Goal: Task Accomplishment & Management: Complete application form

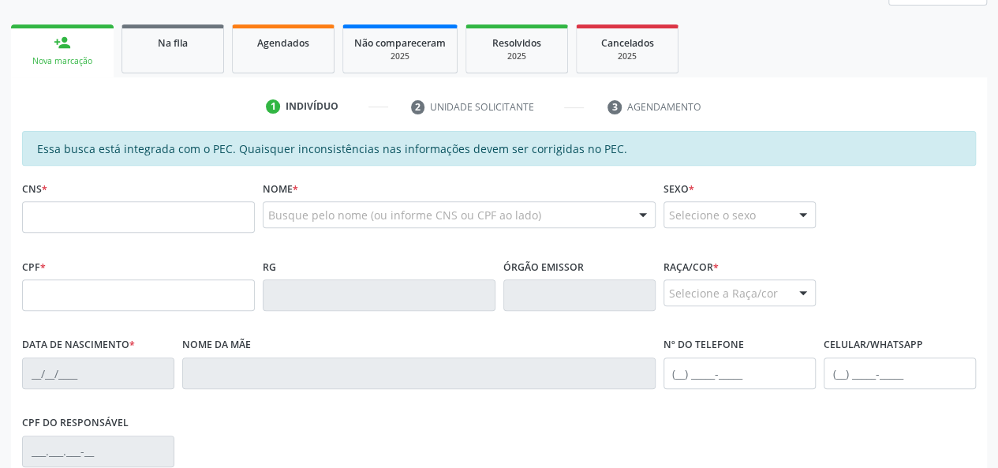
scroll to position [237, 0]
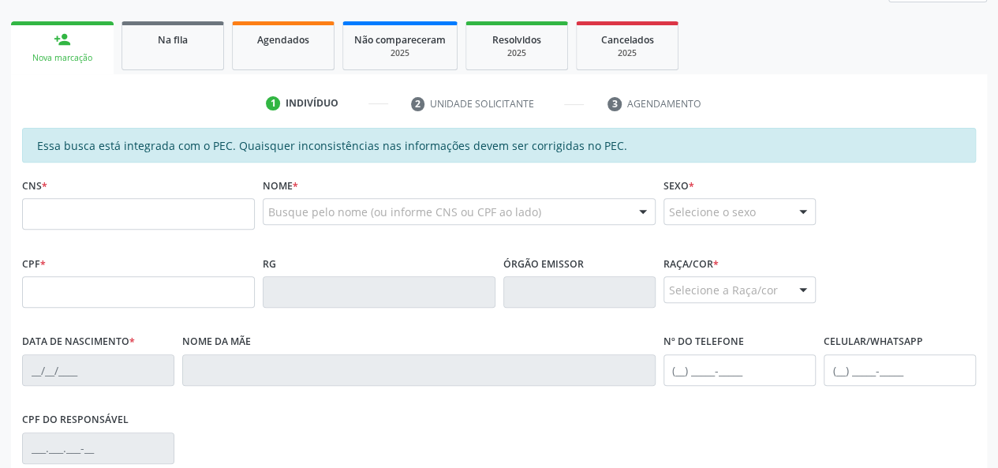
click at [104, 253] on div "CPF *" at bounding box center [138, 280] width 233 height 56
click at [271, 43] on span "Agendados" at bounding box center [283, 39] width 52 height 13
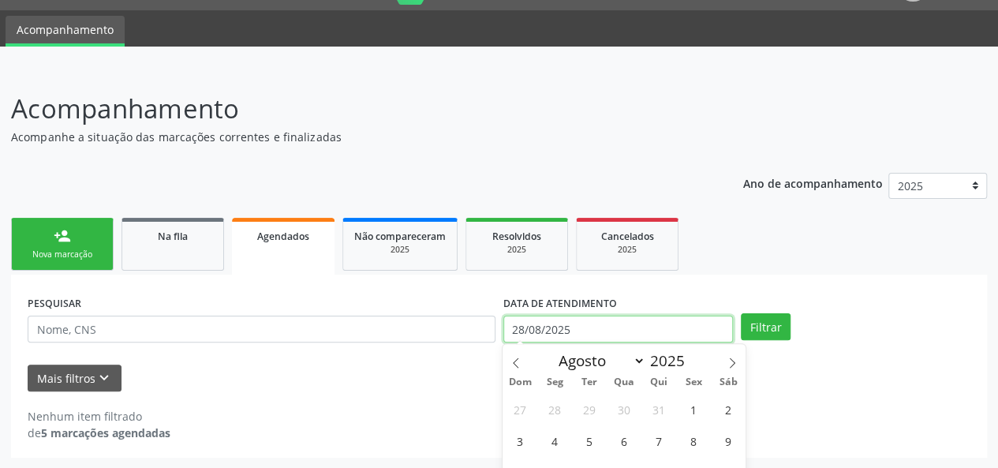
scroll to position [139, 0]
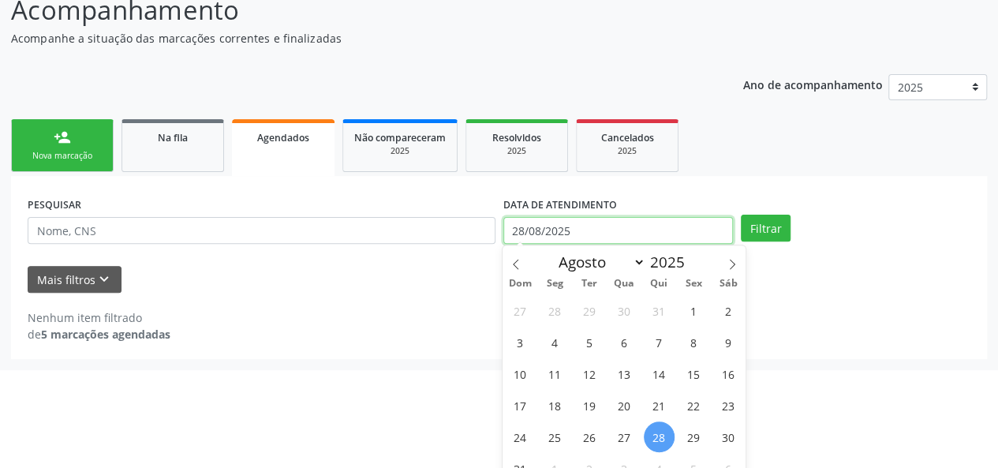
click at [639, 329] on body "Central de Marcação notifications Maria Quiteria Lima Pereira Recepcionista da …" at bounding box center [499, 95] width 998 height 468
click at [693, 307] on span "1" at bounding box center [694, 310] width 31 height 31
type input "01/08/2025"
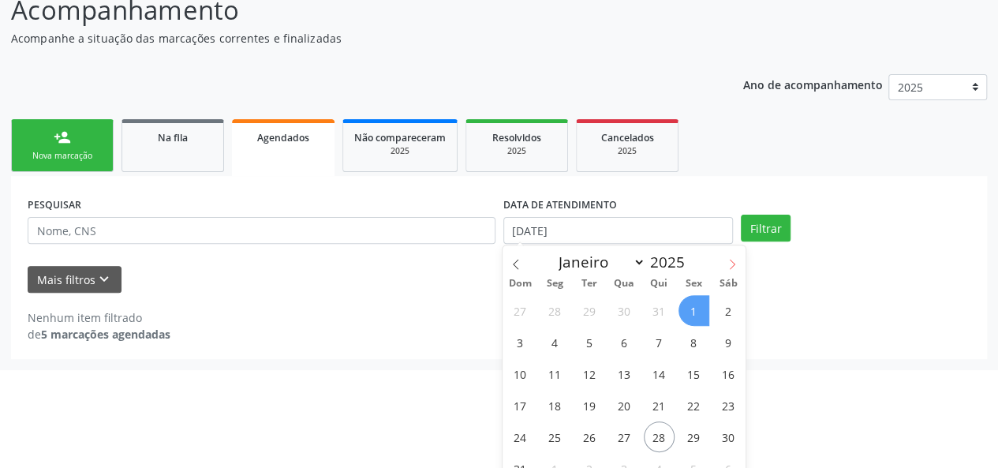
click at [734, 266] on icon at bounding box center [732, 264] width 11 height 11
select select "8"
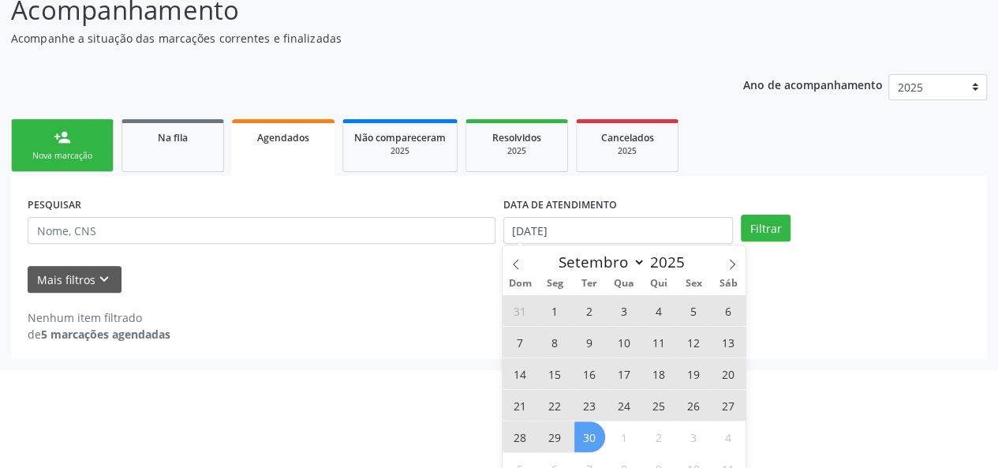
click at [598, 441] on span "30" at bounding box center [590, 436] width 31 height 31
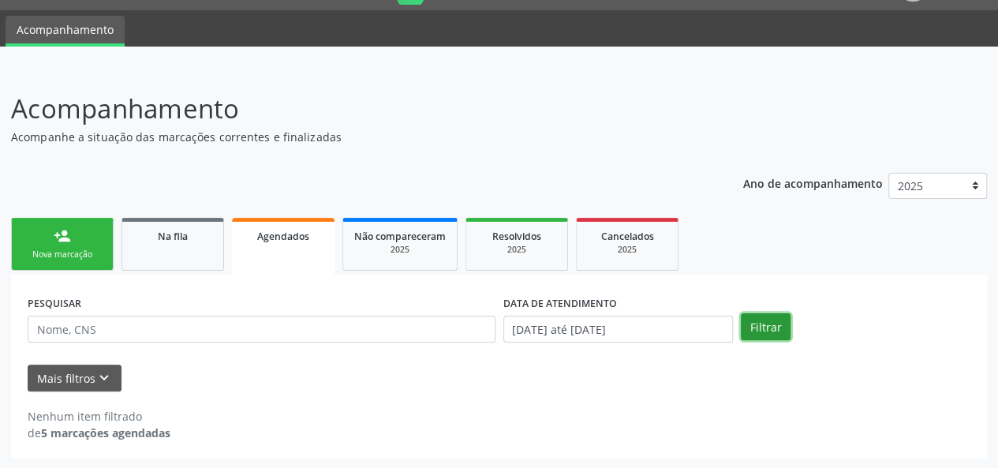
click at [753, 326] on button "Filtrar" at bounding box center [766, 326] width 50 height 27
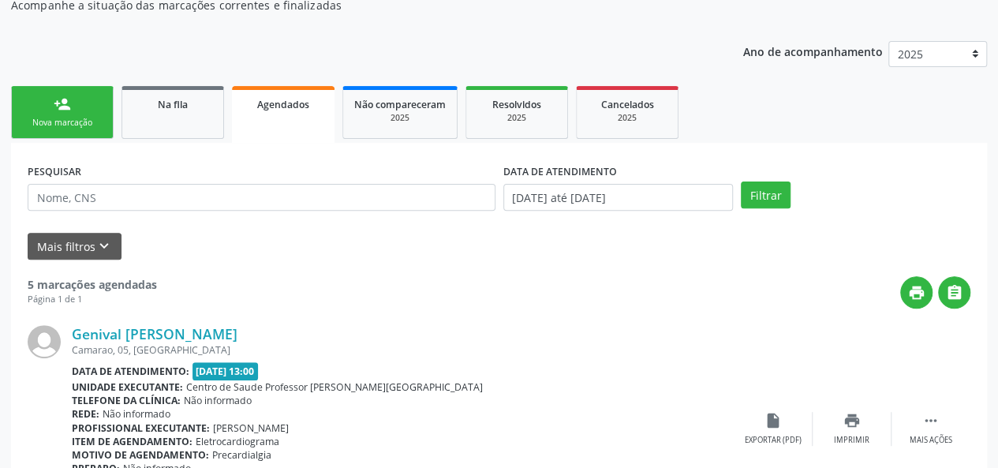
scroll to position [0, 0]
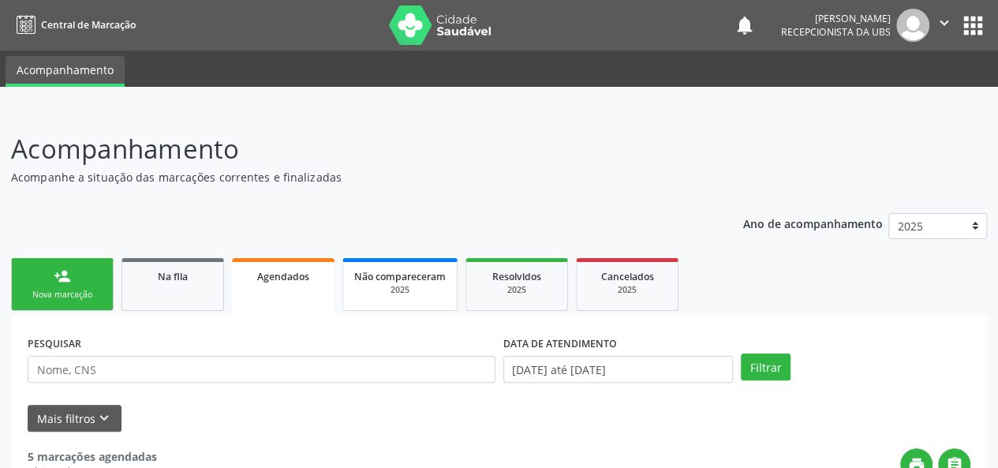
click at [406, 289] on div "2025" at bounding box center [400, 290] width 92 height 12
click at [499, 276] on span "Resolvidos" at bounding box center [515, 276] width 49 height 13
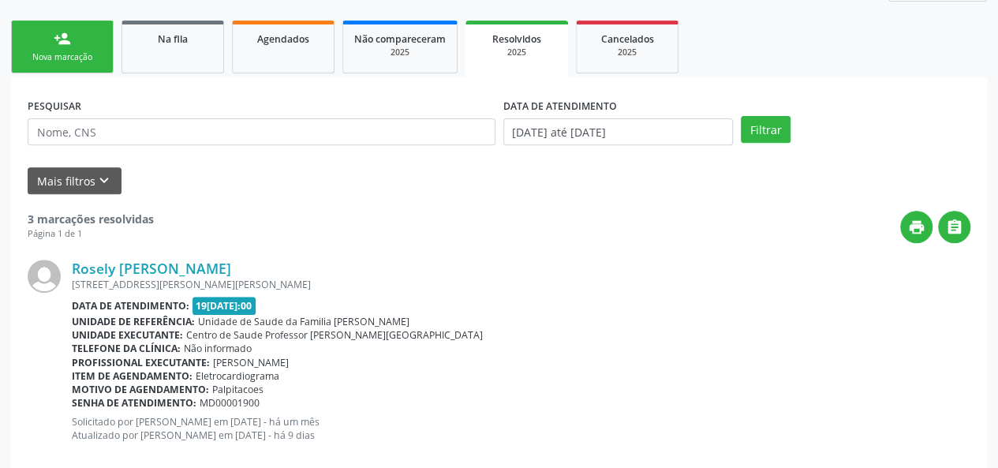
scroll to position [88, 0]
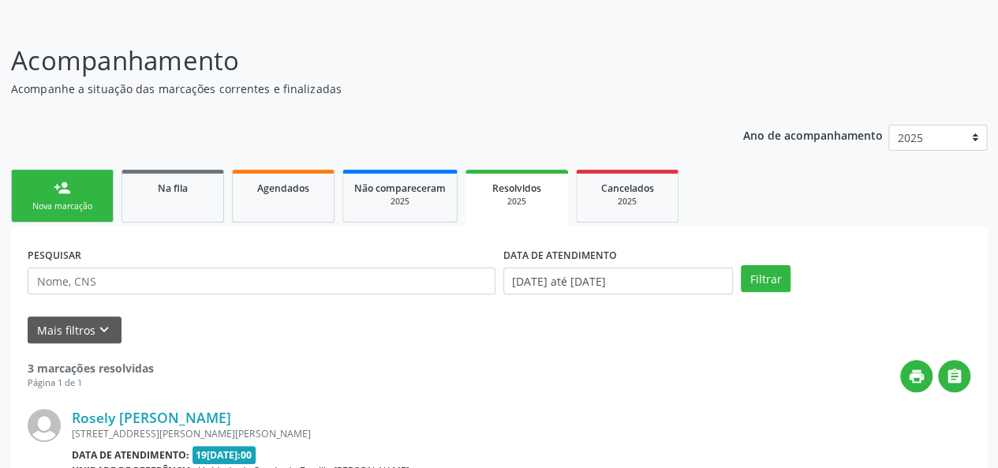
click at [76, 191] on link "person_add Nova marcação" at bounding box center [62, 196] width 103 height 53
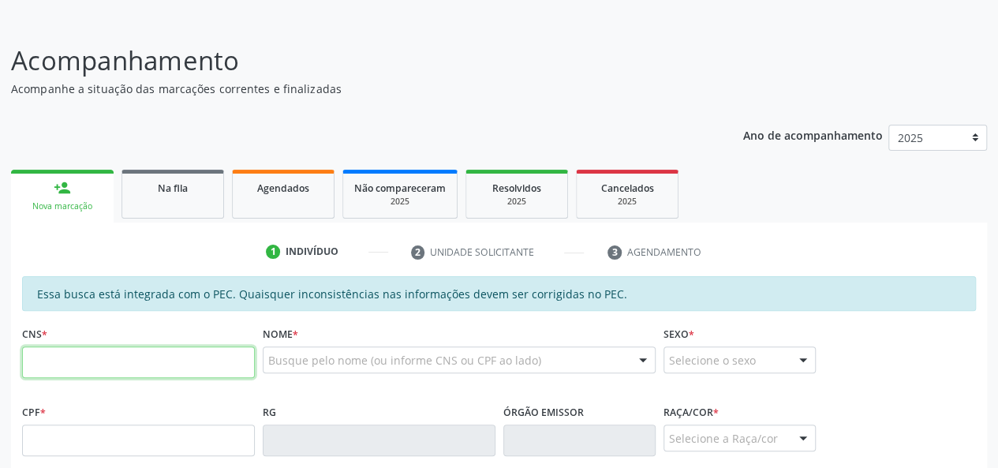
click at [75, 364] on input "text" at bounding box center [138, 362] width 233 height 32
type input "702 8001 6965 6067"
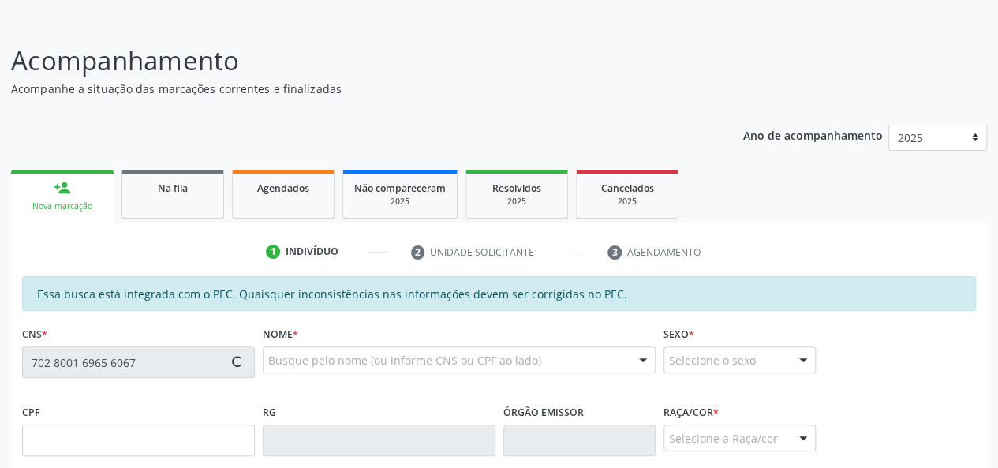
type input "700.992.861-49"
type input "18/06/1951"
type input "Umbelina Rodrigues Barbosa"
type input "(82) 99186-4723"
type input "42"
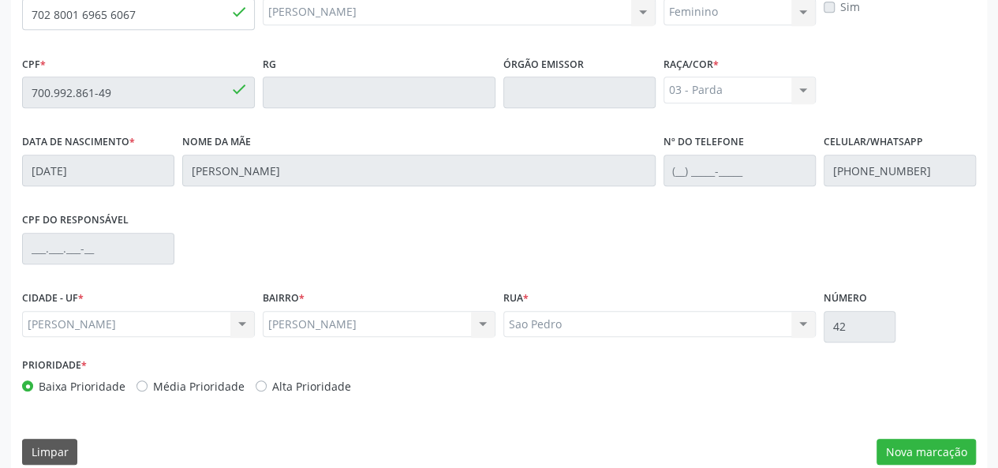
scroll to position [454, 0]
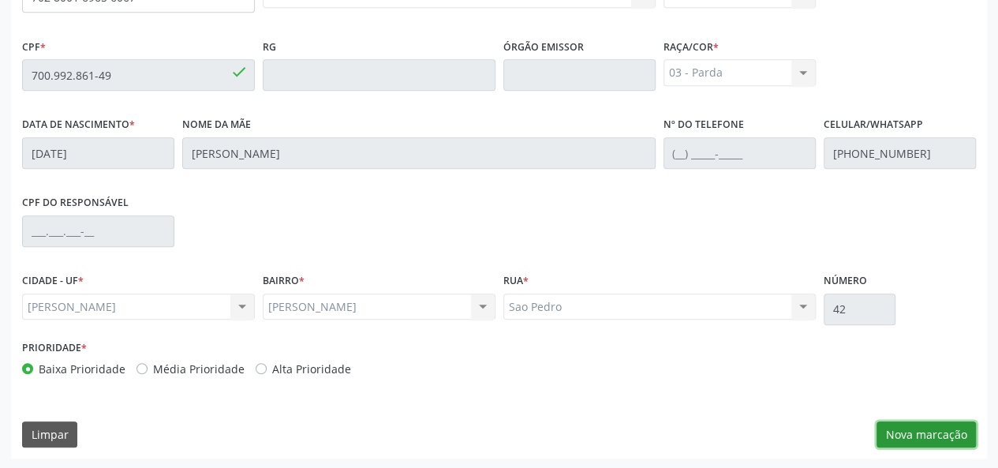
click at [898, 427] on button "Nova marcação" at bounding box center [926, 434] width 99 height 27
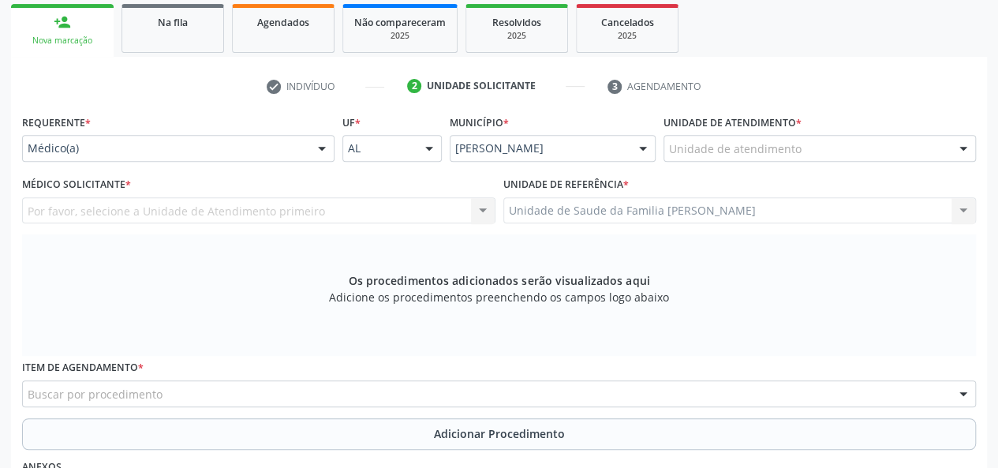
scroll to position [217, 0]
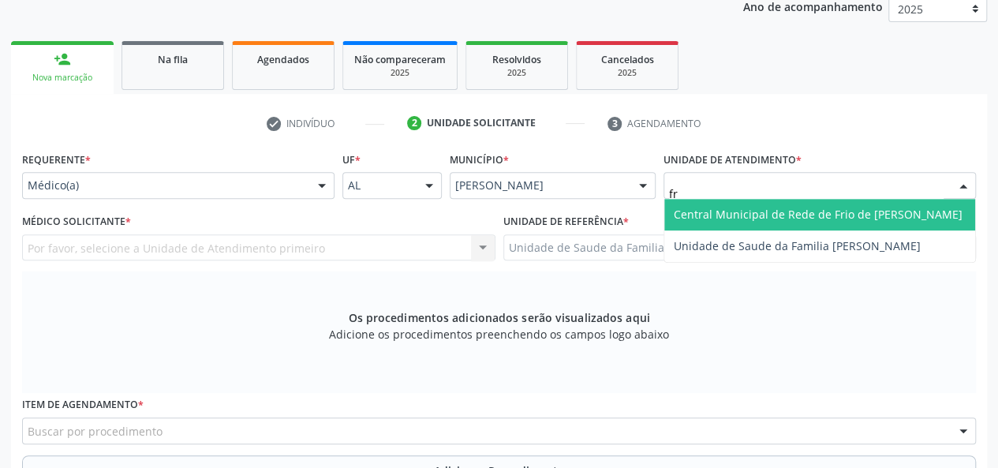
type input "fra"
click at [745, 220] on span "Unidade de Saude da Familia [PERSON_NAME]" at bounding box center [797, 214] width 247 height 15
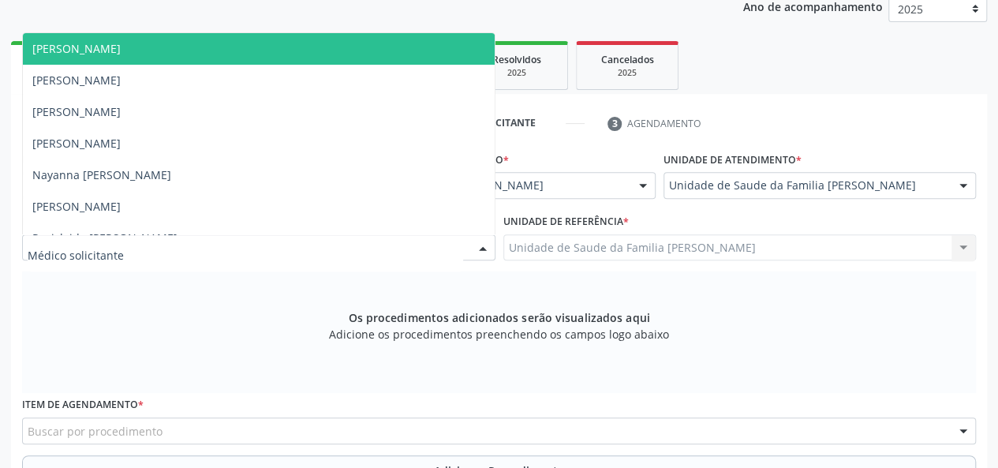
click at [121, 51] on span "[PERSON_NAME]" at bounding box center [76, 48] width 88 height 15
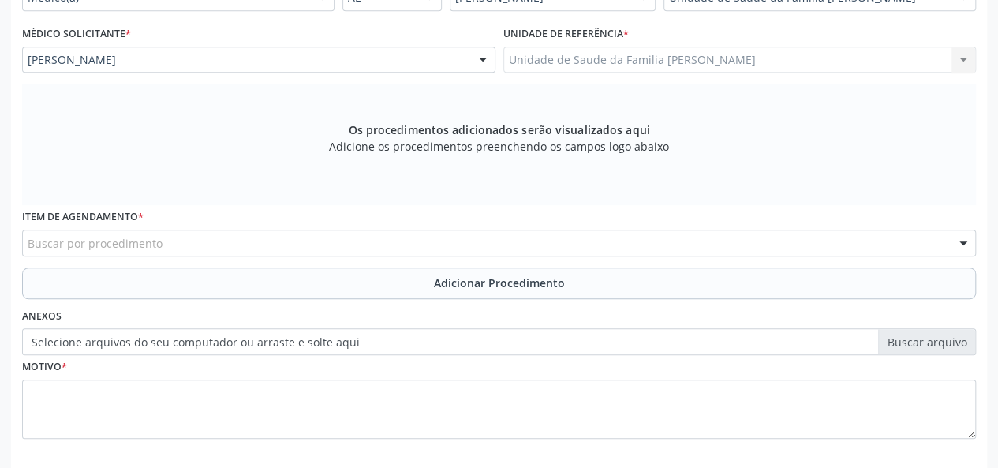
scroll to position [454, 0]
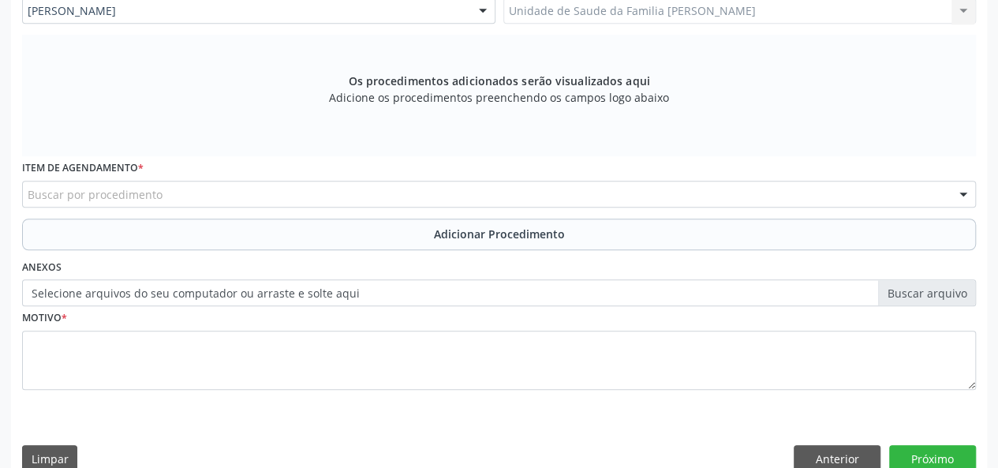
click at [174, 190] on div "Buscar por procedimento" at bounding box center [499, 194] width 954 height 27
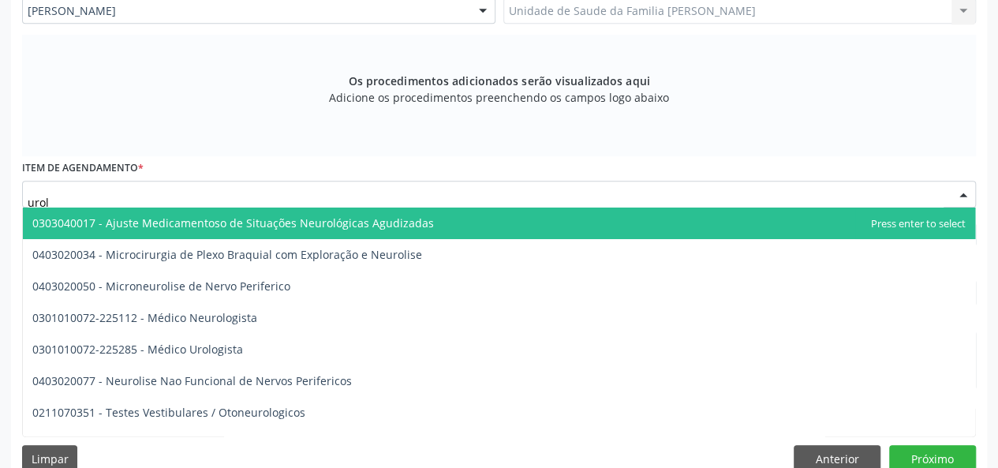
type input "urolo"
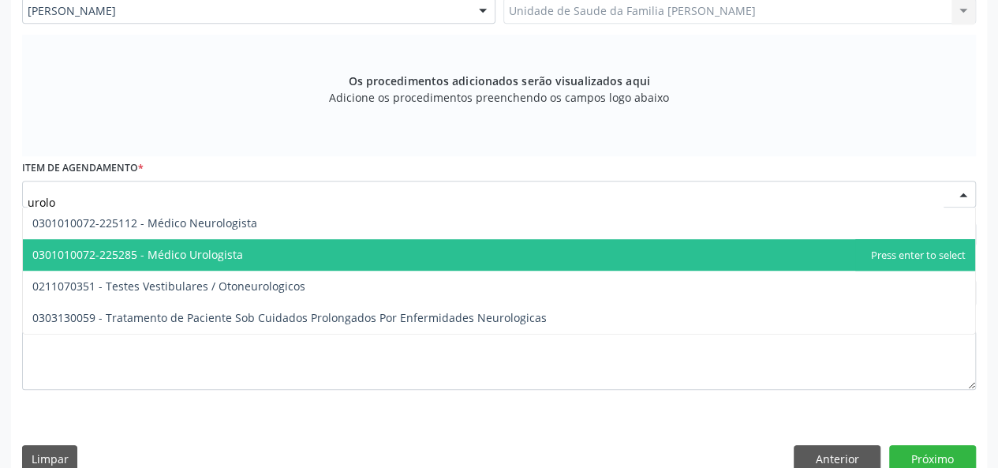
click at [200, 249] on span "0301010072-225285 - Médico Urologista" at bounding box center [137, 254] width 211 height 15
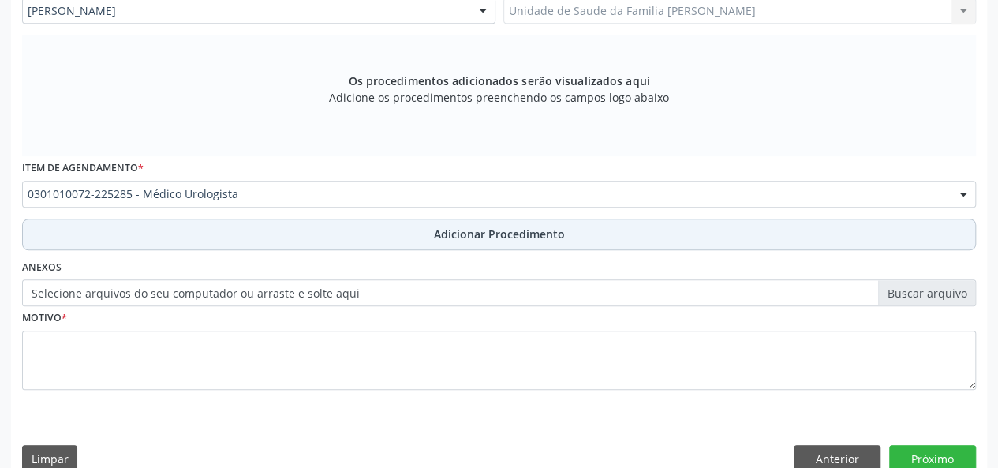
click at [452, 234] on span "Adicionar Procedimento" at bounding box center [499, 234] width 131 height 17
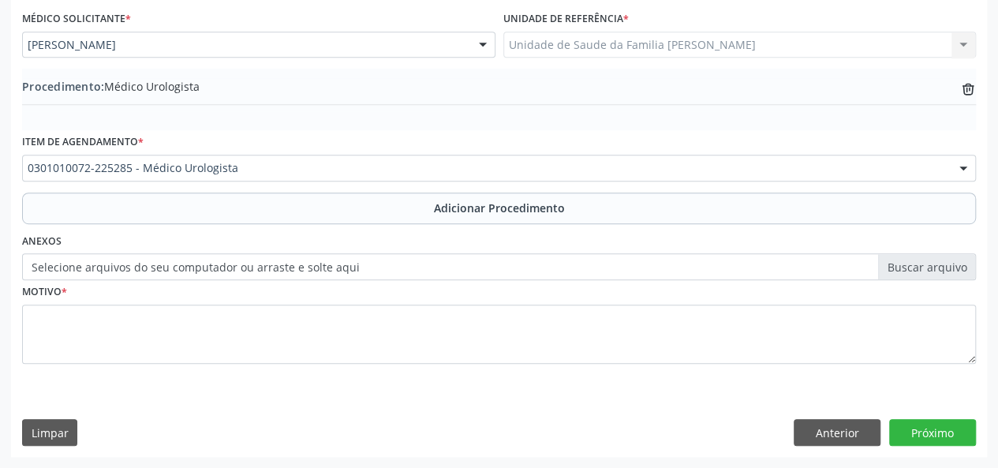
scroll to position [418, 0]
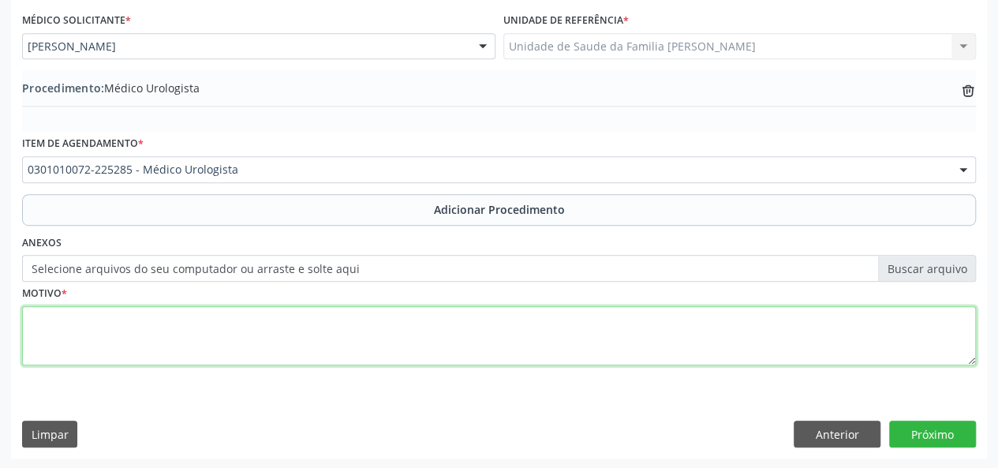
click at [78, 345] on textarea at bounding box center [499, 336] width 954 height 60
type textarea "Incontinencia urinaria de esforco"
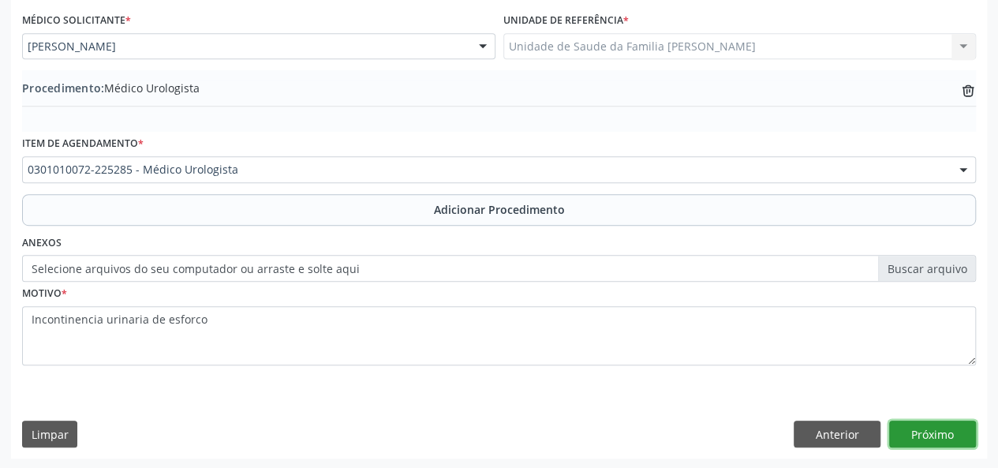
click at [945, 429] on button "Próximo" at bounding box center [932, 434] width 87 height 27
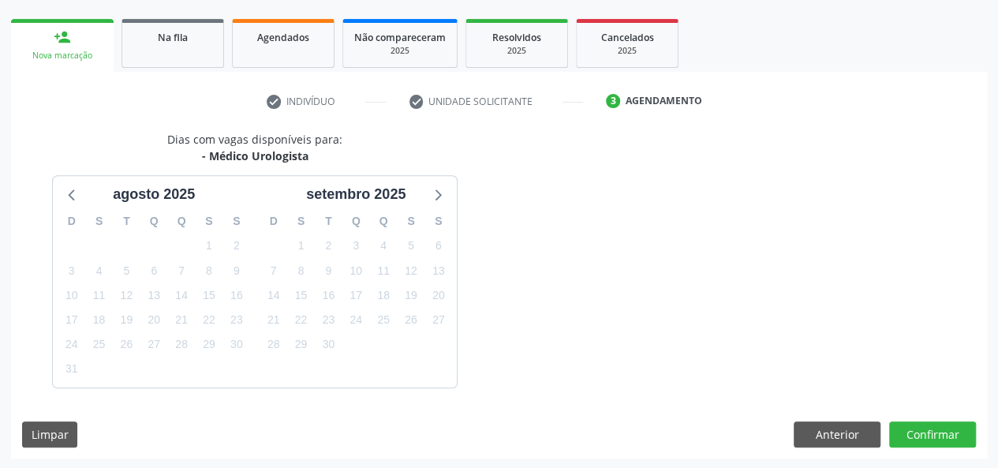
scroll to position [286, 0]
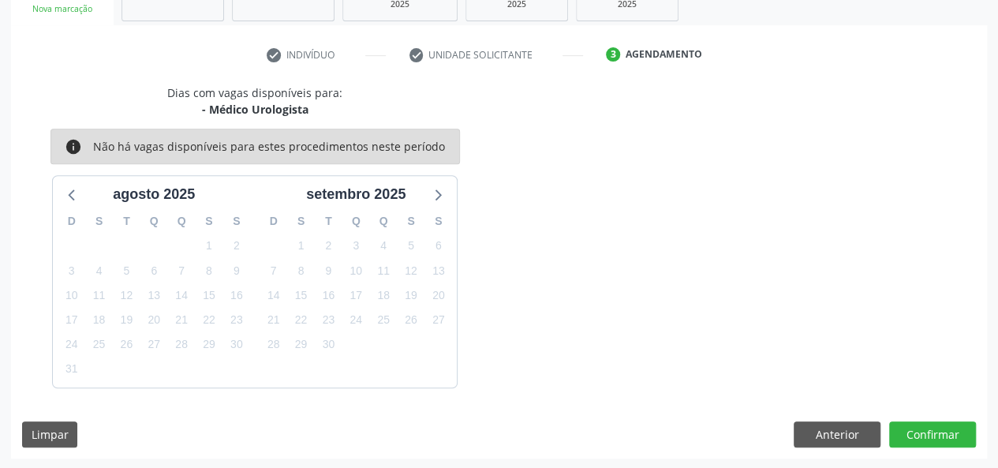
click at [922, 446] on div "Dias com vagas disponíveis para: - Médico Urologista info Não há vagas disponív…" at bounding box center [499, 271] width 976 height 374
click at [923, 436] on button "Confirmar" at bounding box center [932, 434] width 87 height 27
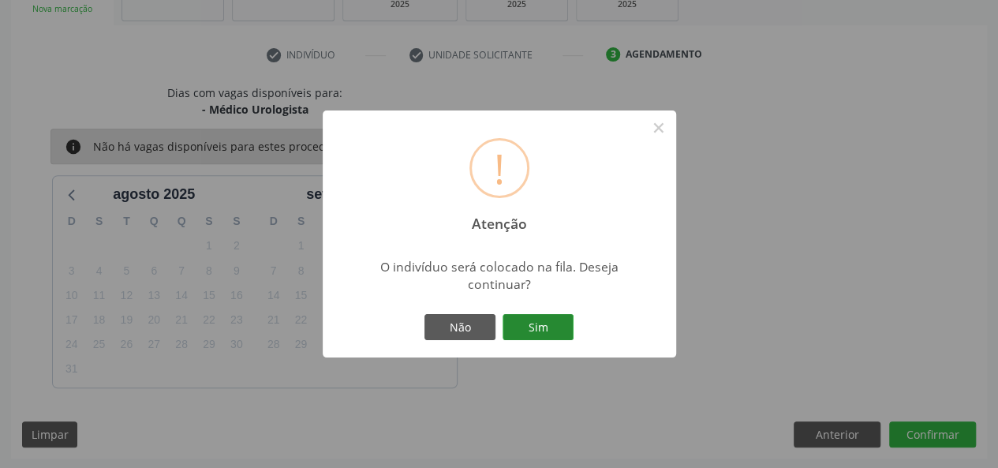
click at [534, 339] on button "Sim" at bounding box center [538, 327] width 71 height 27
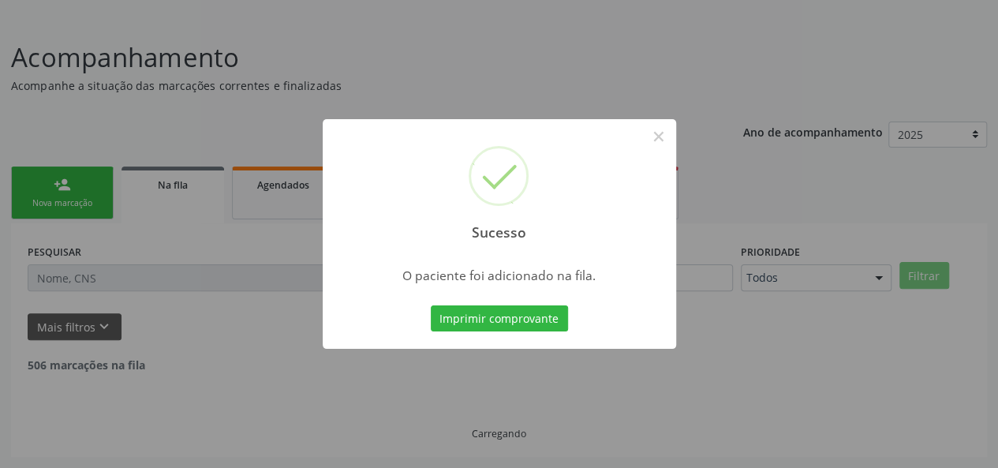
scroll to position [74, 0]
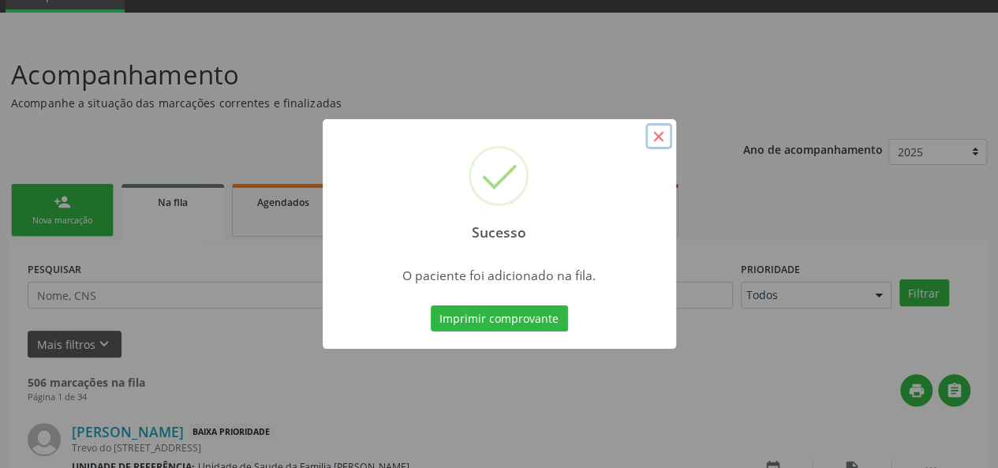
click at [659, 139] on button "×" at bounding box center [659, 136] width 27 height 27
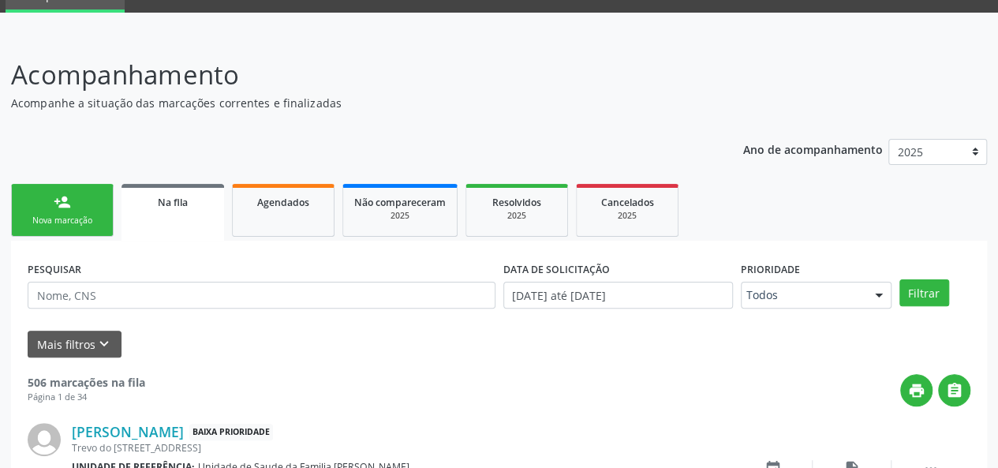
scroll to position [153, 0]
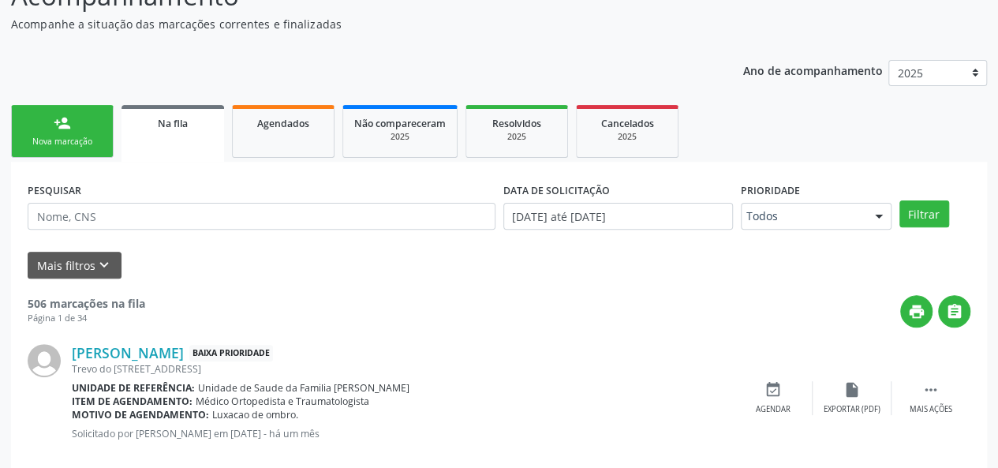
click at [60, 114] on div "person_add" at bounding box center [62, 122] width 17 height 17
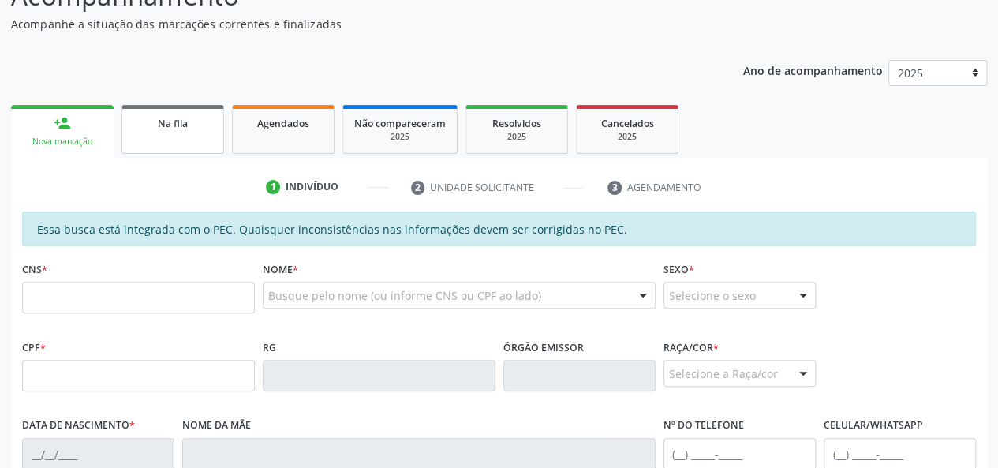
click at [197, 133] on link "Na fila" at bounding box center [173, 129] width 103 height 49
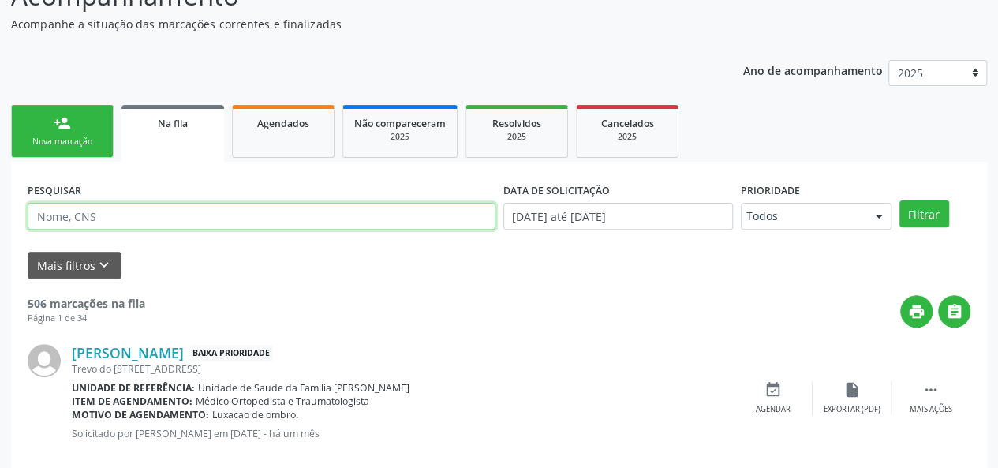
click at [106, 214] on input "text" at bounding box center [262, 216] width 468 height 27
type input "Josefa"
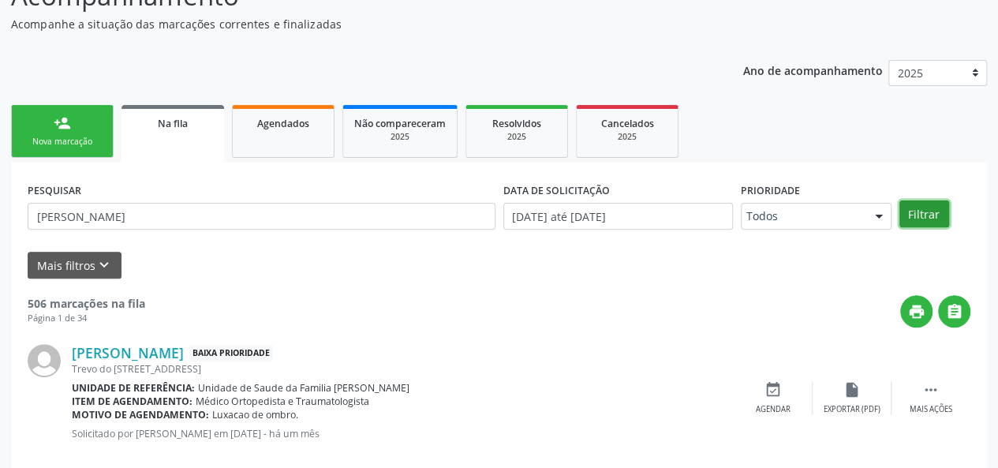
click at [923, 208] on button "Filtrar" at bounding box center [925, 213] width 50 height 27
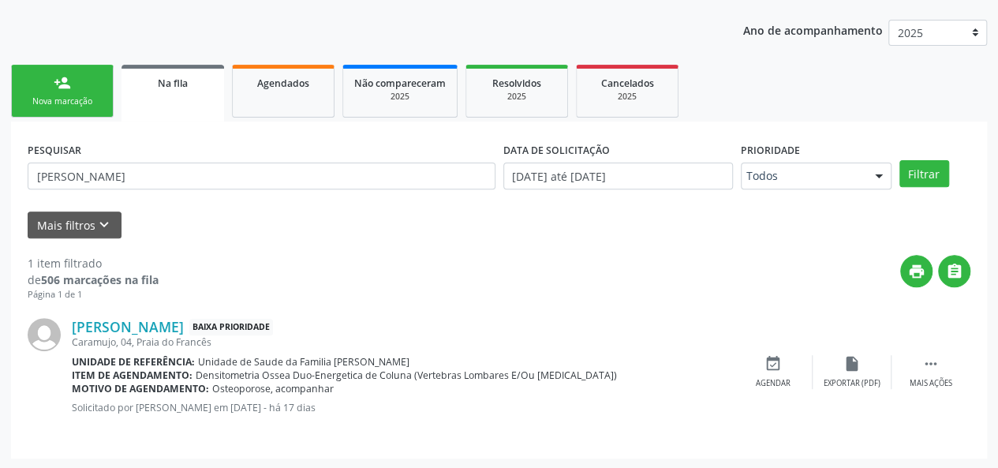
scroll to position [194, 0]
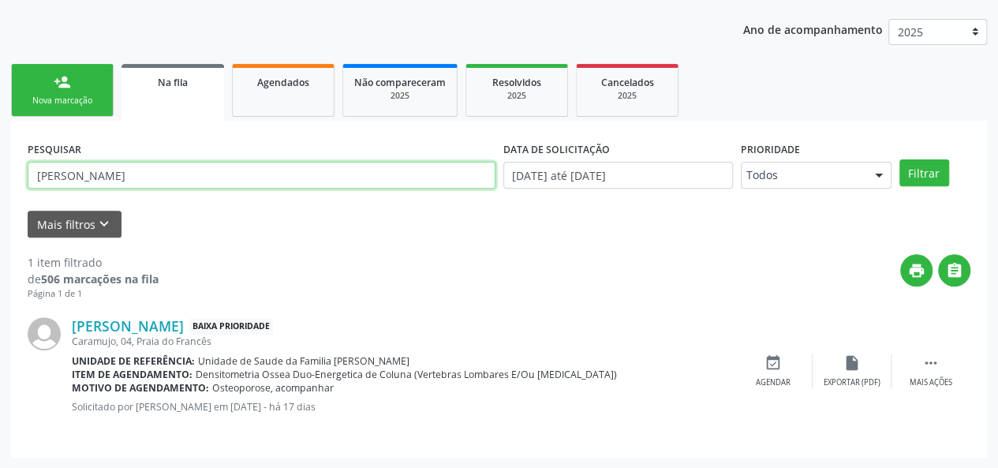
click at [90, 178] on input "Josefa" at bounding box center [262, 175] width 468 height 27
drag, startPoint x: 106, startPoint y: 186, endPoint x: 0, endPoint y: 186, distance: 105.8
click at [0, 186] on div "Acompanhamento Acompanhe a situação das marcações correntes e finalizadas Relat…" at bounding box center [499, 192] width 998 height 554
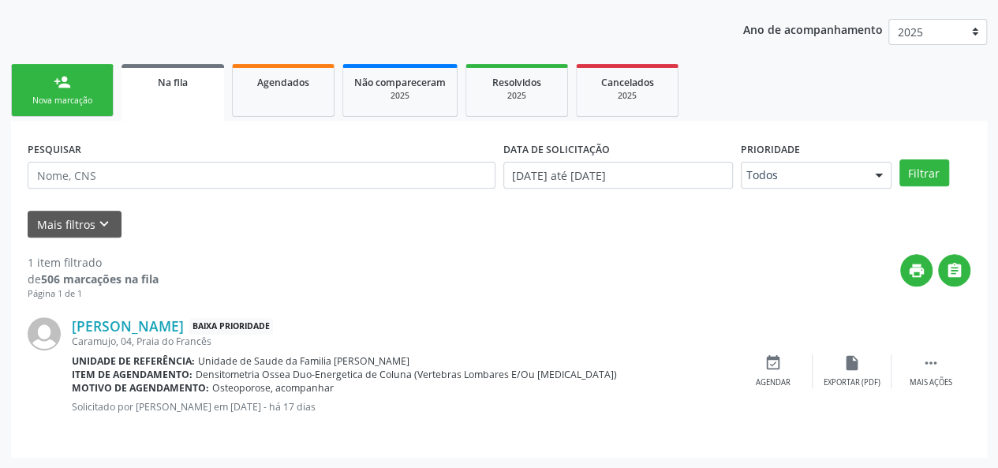
click at [81, 89] on link "person_add Nova marcação" at bounding box center [62, 90] width 103 height 53
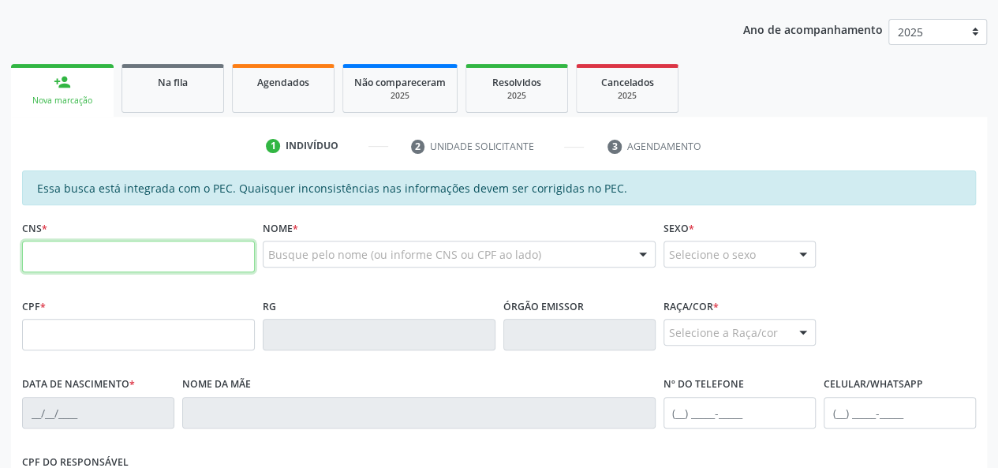
click at [67, 249] on input "text" at bounding box center [138, 257] width 233 height 32
type input "708 2096 8686 9644"
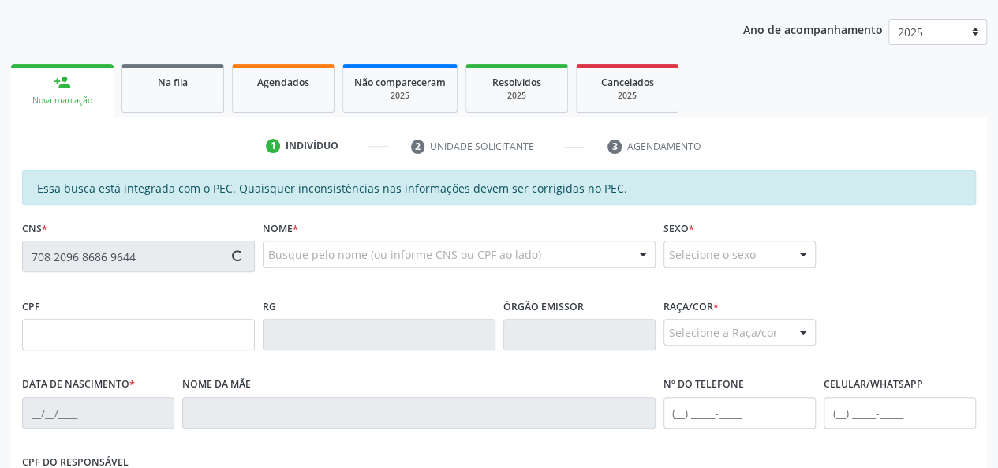
type input "157.753.448-47"
type input "07/11/1953"
type input "Maria Glayde de Amorim Tenório"
type input "(19) 98424-1159"
type input "08"
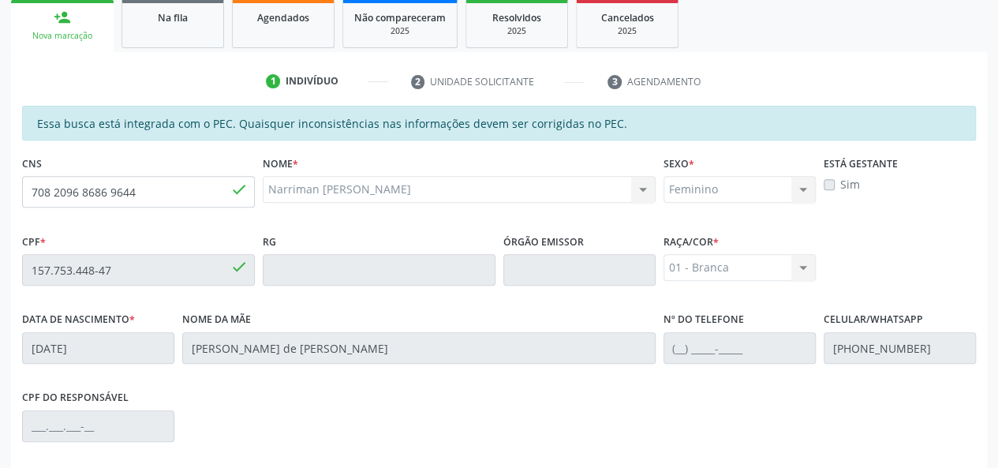
scroll to position [454, 0]
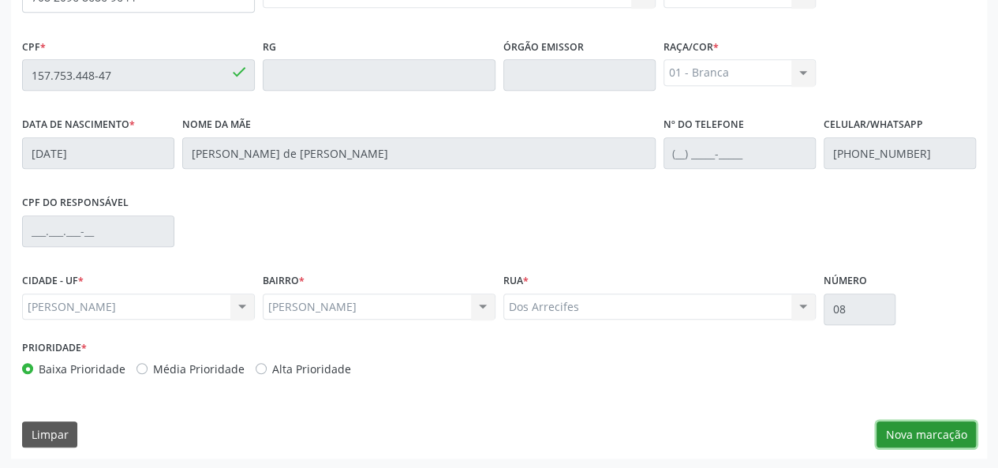
click at [930, 436] on button "Nova marcação" at bounding box center [926, 434] width 99 height 27
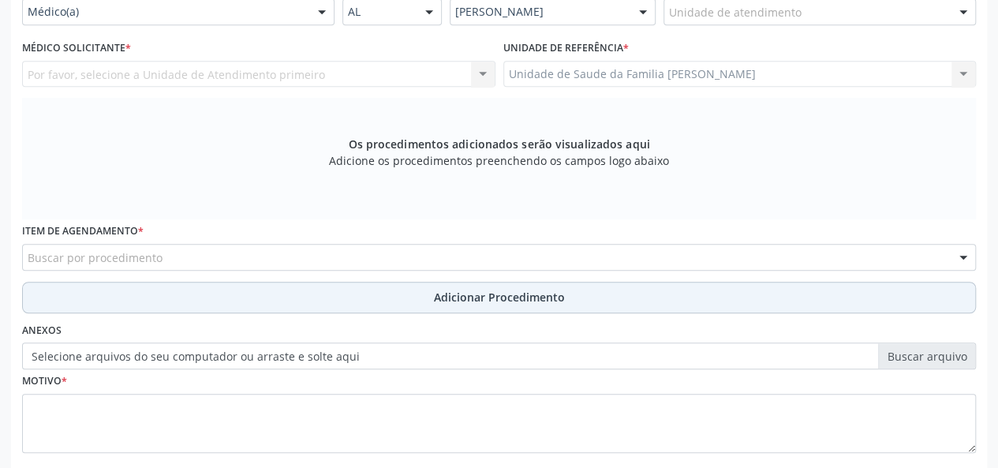
scroll to position [296, 0]
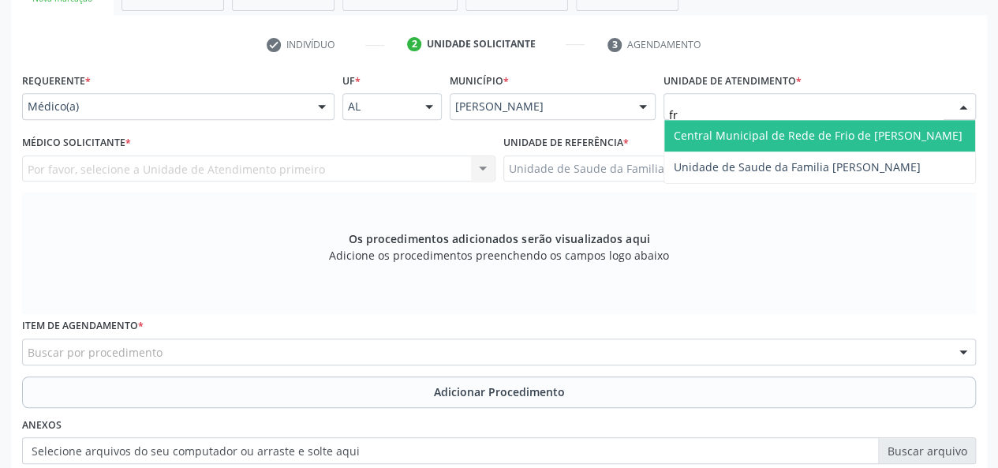
type input "fra"
click at [802, 133] on span "Unidade de Saude da Familia [PERSON_NAME]" at bounding box center [797, 135] width 247 height 15
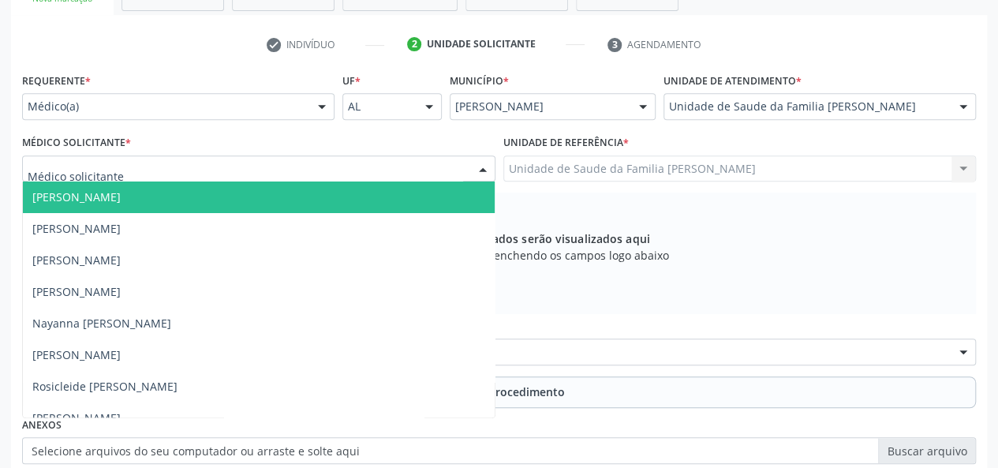
click at [73, 202] on span "[PERSON_NAME]" at bounding box center [76, 196] width 88 height 15
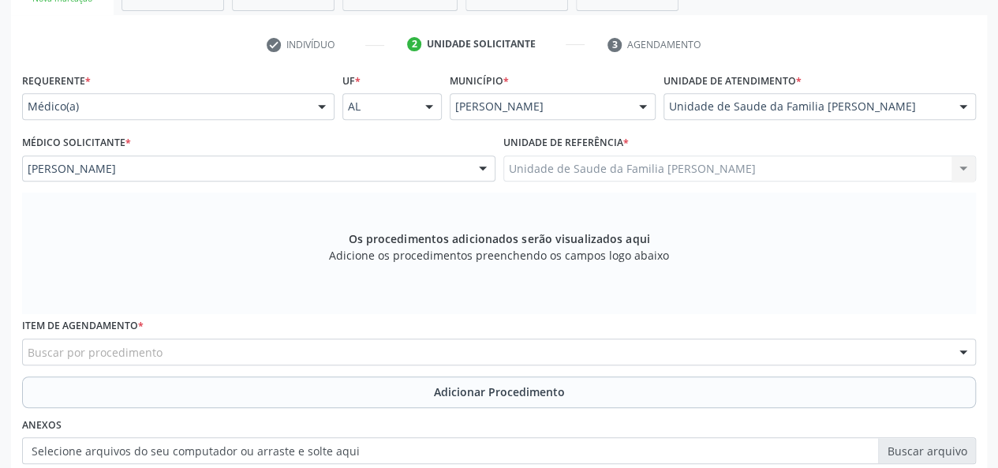
scroll to position [478, 0]
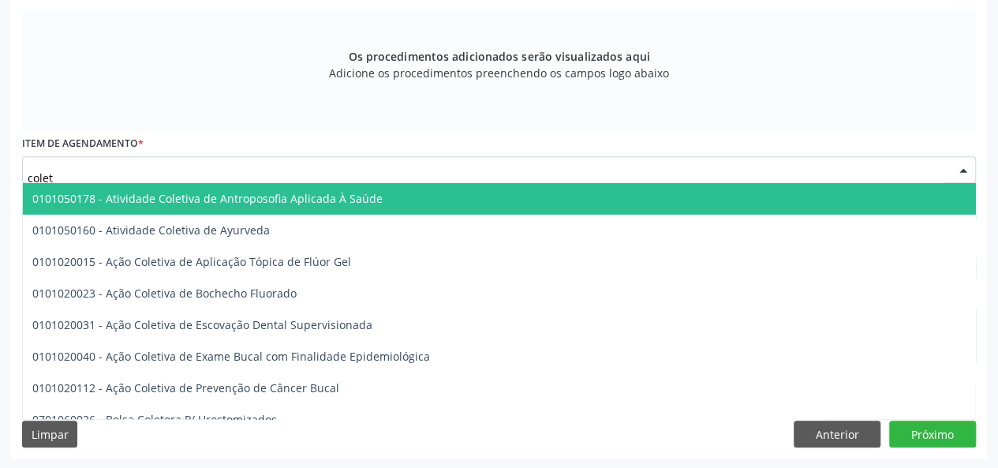
type input "coleta"
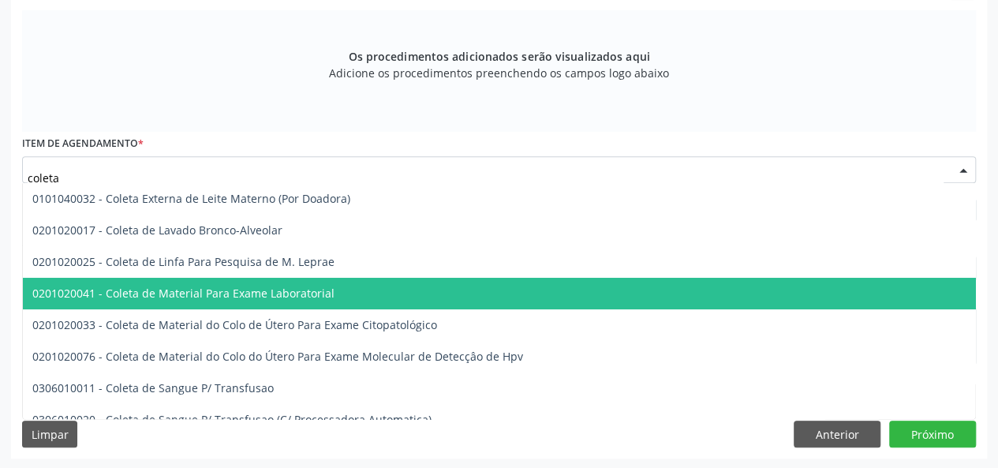
click at [170, 291] on span "0201020041 - Coleta de Material Para Exame Laboratorial" at bounding box center [183, 293] width 302 height 15
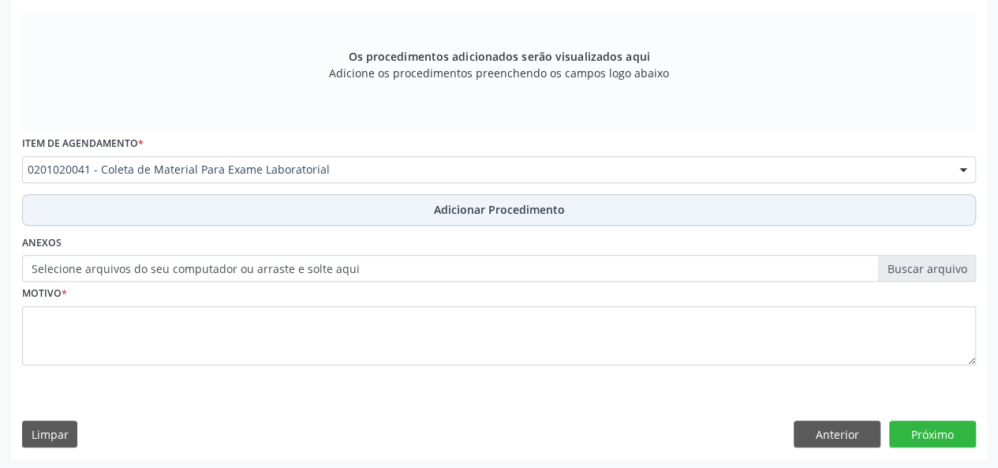
click at [470, 204] on span "Adicionar Procedimento" at bounding box center [499, 209] width 131 height 17
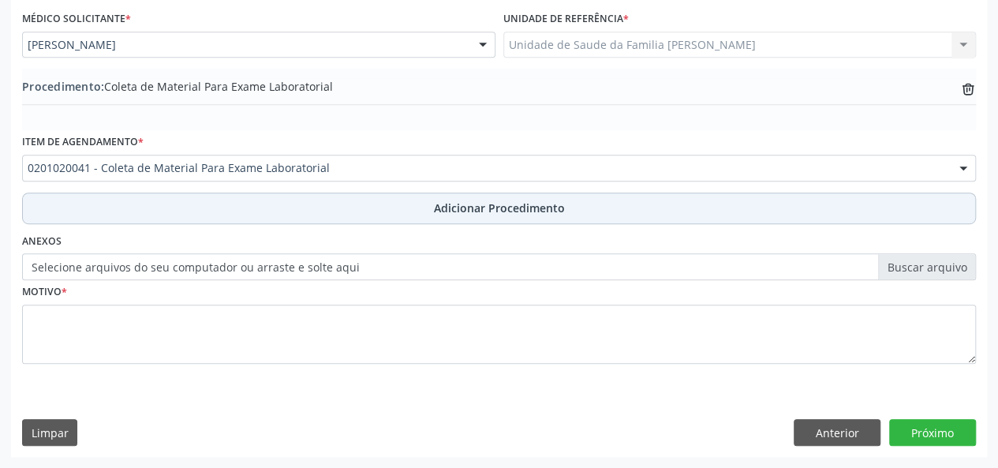
scroll to position [418, 0]
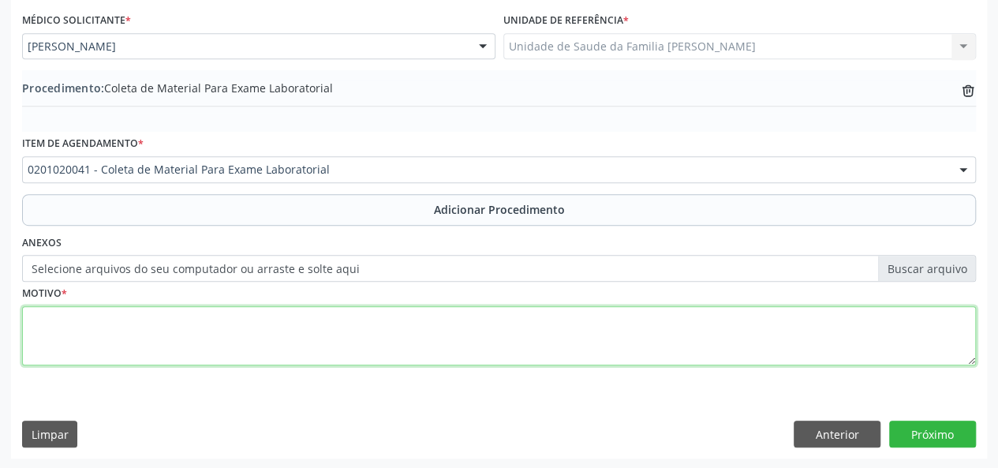
click at [69, 335] on textarea at bounding box center [499, 336] width 954 height 60
type textarea "Anemia"
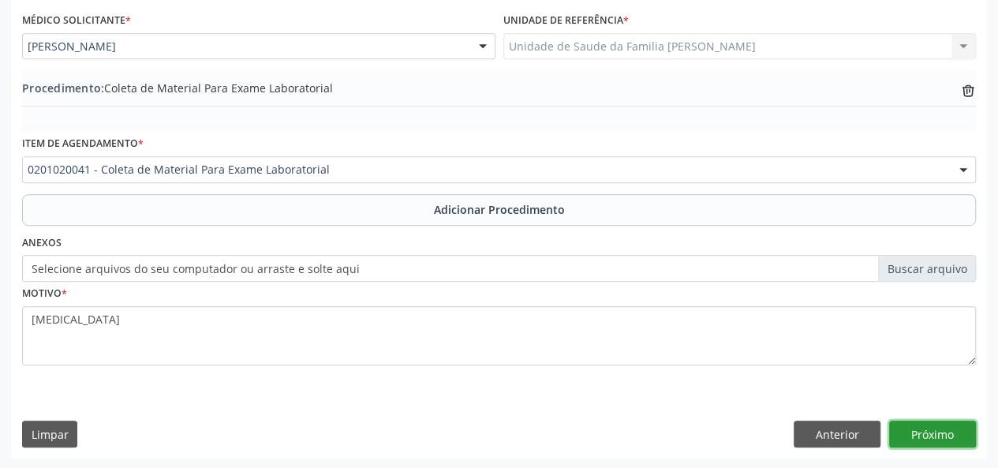
click at [953, 440] on button "Próximo" at bounding box center [932, 434] width 87 height 27
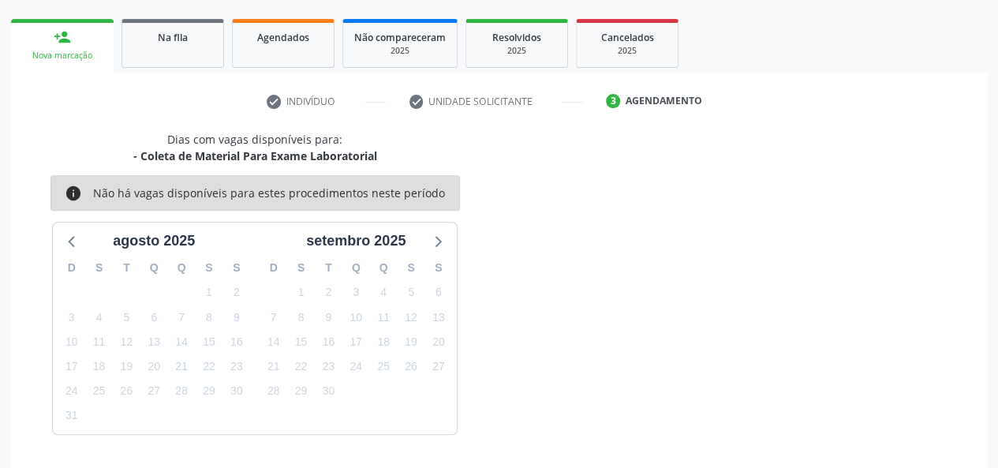
scroll to position [286, 0]
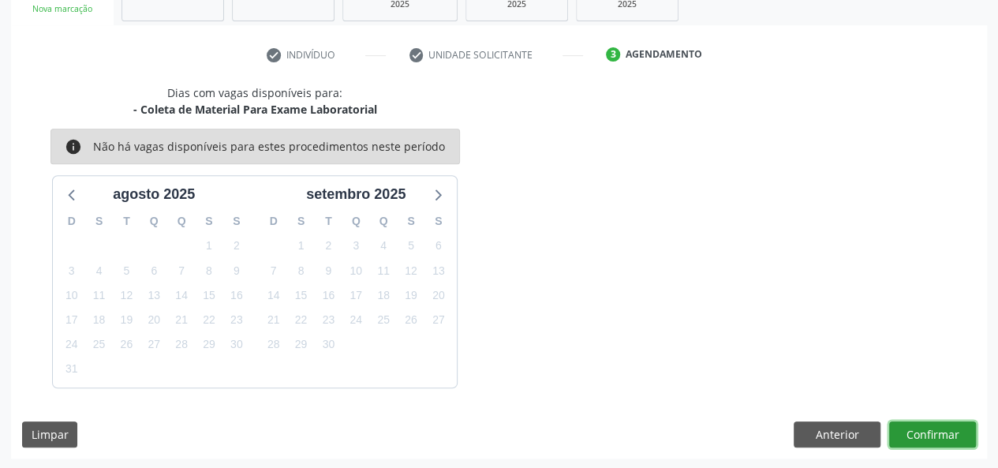
click at [955, 440] on button "Confirmar" at bounding box center [932, 434] width 87 height 27
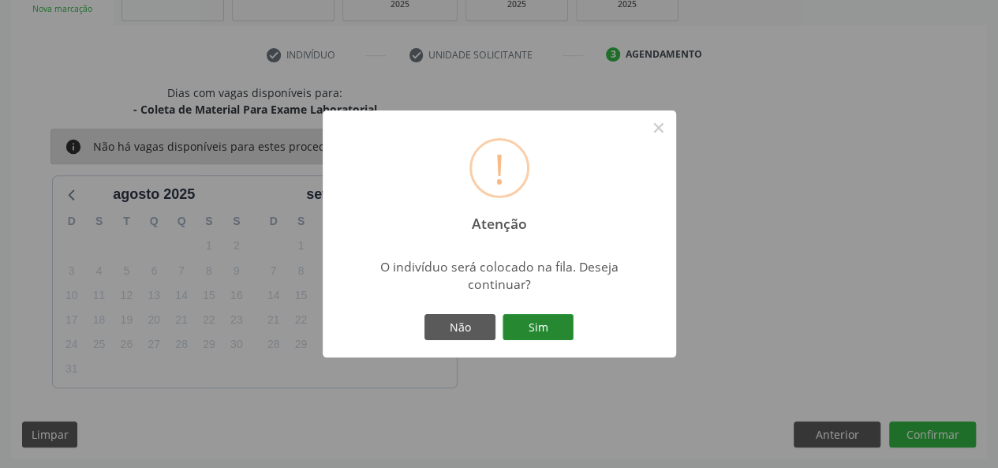
click at [515, 337] on button "Sim" at bounding box center [538, 327] width 71 height 27
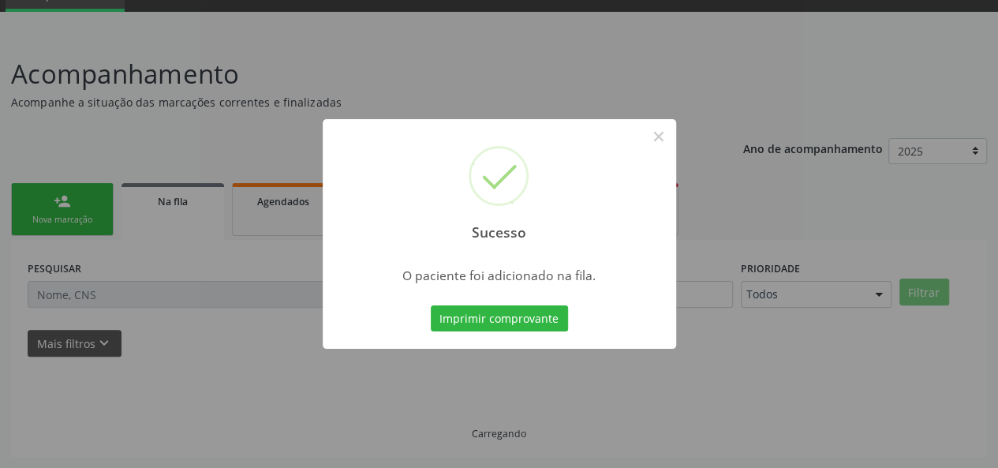
scroll to position [74, 0]
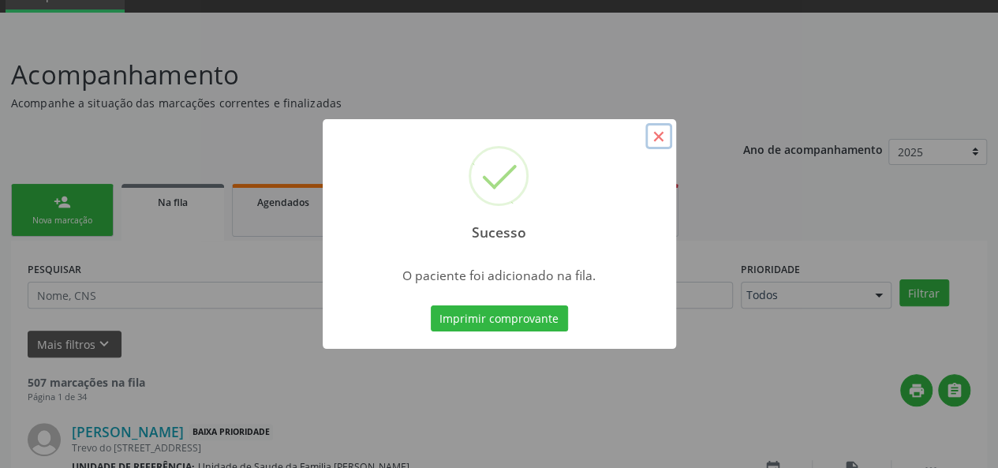
click at [669, 135] on button "×" at bounding box center [659, 136] width 27 height 27
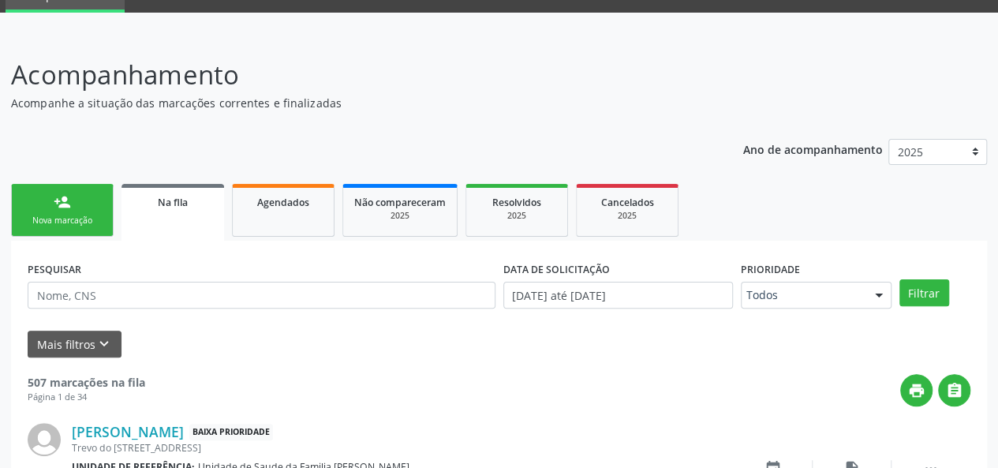
click at [73, 207] on link "person_add Nova marcação" at bounding box center [62, 210] width 103 height 53
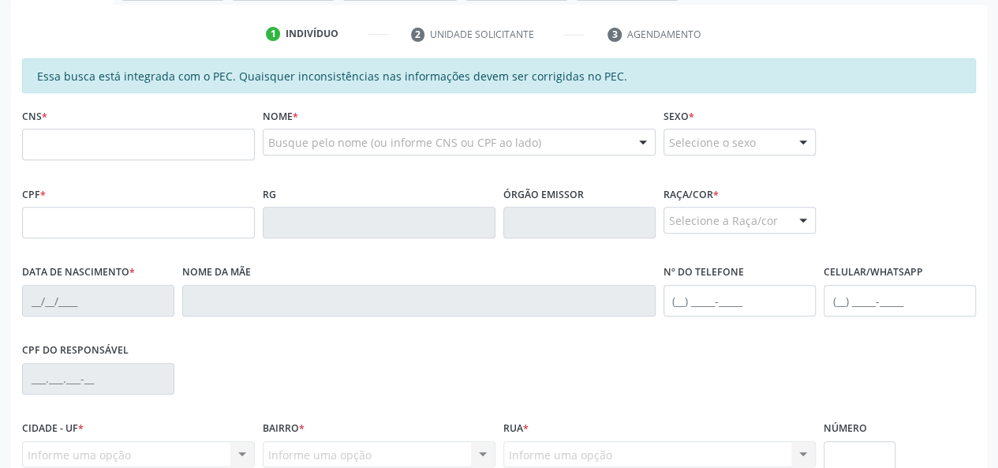
scroll to position [311, 0]
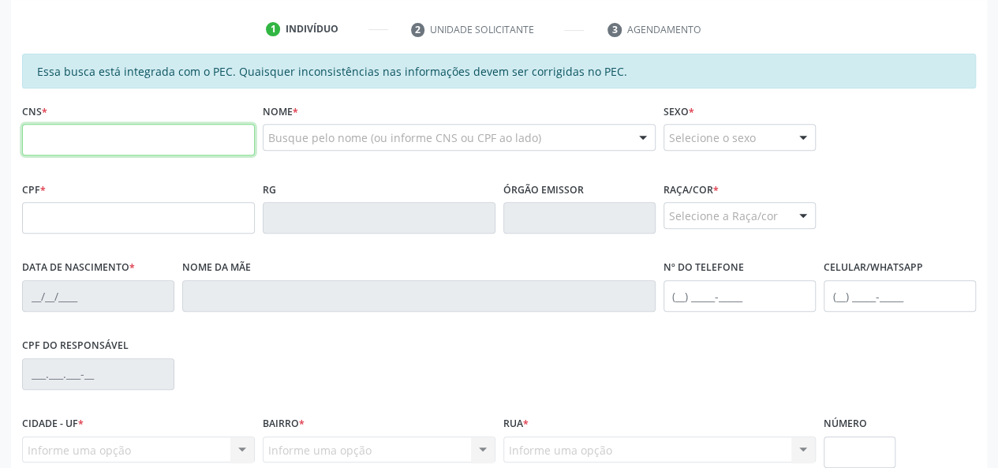
click at [54, 141] on input "text" at bounding box center [138, 140] width 233 height 32
type input "708 1055 5108 5332"
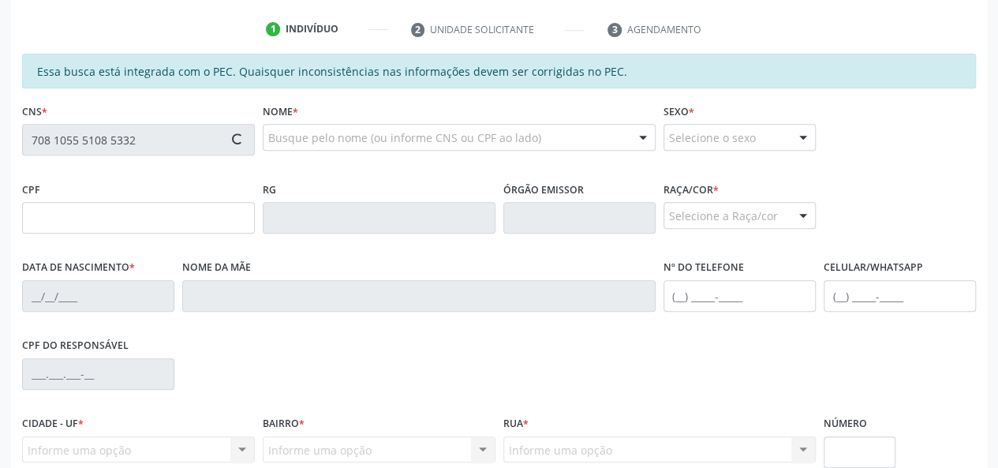
type input "057.094.574-77"
type input "30/10/1998"
type input "Roberta Otavio da Conceicao"
type input "(82) 99617-8486"
type input "541"
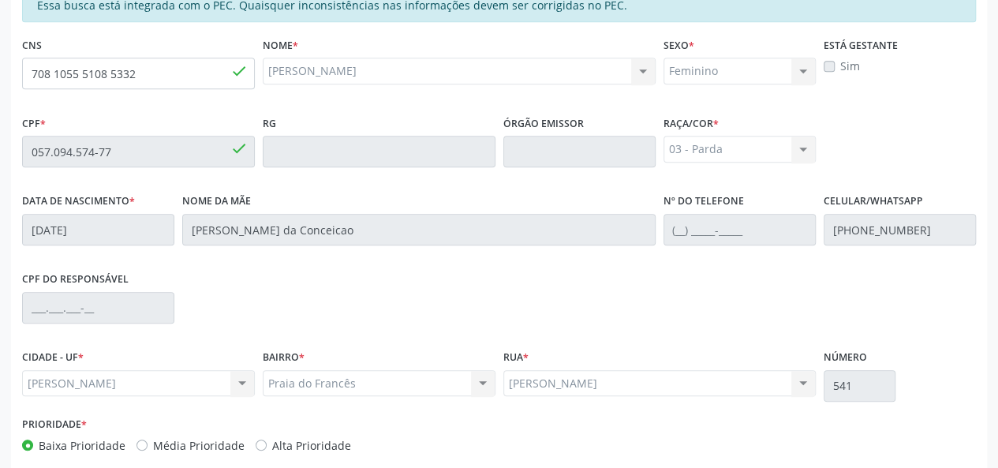
scroll to position [454, 0]
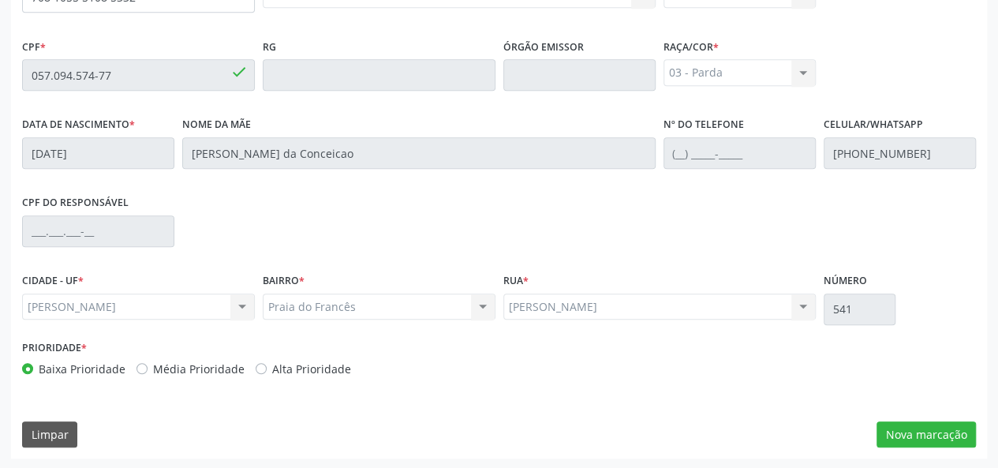
click at [922, 447] on div "Essa busca está integrada com o PEC. Quaisquer inconsistências nas informações …" at bounding box center [499, 185] width 976 height 548
click at [922, 430] on button "Nova marcação" at bounding box center [926, 434] width 99 height 27
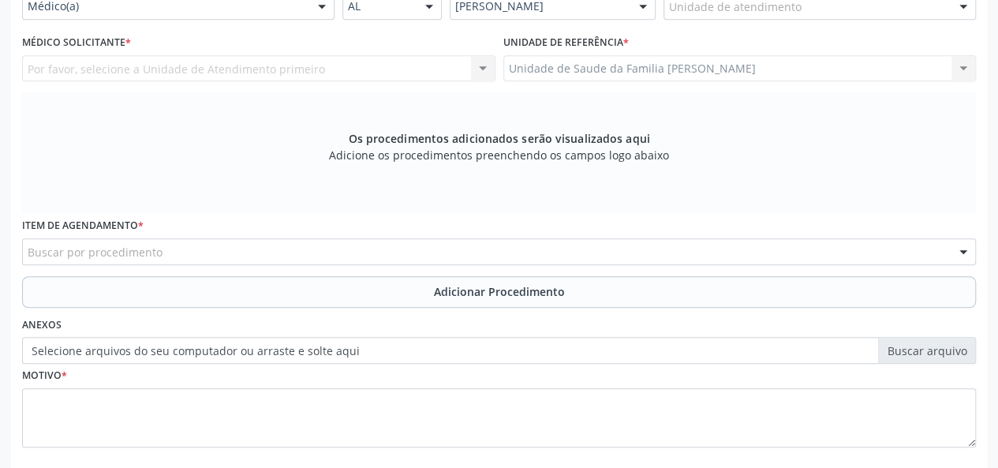
scroll to position [375, 0]
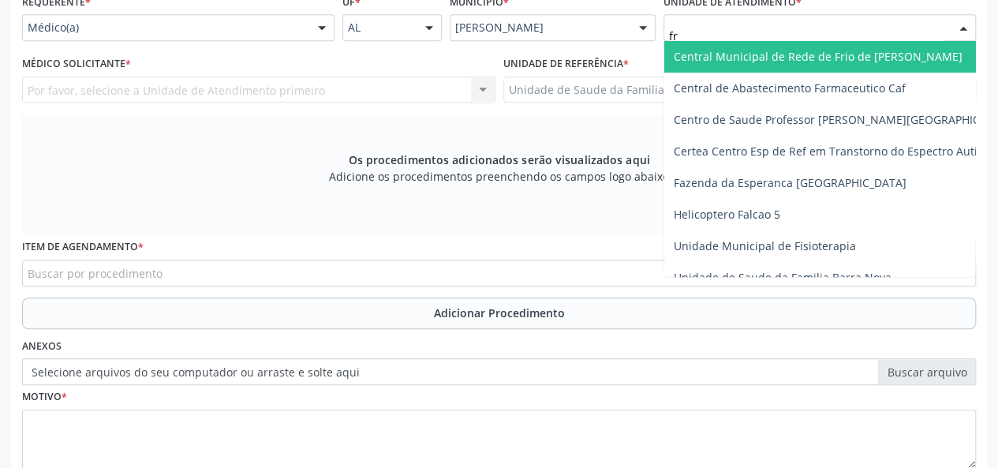
type input "fra"
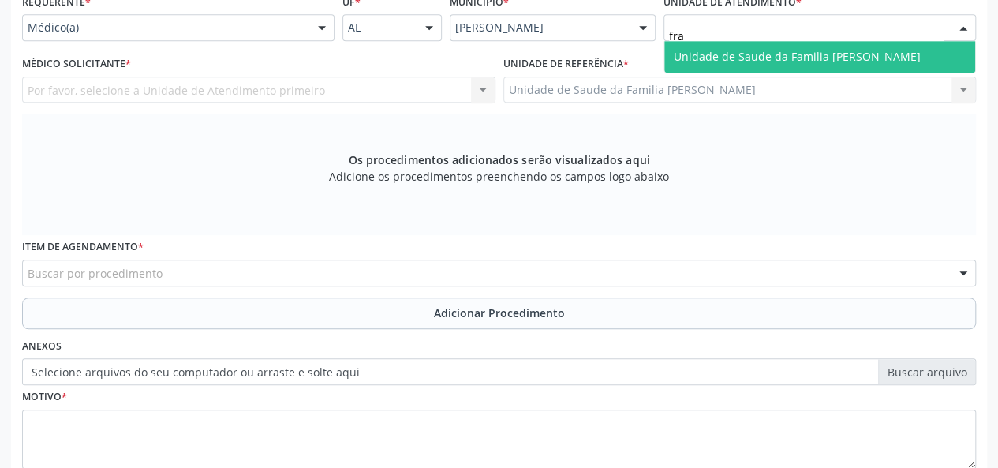
click at [731, 45] on span "Unidade de Saude da Familia [PERSON_NAME]" at bounding box center [819, 57] width 311 height 32
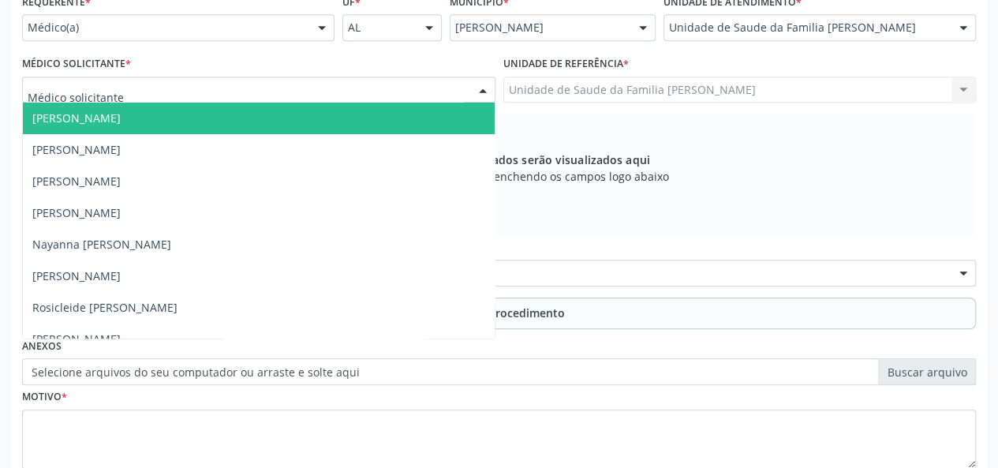
click at [79, 118] on span "[PERSON_NAME]" at bounding box center [76, 117] width 88 height 15
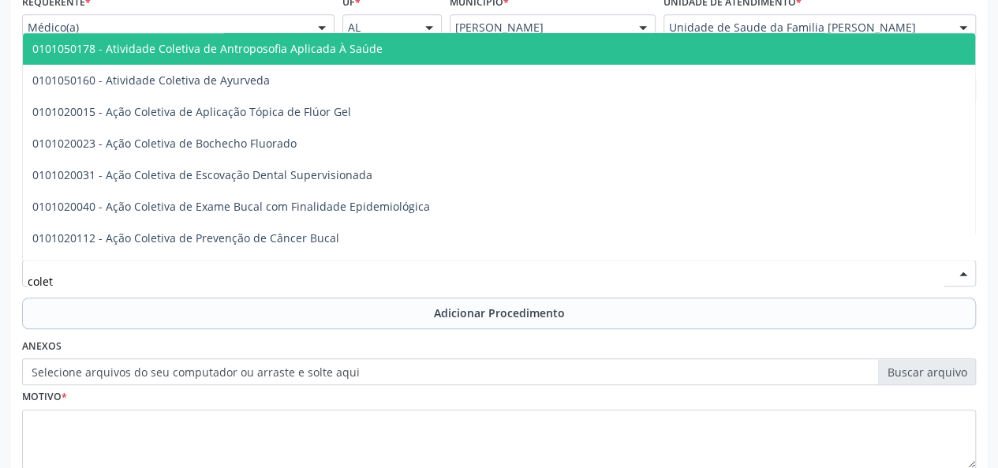
type input "coleta"
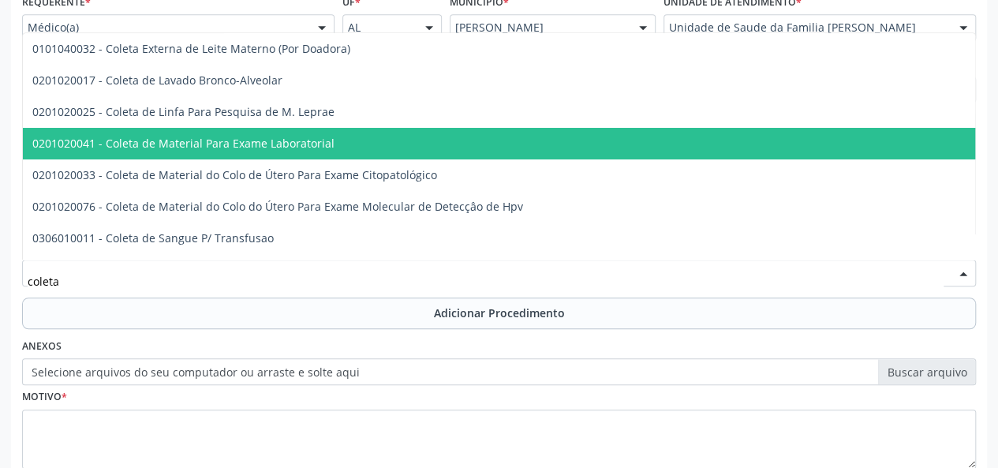
click at [246, 146] on span "0201020041 - Coleta de Material Para Exame Laboratorial" at bounding box center [183, 143] width 302 height 15
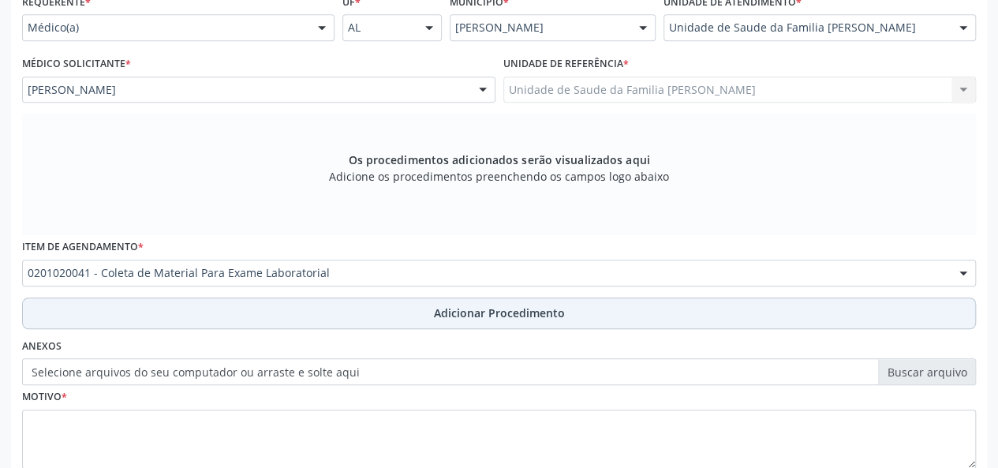
click at [501, 310] on span "Adicionar Procedimento" at bounding box center [499, 313] width 131 height 17
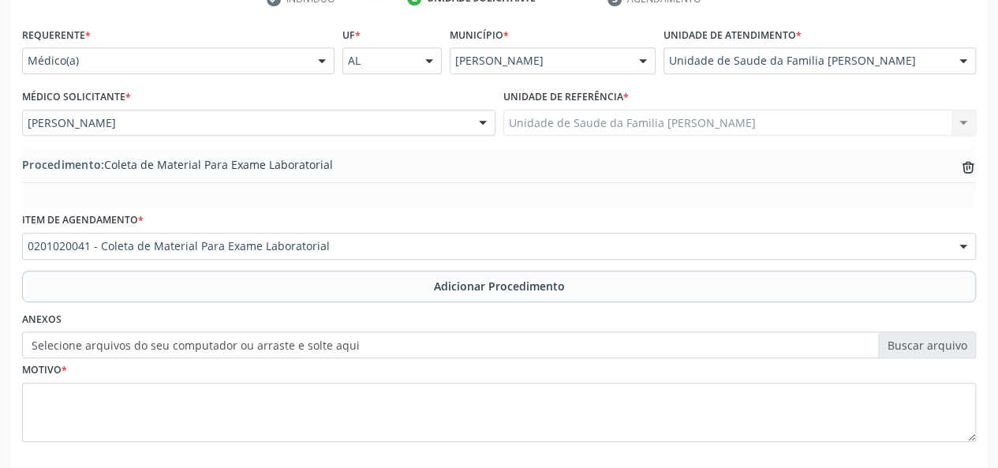
scroll to position [418, 0]
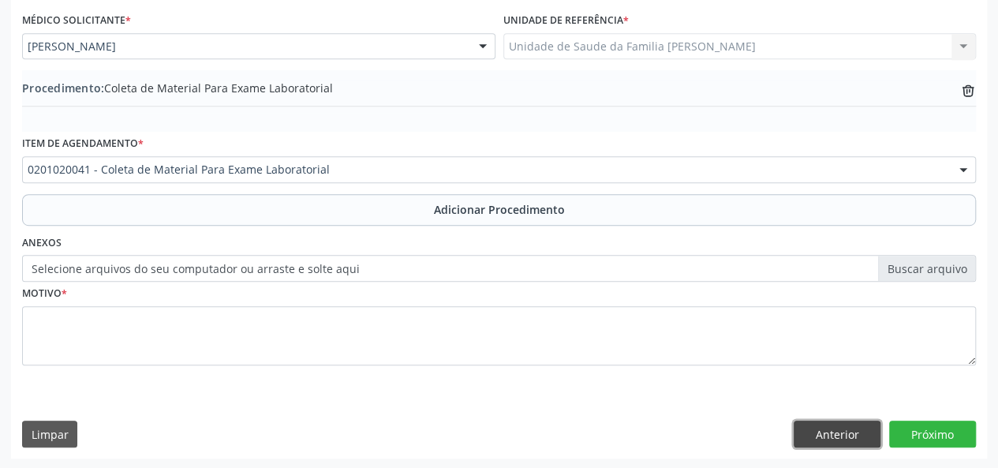
click at [825, 436] on button "Anterior" at bounding box center [837, 434] width 87 height 27
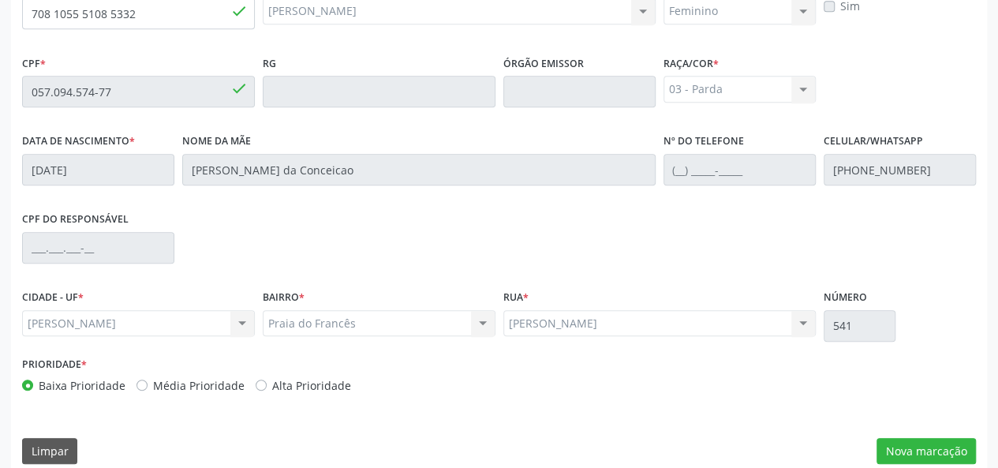
scroll to position [454, 0]
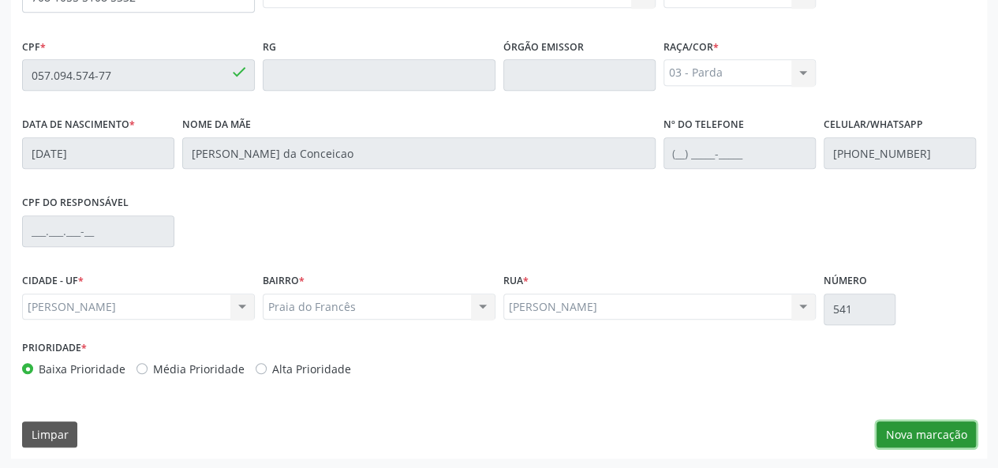
click at [892, 436] on button "Nova marcação" at bounding box center [926, 434] width 99 height 27
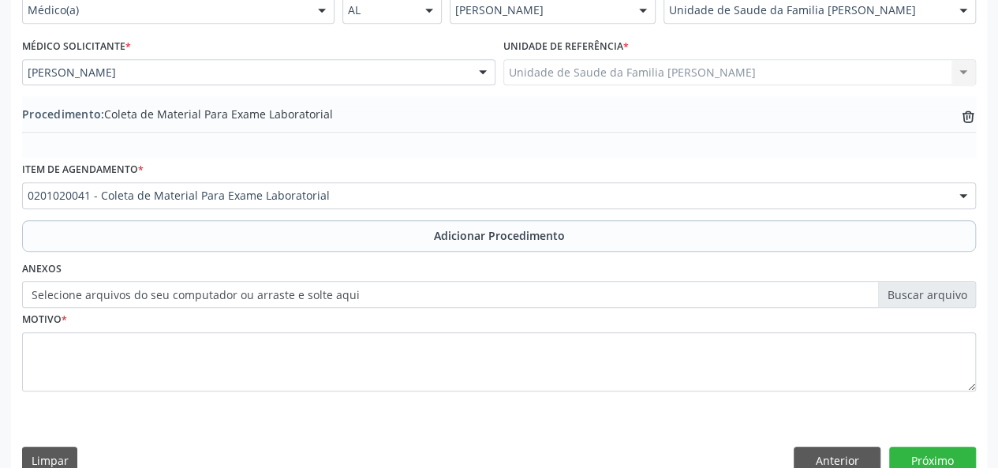
scroll to position [418, 0]
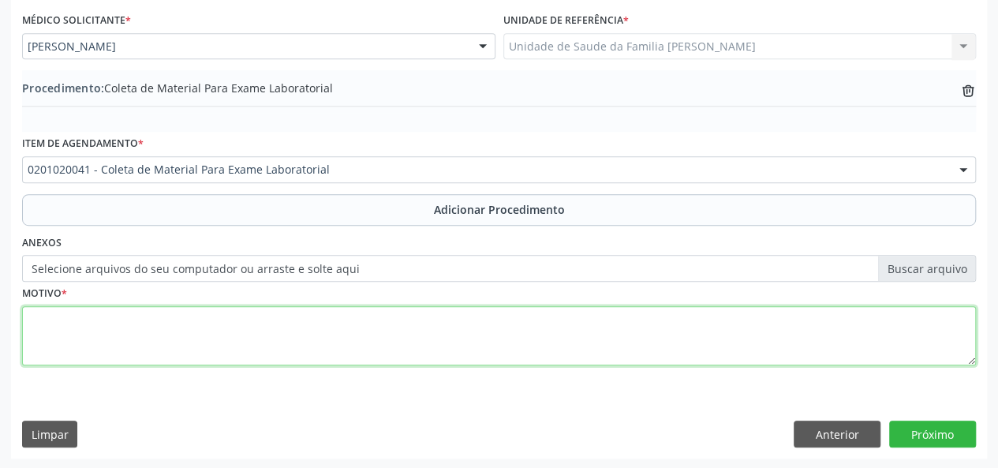
click at [63, 328] on textarea at bounding box center [499, 336] width 954 height 60
type textarea "Avaliacao"
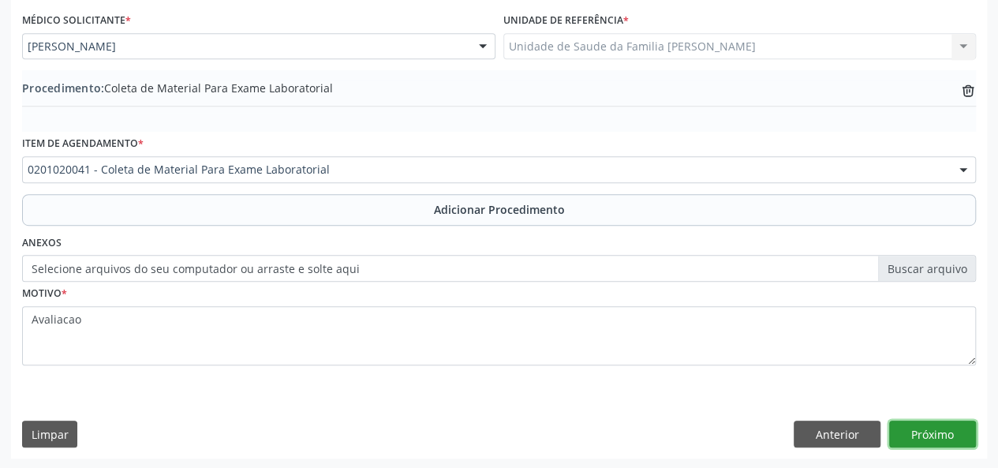
click at [919, 432] on button "Próximo" at bounding box center [932, 434] width 87 height 27
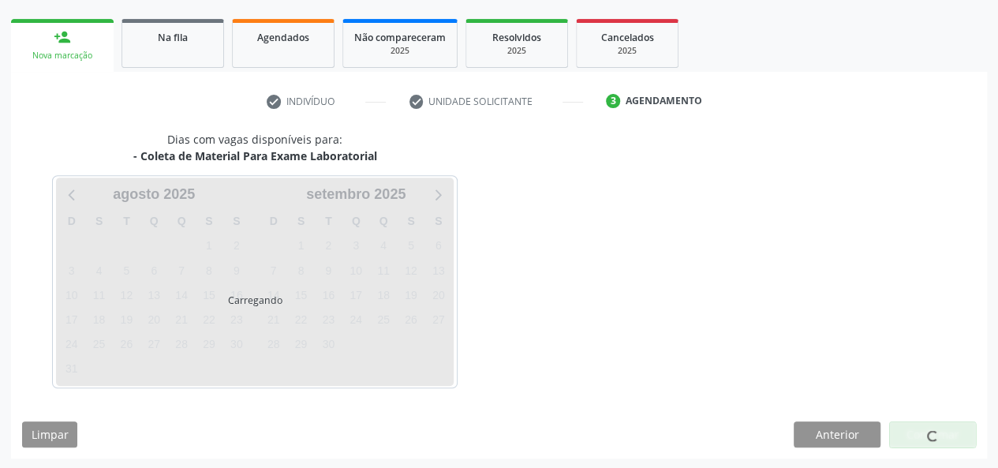
scroll to position [286, 0]
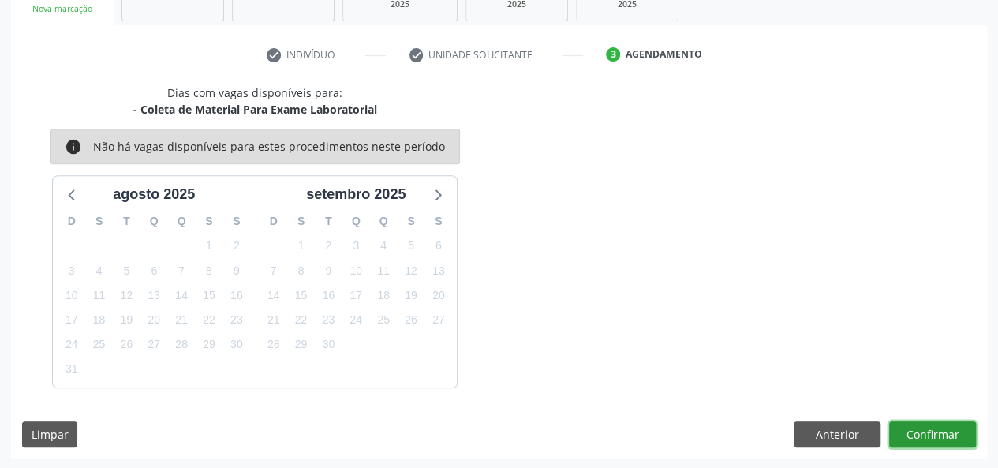
click at [933, 429] on button "Confirmar" at bounding box center [932, 434] width 87 height 27
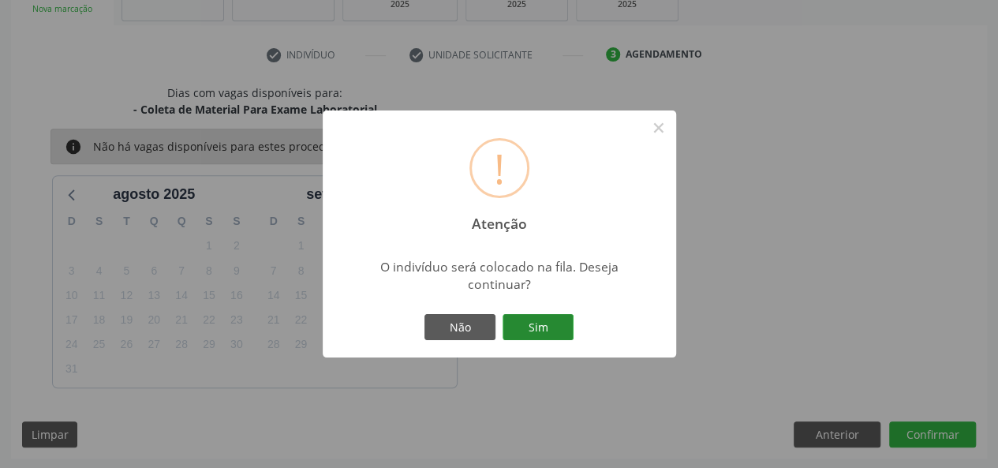
click at [533, 320] on button "Sim" at bounding box center [538, 327] width 71 height 27
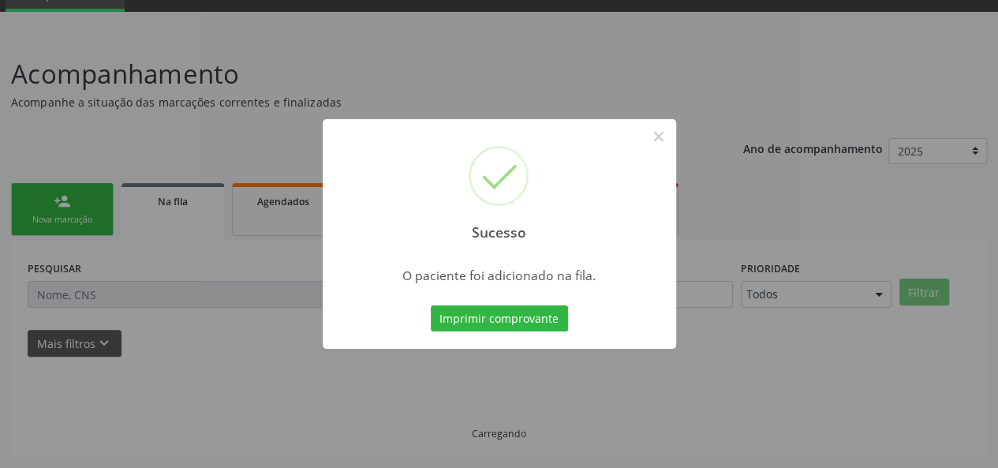
scroll to position [74, 0]
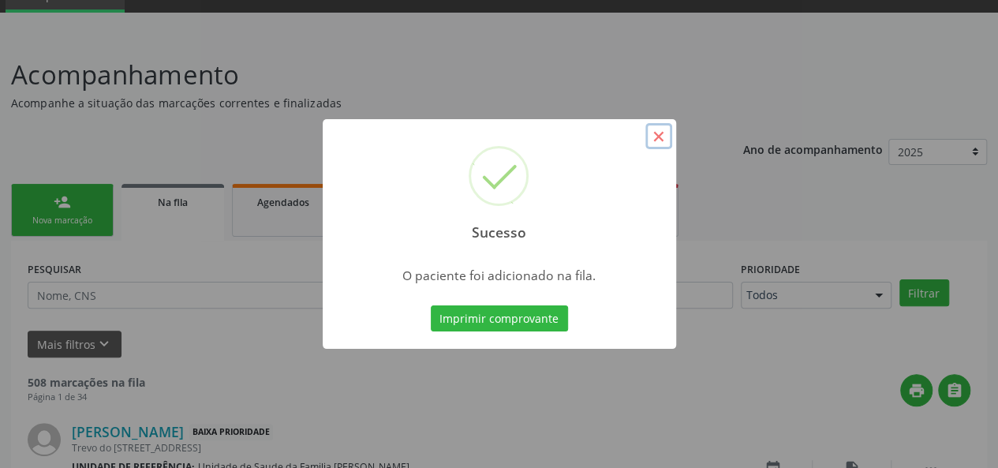
click at [664, 140] on button "×" at bounding box center [659, 136] width 27 height 27
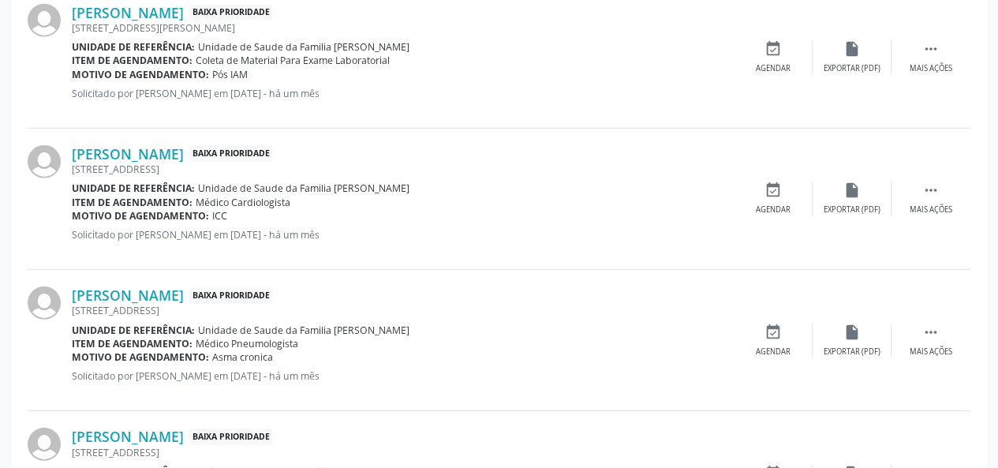
scroll to position [2227, 0]
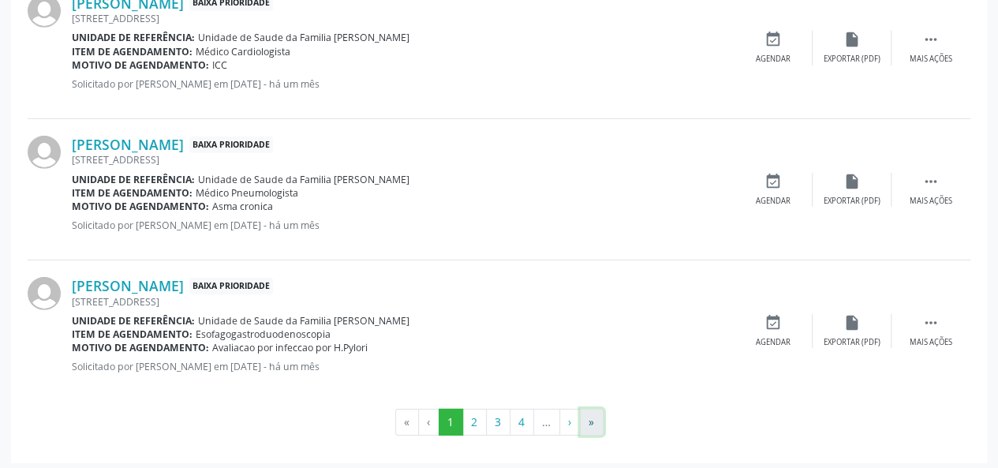
click at [590, 414] on button "»" at bounding box center [592, 422] width 24 height 27
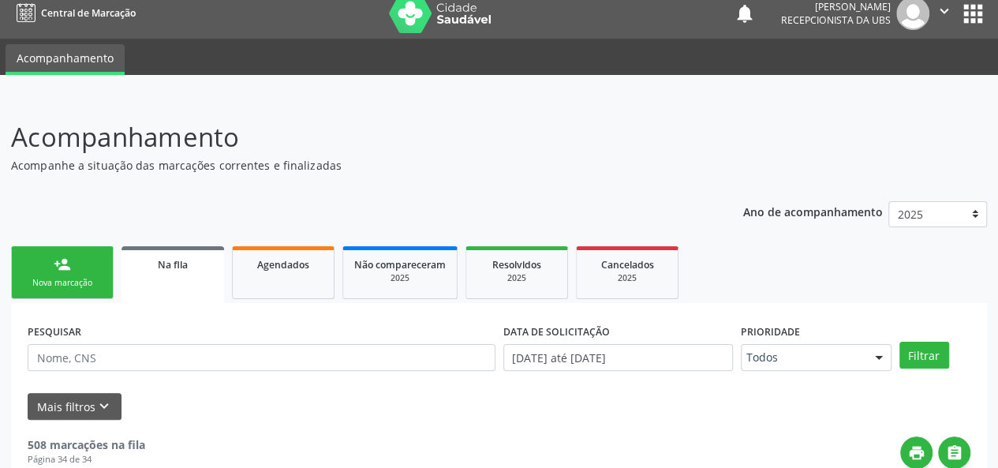
scroll to position [0, 0]
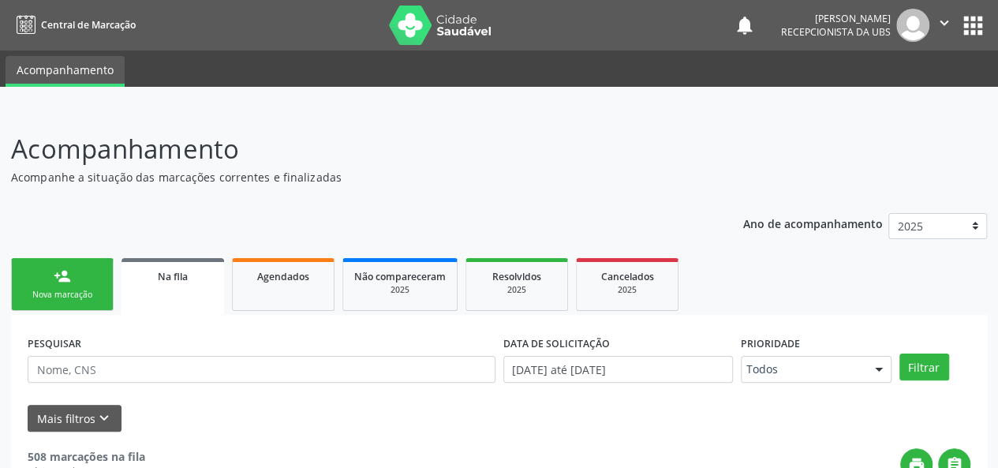
click at [85, 302] on link "person_add Nova marcação" at bounding box center [62, 284] width 103 height 53
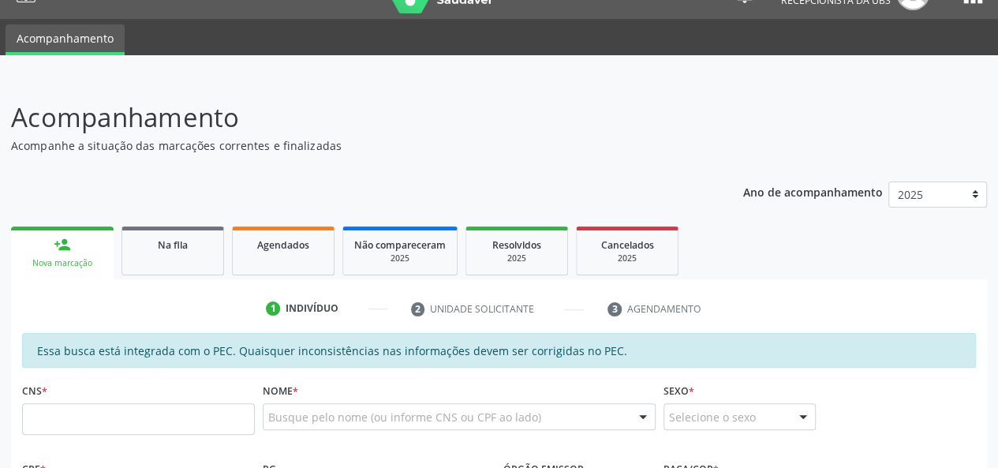
scroll to position [316, 0]
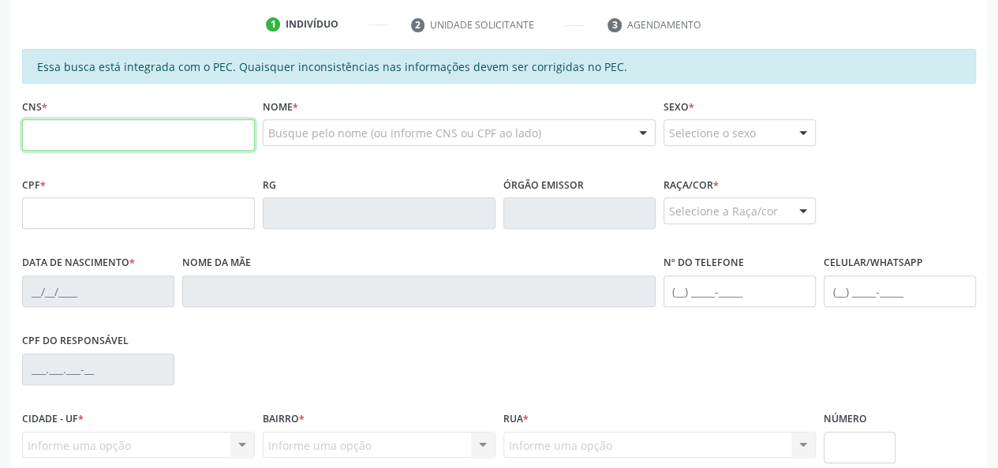
click at [74, 137] on input "text" at bounding box center [138, 135] width 233 height 32
type input "708 1055 5108 5332"
type input "057.094.574-77"
type input "30/10/1998"
type input "Roberta Otavio da Conceicao"
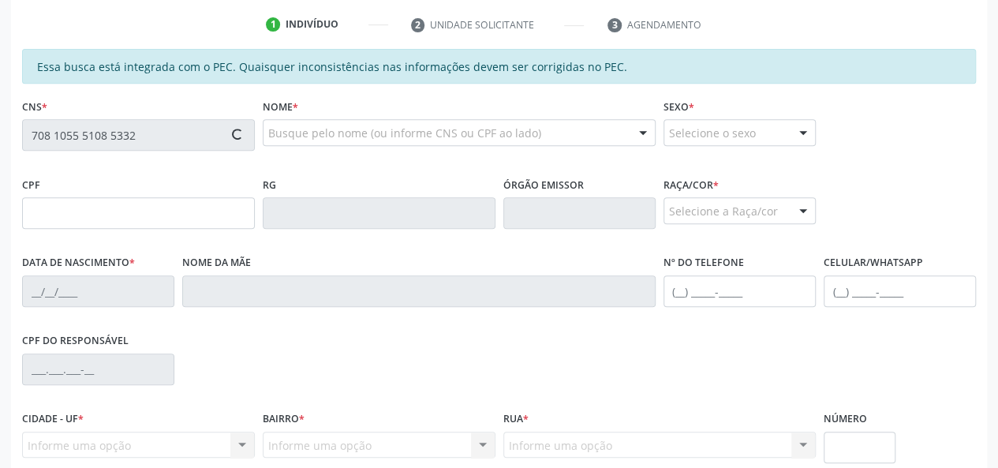
type input "(82) 99617-8486"
type input "541"
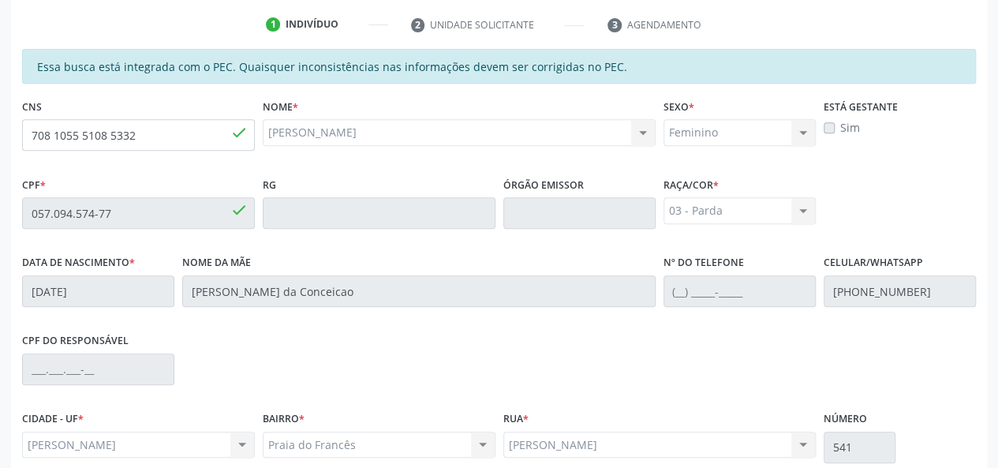
scroll to position [454, 0]
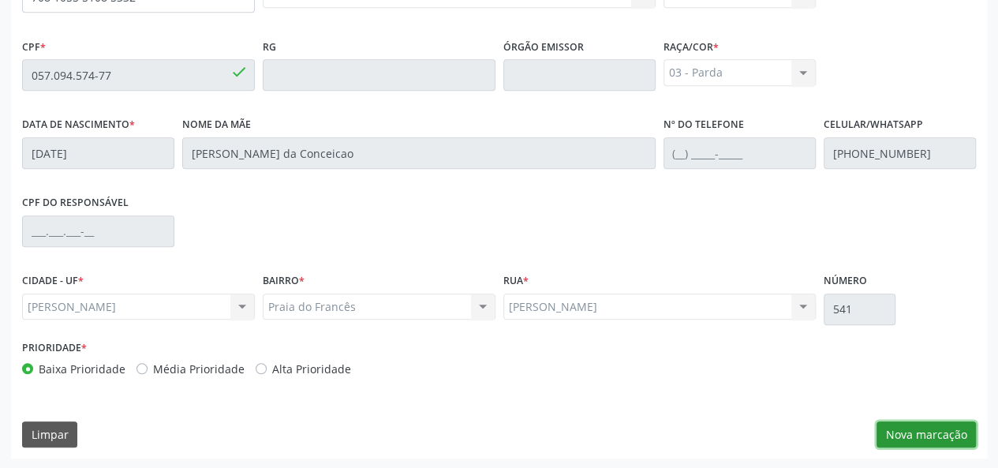
click at [953, 423] on button "Nova marcação" at bounding box center [926, 434] width 99 height 27
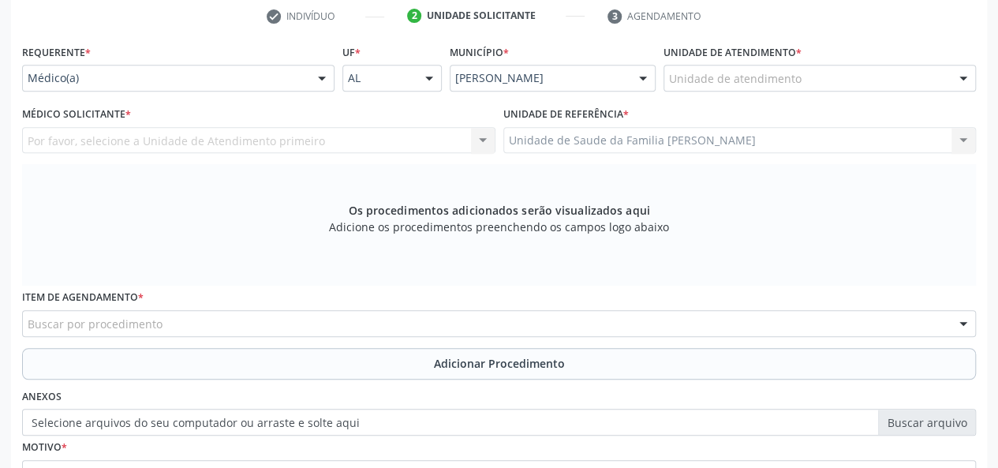
scroll to position [138, 0]
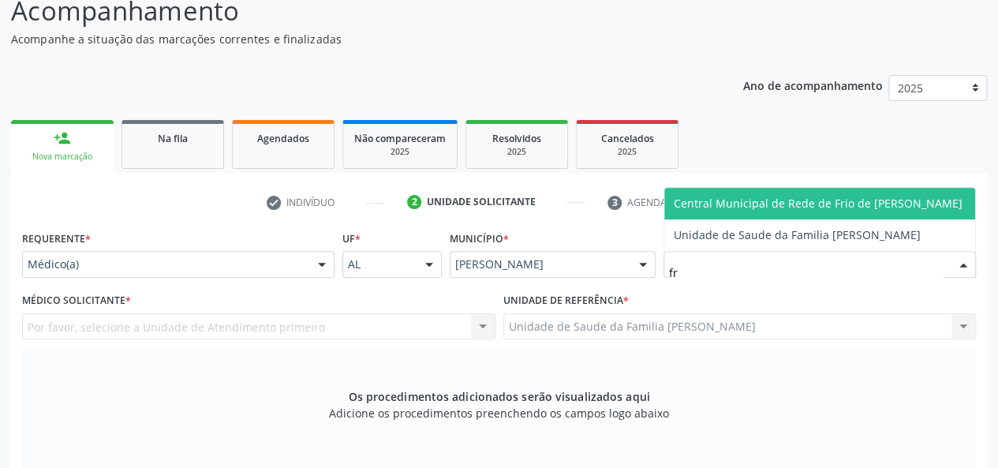
type input "fra"
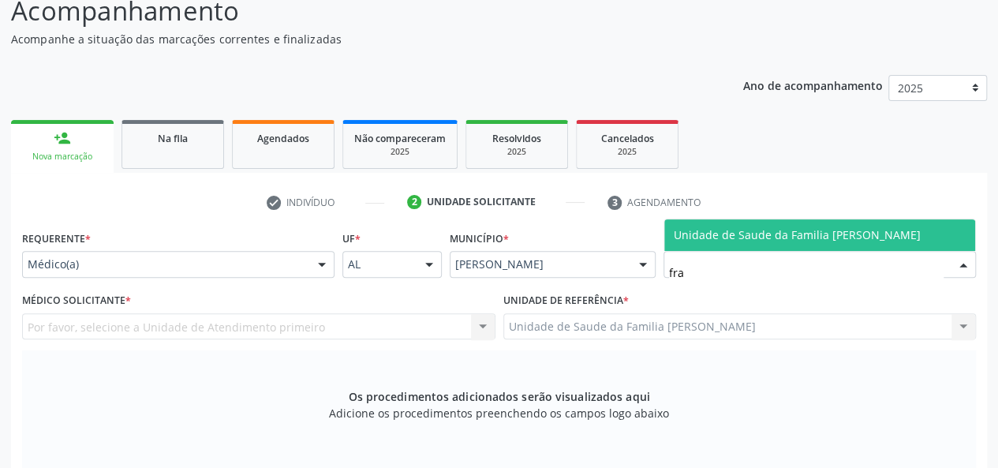
click at [832, 222] on span "Unidade de Saude da Familia [PERSON_NAME]" at bounding box center [819, 235] width 311 height 32
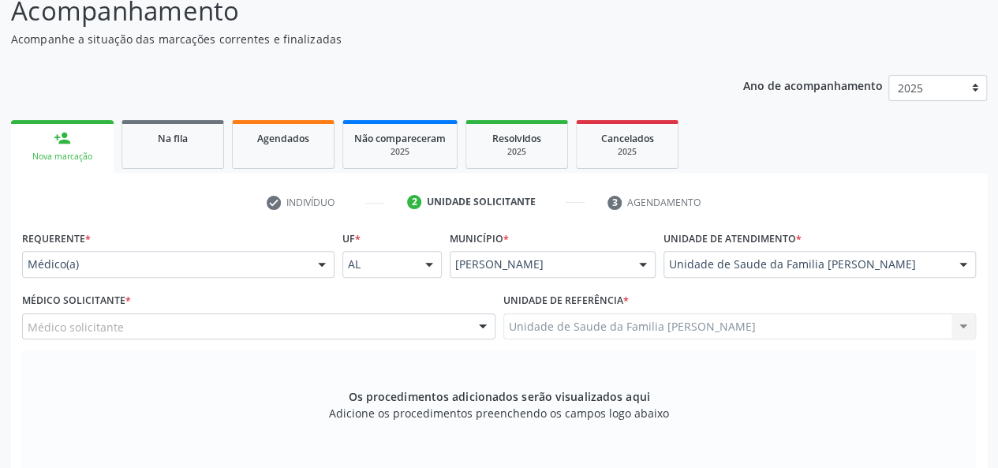
click at [139, 325] on div "Médico solicitante" at bounding box center [259, 326] width 474 height 27
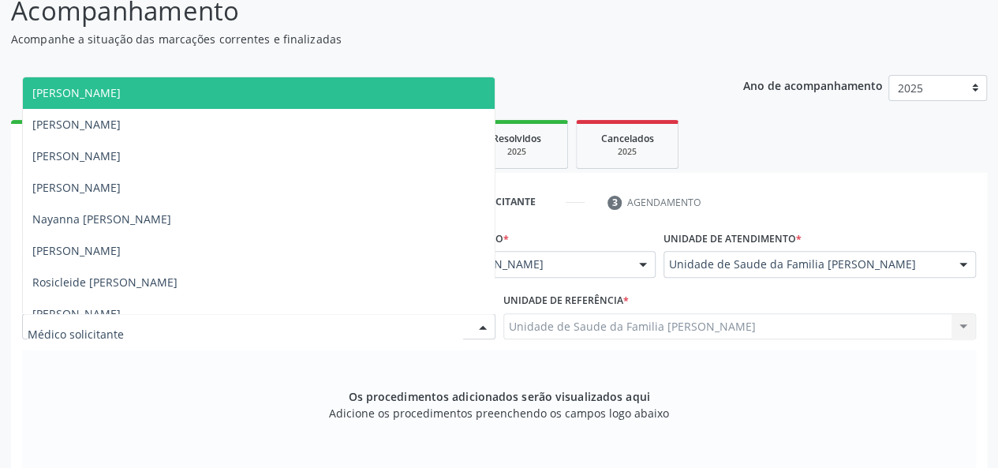
click at [121, 88] on span "[PERSON_NAME]" at bounding box center [76, 92] width 88 height 15
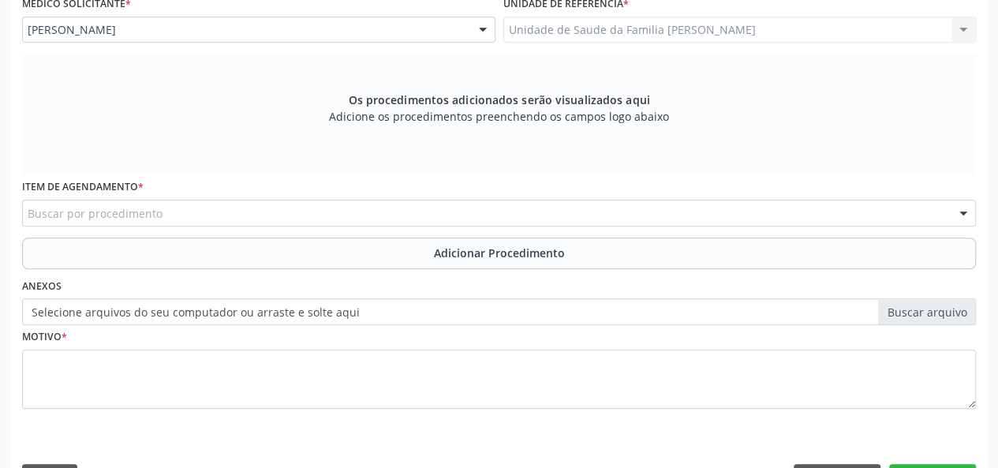
scroll to position [454, 0]
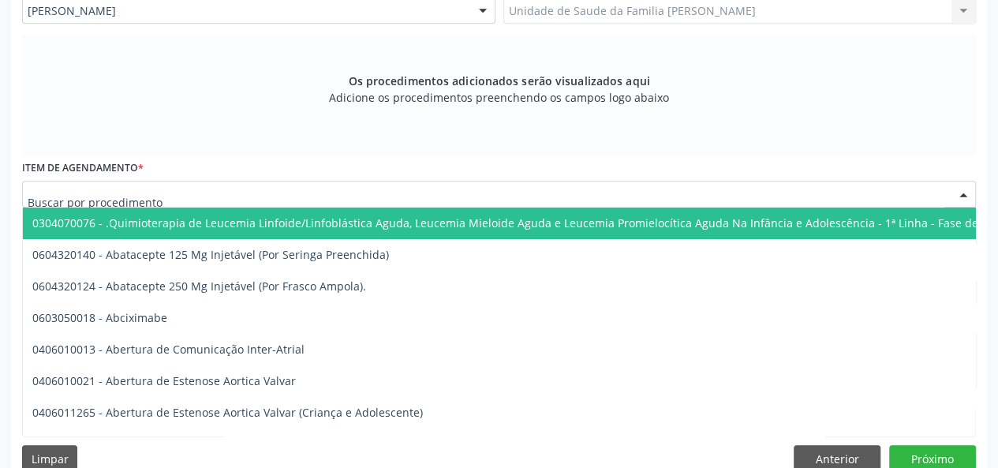
click at [290, 196] on div at bounding box center [499, 194] width 954 height 27
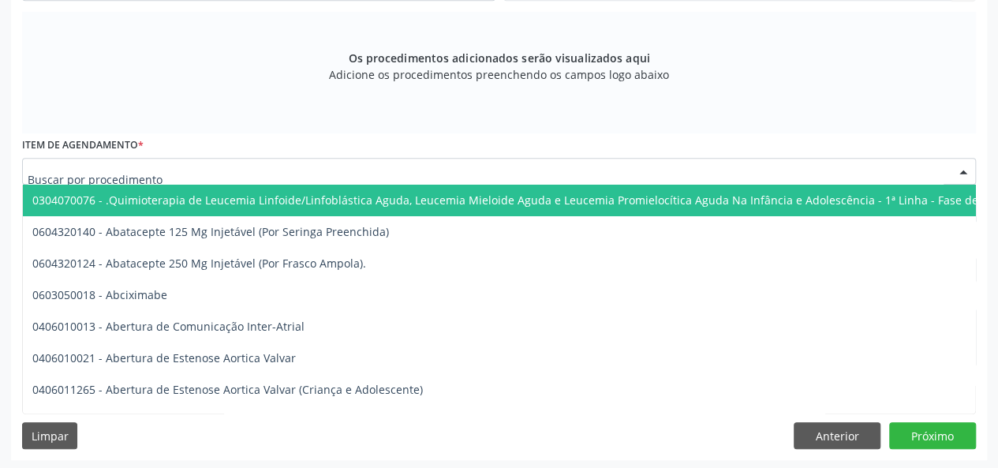
scroll to position [478, 0]
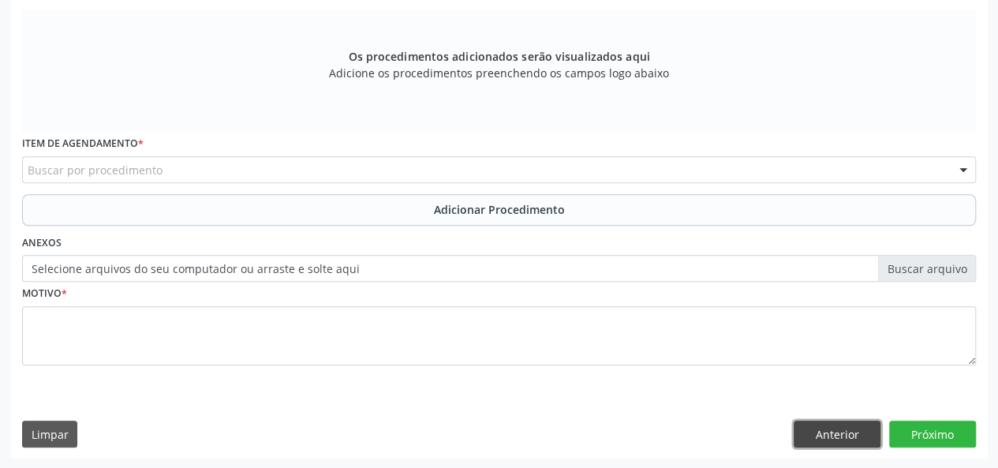
click at [840, 429] on button "Anterior" at bounding box center [837, 434] width 87 height 27
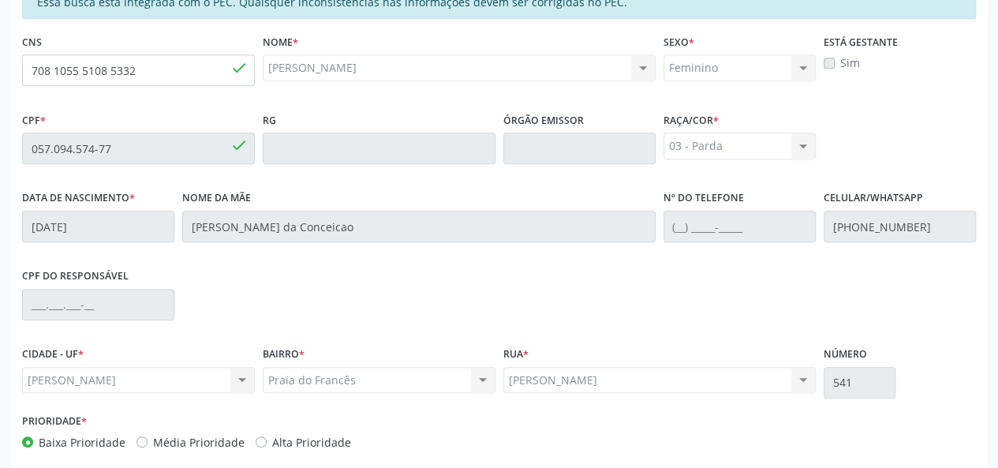
scroll to position [454, 0]
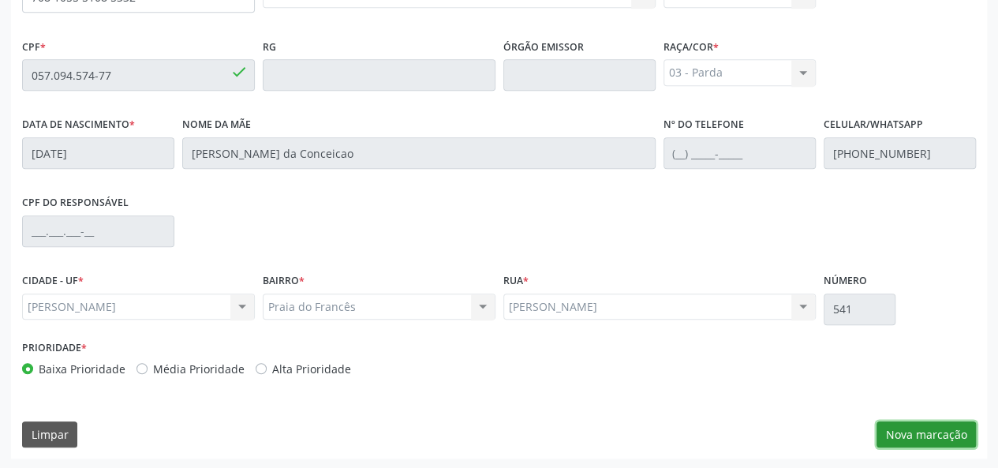
click at [964, 441] on button "Nova marcação" at bounding box center [926, 434] width 99 height 27
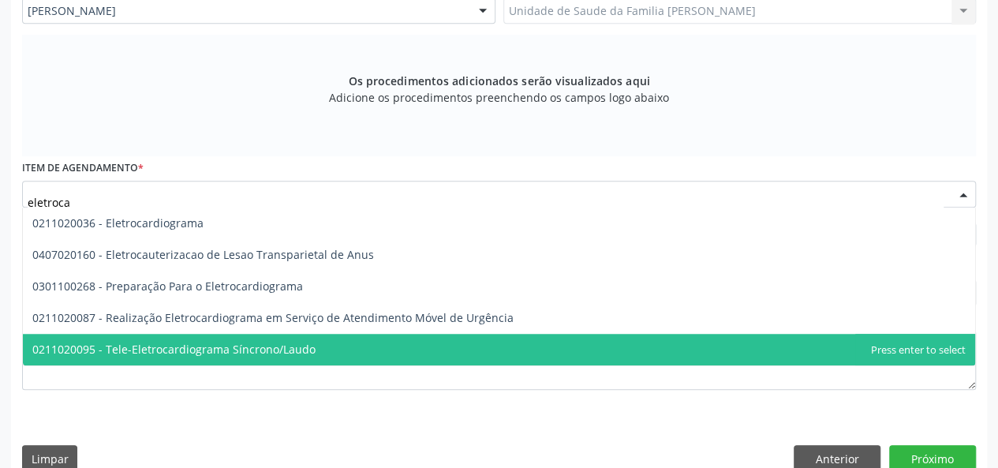
type input "eletrocar"
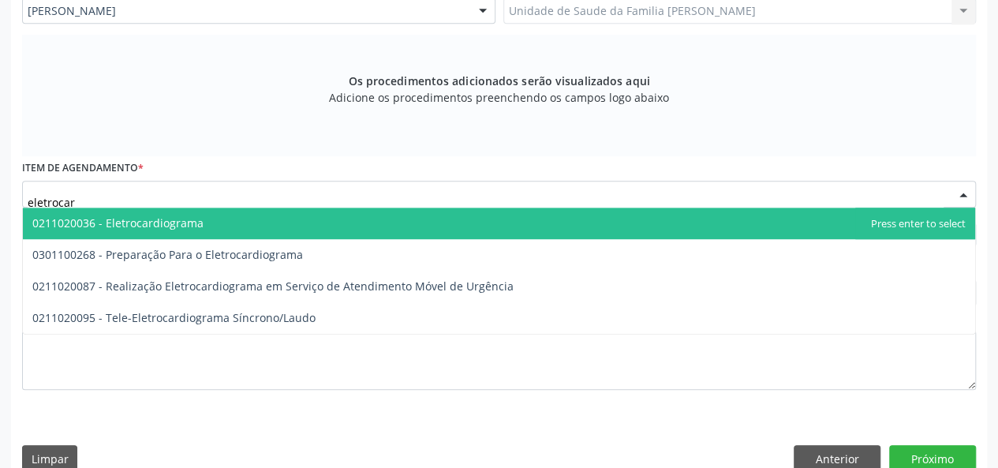
click at [121, 204] on input "eletrocar" at bounding box center [486, 202] width 916 height 32
click at [122, 212] on span "0211020036 - Eletrocardiograma" at bounding box center [499, 224] width 953 height 32
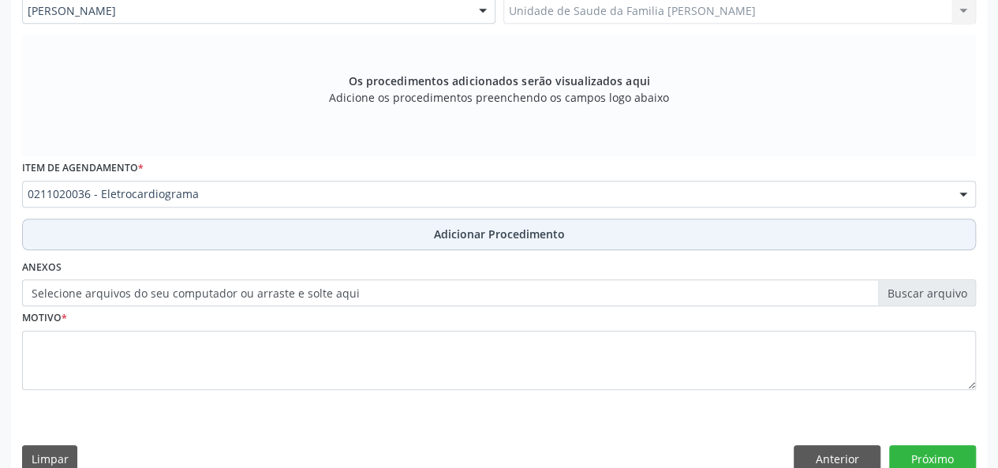
click at [455, 236] on span "Adicionar Procedimento" at bounding box center [499, 234] width 131 height 17
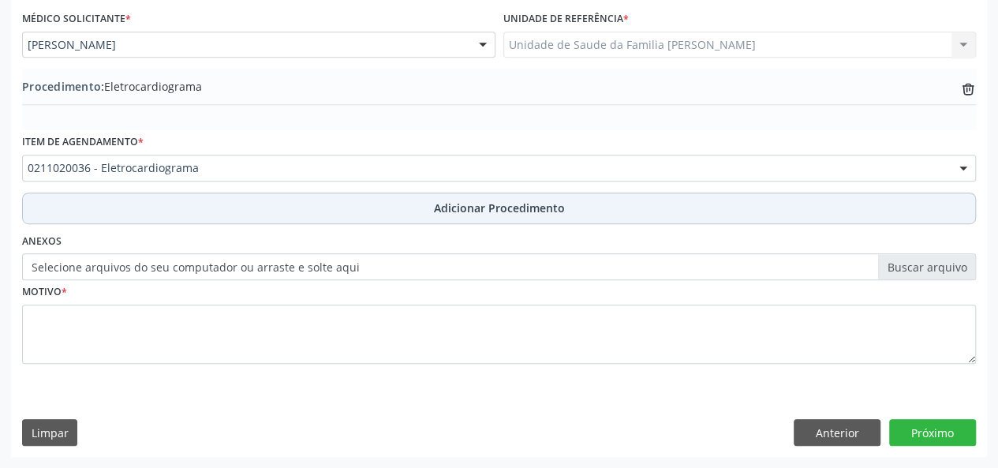
scroll to position [418, 0]
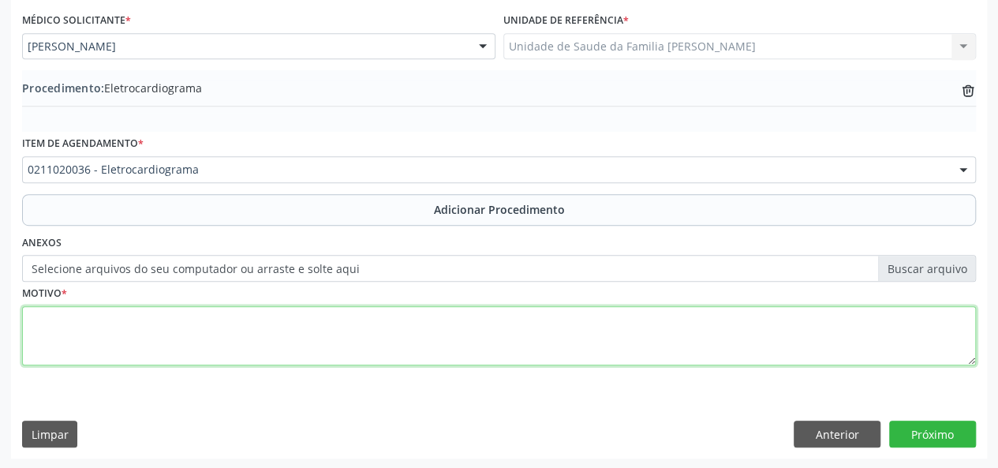
click at [51, 331] on textarea at bounding box center [499, 336] width 954 height 60
type textarea "Palpitacoes"
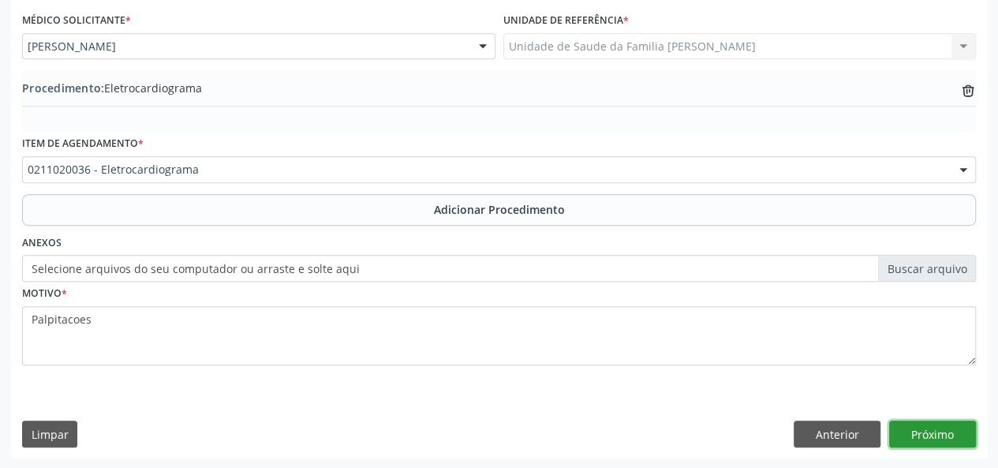
click at [928, 427] on button "Próximo" at bounding box center [932, 434] width 87 height 27
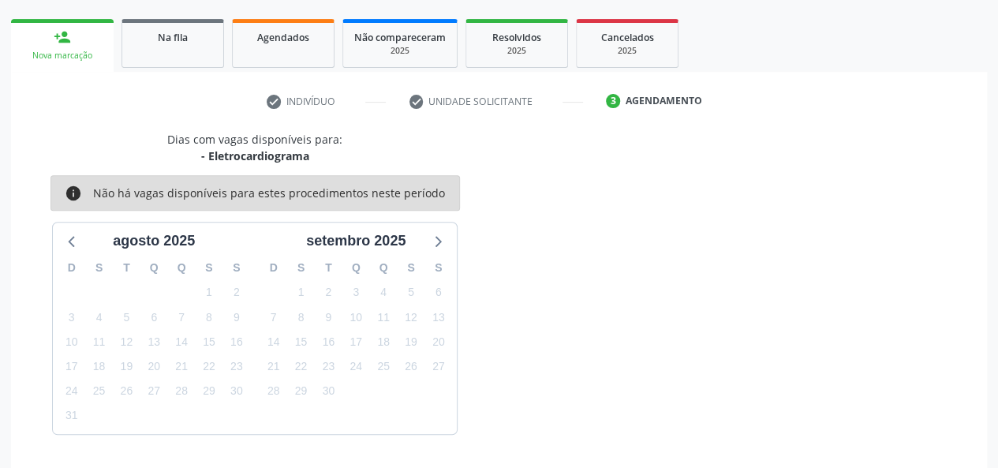
scroll to position [286, 0]
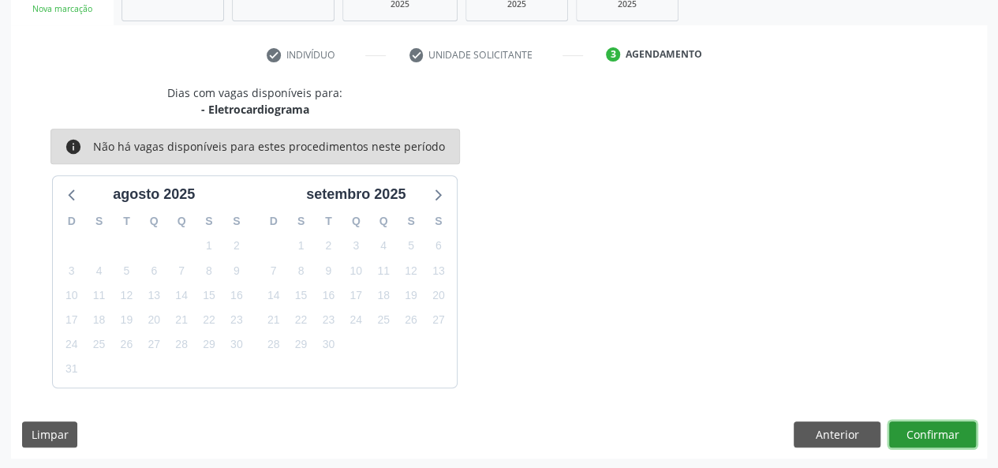
click at [931, 440] on button "Confirmar" at bounding box center [932, 434] width 87 height 27
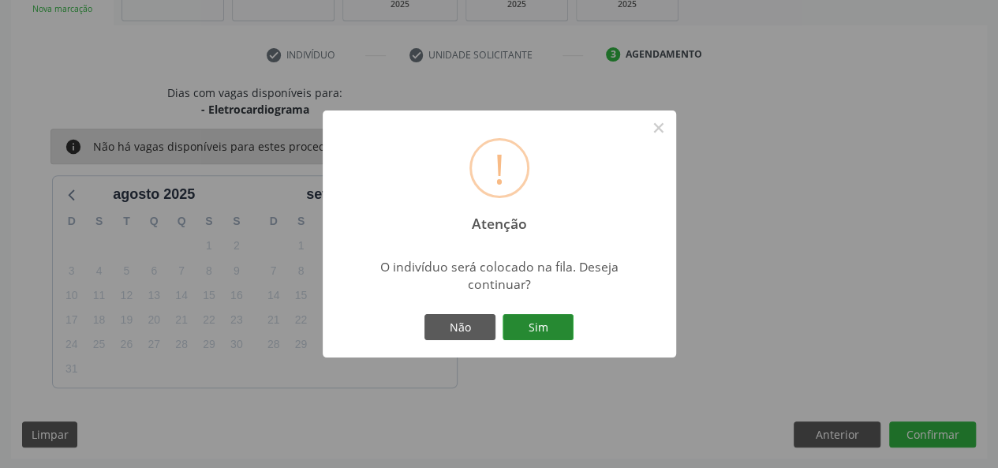
click at [545, 334] on button "Sim" at bounding box center [538, 327] width 71 height 27
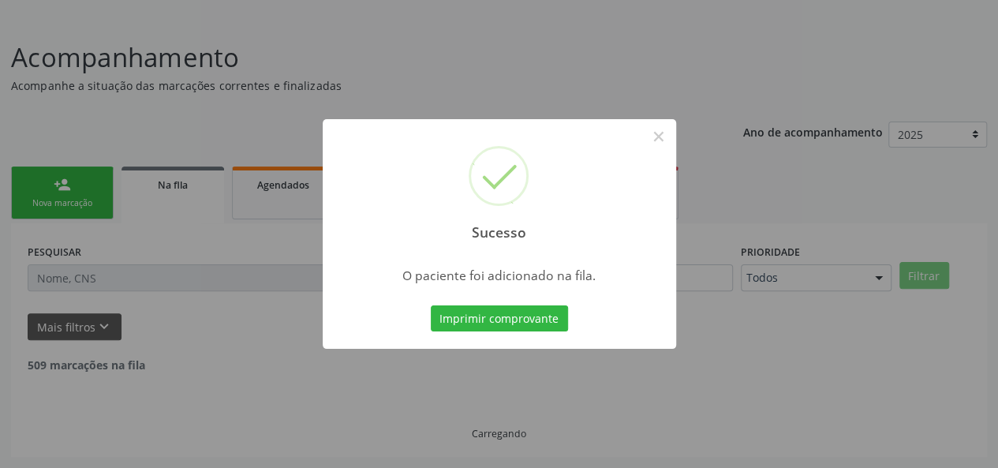
scroll to position [74, 0]
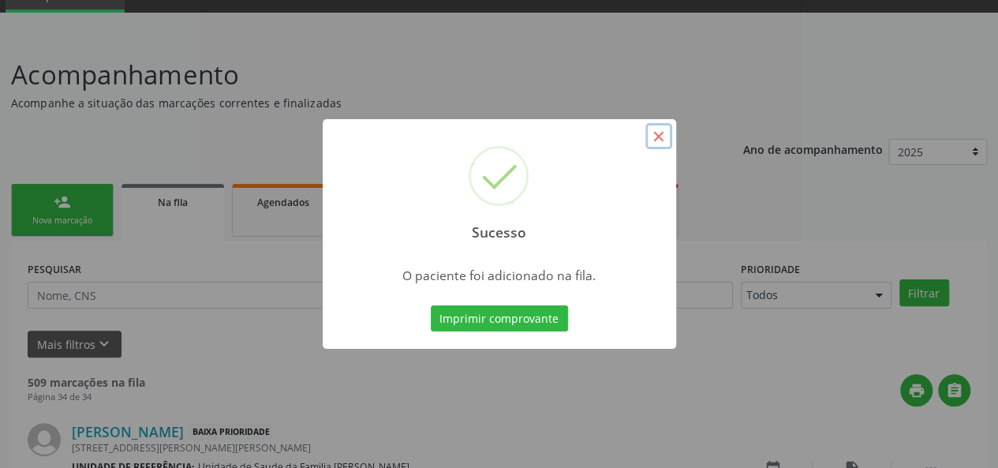
click at [664, 141] on button "×" at bounding box center [659, 136] width 27 height 27
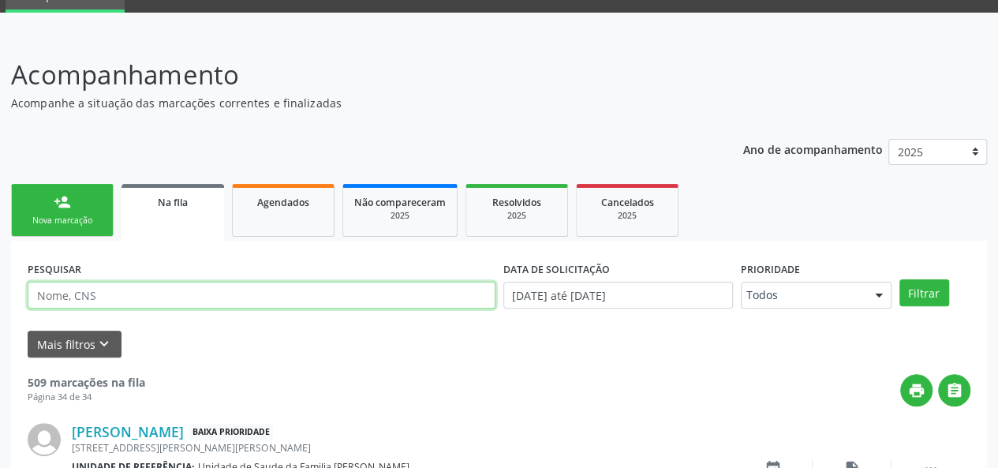
click at [89, 294] on input "text" at bounding box center [262, 295] width 468 height 27
type input "Sonia"
click at [900, 279] on button "Filtrar" at bounding box center [925, 292] width 50 height 27
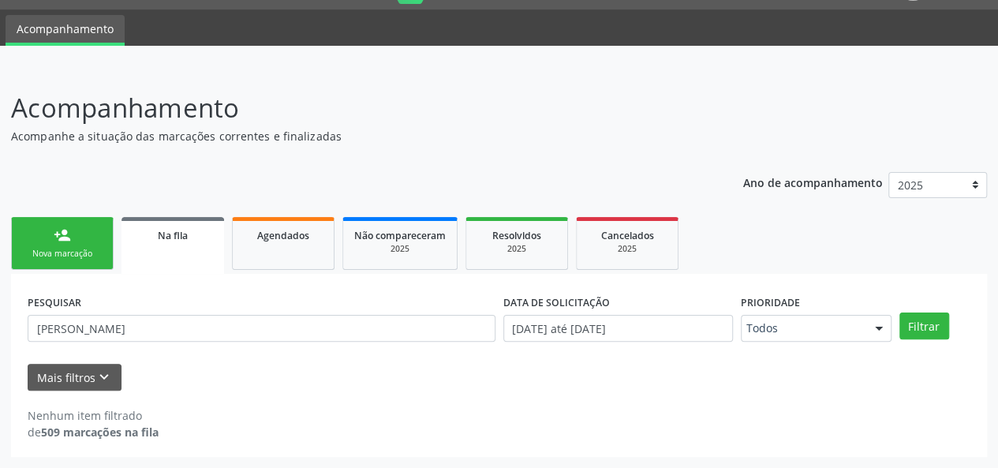
scroll to position [40, 0]
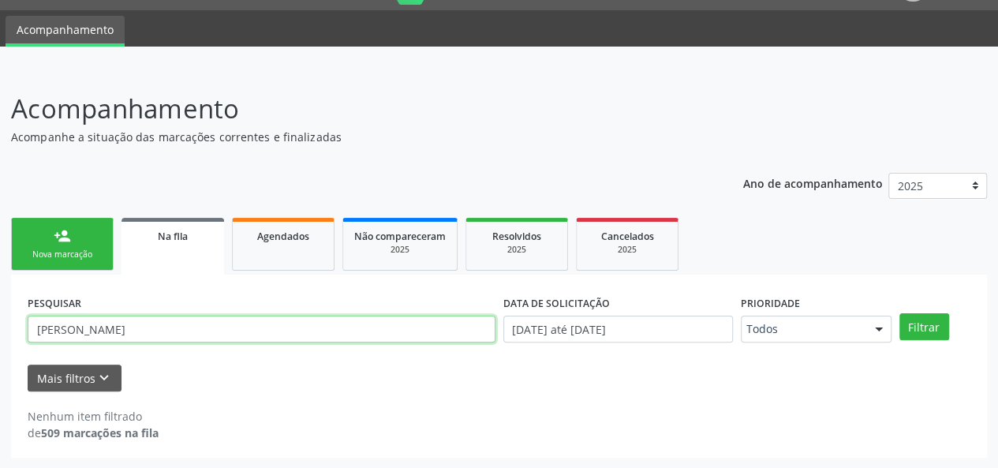
drag, startPoint x: 74, startPoint y: 329, endPoint x: 0, endPoint y: 334, distance: 74.3
click at [0, 334] on div "Acompanhamento Acompanhe a situação das marcações correntes e finalizadas Relat…" at bounding box center [499, 269] width 998 height 400
type input "kilsa"
click at [900, 313] on button "Filtrar" at bounding box center [925, 326] width 50 height 27
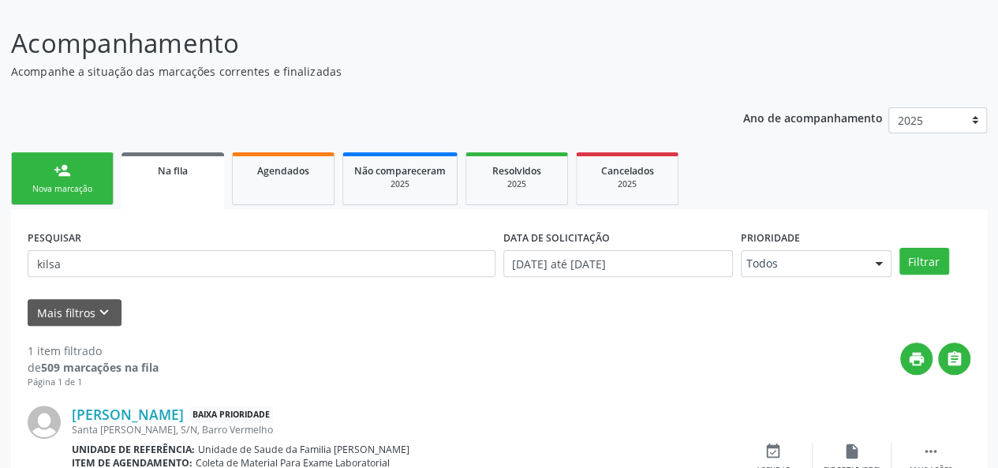
scroll to position [194, 0]
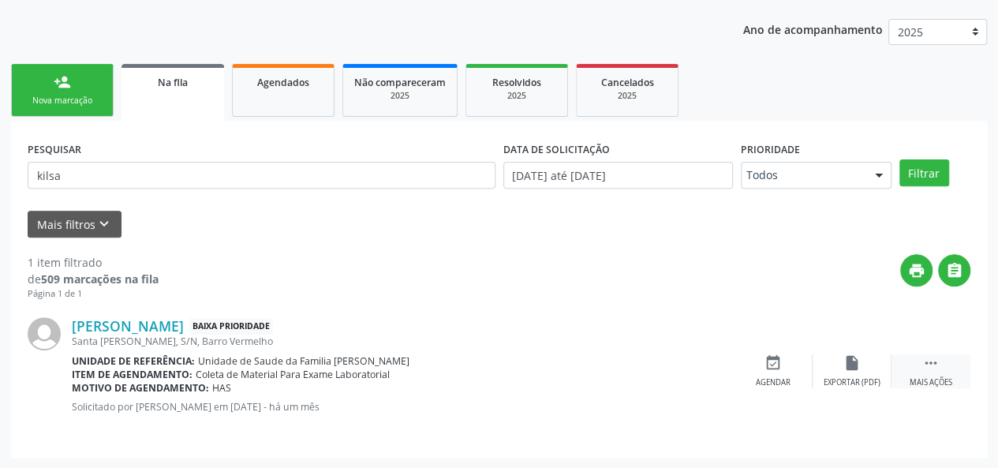
click at [927, 375] on div " Mais ações" at bounding box center [931, 371] width 79 height 34
click at [840, 366] on div "edit Editar" at bounding box center [852, 371] width 79 height 34
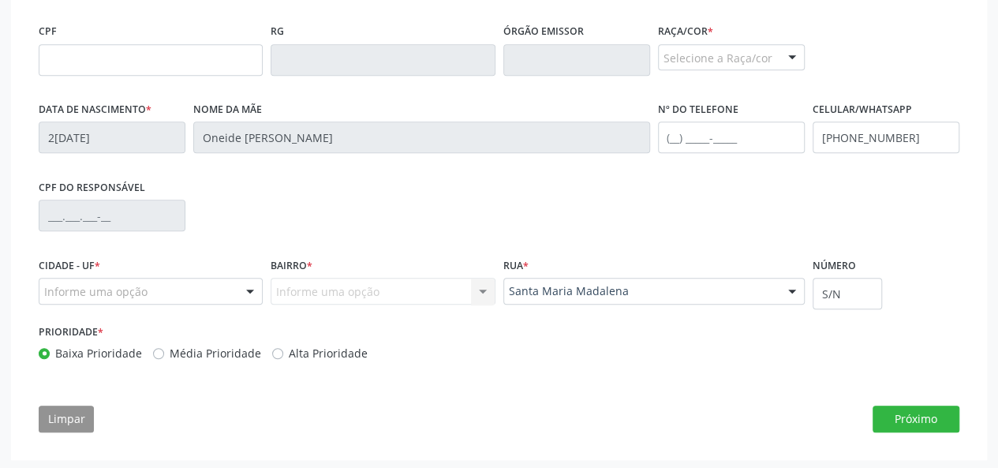
scroll to position [475, 0]
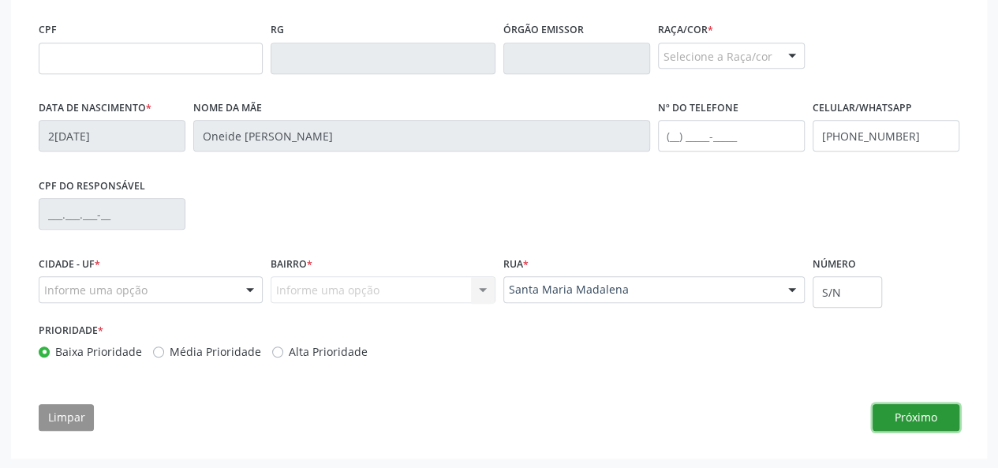
click at [889, 417] on button "Próximo" at bounding box center [916, 417] width 87 height 27
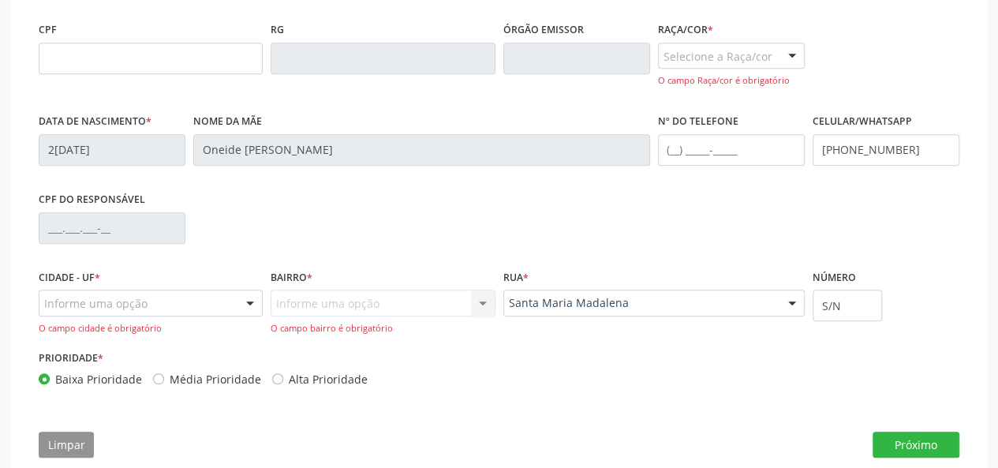
click at [287, 300] on div "Informe uma opção Nenhum resultado encontrado para: " " Nenhuma opção encontrad…" at bounding box center [383, 312] width 224 height 45
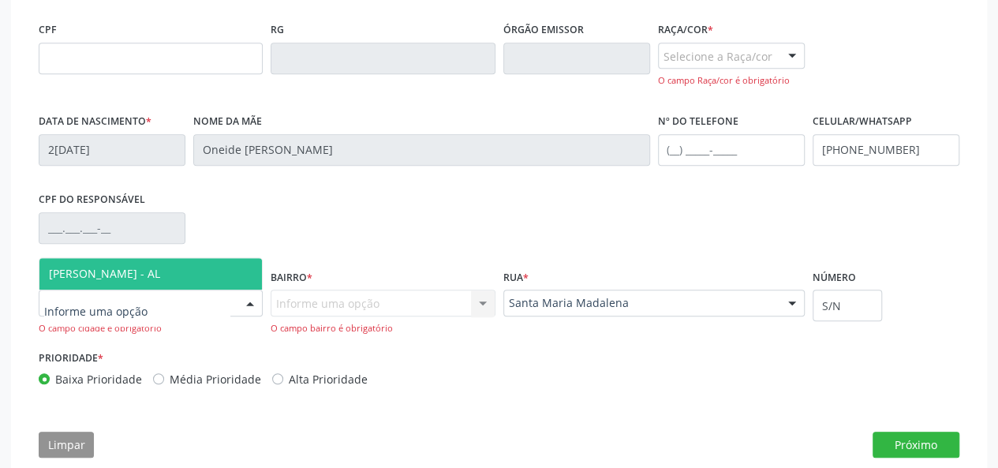
click at [163, 264] on span "[PERSON_NAME] - AL" at bounding box center [150, 274] width 223 height 32
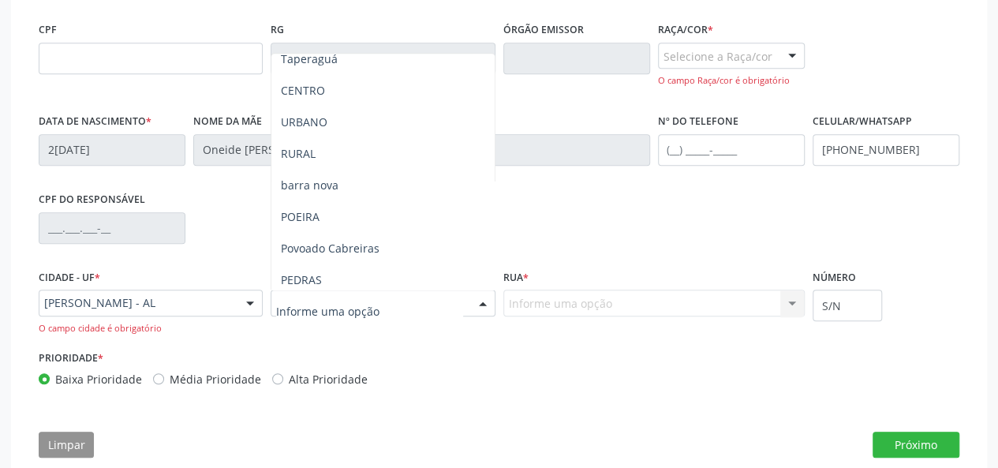
scroll to position [158, 0]
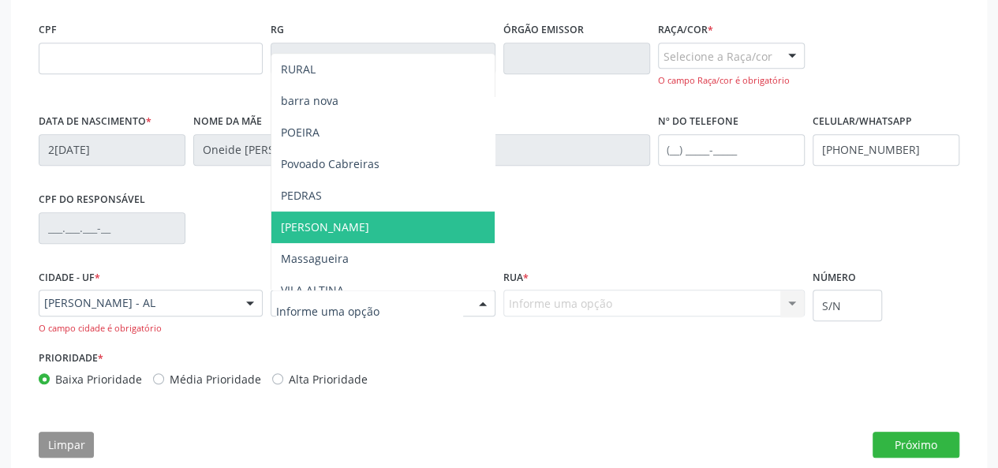
click at [358, 238] on span "[PERSON_NAME]" at bounding box center [382, 228] width 223 height 32
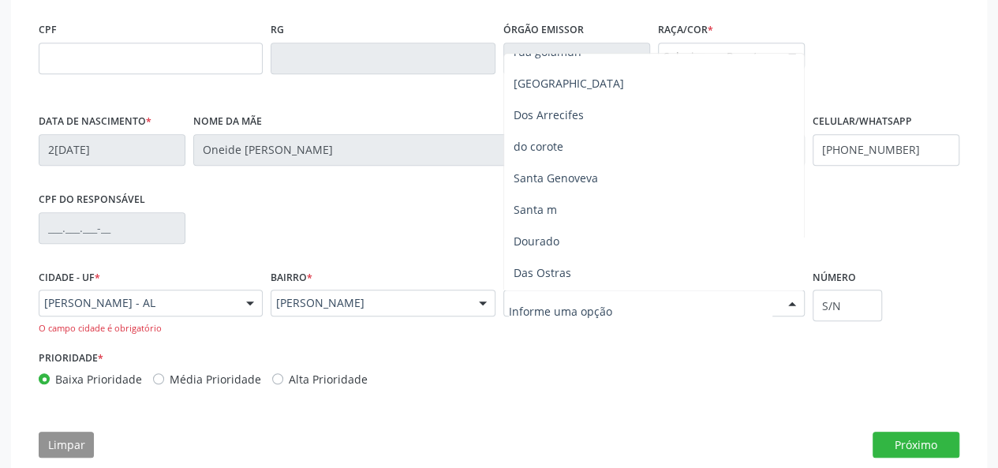
scroll to position [0, 0]
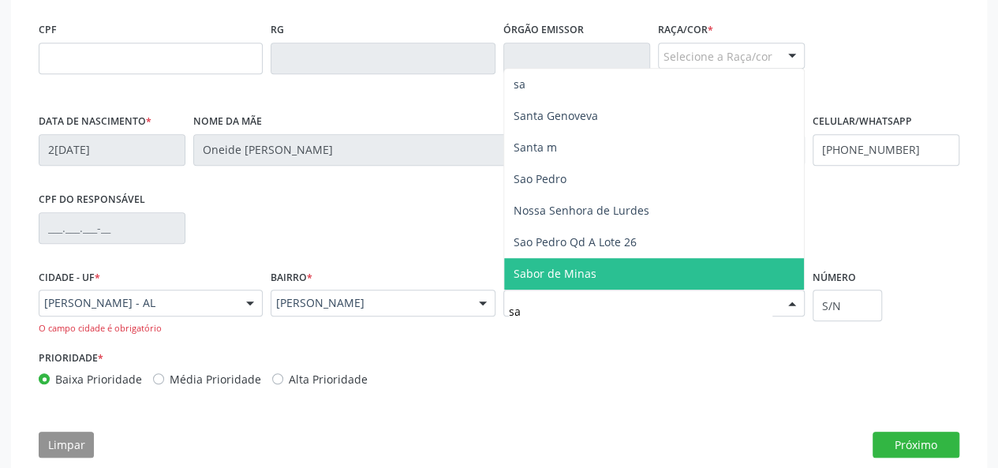
click at [516, 314] on input "sa" at bounding box center [641, 311] width 264 height 32
type input "s"
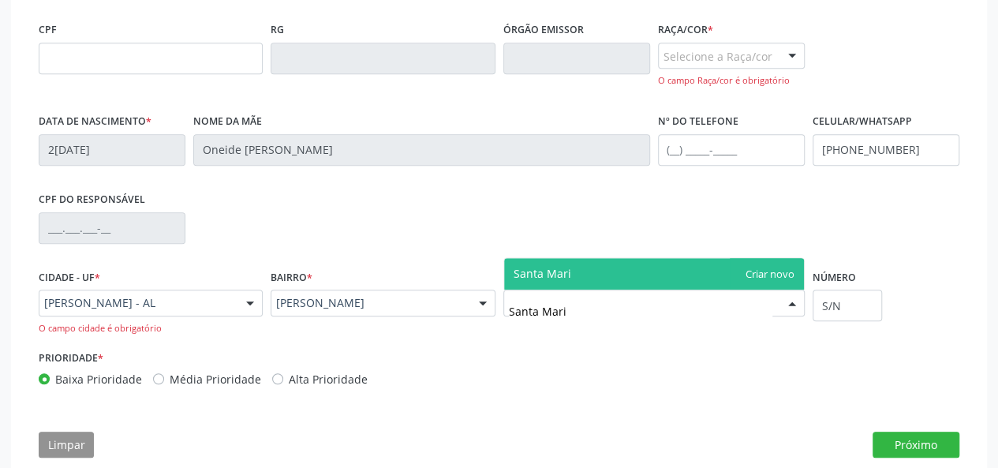
type input "Santa Maria"
click at [769, 271] on span "Santa Maria" at bounding box center [654, 274] width 300 height 32
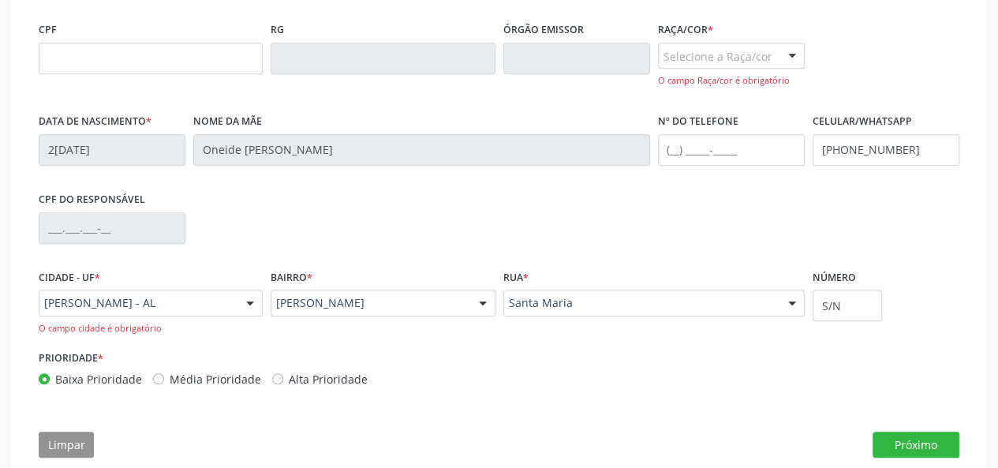
click at [720, 39] on div "Raça/cor * Selecione a Raça/cor 01 - Branca 02 - Preta 04 - Amarela 03 - Parda …" at bounding box center [731, 52] width 147 height 69
click at [720, 56] on div "Selecione a Raça/cor" at bounding box center [731, 56] width 147 height 27
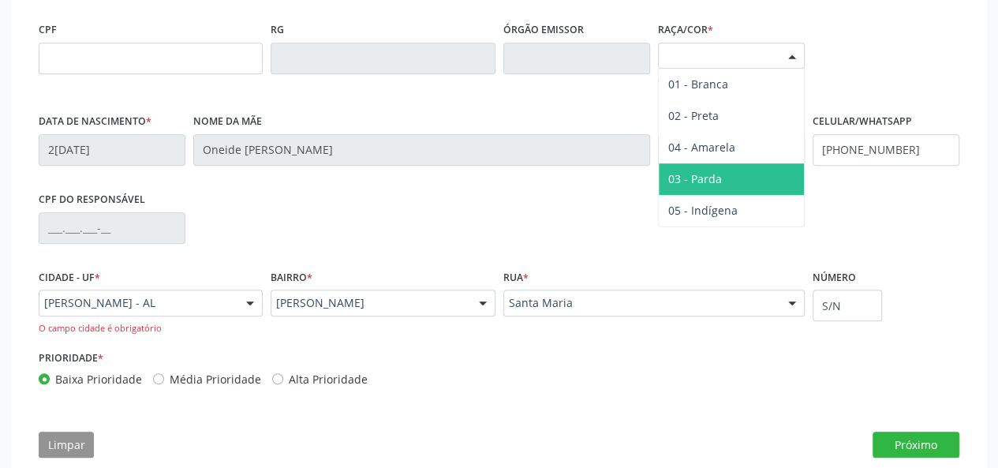
click at [692, 175] on span "03 - Parda" at bounding box center [695, 178] width 54 height 15
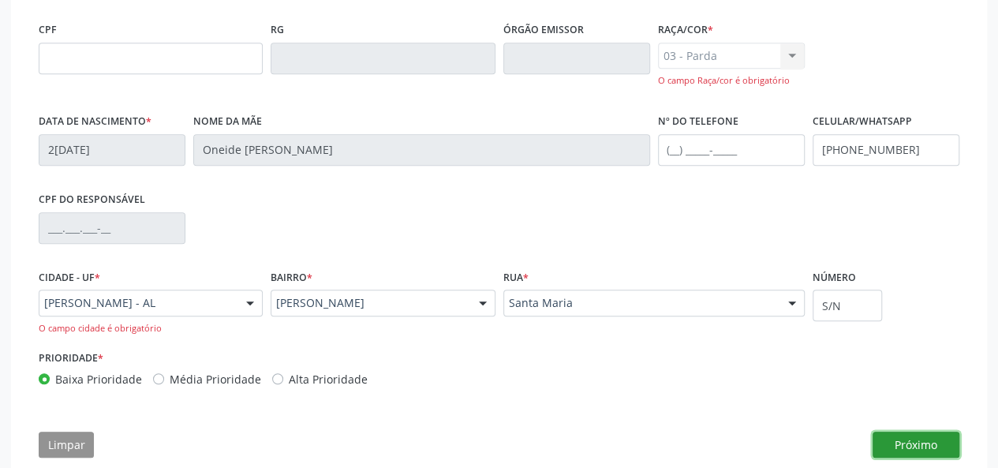
click at [903, 442] on button "Próximo" at bounding box center [916, 445] width 87 height 27
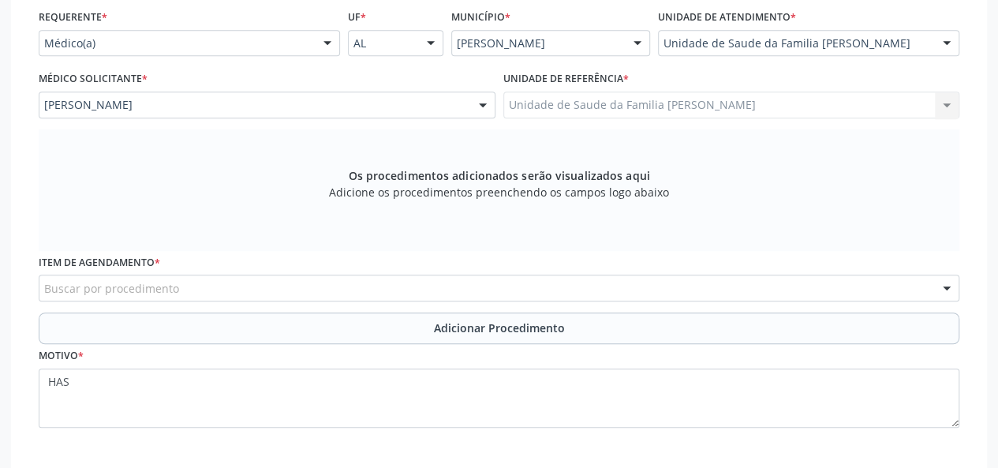
scroll to position [443, 0]
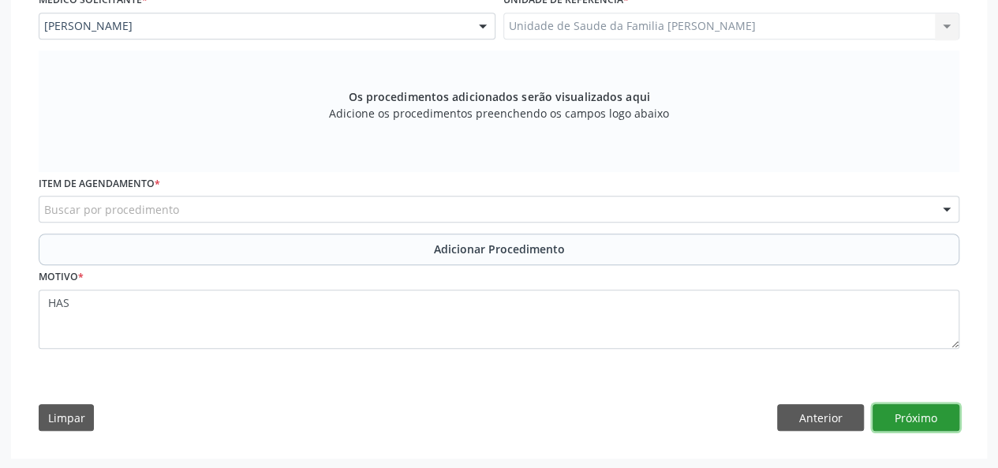
click at [893, 415] on button "Próximo" at bounding box center [916, 417] width 87 height 27
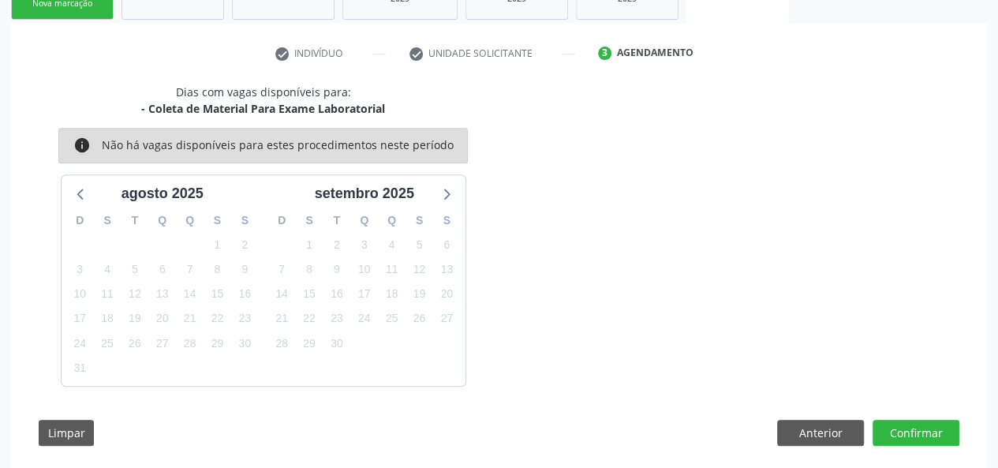
scroll to position [306, 0]
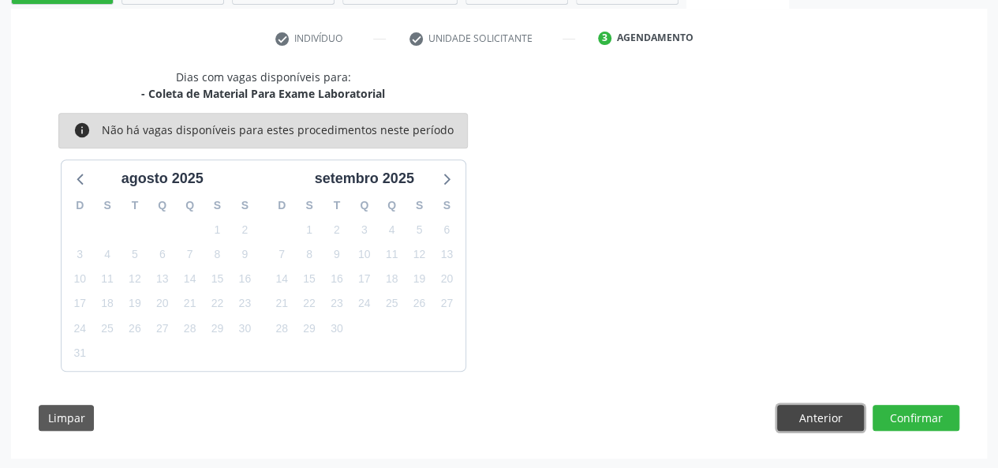
click at [798, 419] on button "Anterior" at bounding box center [820, 418] width 87 height 27
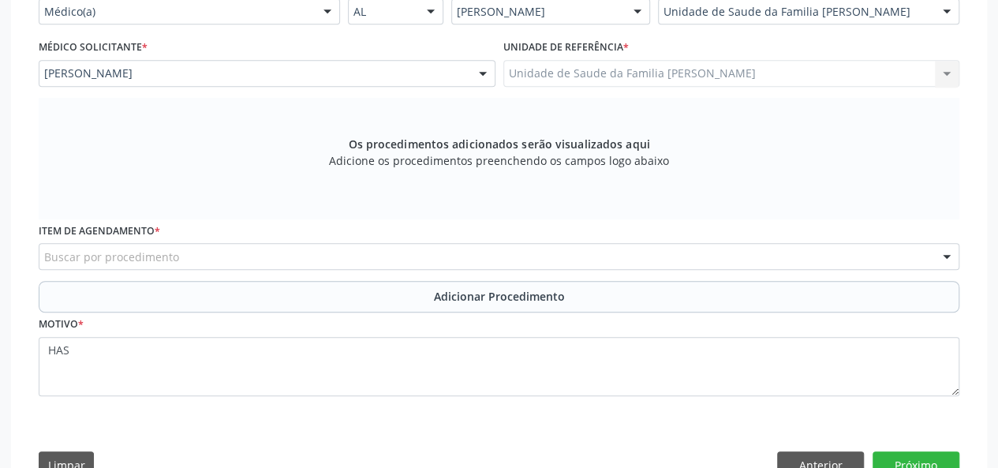
scroll to position [443, 0]
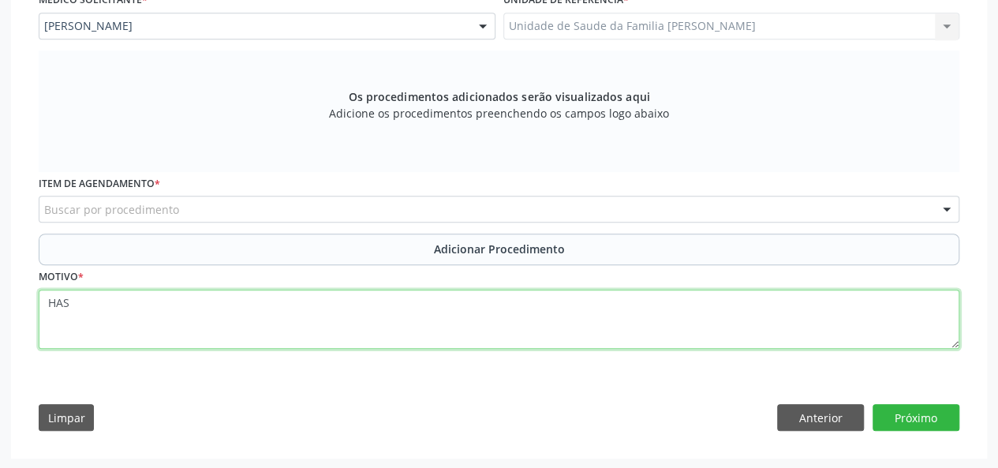
click at [102, 311] on textarea "HAS" at bounding box center [499, 320] width 921 height 60
click at [69, 299] on textarea "HAS Exa" at bounding box center [499, 320] width 921 height 60
click at [67, 302] on textarea "HAS- Exa" at bounding box center [499, 320] width 921 height 60
click at [103, 305] on textarea "HAS - Exa" at bounding box center [499, 320] width 921 height 60
click at [78, 302] on textarea "HAS - Exame realizado dia 28-08-2028" at bounding box center [499, 320] width 921 height 60
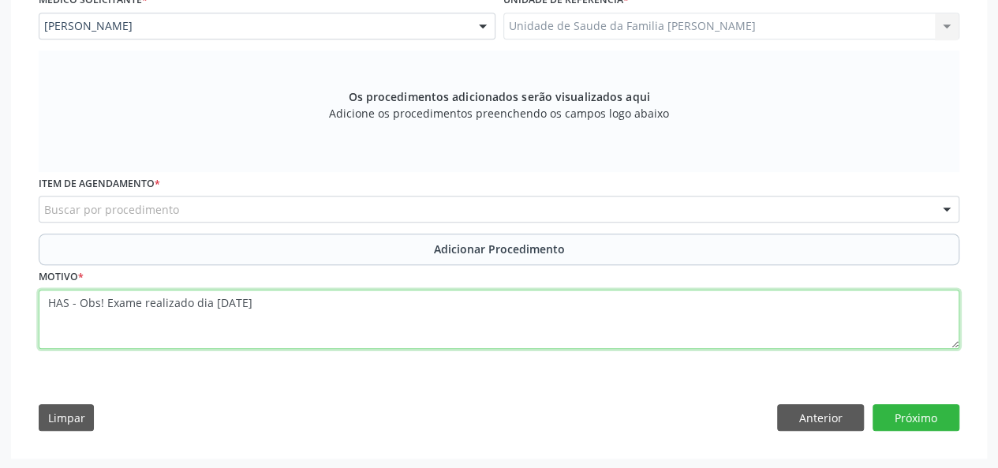
type textarea "HAS - Obs! Exame realizado dia 28-08-2028"
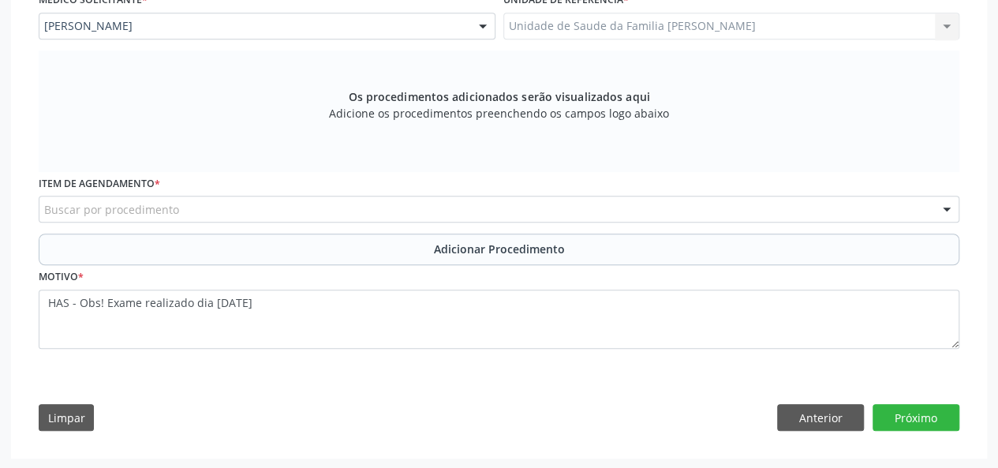
click at [960, 416] on div "Requerente * Médico(a) Médico(a) Enfermeiro(a) Paciente Nenhum resultado encont…" at bounding box center [499, 184] width 943 height 515
click at [953, 416] on button "Próximo" at bounding box center [916, 417] width 87 height 27
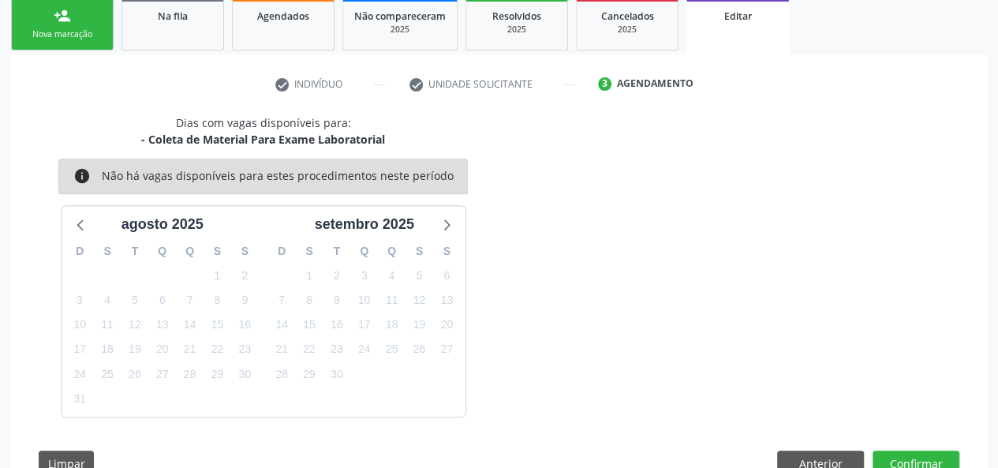
scroll to position [306, 0]
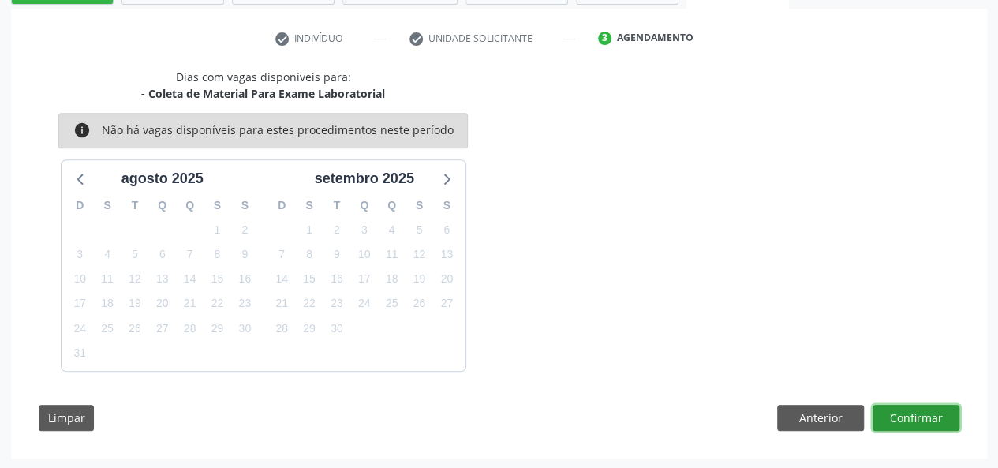
click at [952, 416] on button "Confirmar" at bounding box center [916, 418] width 87 height 27
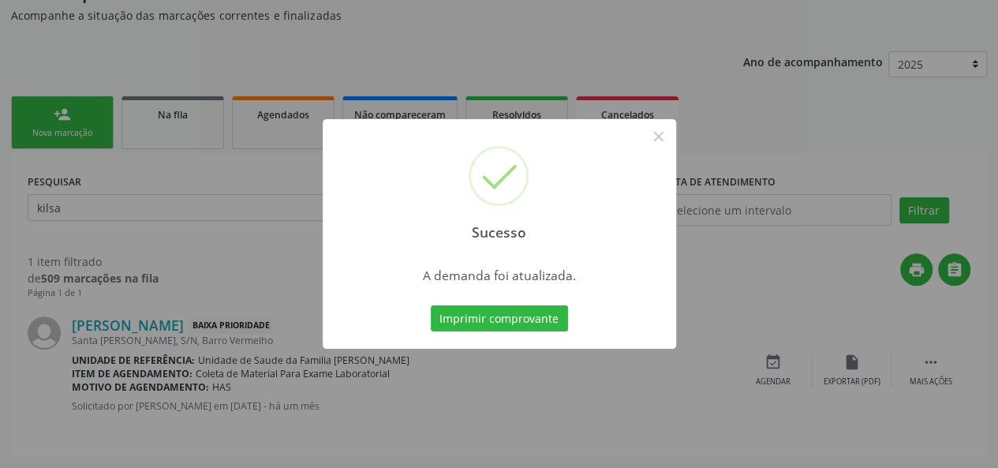
scroll to position [0, 0]
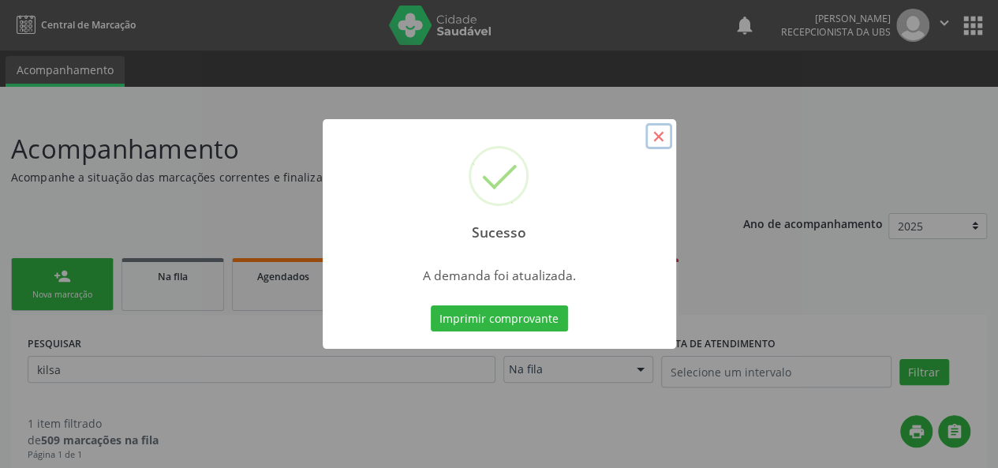
click at [653, 132] on button "×" at bounding box center [659, 136] width 27 height 27
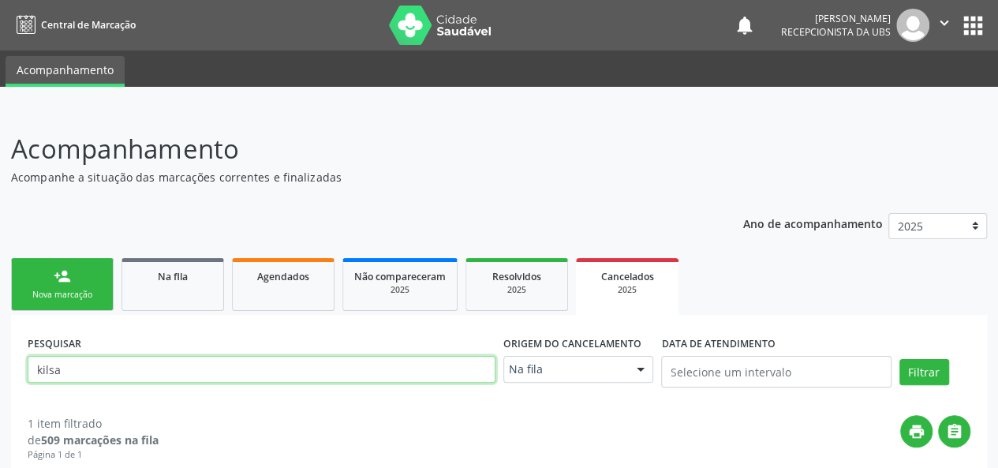
drag, startPoint x: 76, startPoint y: 365, endPoint x: 0, endPoint y: 363, distance: 75.8
click at [0, 363] on div "Acompanhamento Acompanhe a situação das marcações correntes e finalizadas Relat…" at bounding box center [499, 369] width 998 height 521
type input "Adriana"
click at [900, 359] on button "Filtrar" at bounding box center [925, 372] width 50 height 27
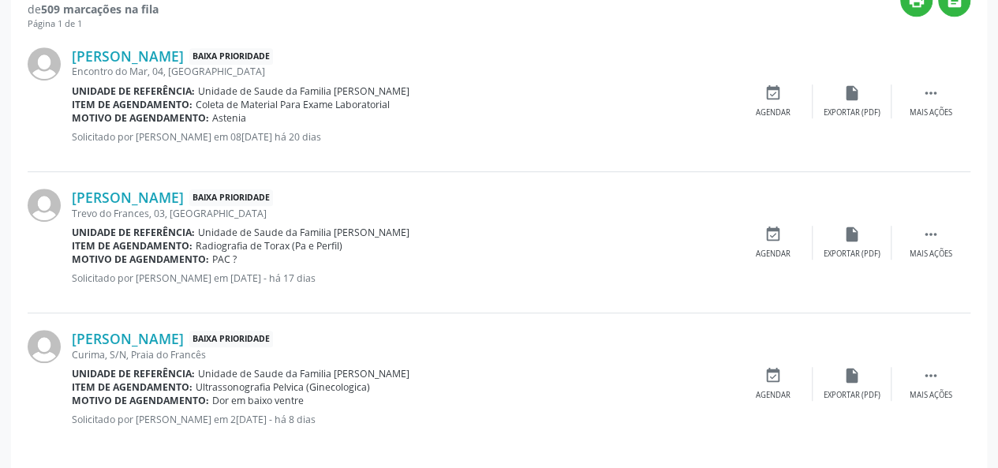
scroll to position [444, 0]
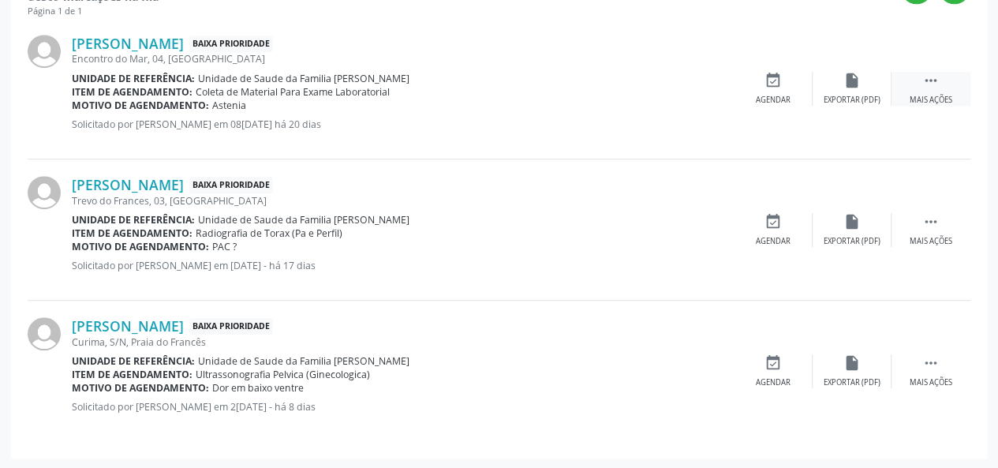
click at [929, 90] on div " Mais ações" at bounding box center [931, 89] width 79 height 34
click at [864, 92] on div "edit Editar" at bounding box center [852, 89] width 79 height 34
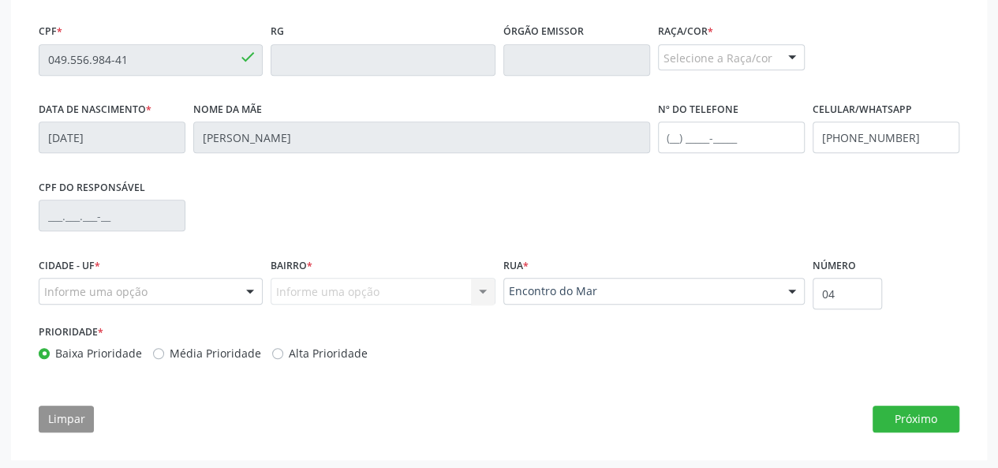
scroll to position [475, 0]
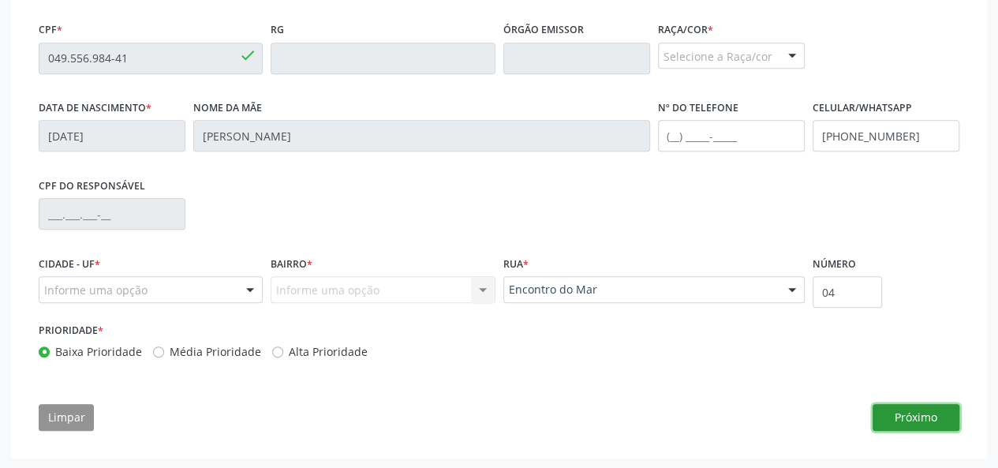
click at [908, 421] on button "Próximo" at bounding box center [916, 417] width 87 height 27
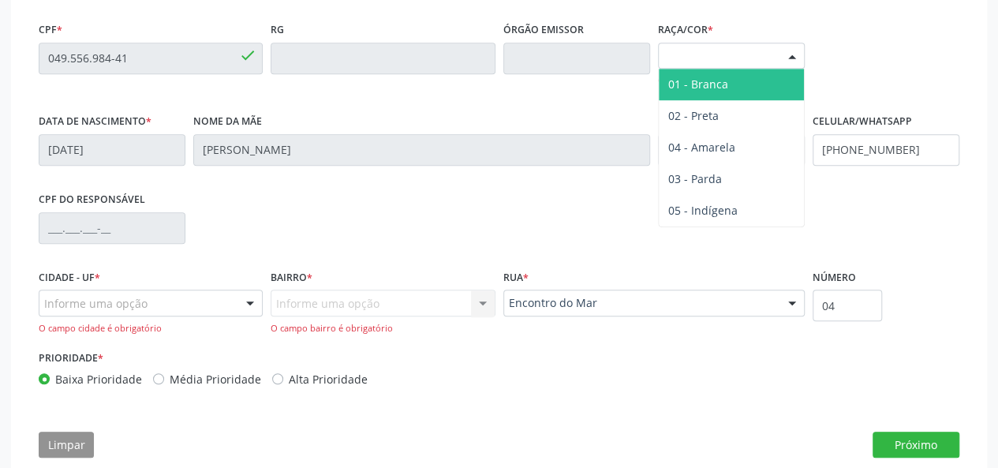
click at [729, 64] on div "Selecione a Raça/cor" at bounding box center [731, 56] width 147 height 27
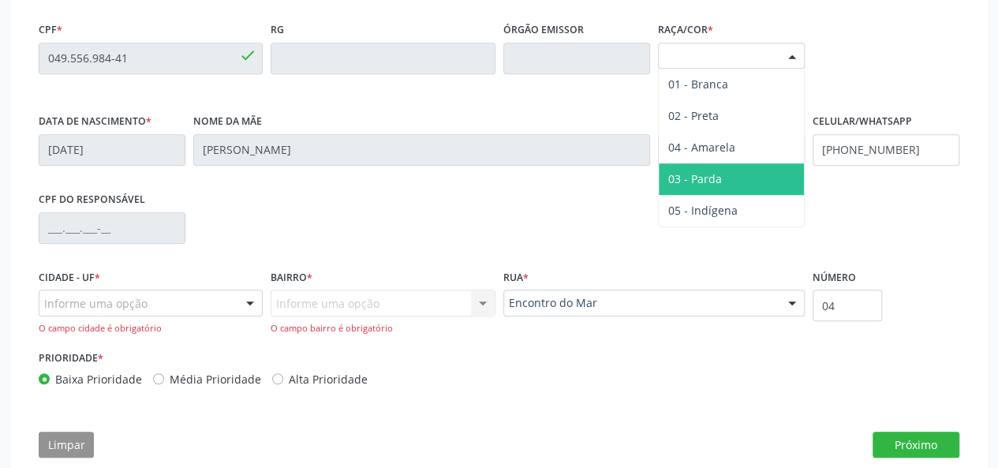
click at [713, 174] on span "03 - Parda" at bounding box center [695, 178] width 54 height 15
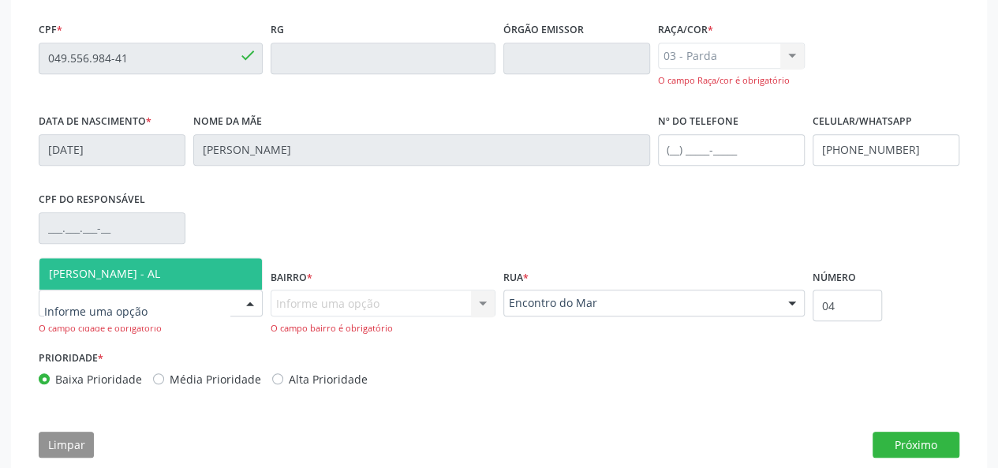
click at [167, 301] on div at bounding box center [151, 303] width 224 height 27
click at [144, 277] on span "[PERSON_NAME] - AL" at bounding box center [104, 273] width 111 height 15
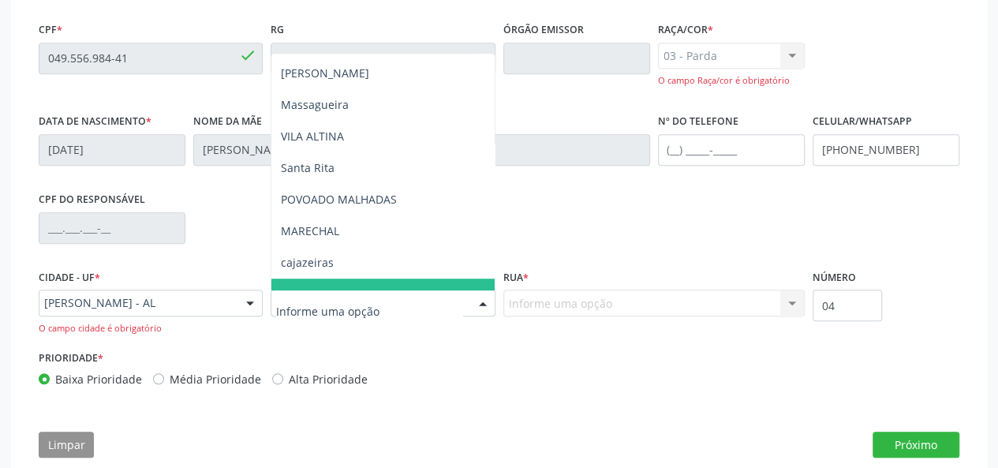
scroll to position [237, 0]
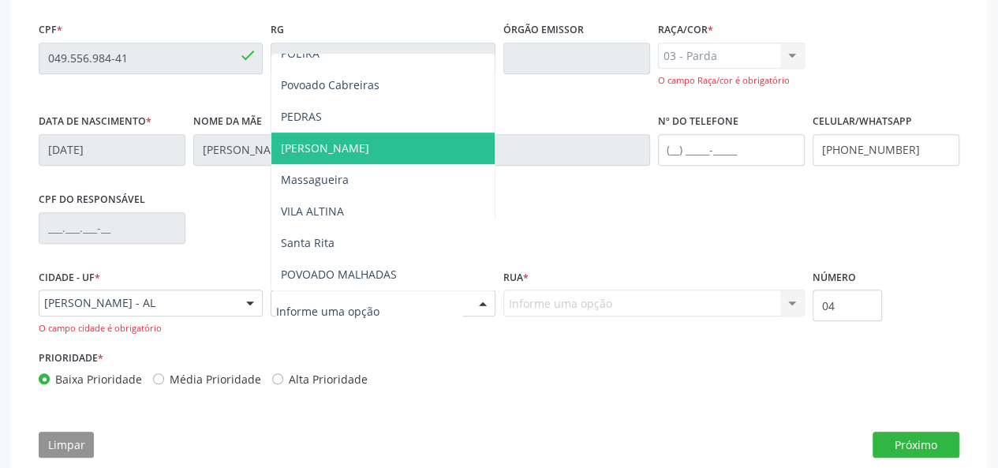
click at [343, 154] on span "[PERSON_NAME]" at bounding box center [382, 149] width 223 height 32
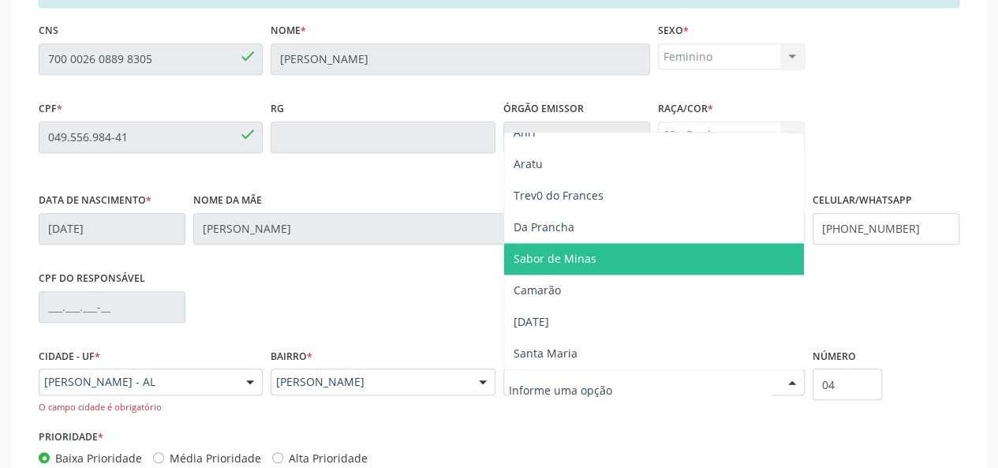
scroll to position [502, 0]
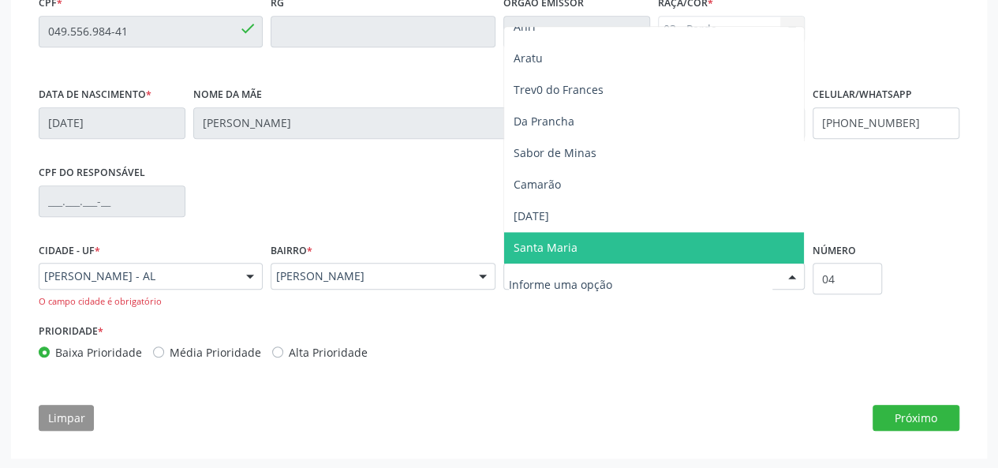
click at [527, 285] on input "text" at bounding box center [641, 284] width 264 height 32
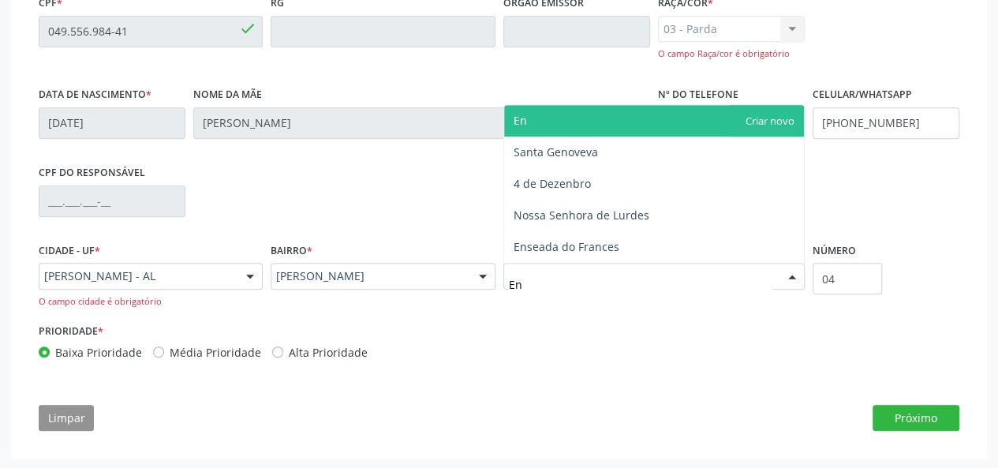
type input "E"
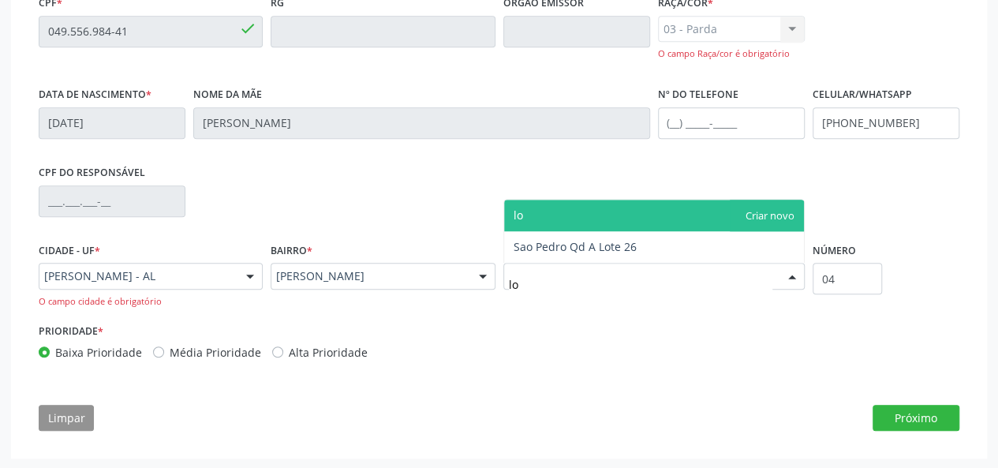
type input "l"
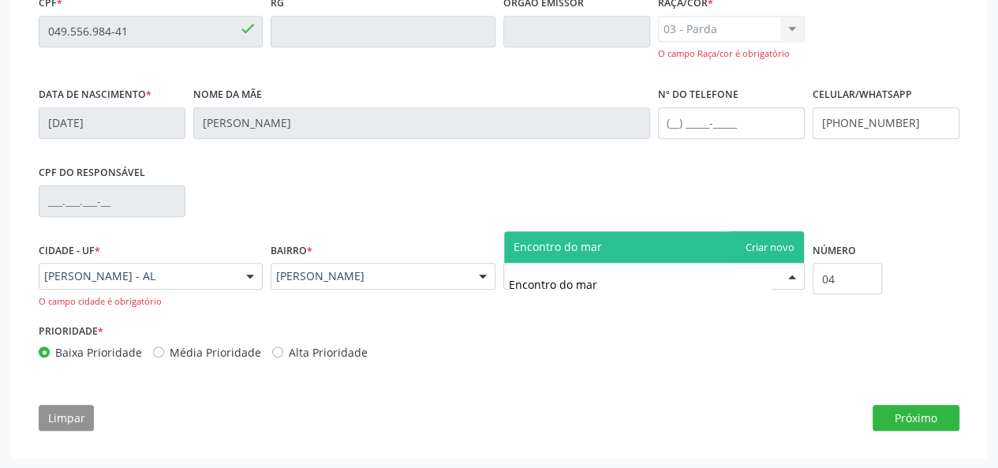
click at [583, 280] on input "Encontro do mar" at bounding box center [641, 284] width 264 height 32
type input "Encontro do Mar"
click at [768, 245] on span "Encontro do Mar" at bounding box center [654, 247] width 300 height 32
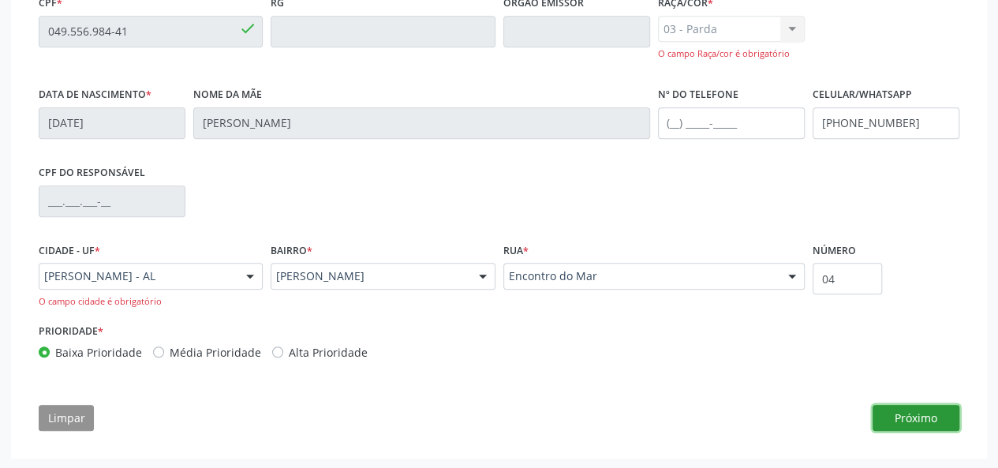
click at [939, 414] on button "Próximo" at bounding box center [916, 418] width 87 height 27
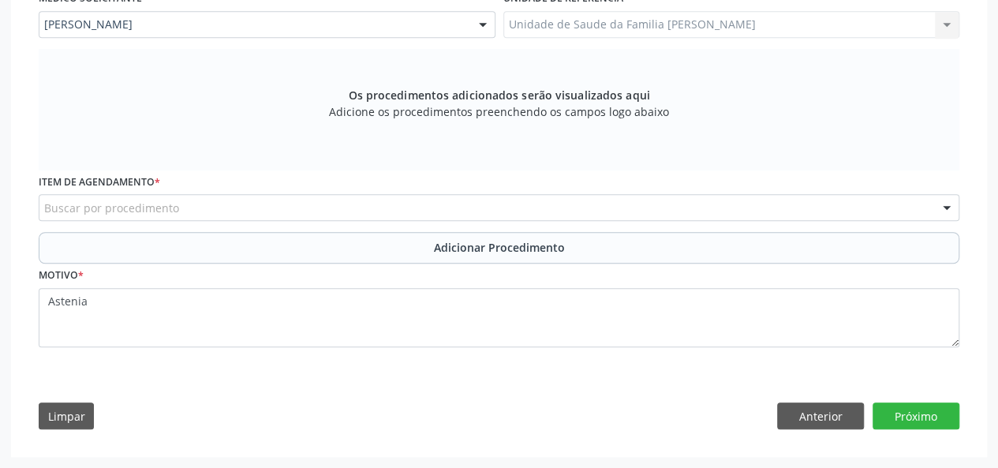
scroll to position [443, 0]
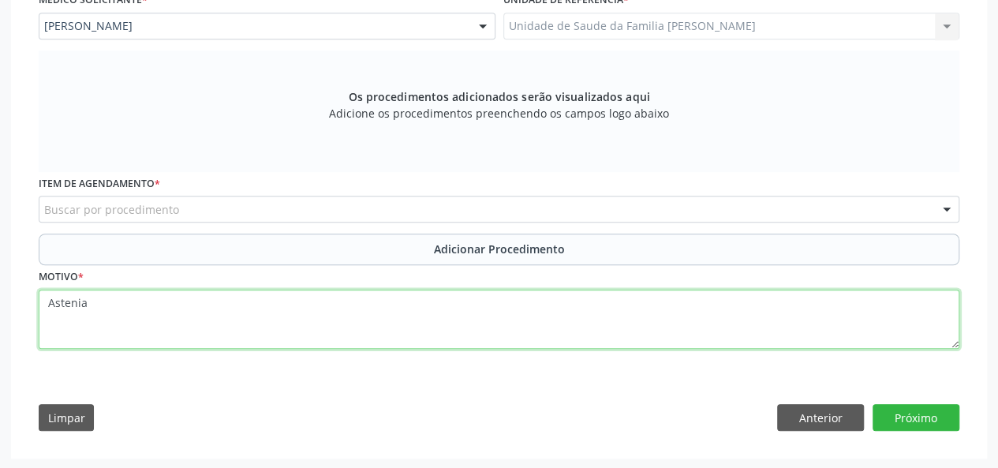
click at [92, 294] on textarea "Astenia" at bounding box center [499, 320] width 921 height 60
click at [95, 301] on textarea "Astenia_ Realizado. 28-08-2025" at bounding box center [499, 320] width 921 height 60
click at [84, 303] on textarea "Astenia_ Realizado. 28-08-2025" at bounding box center [499, 320] width 921 height 60
type textarea "Astenia Obs!_ Realizado. 28-08-2025"
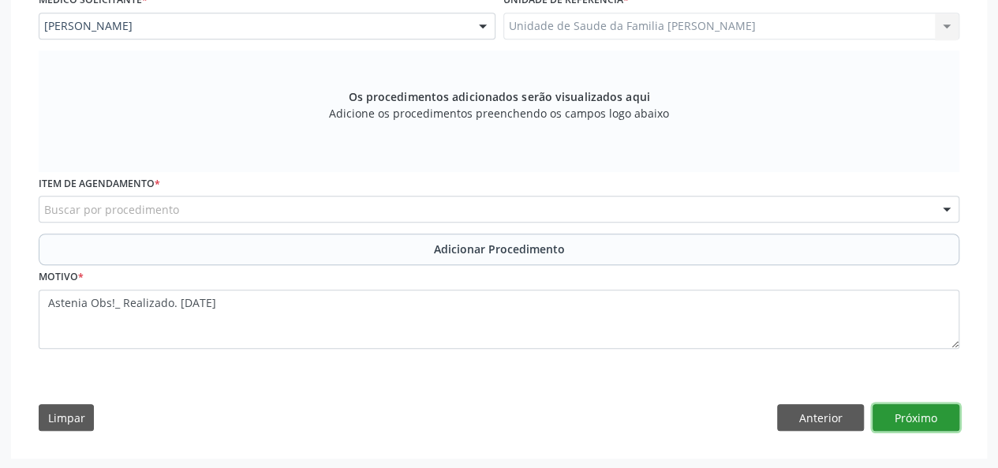
click at [919, 409] on button "Próximo" at bounding box center [916, 417] width 87 height 27
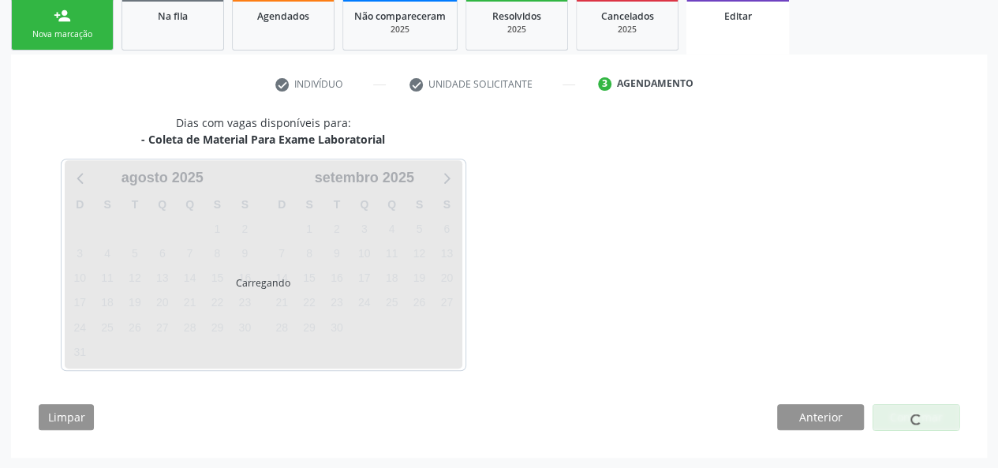
scroll to position [306, 0]
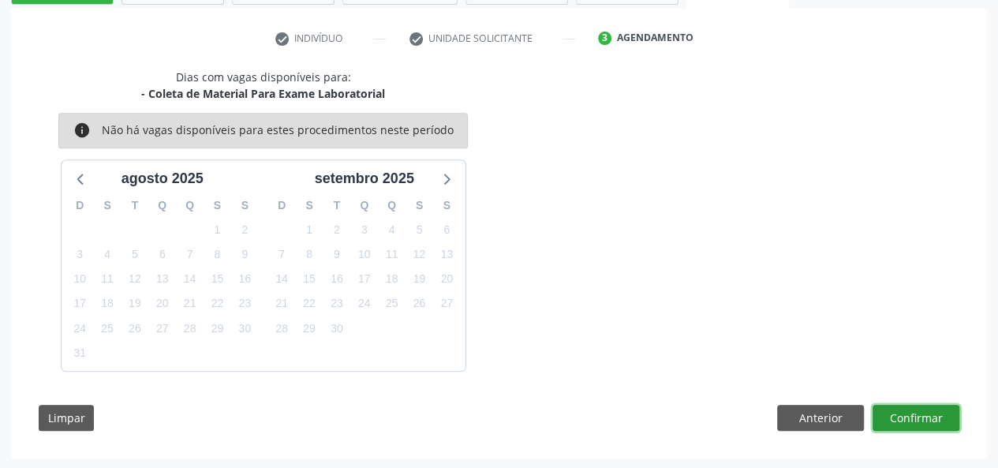
click at [906, 411] on button "Confirmar" at bounding box center [916, 418] width 87 height 27
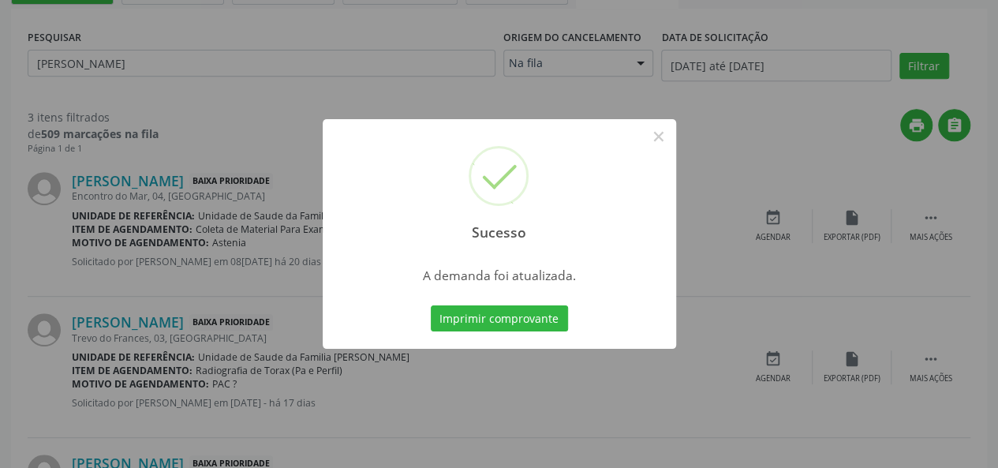
scroll to position [0, 0]
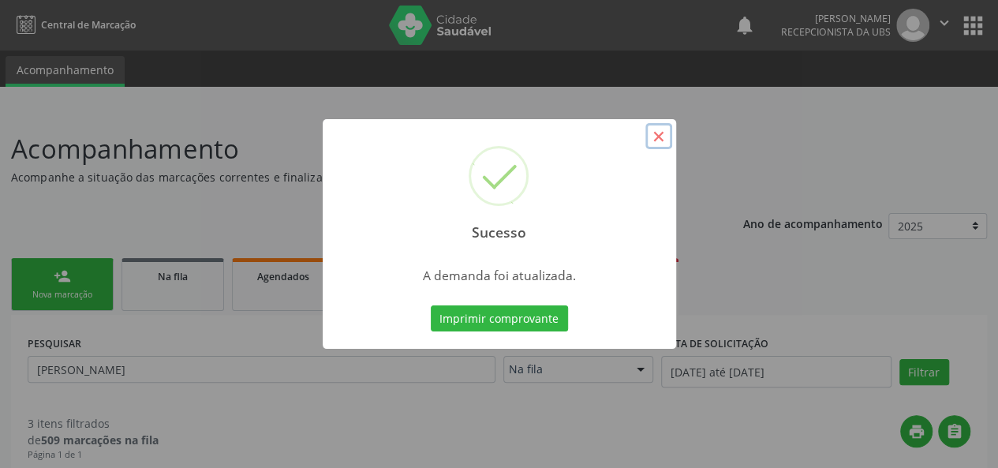
click at [666, 133] on button "×" at bounding box center [659, 136] width 27 height 27
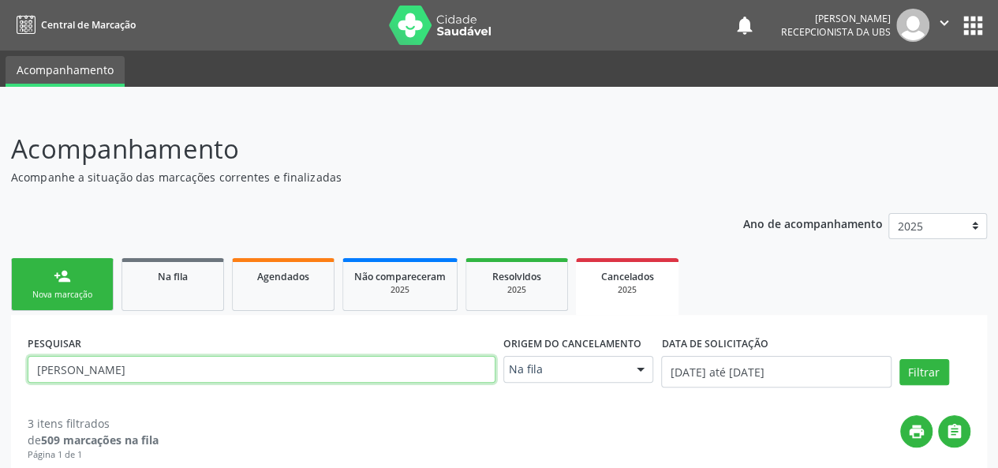
click at [92, 371] on input "Adriana" at bounding box center [262, 369] width 468 height 27
type input "A"
type input "Carmen"
click at [900, 359] on button "Filtrar" at bounding box center [925, 372] width 50 height 27
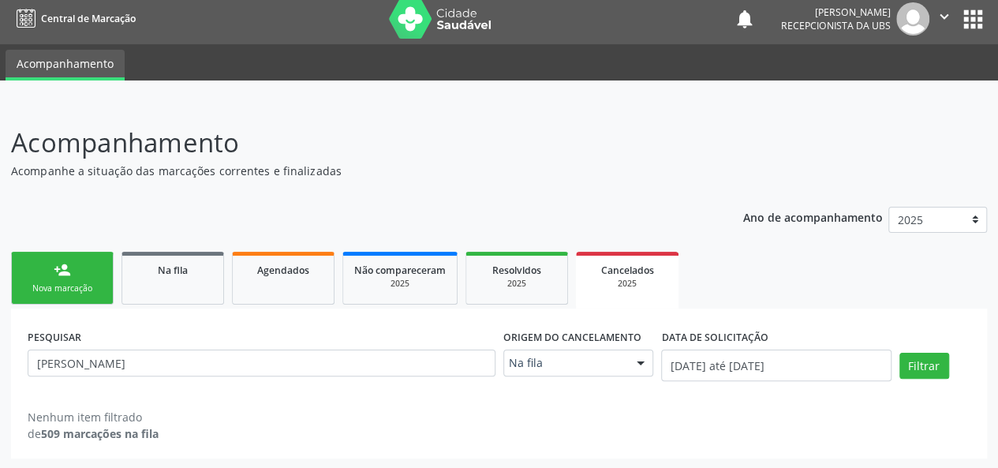
scroll to position [8, 0]
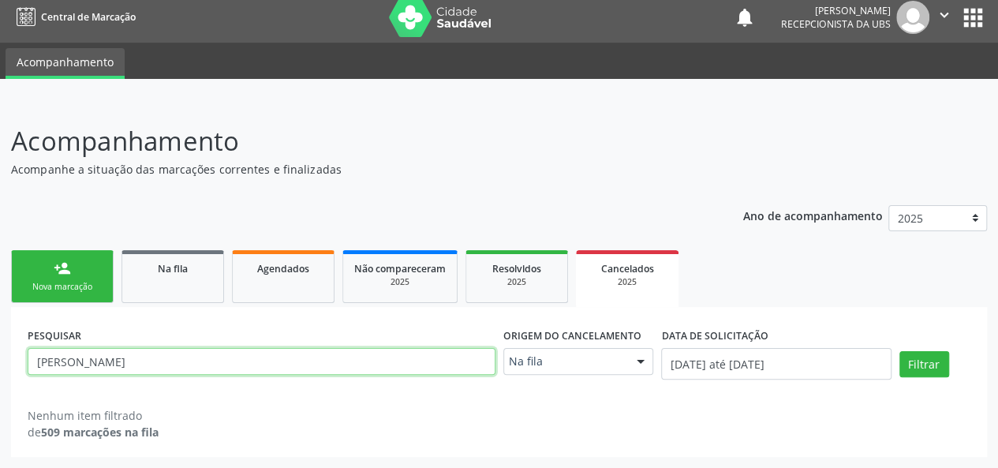
drag, startPoint x: 100, startPoint y: 365, endPoint x: 0, endPoint y: 362, distance: 100.3
click at [0, 362] on div "Acompanhamento Acompanhe a situação das marcações correntes e finalizadas Relat…" at bounding box center [499, 284] width 998 height 367
click at [92, 354] on input "text" at bounding box center [262, 361] width 468 height 27
type input "lourdes"
click at [900, 351] on button "Filtrar" at bounding box center [925, 364] width 50 height 27
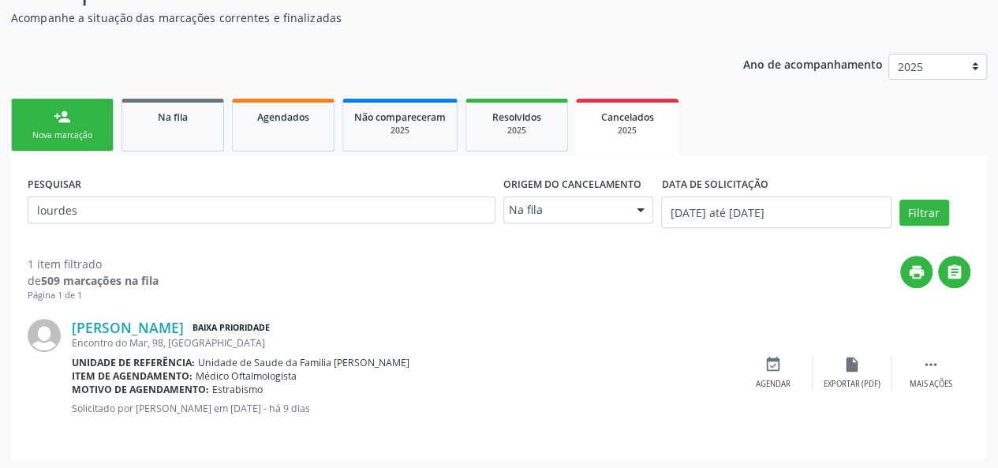
scroll to position [161, 0]
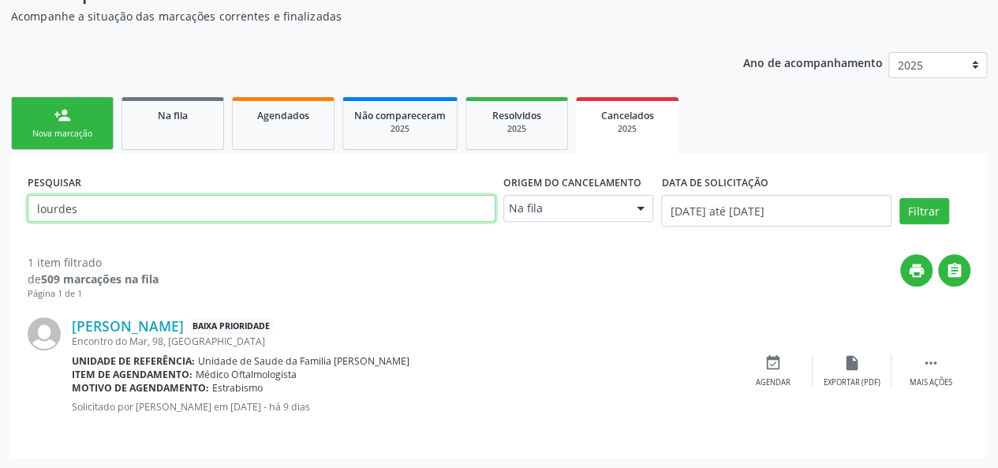
drag, startPoint x: 94, startPoint y: 206, endPoint x: 0, endPoint y: 204, distance: 93.9
click at [0, 204] on div "Acompanhamento Acompanhe a situação das marcações correntes e finalizadas Relat…" at bounding box center [499, 208] width 998 height 521
type input "Maria"
click at [900, 198] on button "Filtrar" at bounding box center [925, 211] width 50 height 27
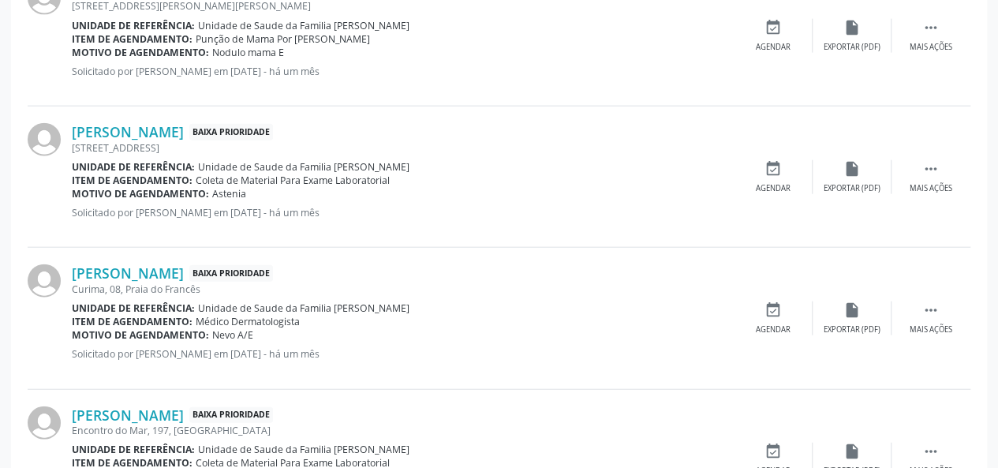
scroll to position [1735, 0]
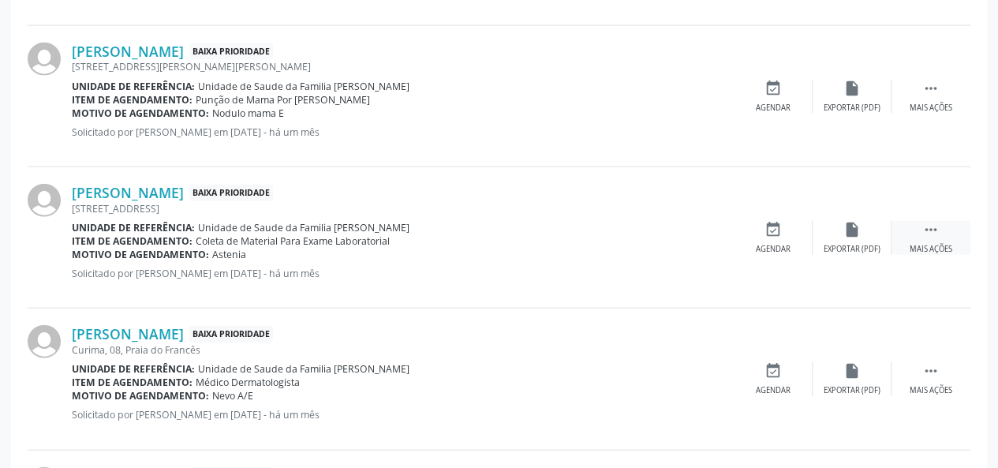
click at [926, 233] on icon "" at bounding box center [931, 229] width 17 height 17
click at [861, 231] on div "edit Editar" at bounding box center [852, 238] width 79 height 34
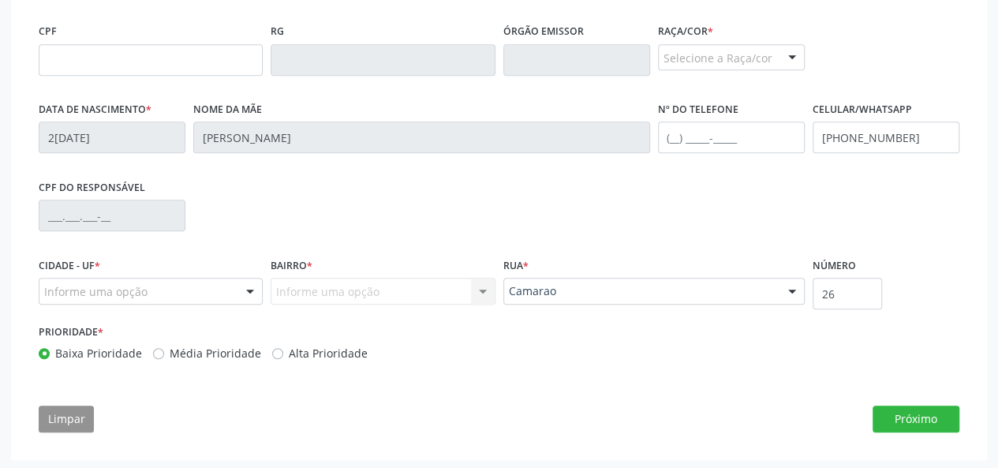
scroll to position [475, 0]
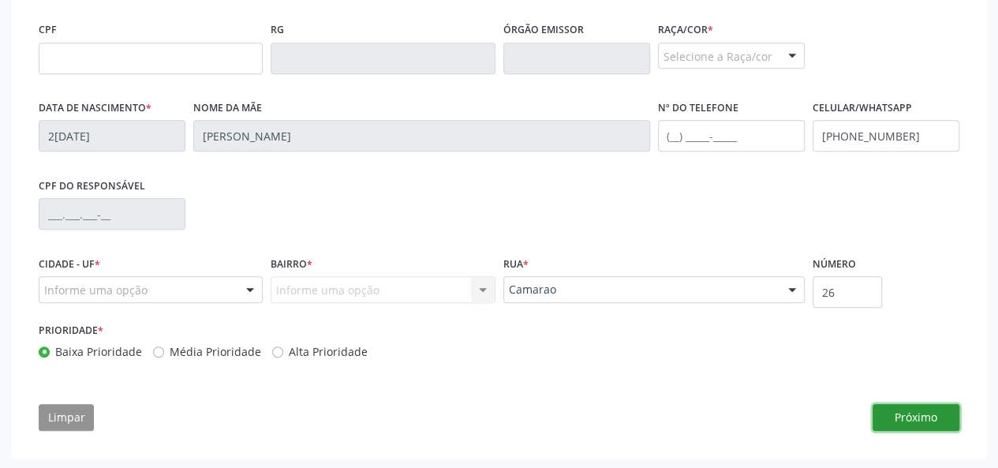
click at [923, 415] on button "Próximo" at bounding box center [916, 417] width 87 height 27
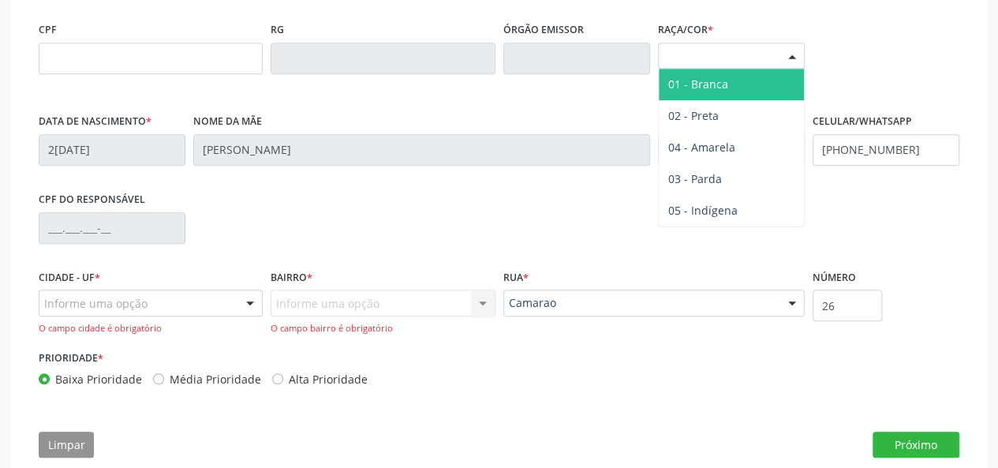
click at [711, 53] on div "Selecione a Raça/cor" at bounding box center [731, 56] width 147 height 27
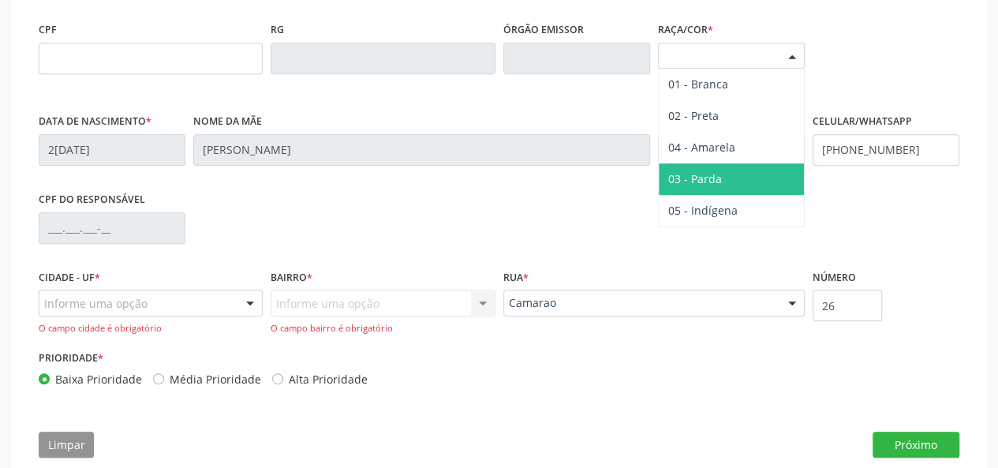
drag, startPoint x: 711, startPoint y: 174, endPoint x: 704, endPoint y: 184, distance: 11.8
click at [711, 174] on span "03 - Parda" at bounding box center [695, 178] width 54 height 15
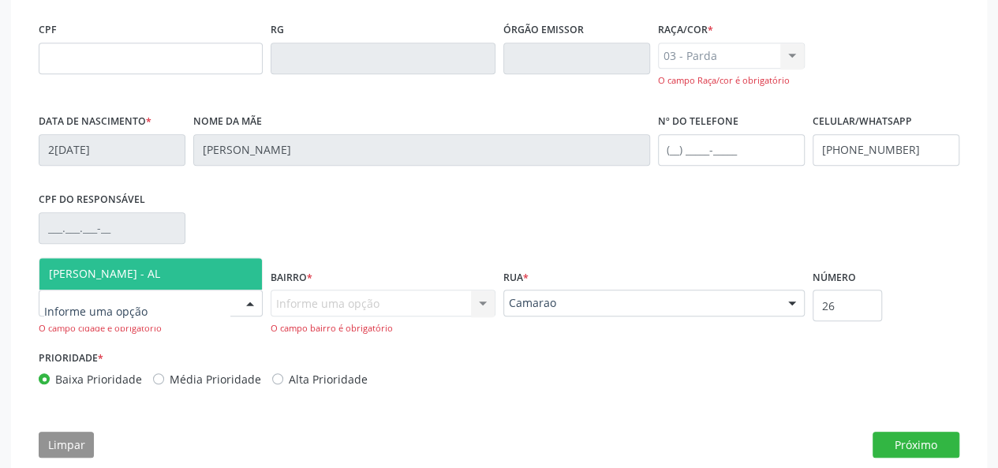
click at [114, 269] on span "[PERSON_NAME] - AL" at bounding box center [104, 273] width 111 height 15
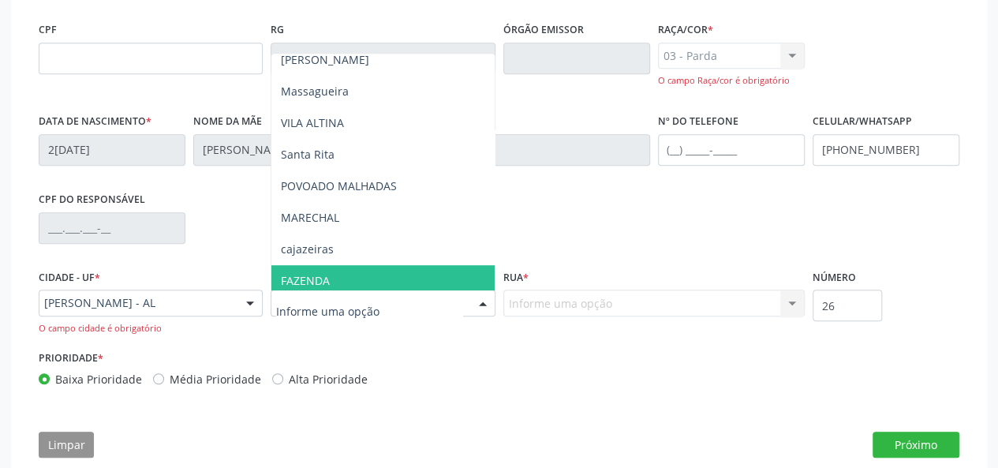
scroll to position [237, 0]
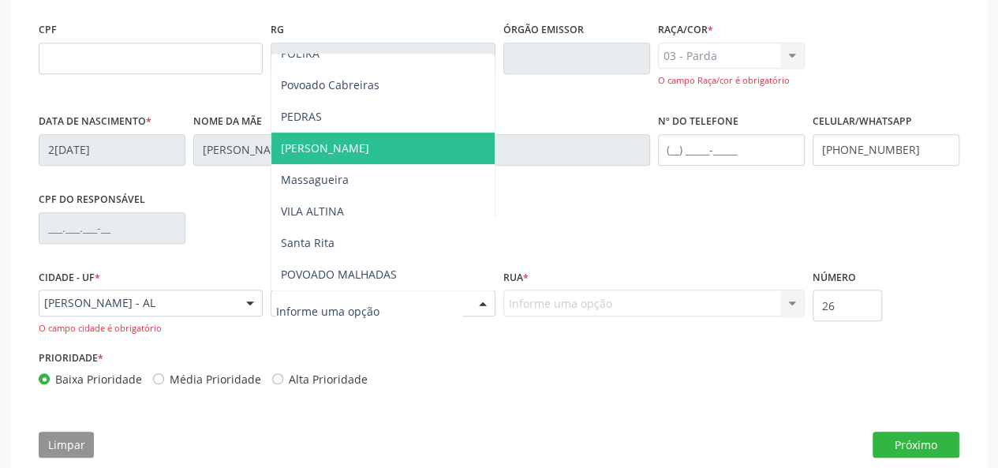
click at [316, 144] on span "[PERSON_NAME]" at bounding box center [325, 147] width 88 height 15
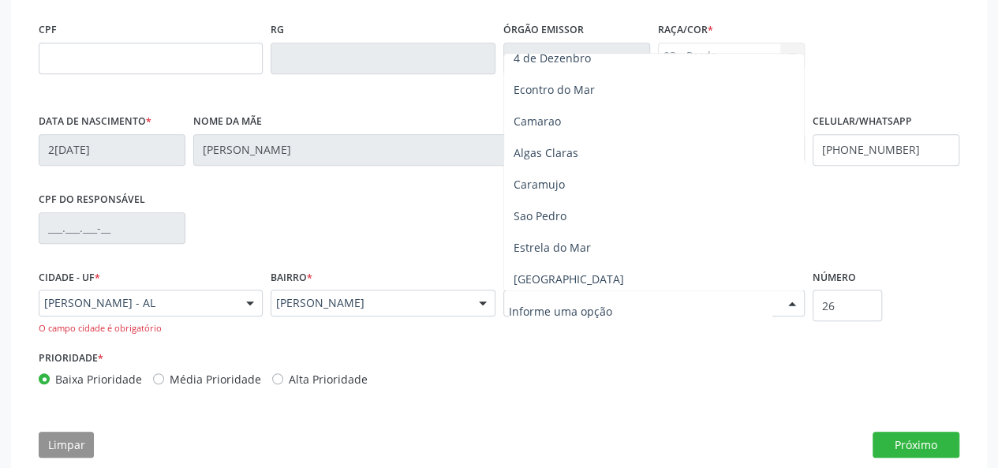
scroll to position [316, 0]
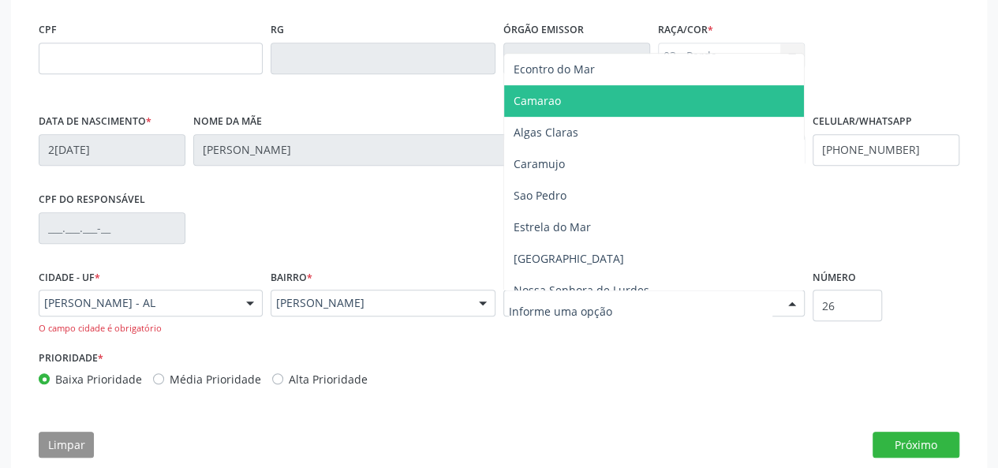
click at [580, 103] on span "Camarao" at bounding box center [654, 101] width 300 height 32
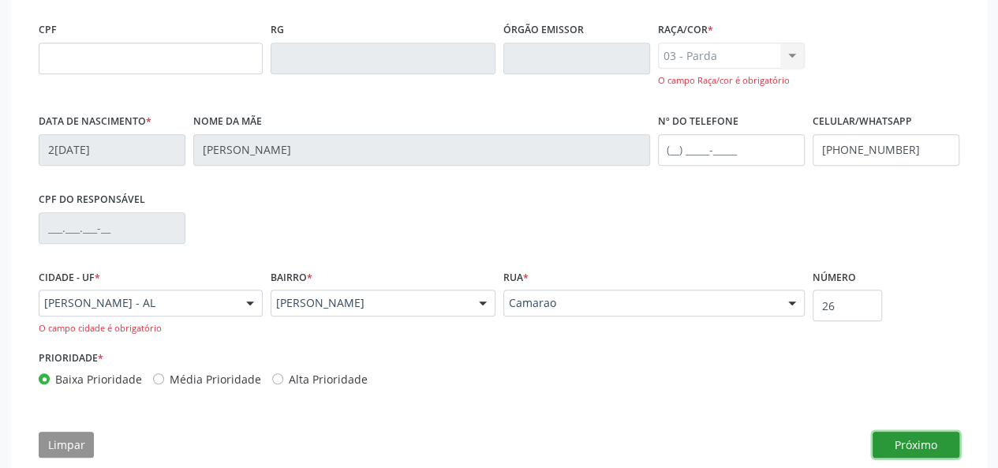
click at [940, 447] on button "Próximo" at bounding box center [916, 445] width 87 height 27
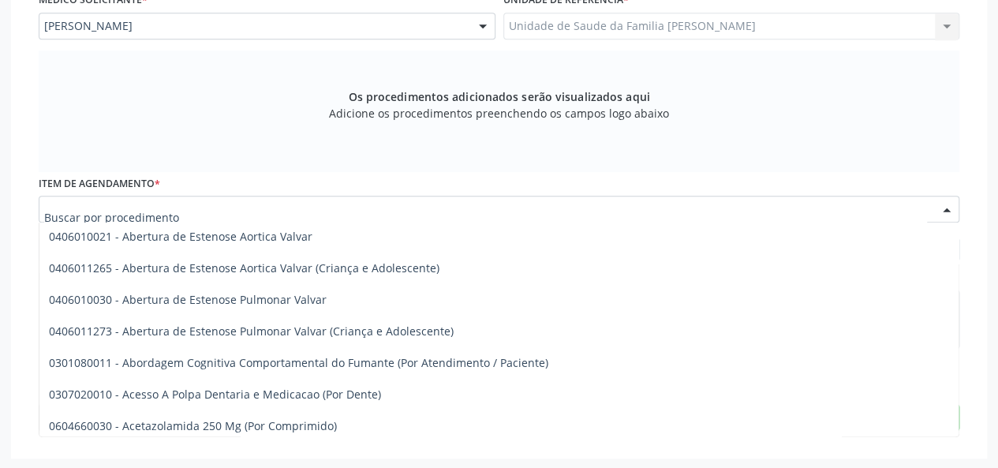
scroll to position [237, 0]
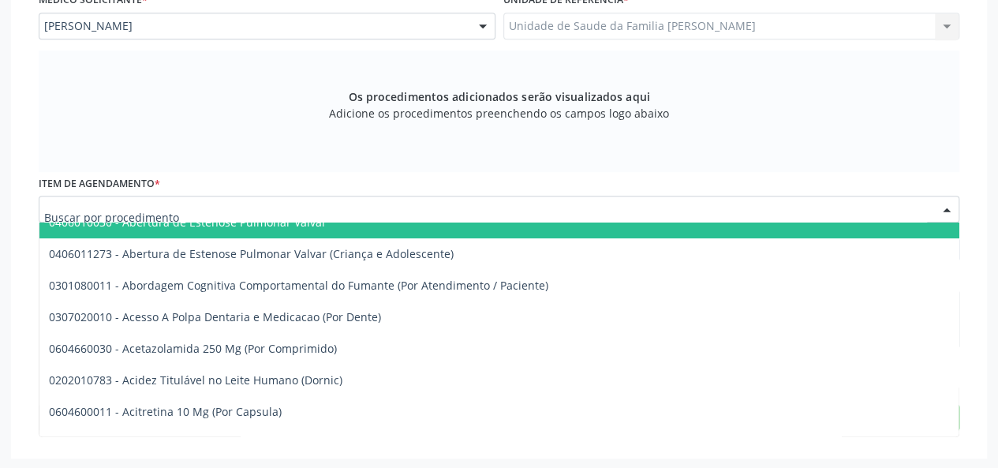
click at [156, 207] on input "text" at bounding box center [485, 217] width 883 height 32
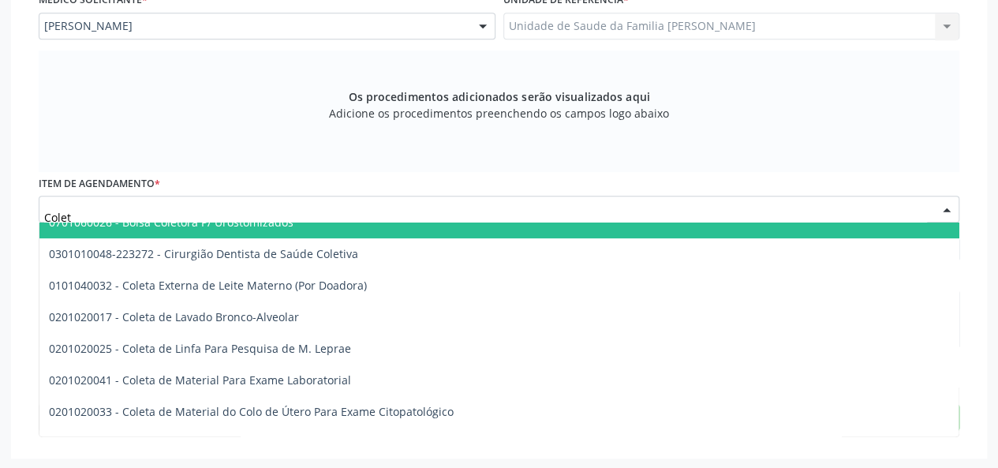
type input "Coleta"
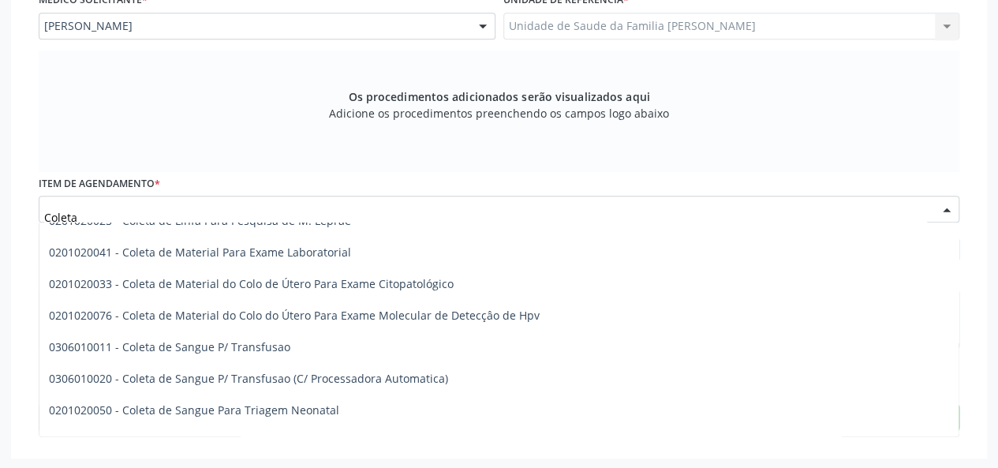
scroll to position [79, 0]
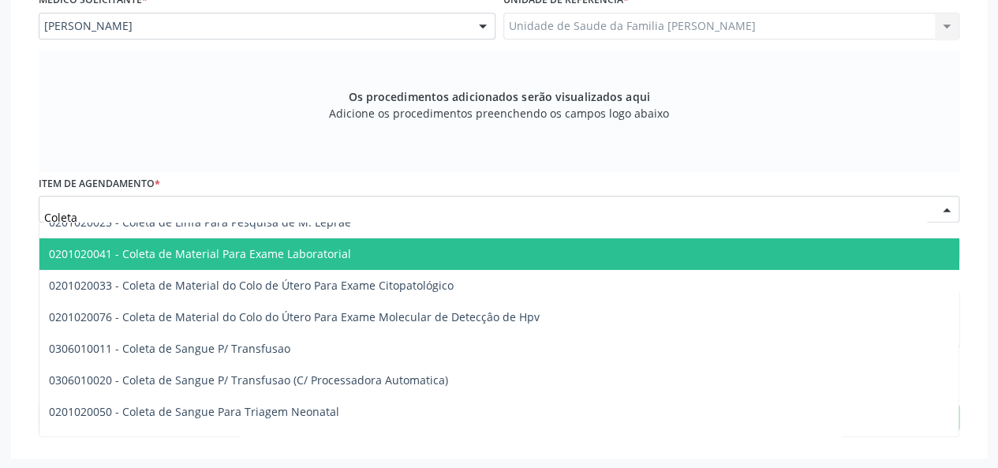
click at [261, 253] on span "0201020041 - Coleta de Material Para Exame Laboratorial" at bounding box center [200, 253] width 302 height 15
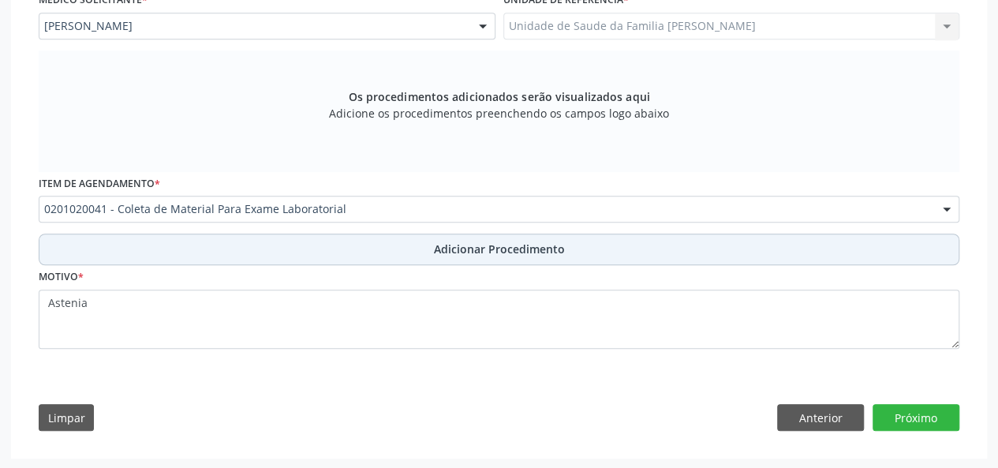
click at [525, 238] on button "Adicionar Procedimento" at bounding box center [499, 250] width 921 height 32
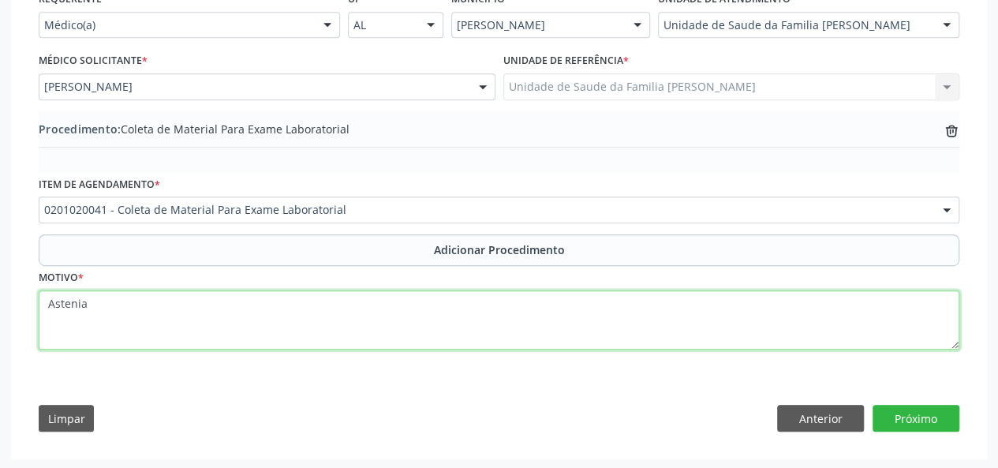
click at [85, 302] on textarea "Astenia" at bounding box center [499, 320] width 921 height 60
click at [85, 302] on textarea "Astenia-" at bounding box center [499, 320] width 921 height 60
click at [110, 305] on textarea "Astenia -" at bounding box center [499, 320] width 921 height 60
click at [292, 303] on textarea "Astenia - Obs! Nao compareceu a coleta. 29-0802025" at bounding box center [499, 320] width 921 height 60
type textarea "Astenia - Obs! Nao compareceu a coleta. 29-08-2025"
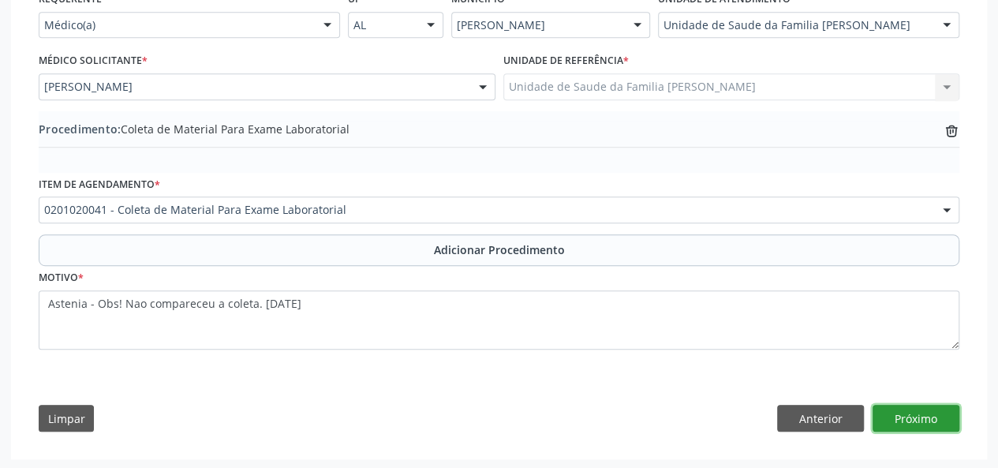
click at [908, 407] on button "Próximo" at bounding box center [916, 418] width 87 height 27
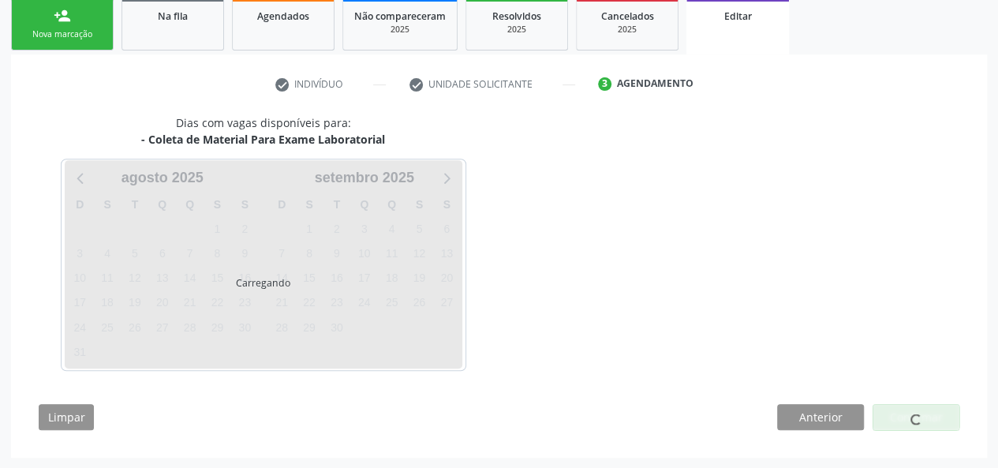
scroll to position [306, 0]
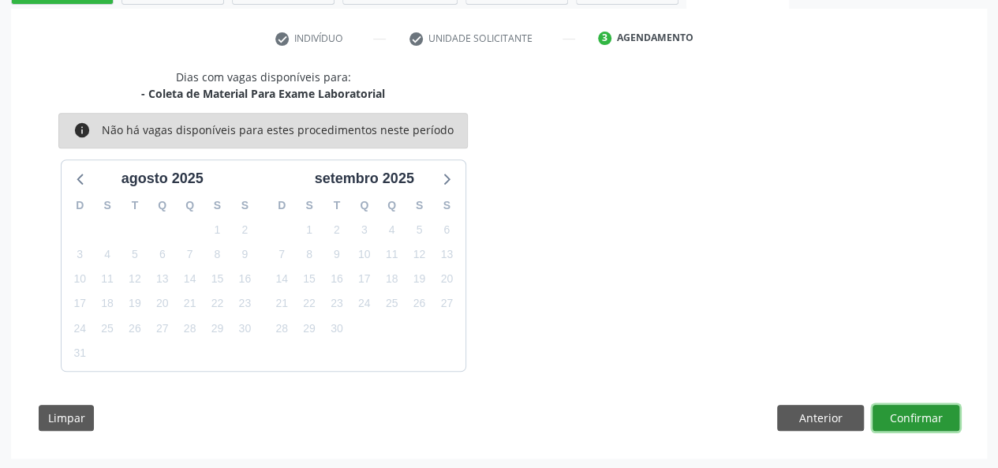
click at [937, 418] on button "Confirmar" at bounding box center [916, 418] width 87 height 27
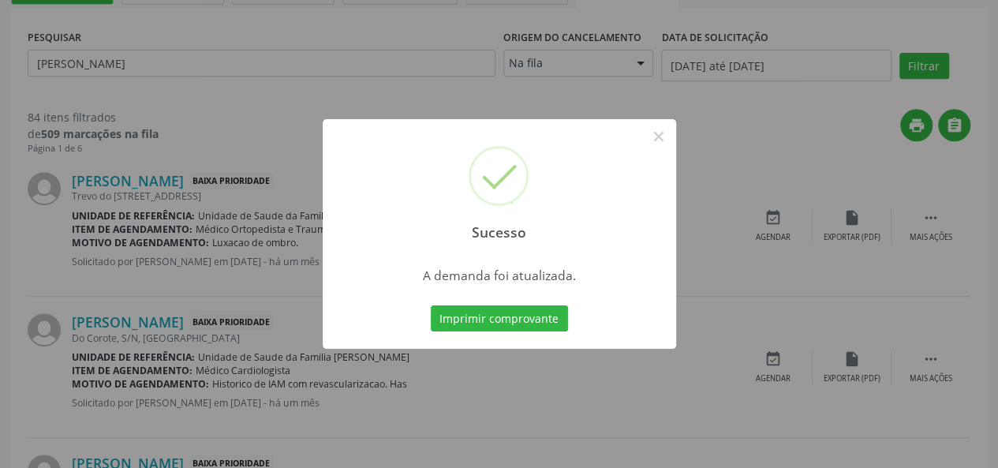
scroll to position [0, 0]
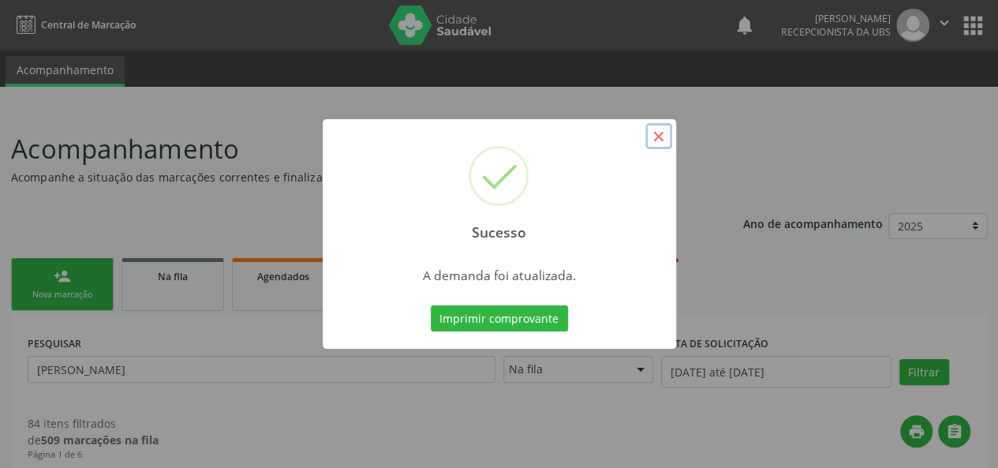
click at [663, 138] on button "×" at bounding box center [659, 136] width 27 height 27
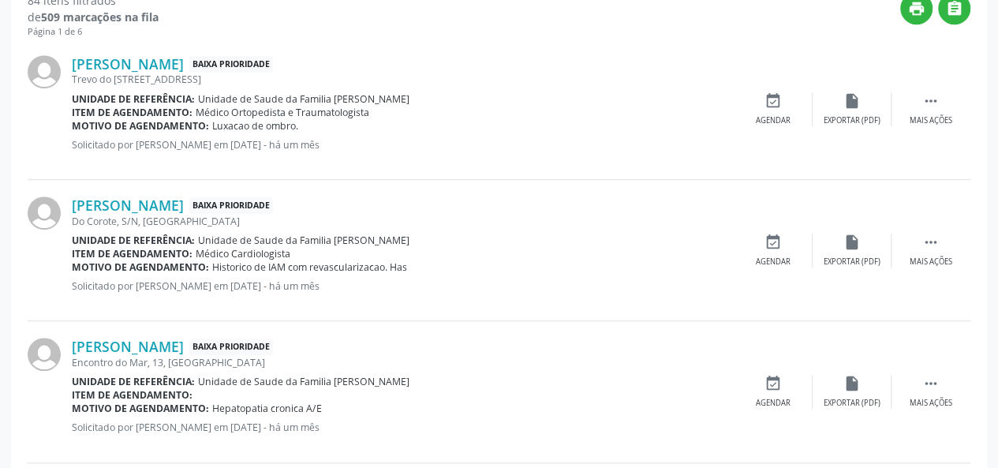
scroll to position [237, 0]
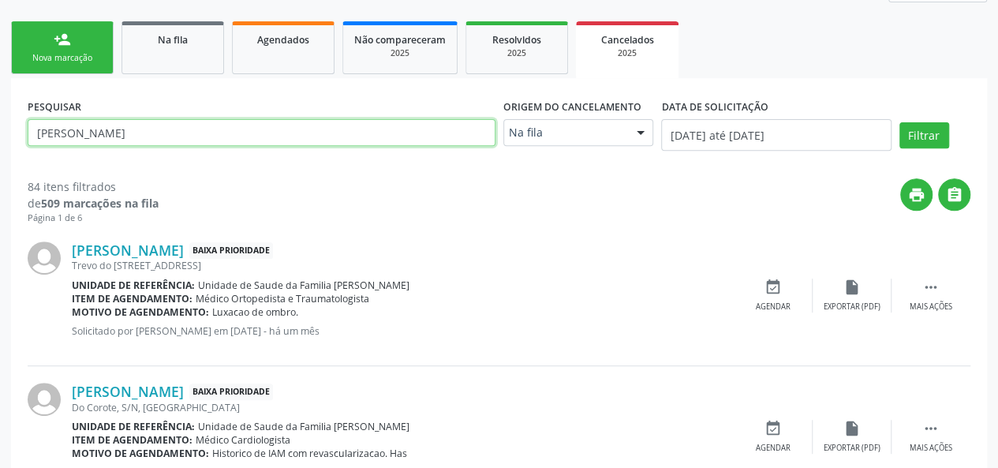
click at [131, 136] on input "Maria" at bounding box center [262, 132] width 468 height 27
type input "Maria de Lourdes"
click at [900, 122] on button "Filtrar" at bounding box center [925, 135] width 50 height 27
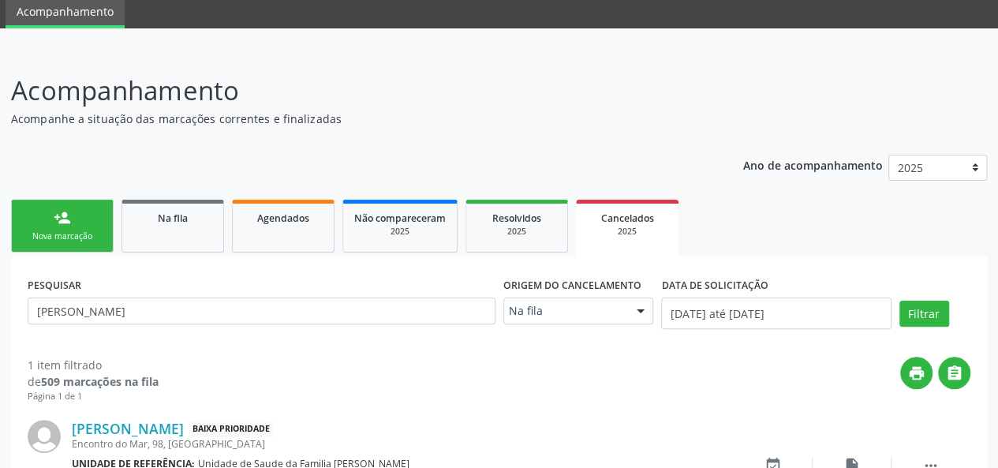
scroll to position [161, 0]
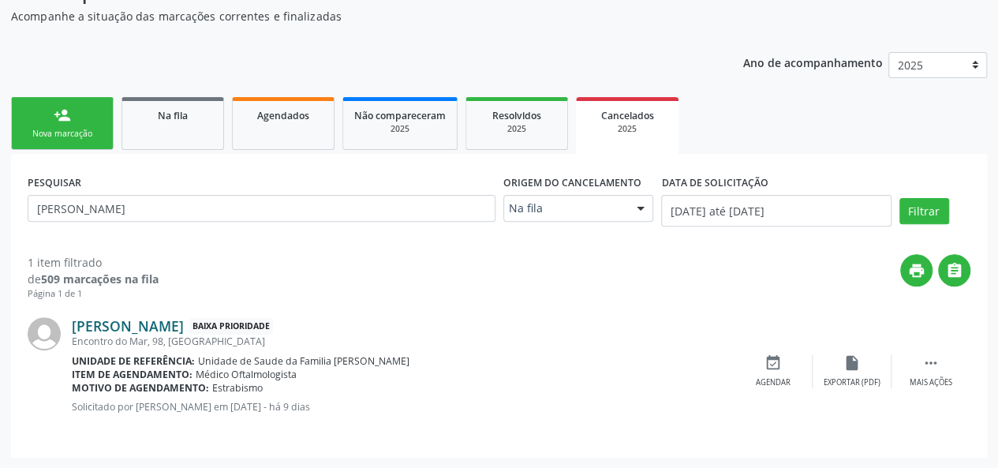
click at [184, 324] on link "Maria de Lourdes Santos da Silva" at bounding box center [128, 325] width 112 height 17
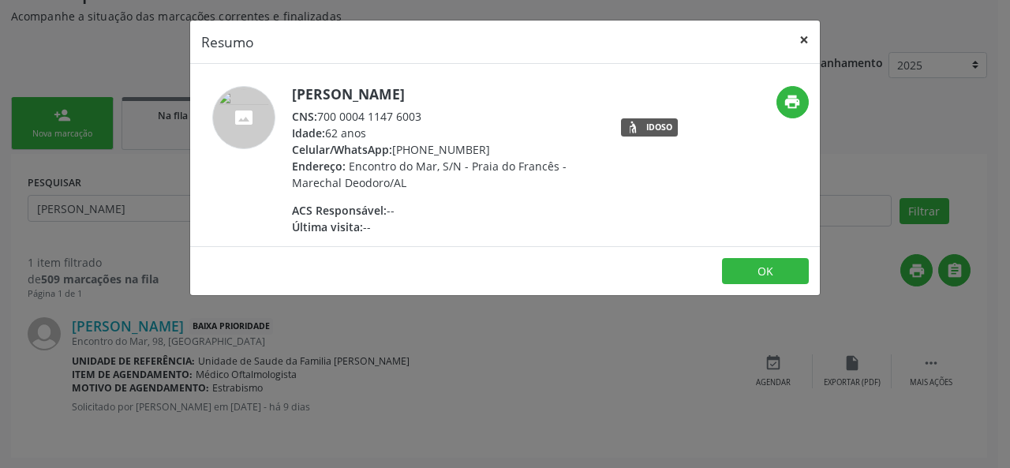
click at [810, 32] on button "×" at bounding box center [804, 40] width 32 height 39
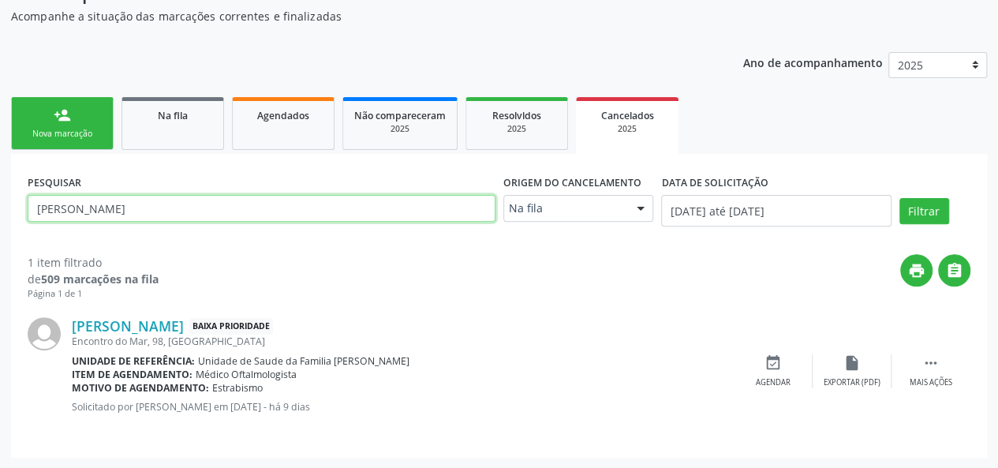
drag, startPoint x: 140, startPoint y: 215, endPoint x: 0, endPoint y: 200, distance: 141.4
click at [0, 200] on div "Acompanhamento Acompanhe a situação das marcações correntes e finalizadas Relat…" at bounding box center [499, 208] width 998 height 521
type input "Barbosa"
click at [900, 198] on button "Filtrar" at bounding box center [925, 211] width 50 height 27
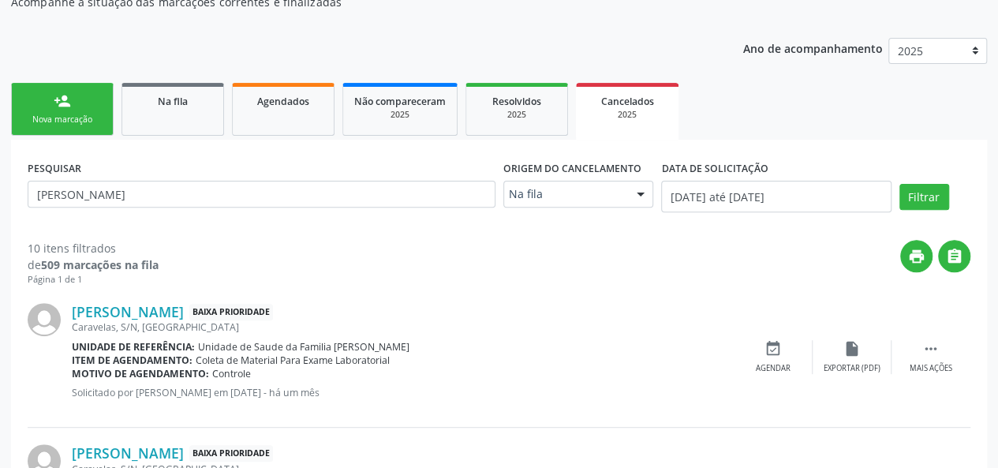
scroll to position [169, 0]
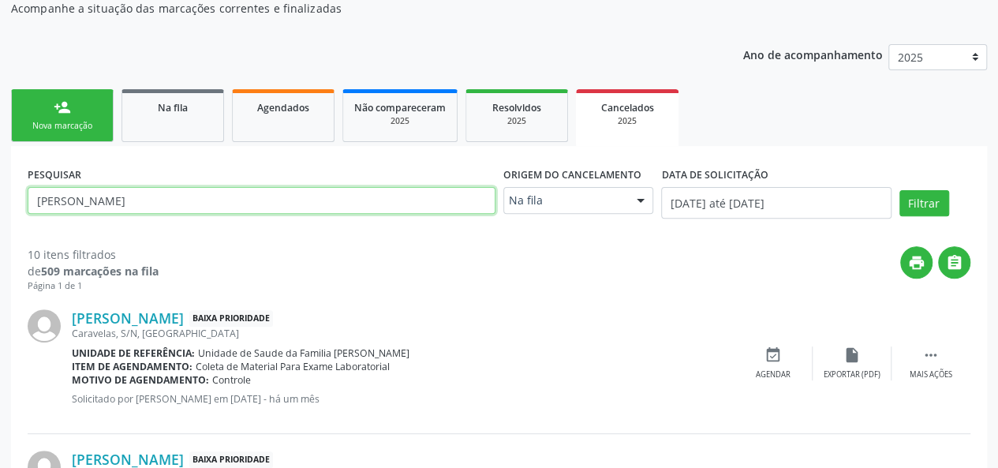
drag, startPoint x: 185, startPoint y: 203, endPoint x: 0, endPoint y: 215, distance: 185.1
type input "Marta"
click at [900, 190] on button "Filtrar" at bounding box center [925, 203] width 50 height 27
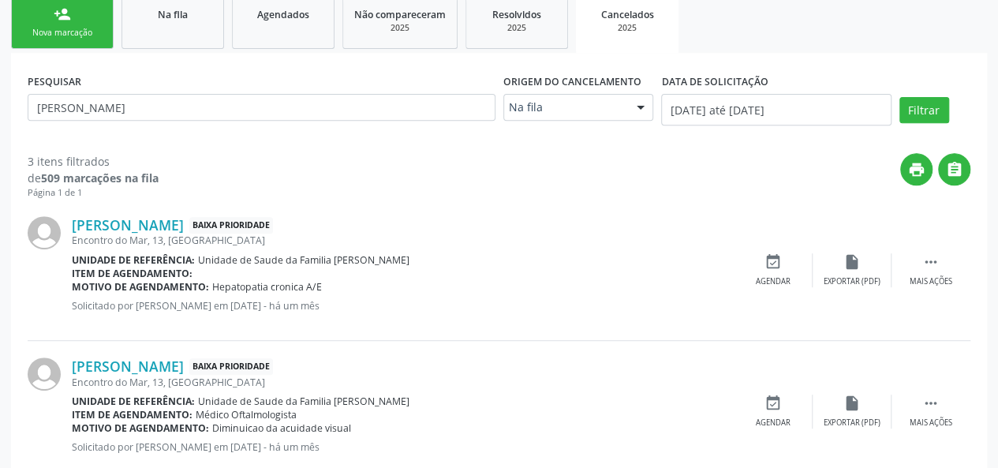
scroll to position [286, 0]
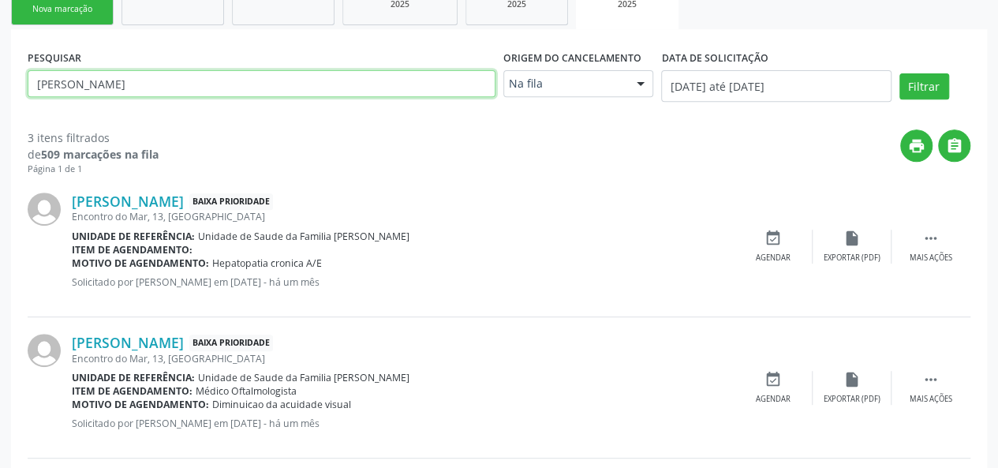
drag, startPoint x: 101, startPoint y: 80, endPoint x: 0, endPoint y: 83, distance: 101.0
click at [0, 83] on div "Acompanhamento Acompanhe a situação das marcações correntes e finalizadas Relat…" at bounding box center [499, 225] width 998 height 804
type input "Alexandre"
click at [900, 73] on button "Filtrar" at bounding box center [925, 86] width 50 height 27
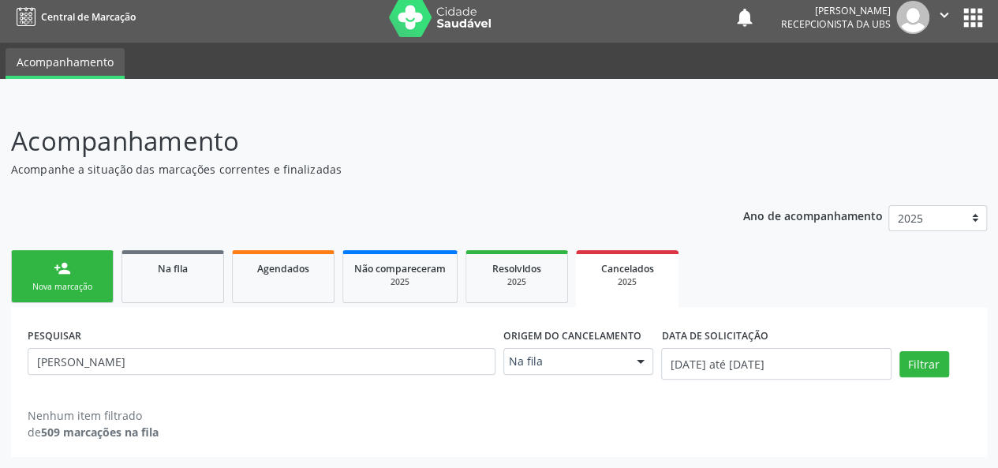
scroll to position [8, 0]
click at [922, 350] on div "PESQUISAR Alexandre Origem do cancelamento Na fila Na fila Agendados Nenhum res…" at bounding box center [499, 357] width 951 height 67
click at [925, 369] on button "Filtrar" at bounding box center [925, 364] width 50 height 27
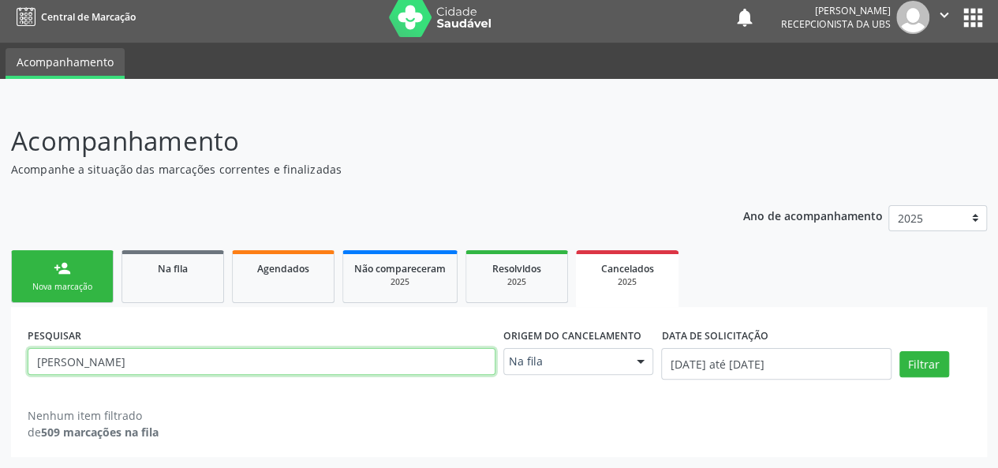
drag, startPoint x: 98, startPoint y: 361, endPoint x: 0, endPoint y: 358, distance: 97.9
click at [0, 358] on div "Acompanhamento Acompanhe a situação das marcações correntes e finalizadas Relat…" at bounding box center [499, 284] width 998 height 367
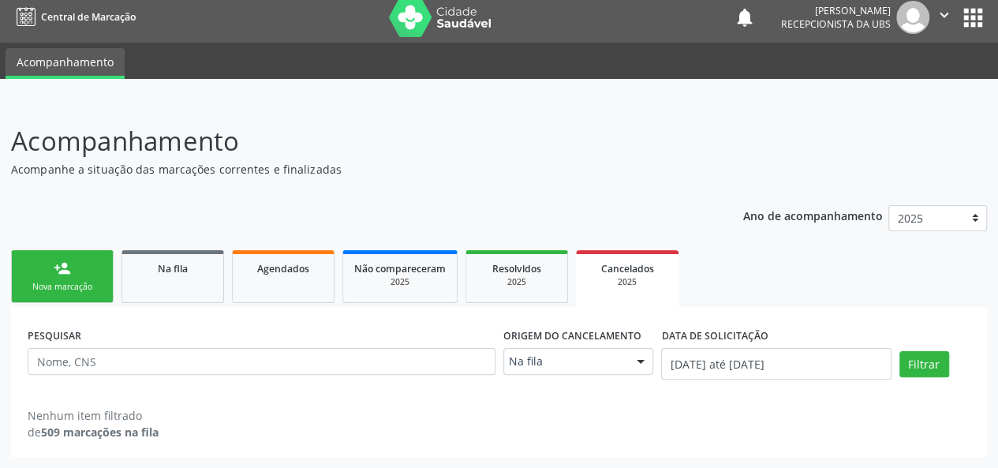
click at [59, 256] on link "person_add Nova marcação" at bounding box center [62, 276] width 103 height 53
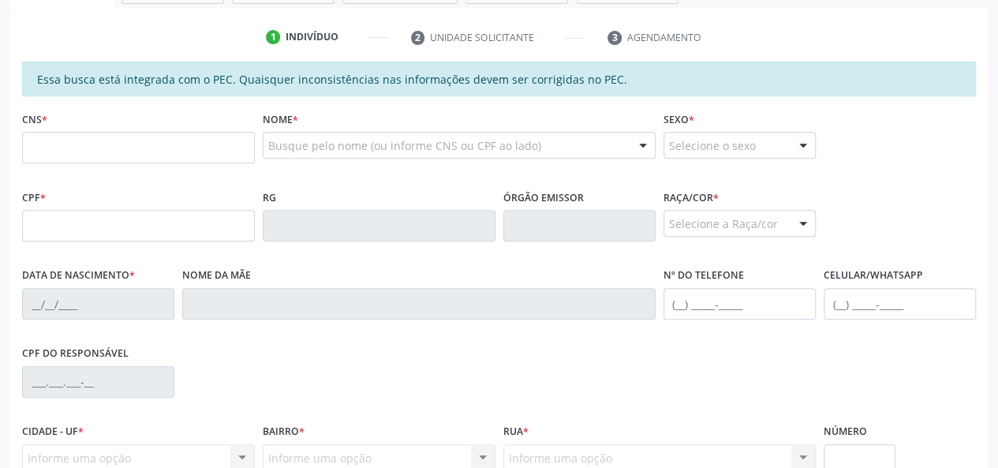
scroll to position [324, 0]
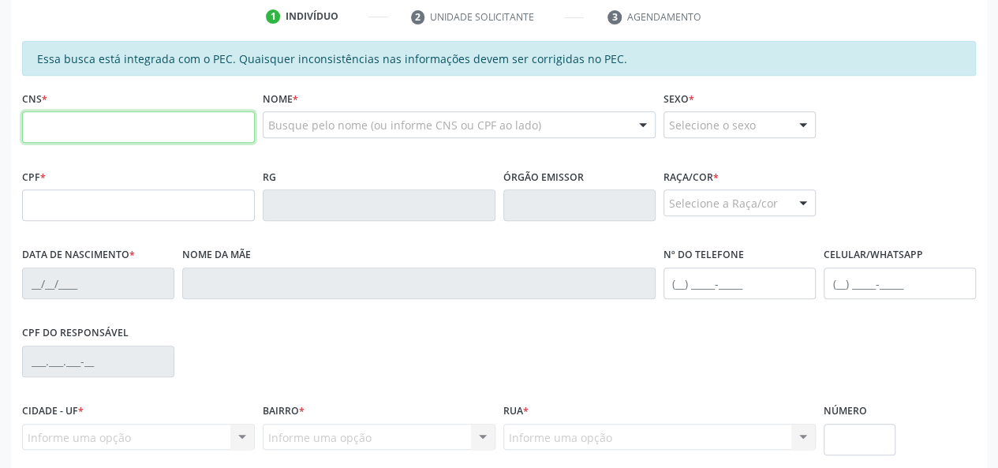
click at [85, 124] on input "text" at bounding box center [138, 127] width 233 height 32
type input "705 0068 3424 9155"
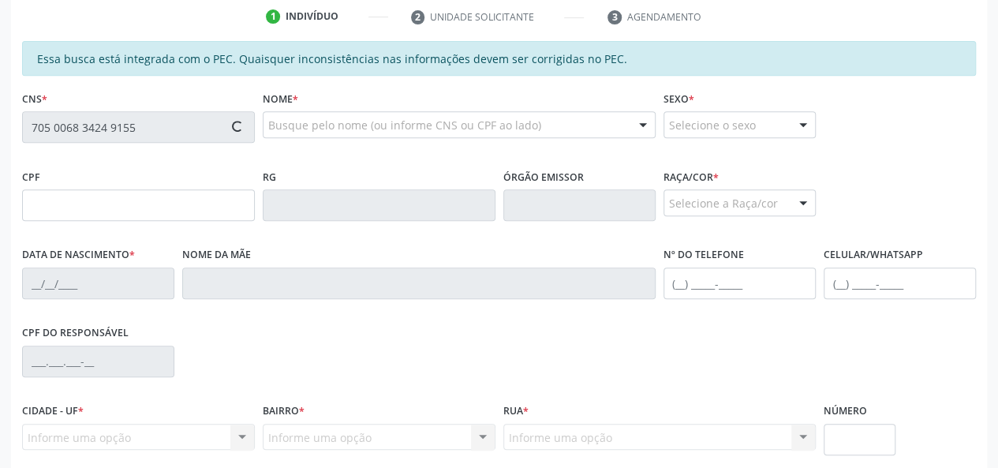
type input "601.873.488-55"
type input "08/04/2022"
type input "Ana Paula Leitao"
type input "(82) 99688-6851"
type input "291"
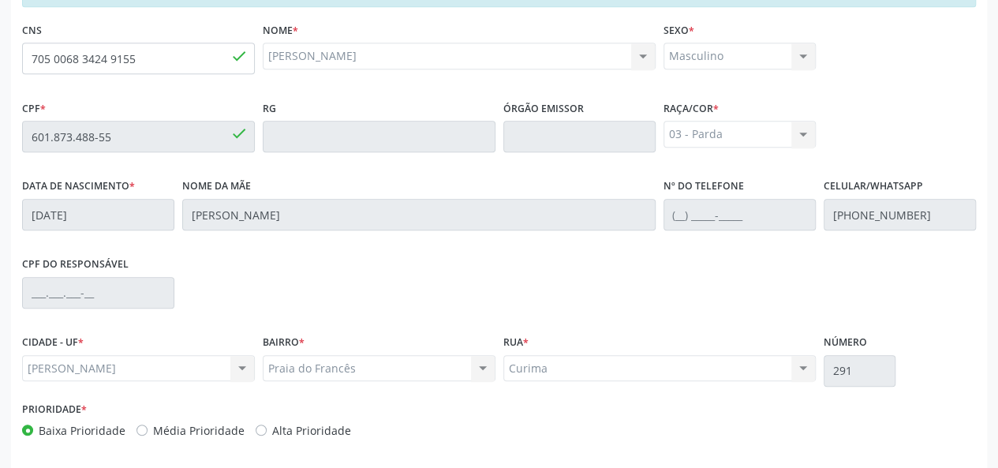
scroll to position [454, 0]
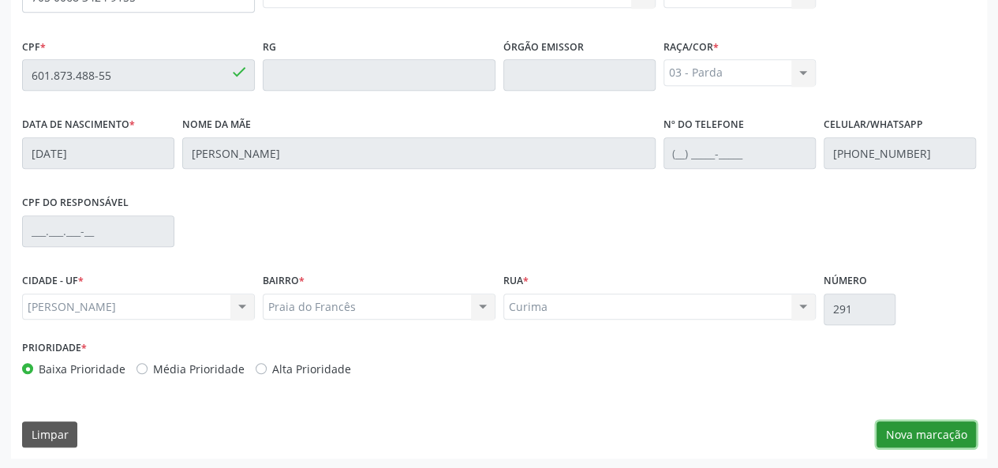
click at [928, 437] on button "Nova marcação" at bounding box center [926, 434] width 99 height 27
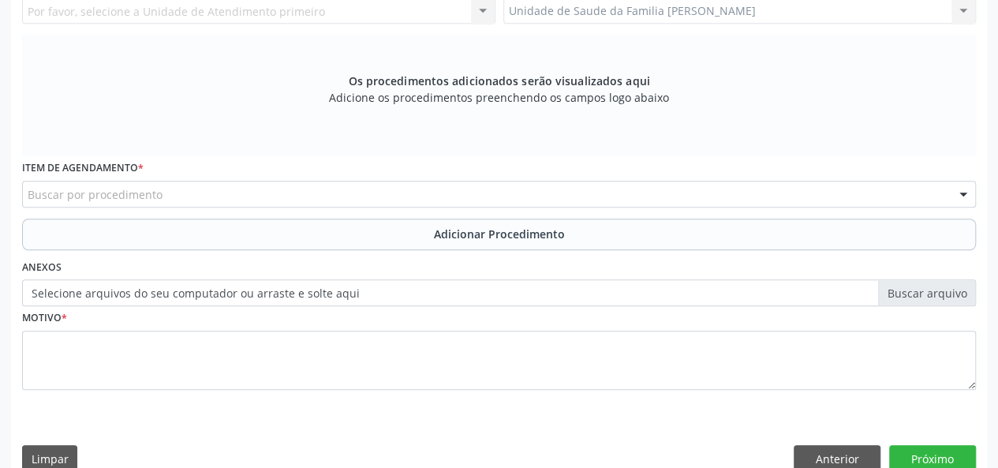
scroll to position [217, 0]
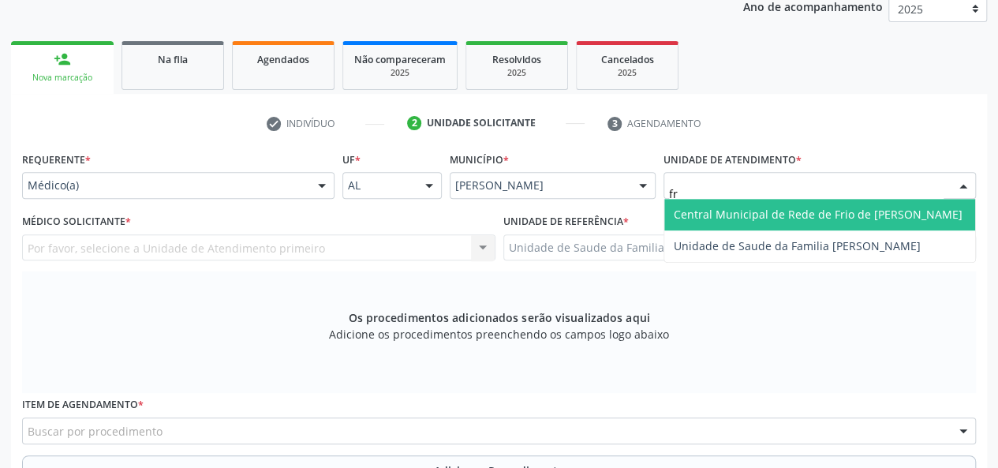
type input "fra"
click at [760, 212] on span "Unidade de Saude da Familia [PERSON_NAME]" at bounding box center [797, 214] width 247 height 15
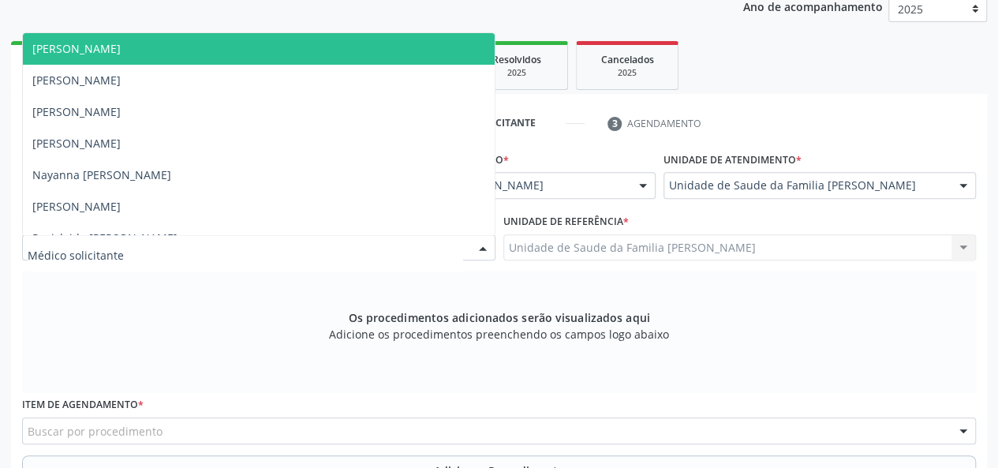
click at [122, 247] on div at bounding box center [259, 247] width 474 height 27
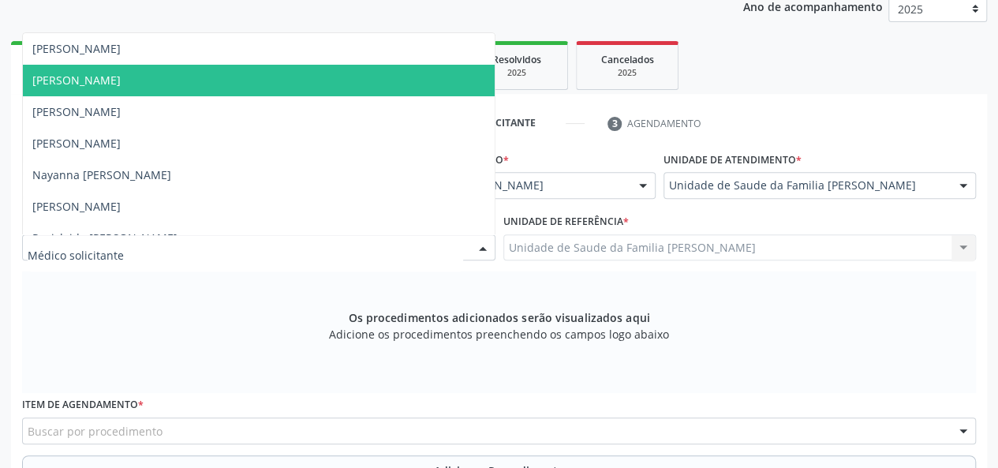
click at [120, 83] on span "[PERSON_NAME]" at bounding box center [76, 80] width 88 height 15
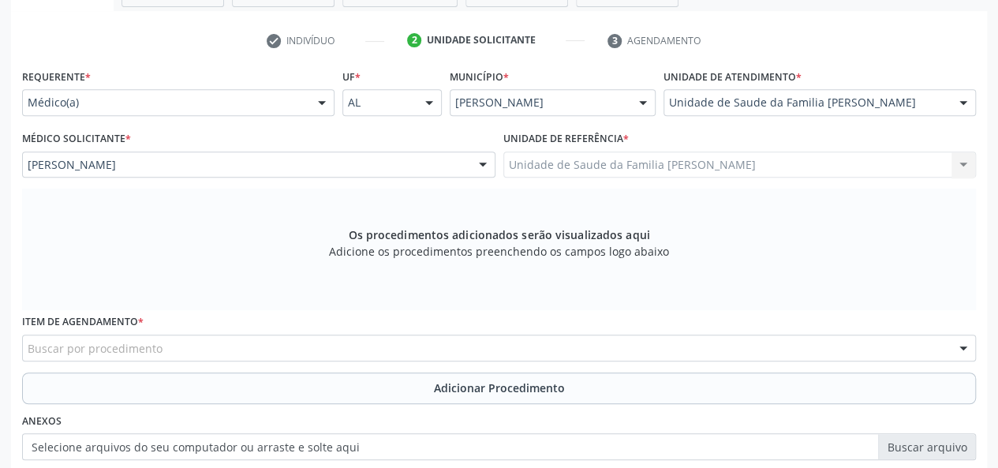
scroll to position [375, 0]
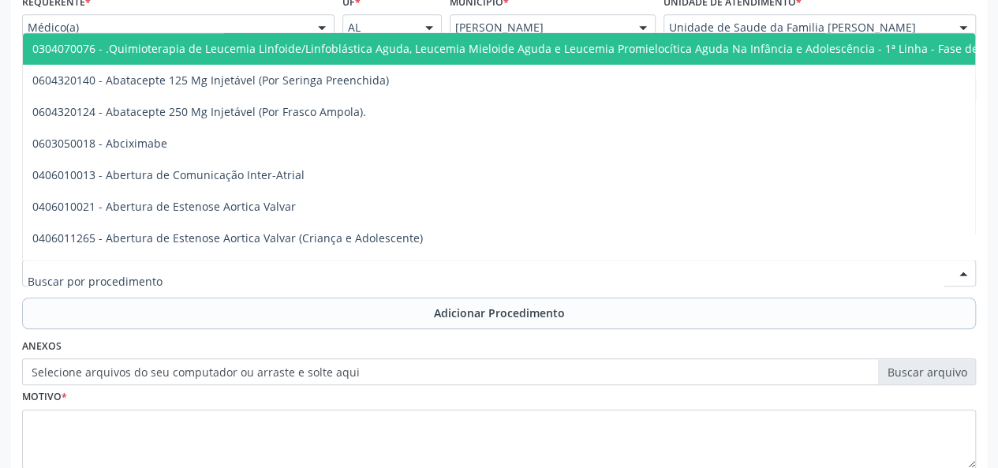
click at [181, 272] on div at bounding box center [499, 273] width 954 height 27
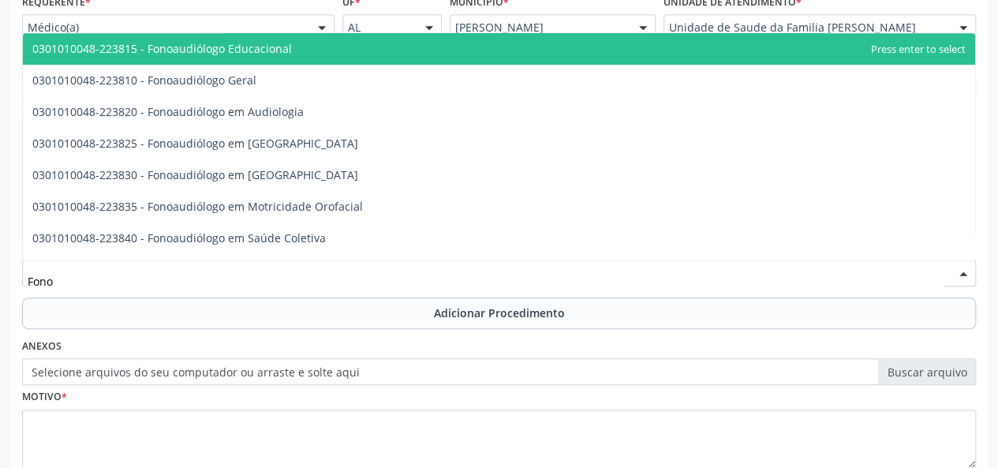
type input "Fonoa"
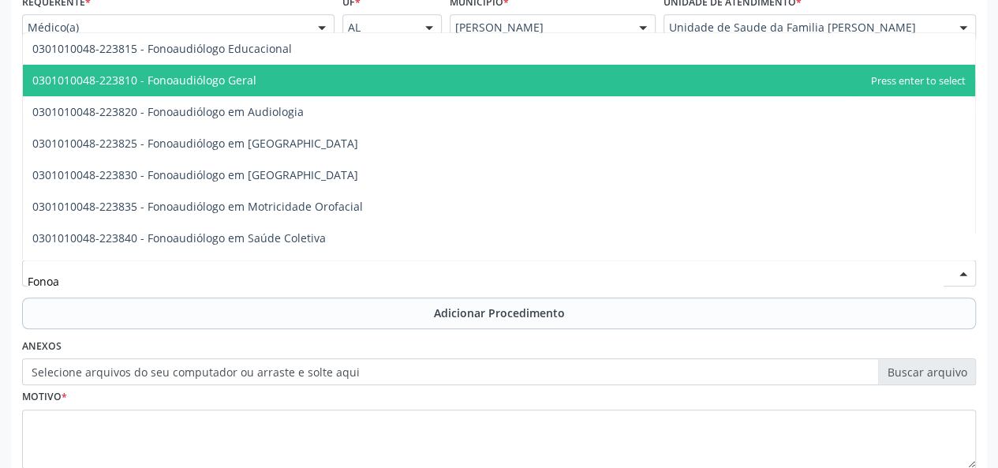
click at [203, 86] on span "0301010048-223810 - Fonoaudiólogo Geral" at bounding box center [144, 80] width 224 height 15
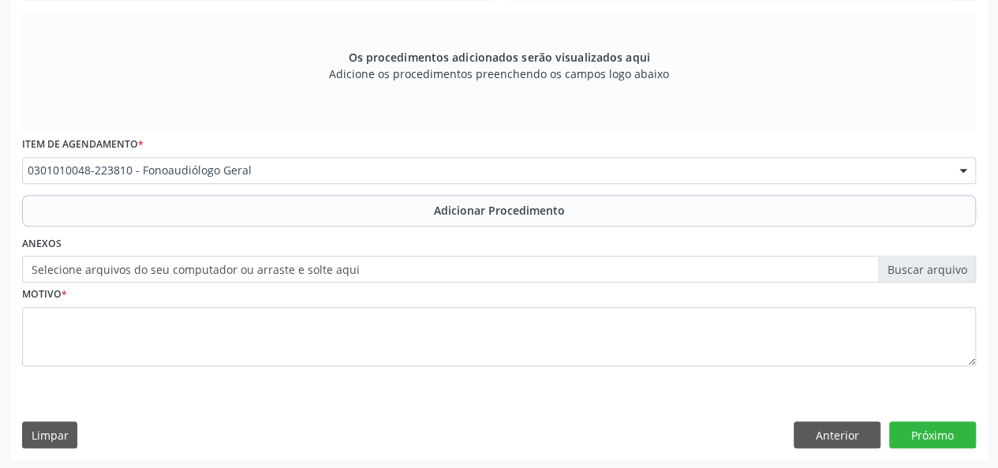
scroll to position [478, 0]
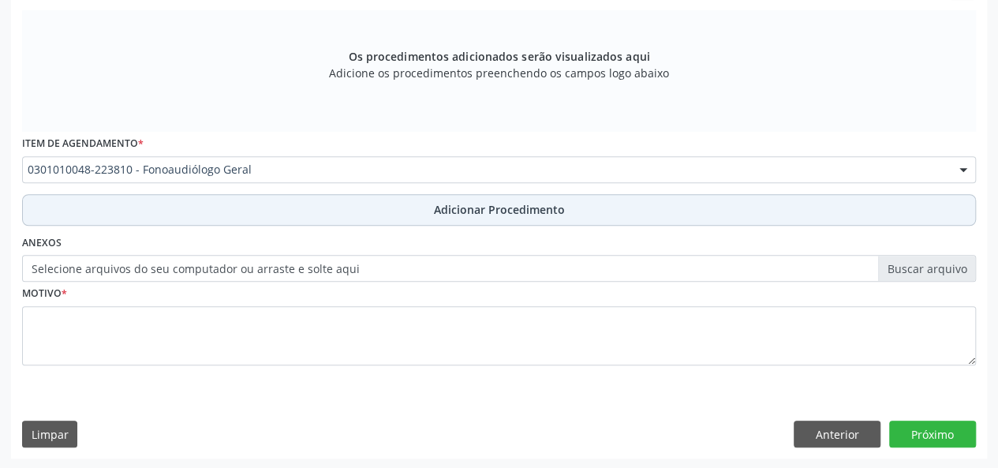
click at [515, 208] on span "Adicionar Procedimento" at bounding box center [499, 209] width 131 height 17
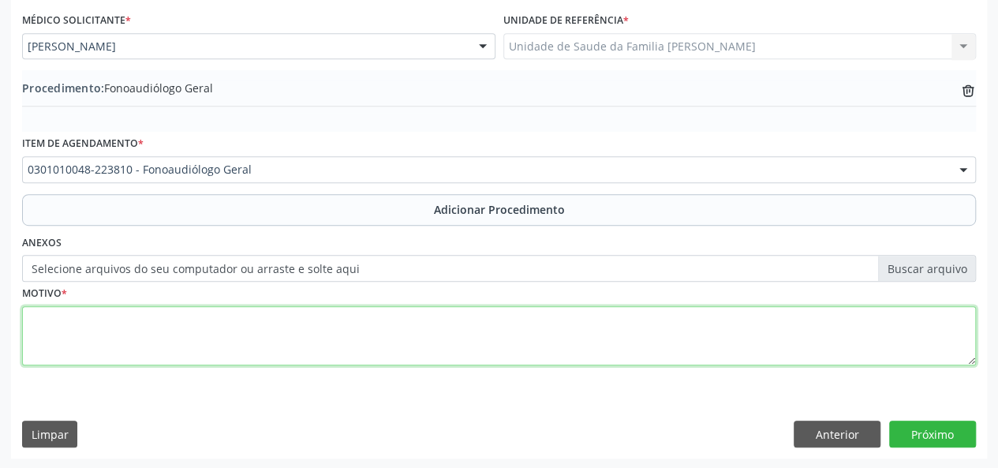
click at [46, 333] on textarea at bounding box center [499, 336] width 954 height 60
type textarea "Ecolalia"
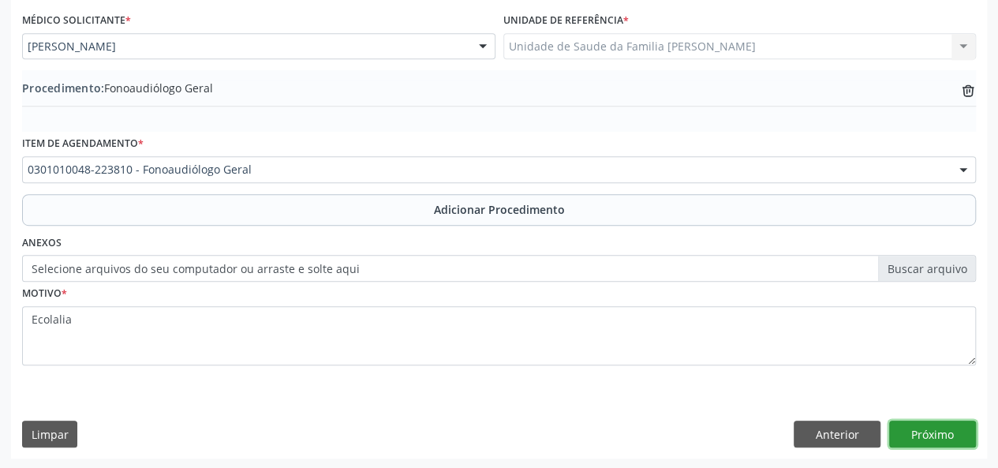
click at [930, 430] on button "Próximo" at bounding box center [932, 434] width 87 height 27
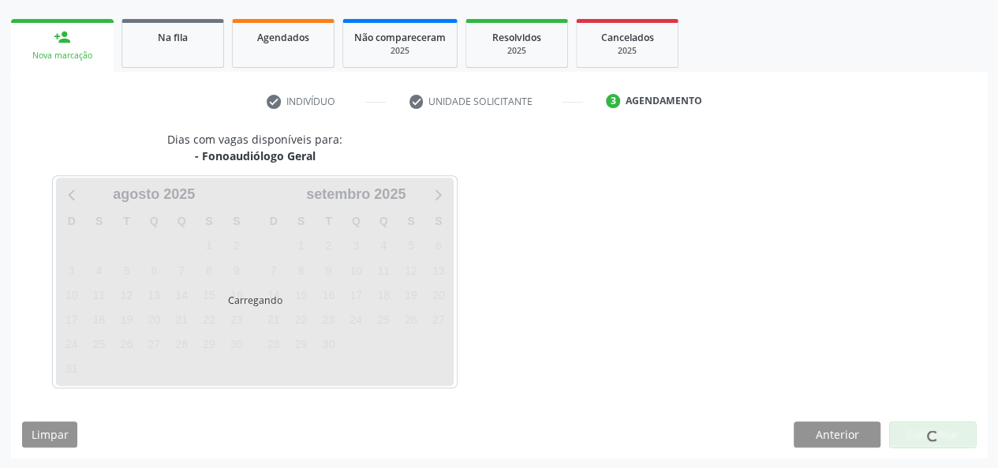
scroll to position [286, 0]
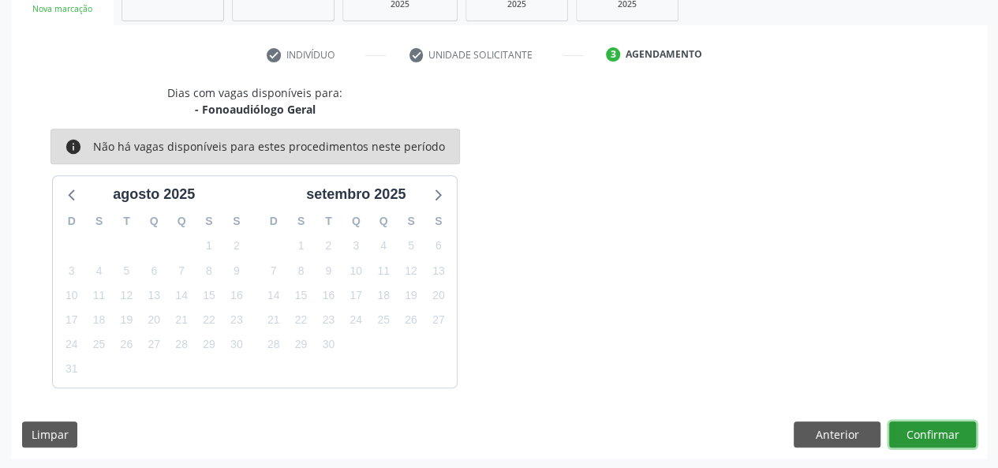
click at [954, 427] on button "Confirmar" at bounding box center [932, 434] width 87 height 27
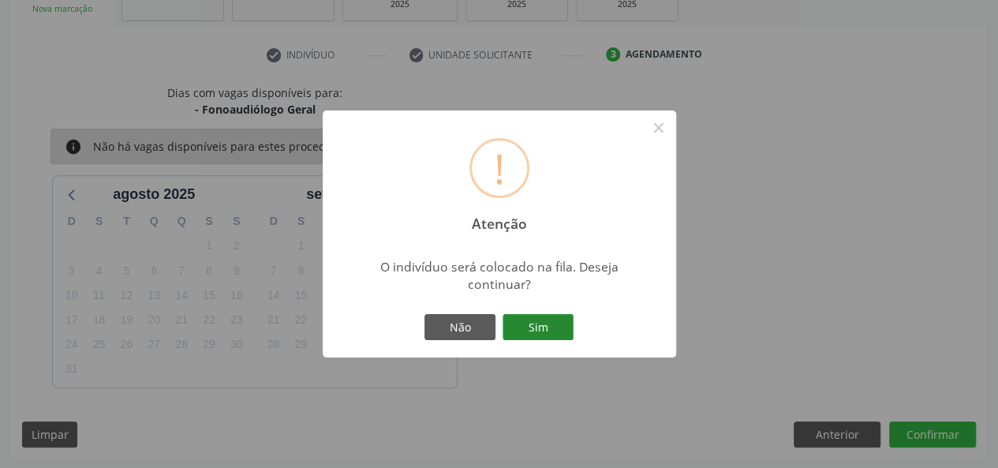
click at [548, 321] on button "Sim" at bounding box center [538, 327] width 71 height 27
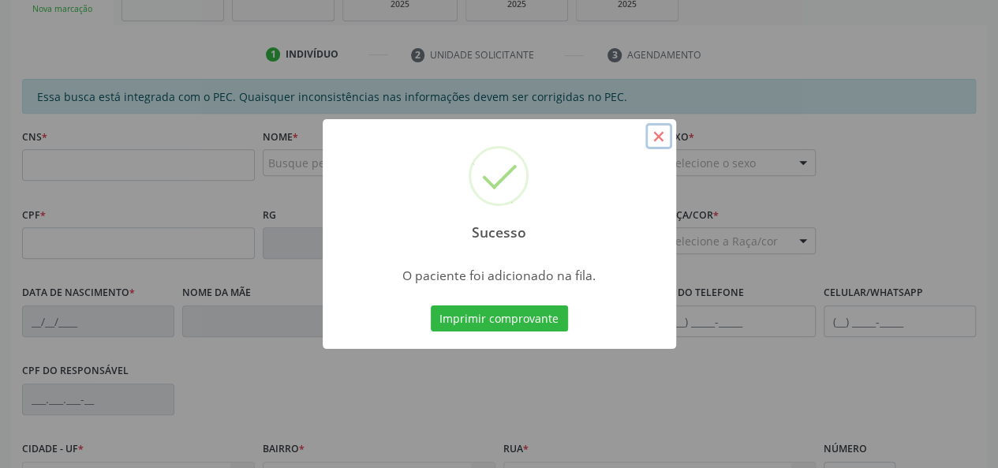
click at [655, 139] on button "×" at bounding box center [659, 136] width 27 height 27
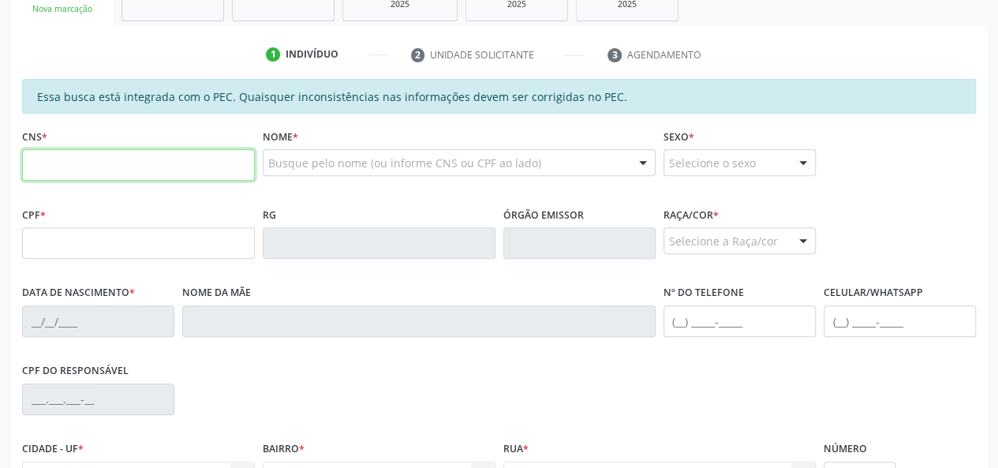
click at [51, 171] on input "text" at bounding box center [138, 165] width 233 height 32
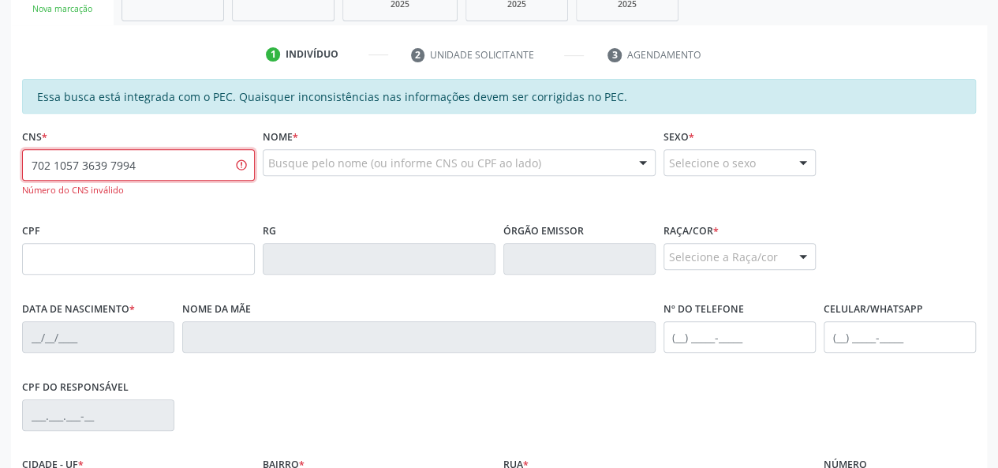
type input "702 1057 3639 7994"
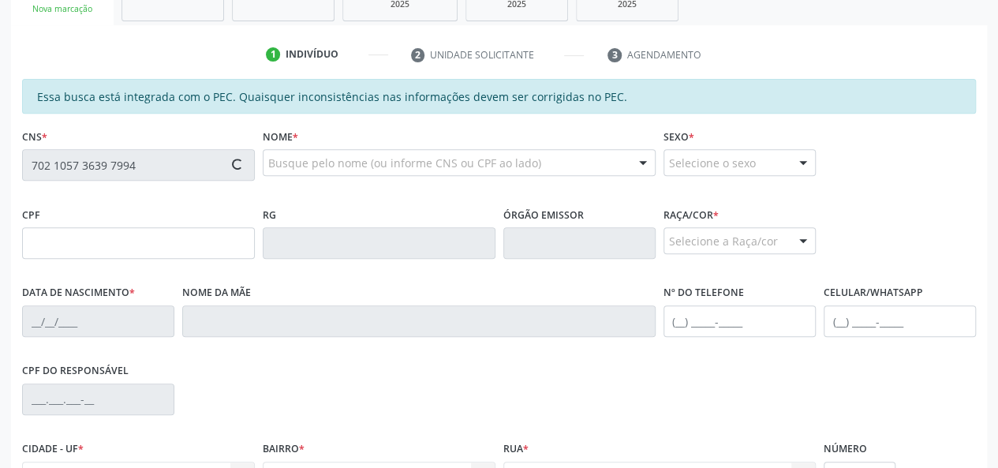
type input "117.724.214-13"
type input "31/05/2012"
type input "Jaqueline de Morais de Oliveira"
type input "(82) 99921-0337"
type input "30"
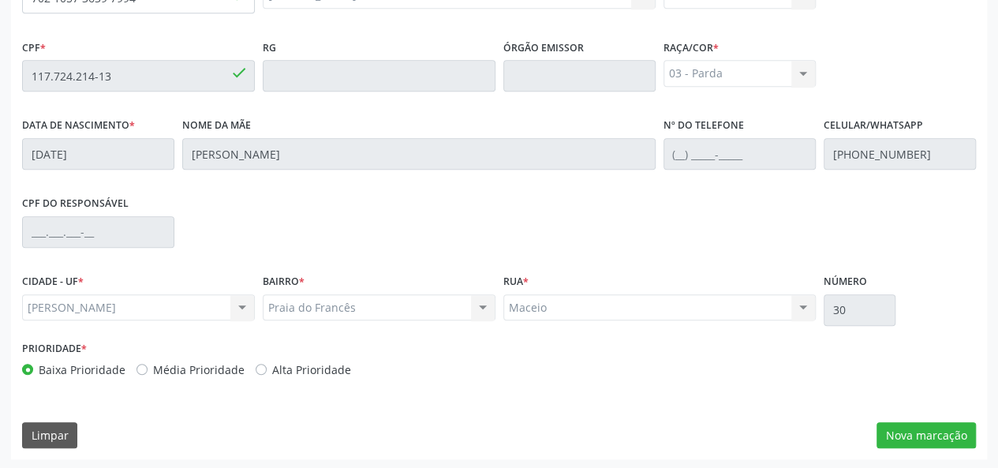
scroll to position [454, 0]
click at [919, 427] on button "Nova marcação" at bounding box center [926, 434] width 99 height 27
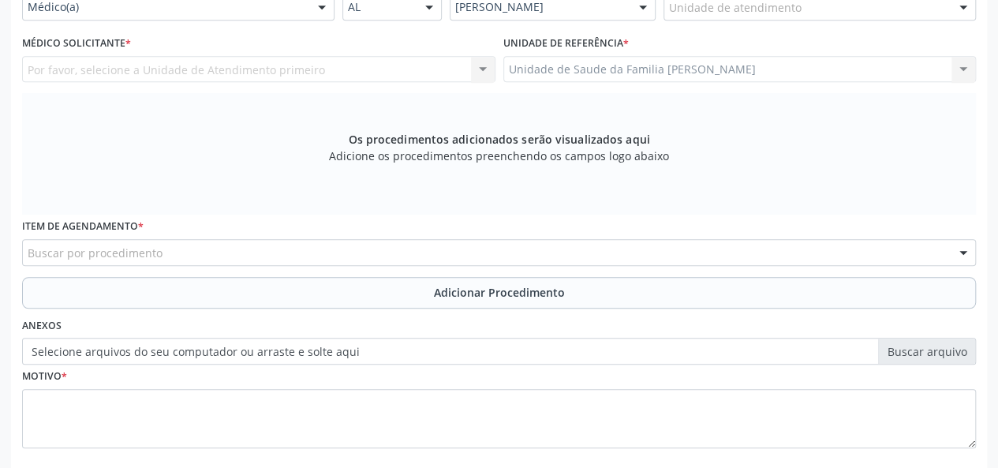
scroll to position [296, 0]
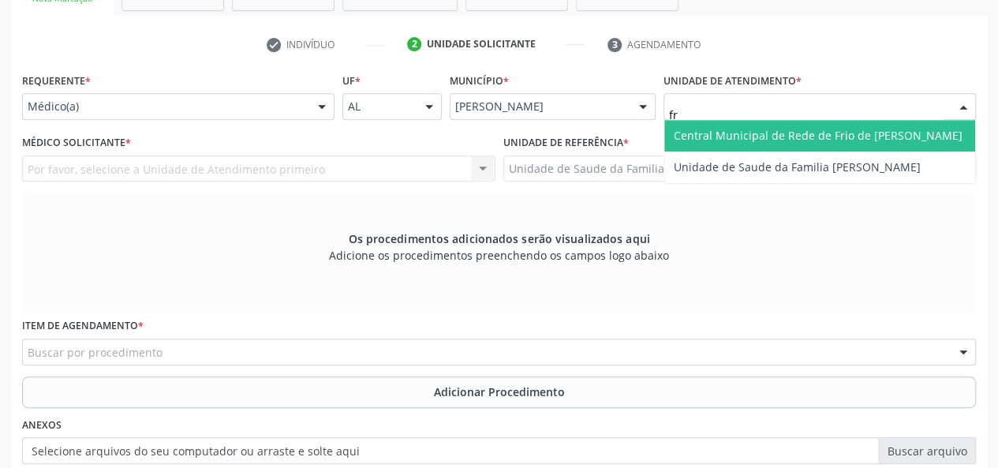
type input "fra"
click at [731, 125] on span "Unidade de Saude da Familia [PERSON_NAME]" at bounding box center [819, 136] width 311 height 32
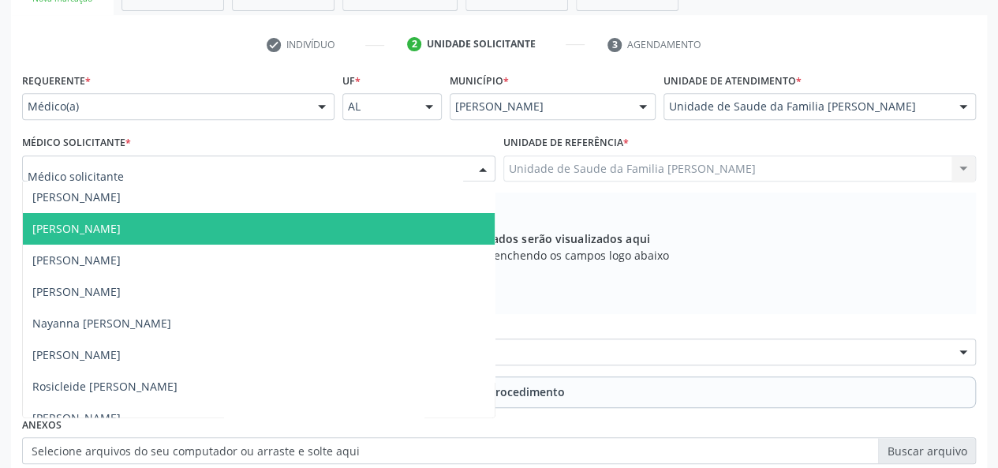
drag, startPoint x: 89, startPoint y: 224, endPoint x: 148, endPoint y: 241, distance: 61.7
click at [90, 226] on span "[PERSON_NAME]" at bounding box center [76, 228] width 88 height 15
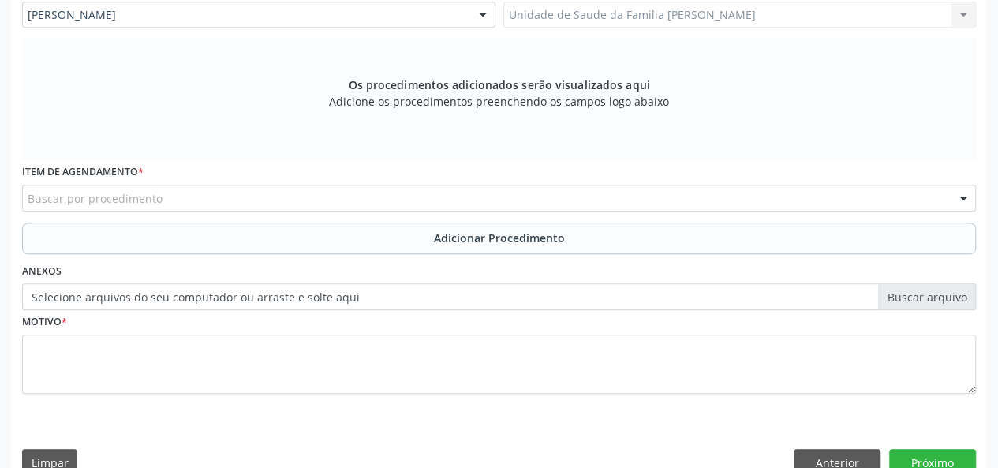
scroll to position [454, 0]
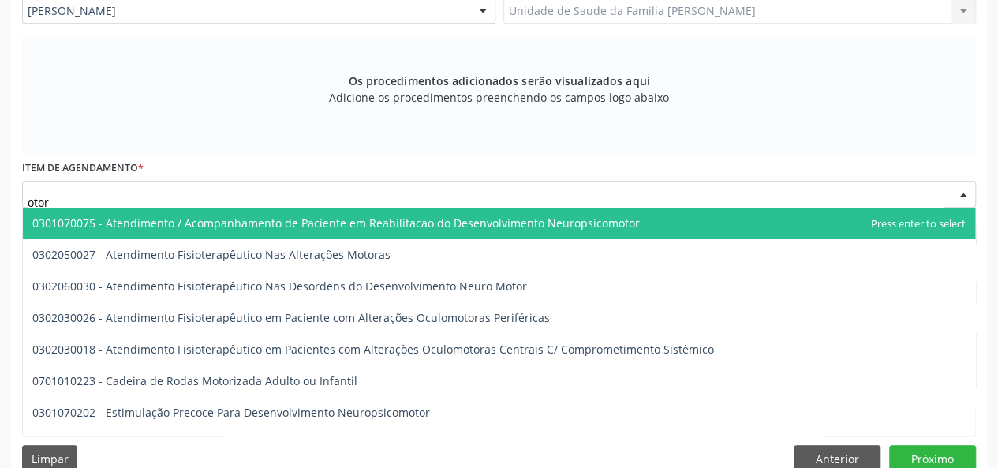
type input "otorr"
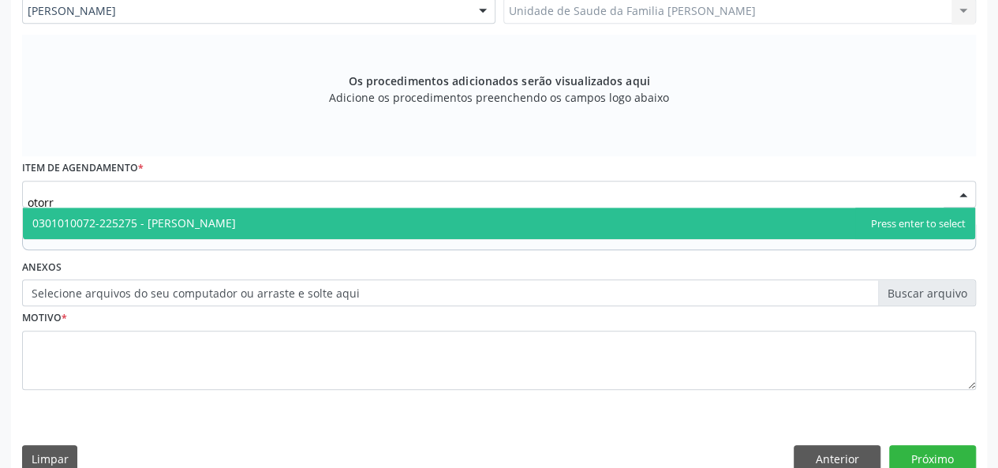
click at [220, 220] on span "0301010072-225275 - Médico Otorrinolaringologista" at bounding box center [134, 222] width 204 height 15
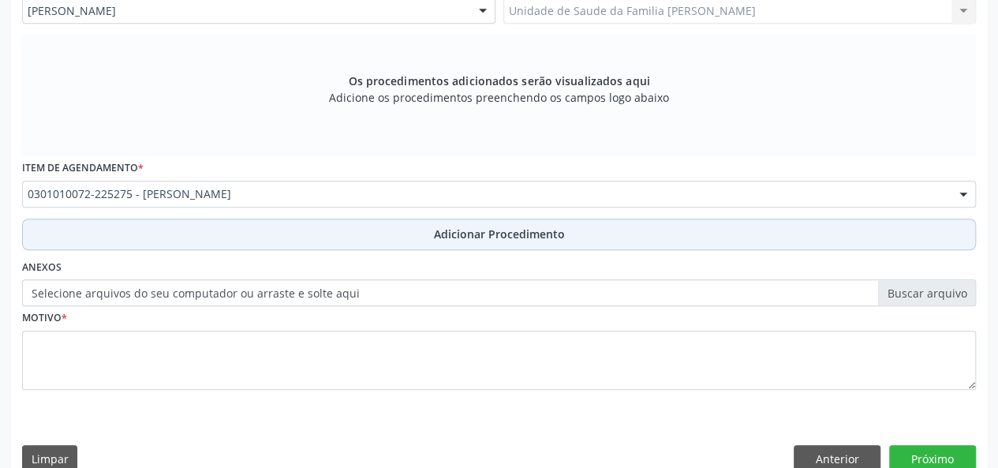
click at [474, 231] on span "Adicionar Procedimento" at bounding box center [499, 234] width 131 height 17
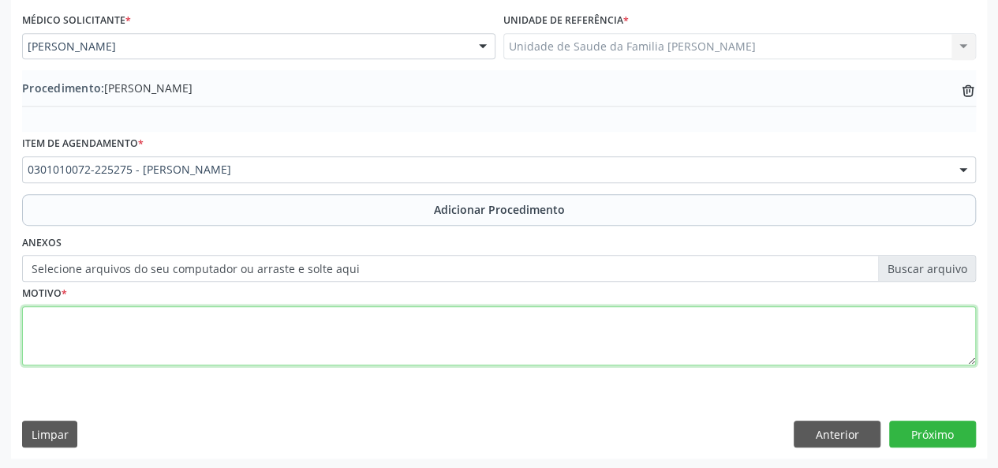
click at [51, 328] on textarea at bounding box center [499, 336] width 954 height 60
type textarea "Roncos+hipertrofia de cornetos"
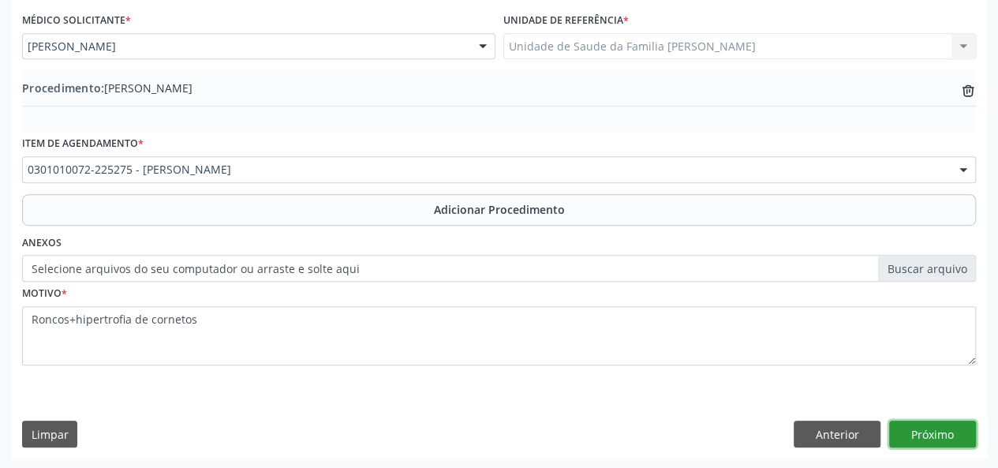
click at [952, 441] on button "Próximo" at bounding box center [932, 434] width 87 height 27
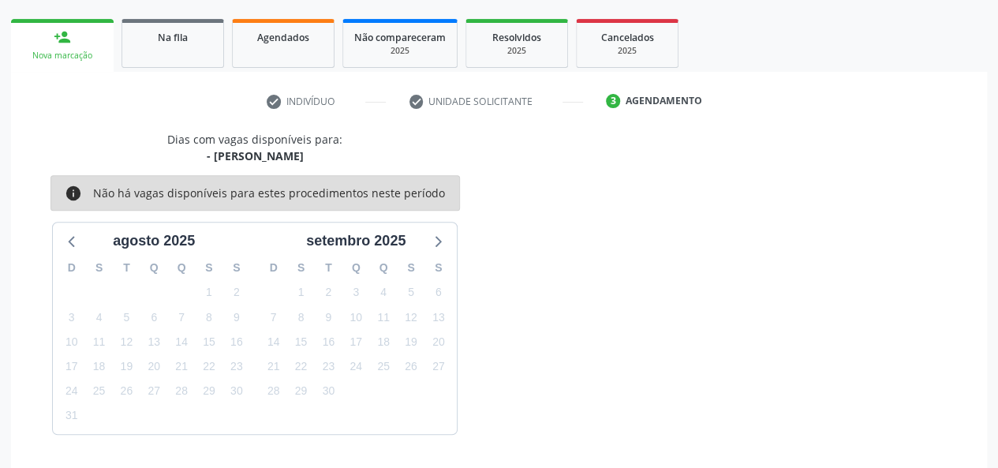
scroll to position [286, 0]
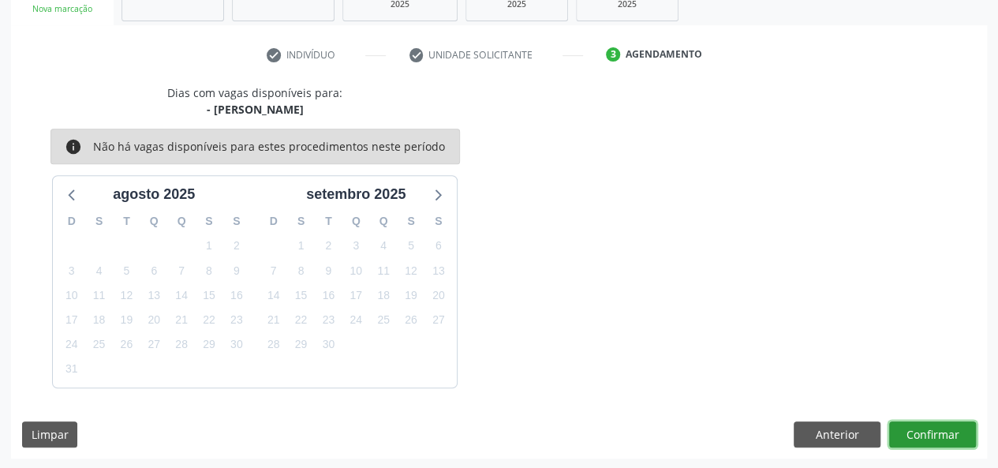
click at [952, 441] on button "Confirmar" at bounding box center [932, 434] width 87 height 27
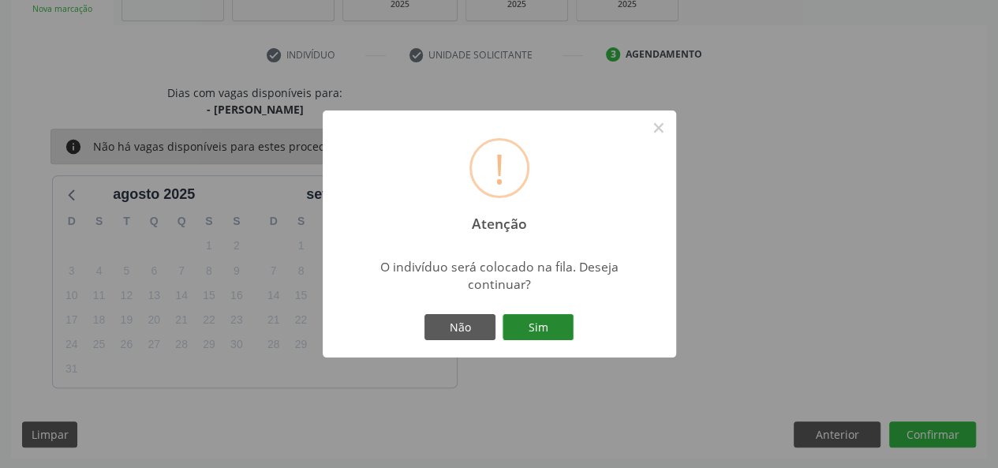
click at [538, 334] on button "Sim" at bounding box center [538, 327] width 71 height 27
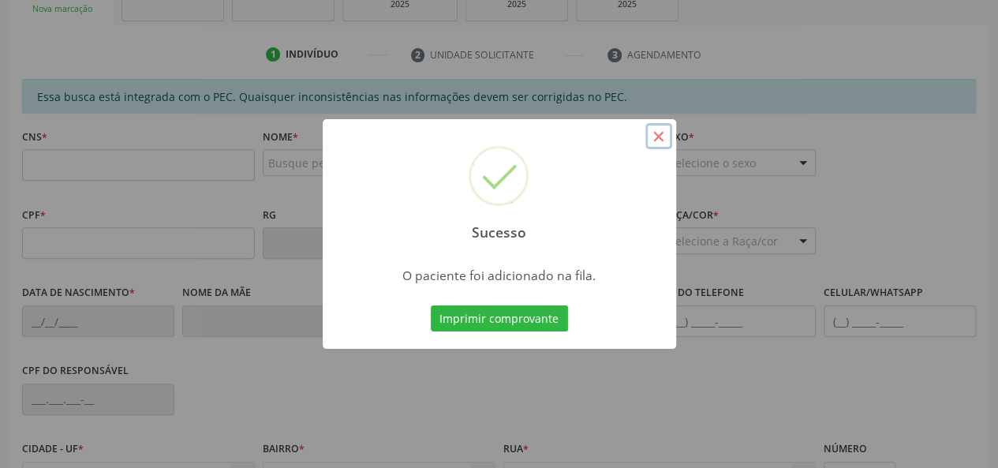
click at [666, 135] on button "×" at bounding box center [659, 136] width 27 height 27
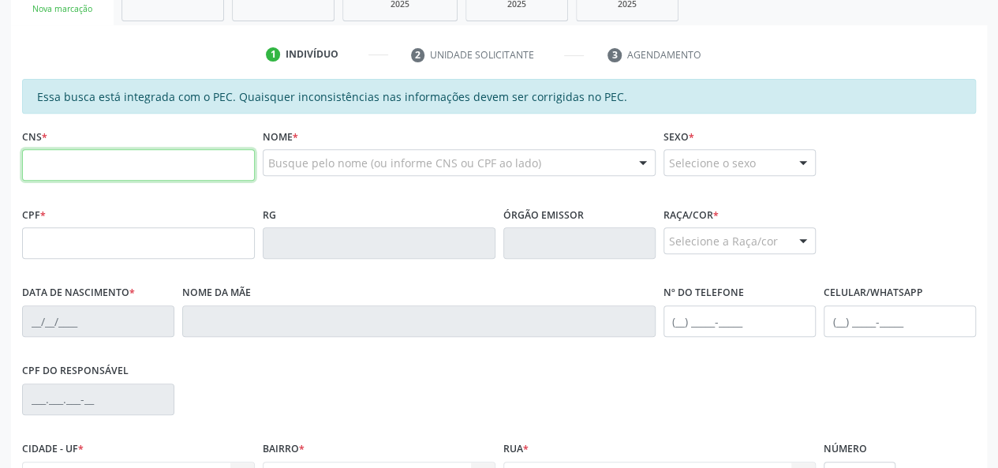
click at [36, 158] on input "text" at bounding box center [138, 165] width 233 height 32
type input "702 1057 3639 7994"
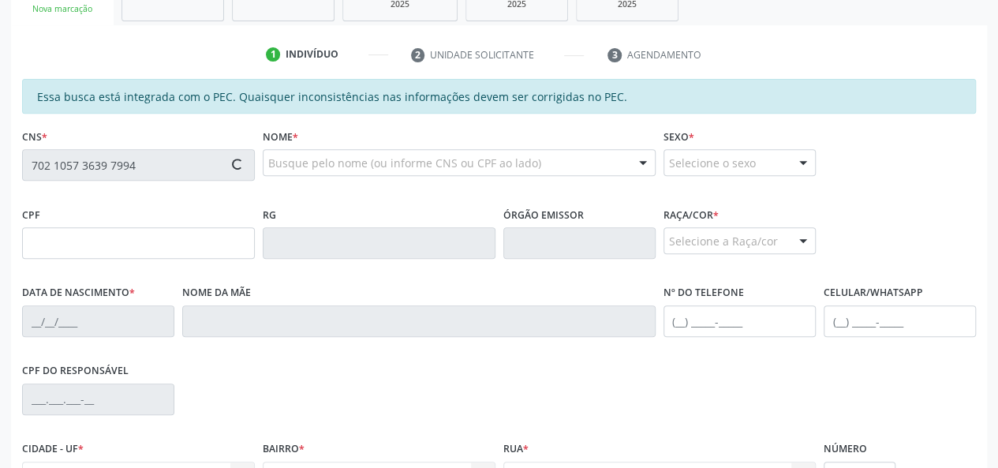
type input "117.724.214-13"
type input "31/05/2012"
type input "Jaqueline de Morais de Oliveira"
type input "(82) 99921-0337"
type input "30"
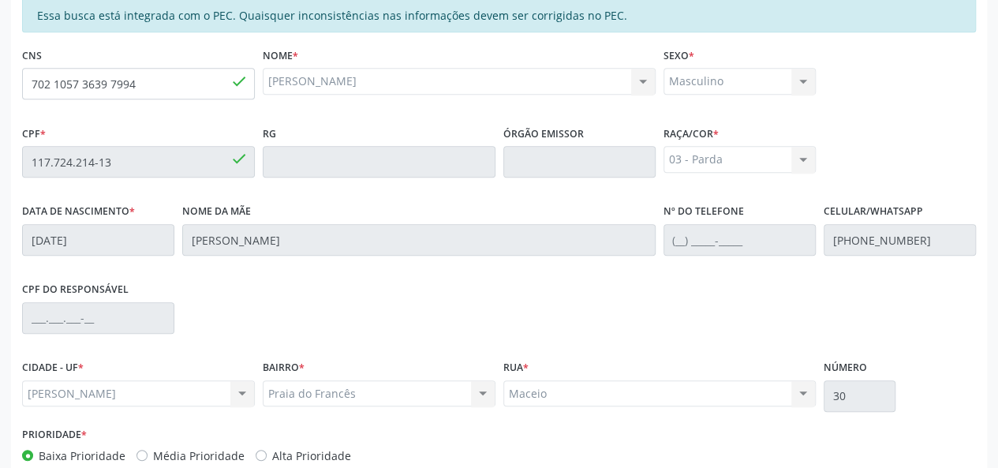
scroll to position [454, 0]
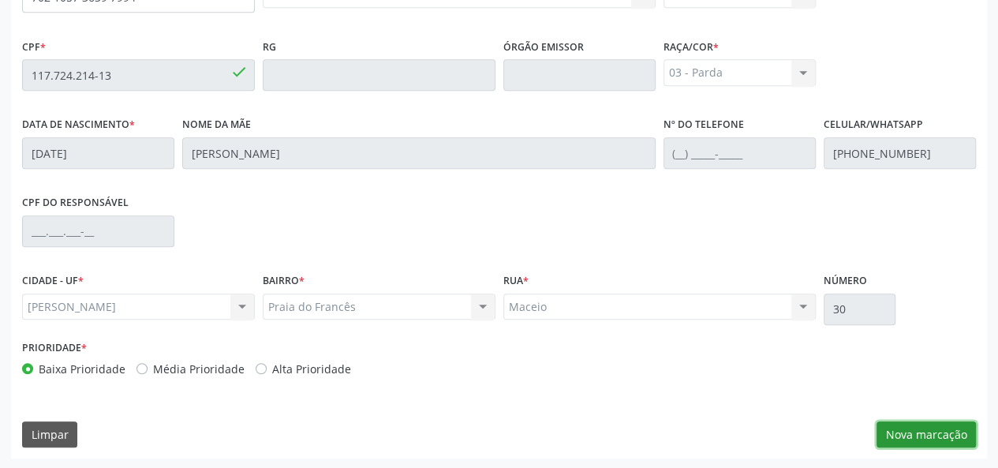
click at [944, 430] on button "Nova marcação" at bounding box center [926, 434] width 99 height 27
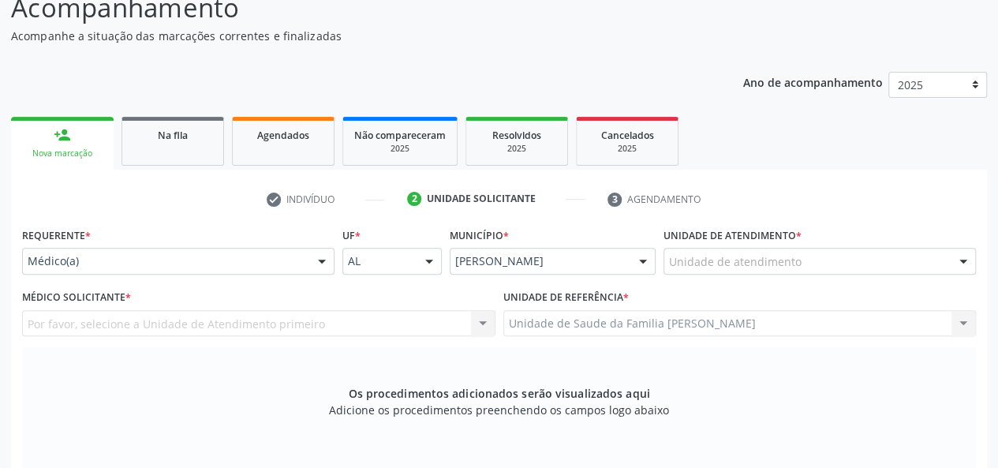
scroll to position [138, 0]
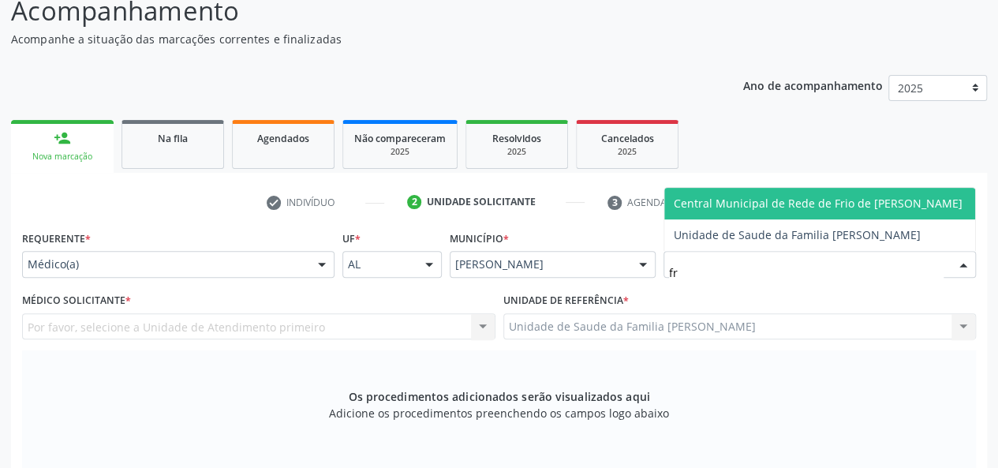
type input "fra"
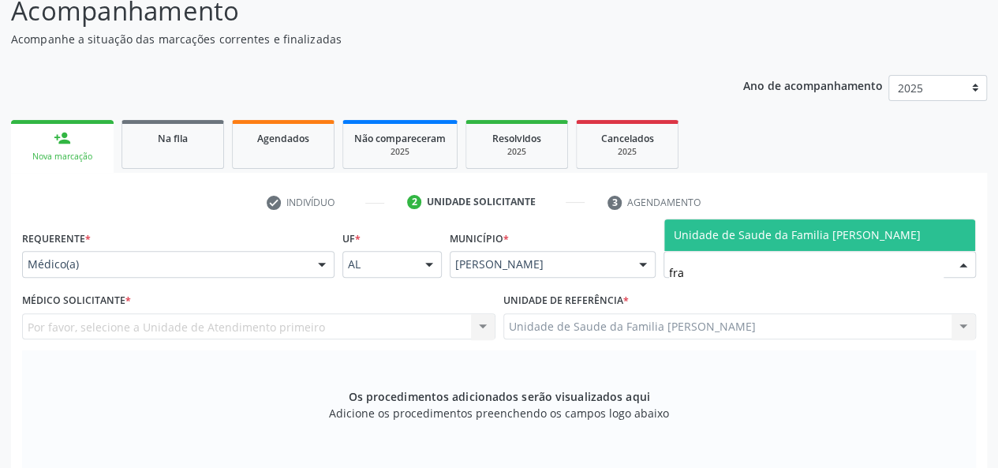
click at [730, 228] on span "Unidade de Saude da Familia [PERSON_NAME]" at bounding box center [797, 234] width 247 height 15
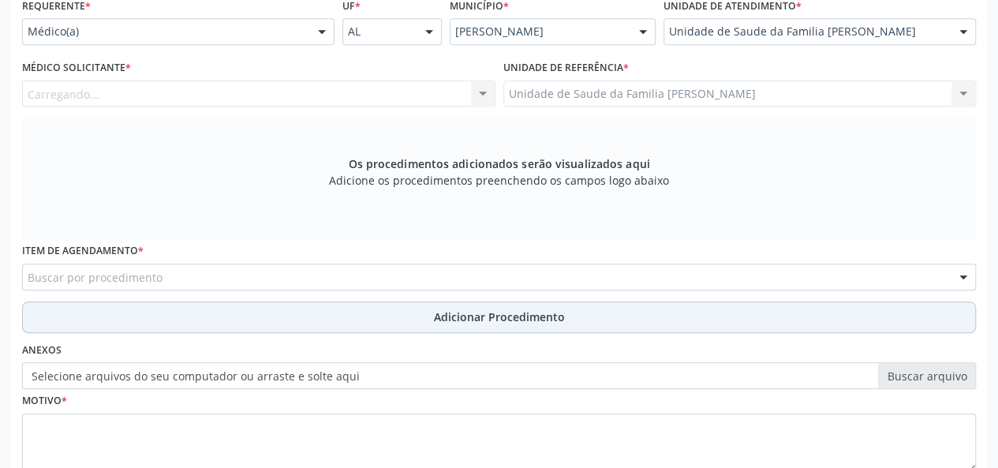
scroll to position [375, 0]
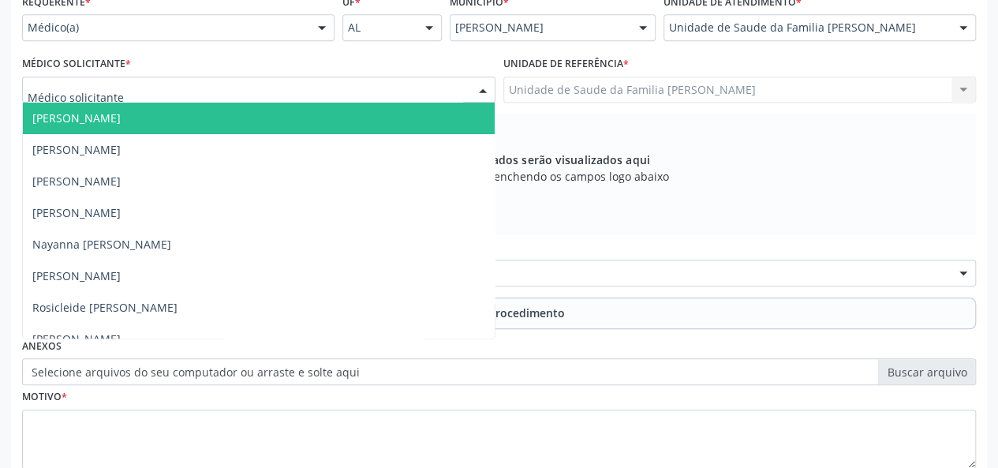
click at [128, 84] on div at bounding box center [259, 90] width 474 height 27
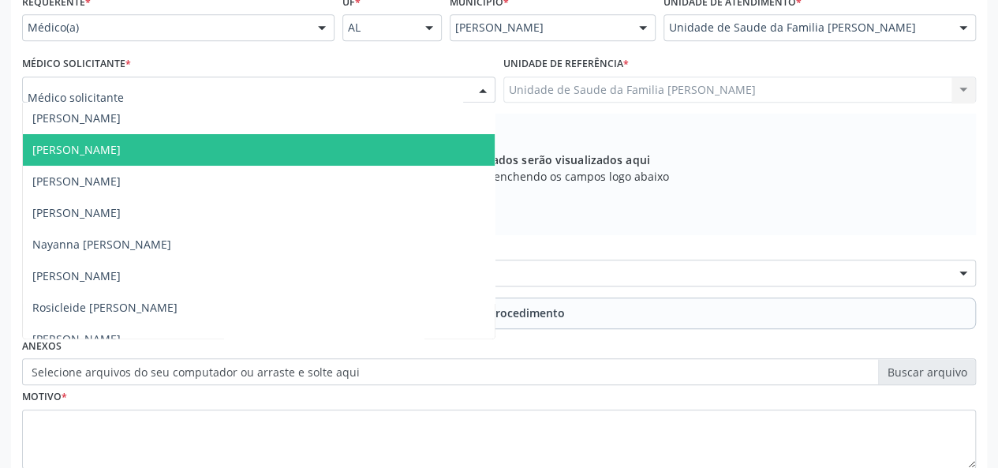
click at [107, 142] on span "[PERSON_NAME]" at bounding box center [76, 149] width 88 height 15
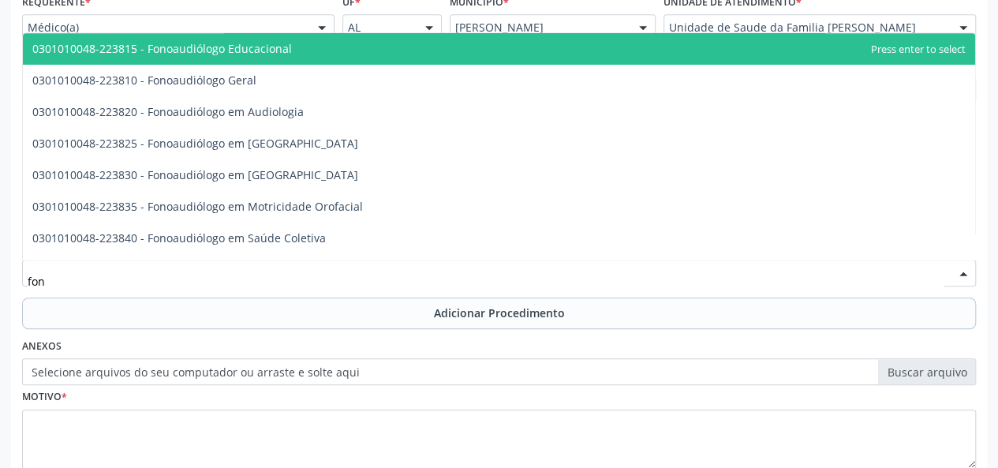
type input "fono"
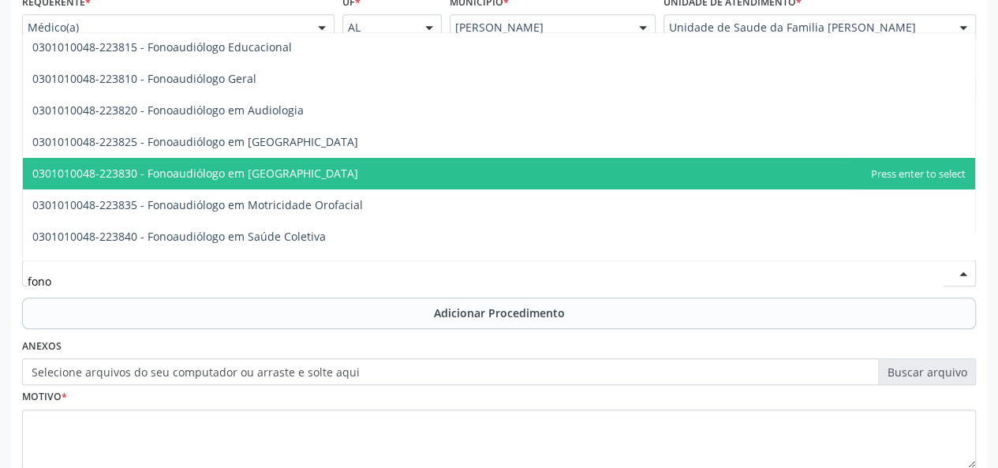
scroll to position [0, 0]
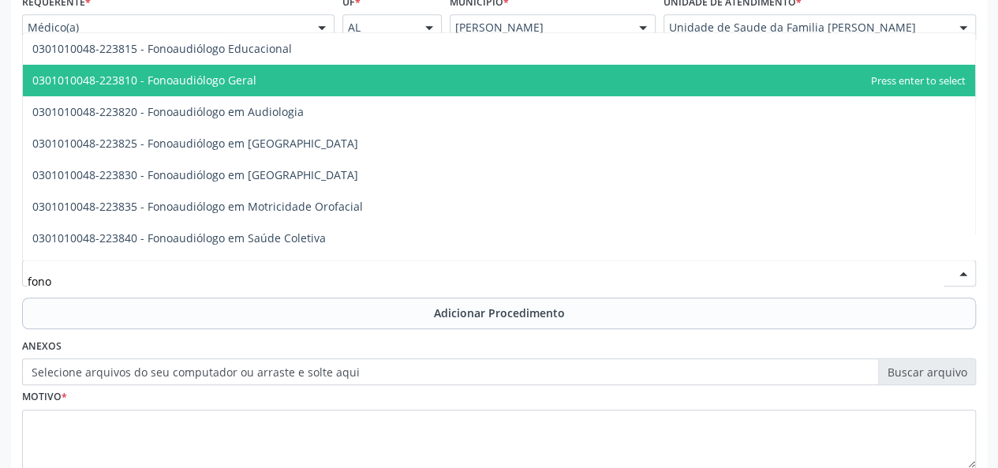
click at [277, 77] on span "0301010048-223810 - Fonoaudiólogo Geral" at bounding box center [499, 81] width 953 height 32
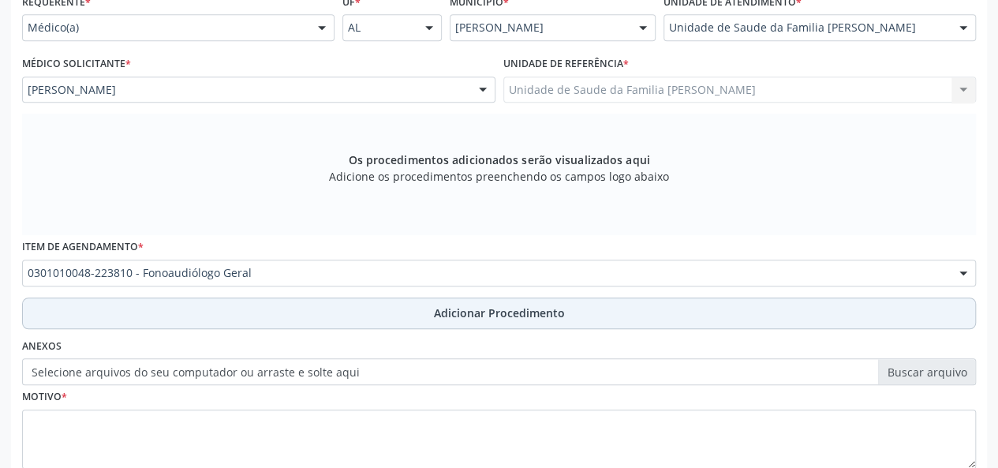
click at [37, 309] on button "Adicionar Procedimento" at bounding box center [499, 314] width 954 height 32
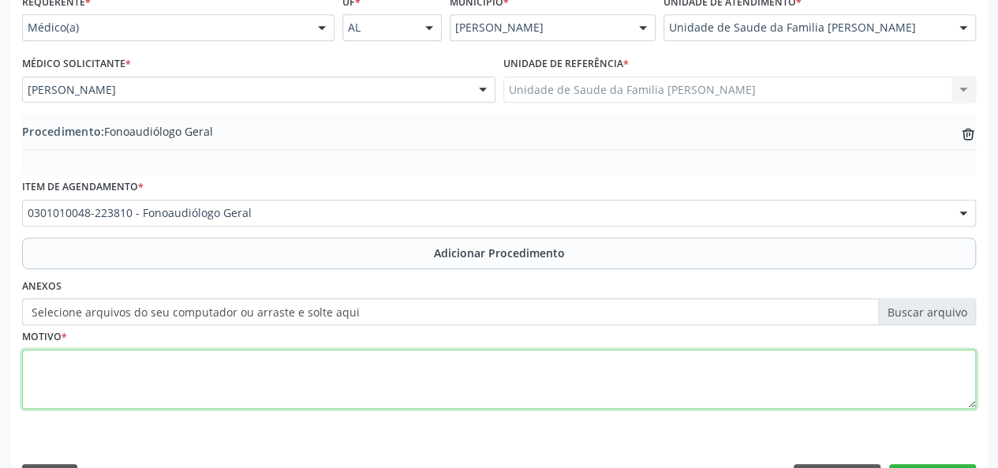
click at [28, 363] on textarea at bounding box center [499, 380] width 954 height 60
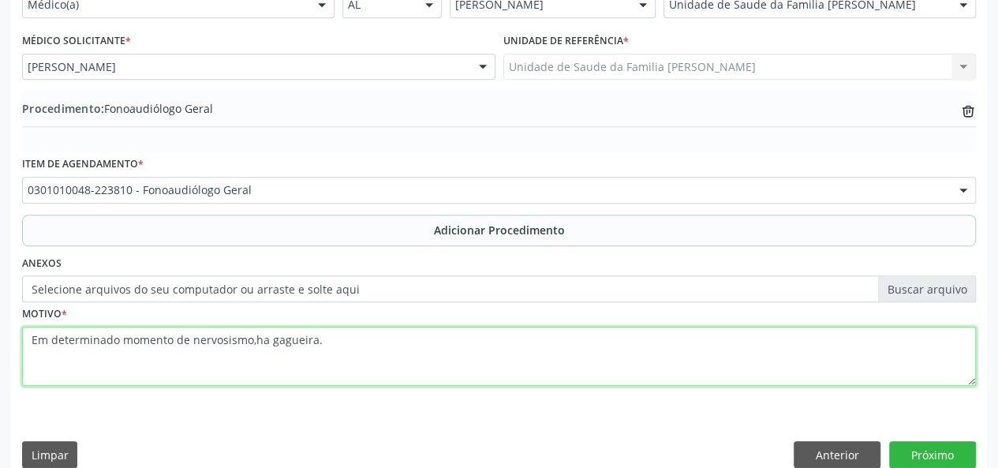
scroll to position [418, 0]
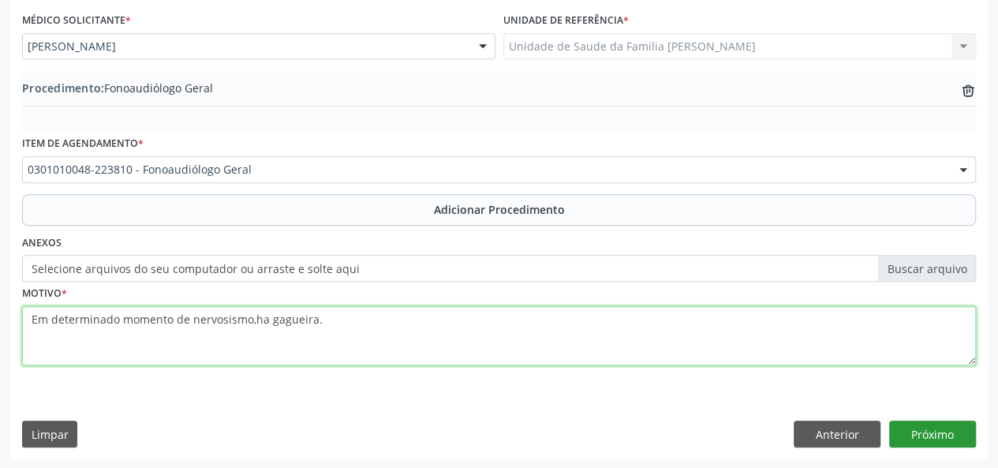
type textarea "Em determinado momento de nervosismo,ha gagueira."
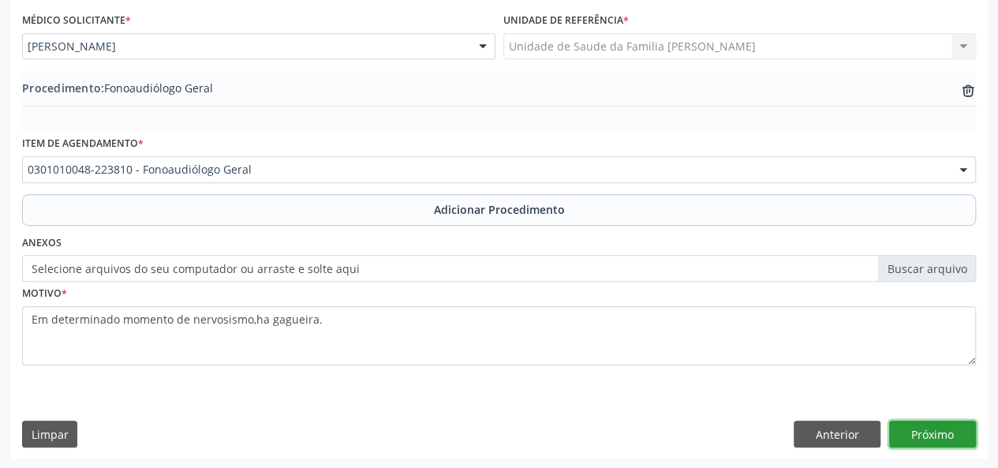
click at [941, 435] on button "Próximo" at bounding box center [932, 434] width 87 height 27
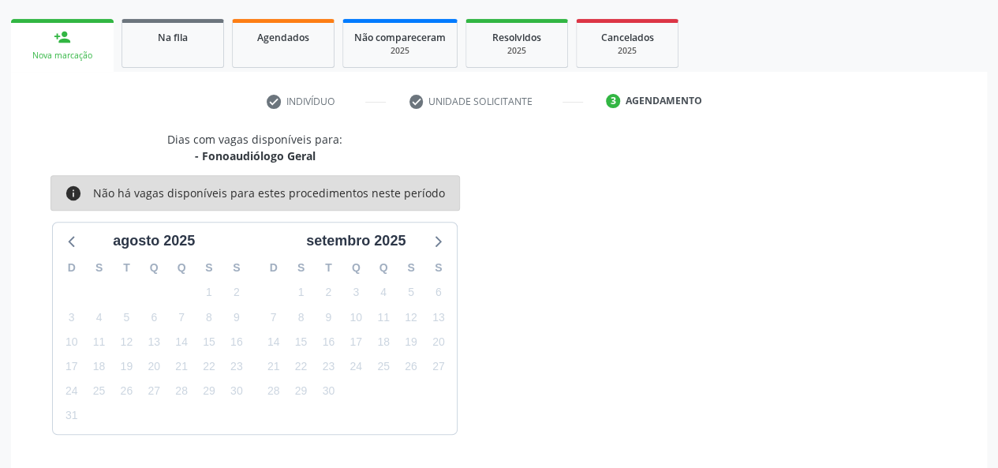
scroll to position [286, 0]
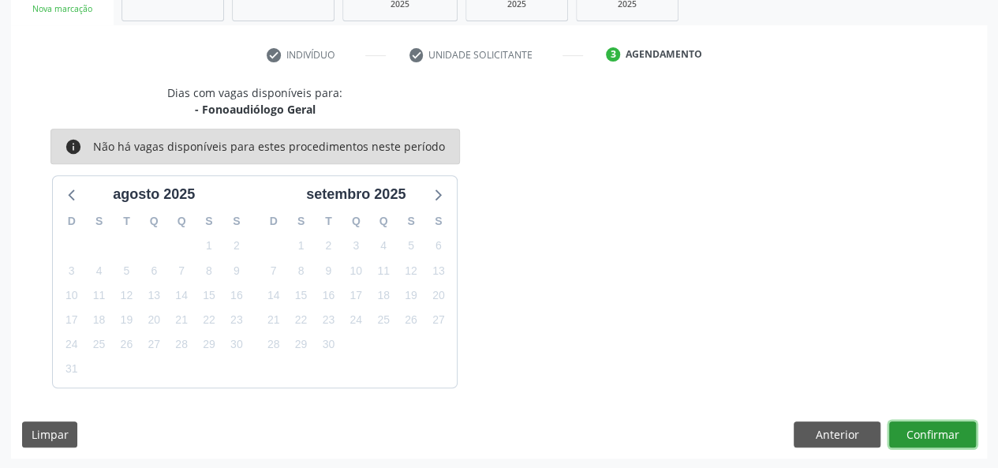
click at [949, 434] on button "Confirmar" at bounding box center [932, 434] width 87 height 27
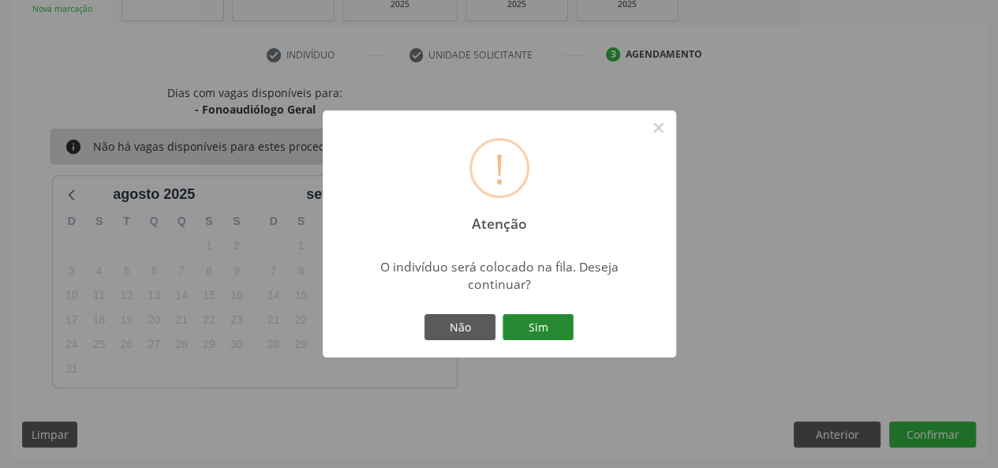
click at [537, 335] on button "Sim" at bounding box center [538, 327] width 71 height 27
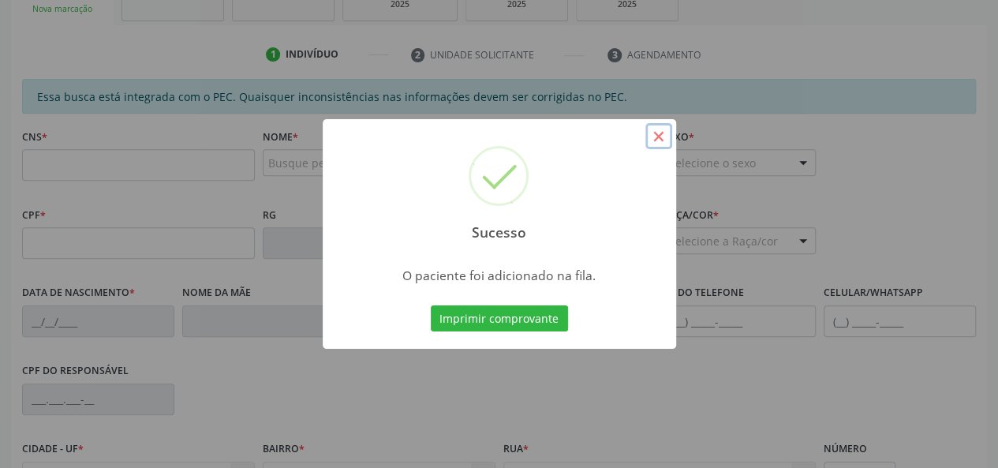
click at [658, 138] on button "×" at bounding box center [659, 136] width 27 height 27
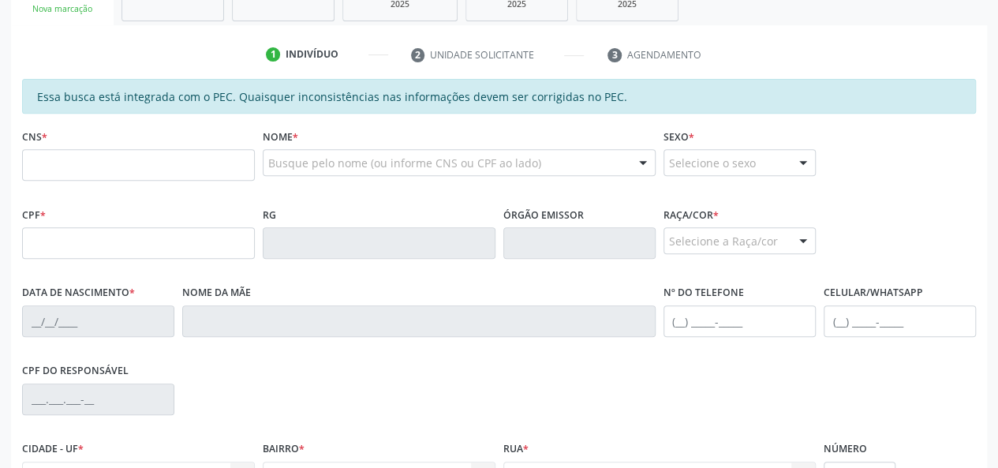
scroll to position [207, 0]
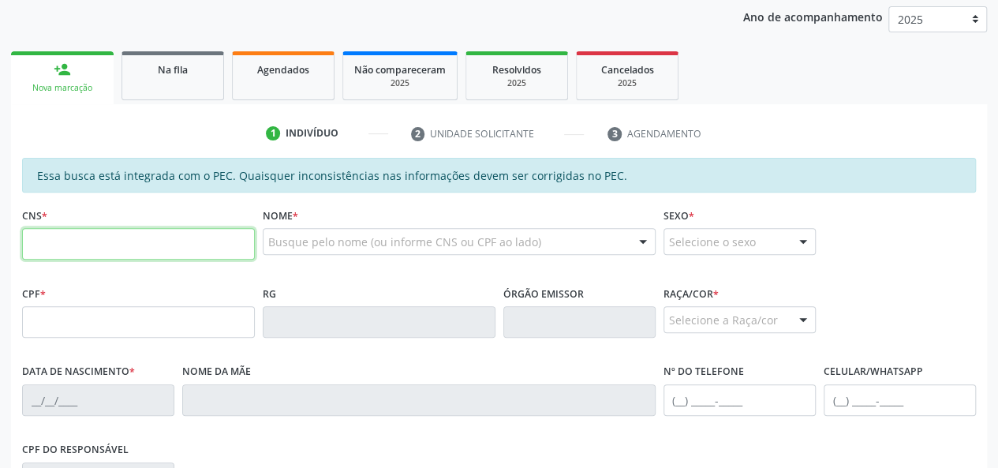
click at [82, 244] on input "text" at bounding box center [138, 244] width 233 height 32
type input "706 8042 0695 3429"
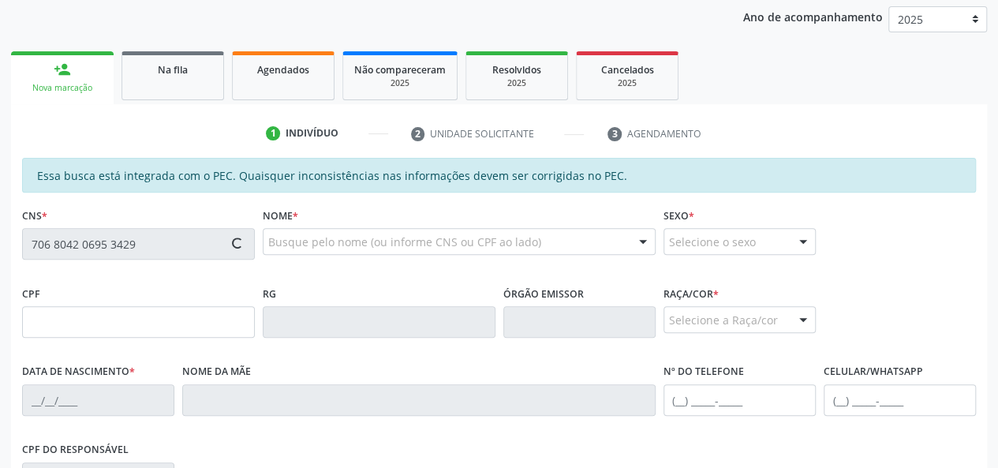
type input "295.380.410-20"
type input "09/05/1960"
type input "Eva Raupp Bitencourt"
type input "(82) 98859-3365"
type input "52"
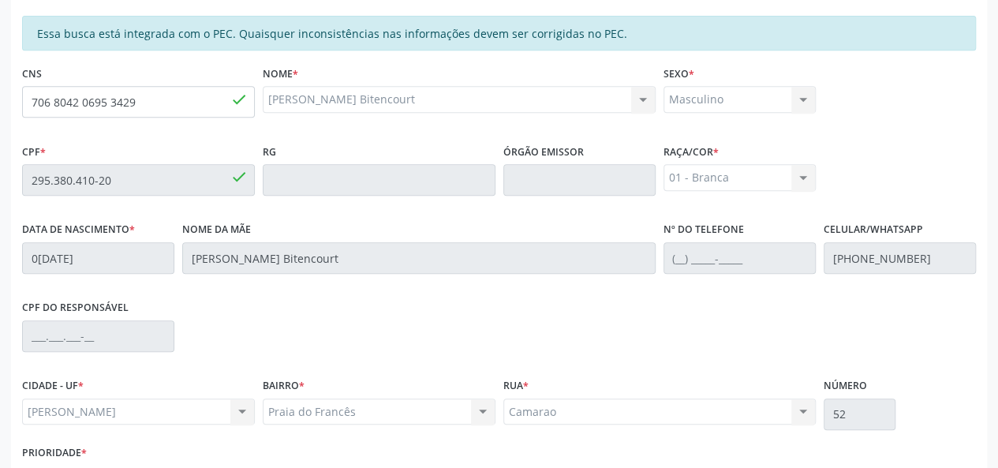
scroll to position [454, 0]
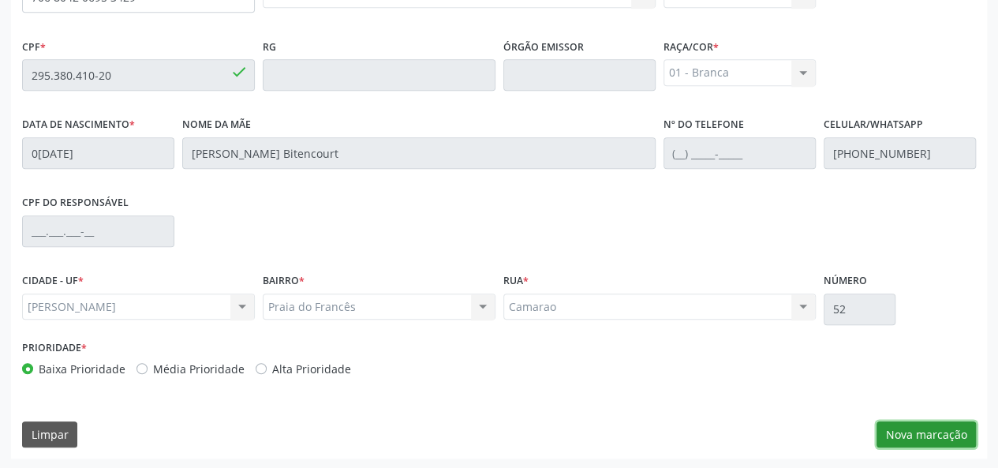
click at [931, 440] on button "Nova marcação" at bounding box center [926, 434] width 99 height 27
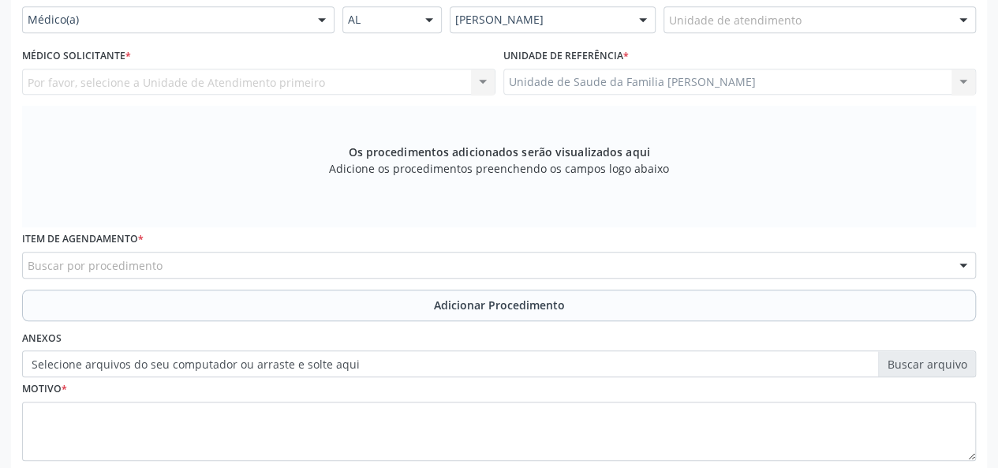
scroll to position [296, 0]
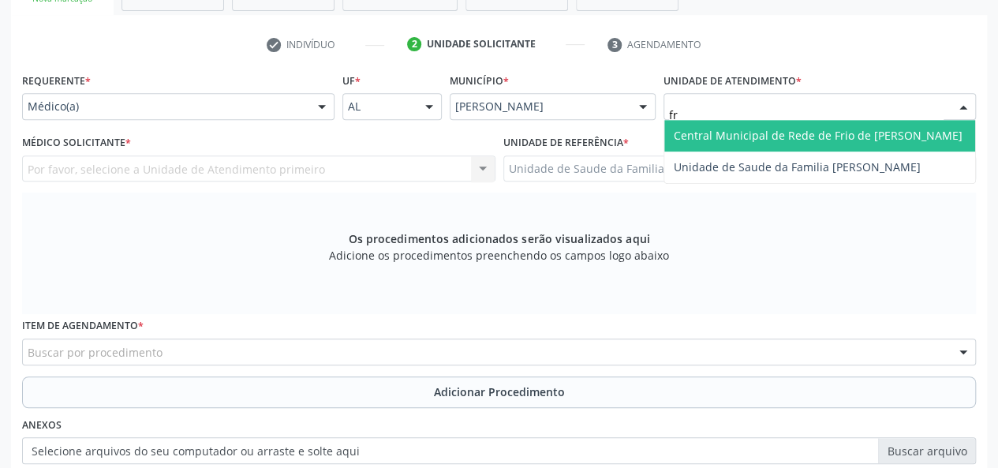
type input "fra"
click at [742, 125] on span "Unidade de Saude da Familia [PERSON_NAME]" at bounding box center [819, 136] width 311 height 32
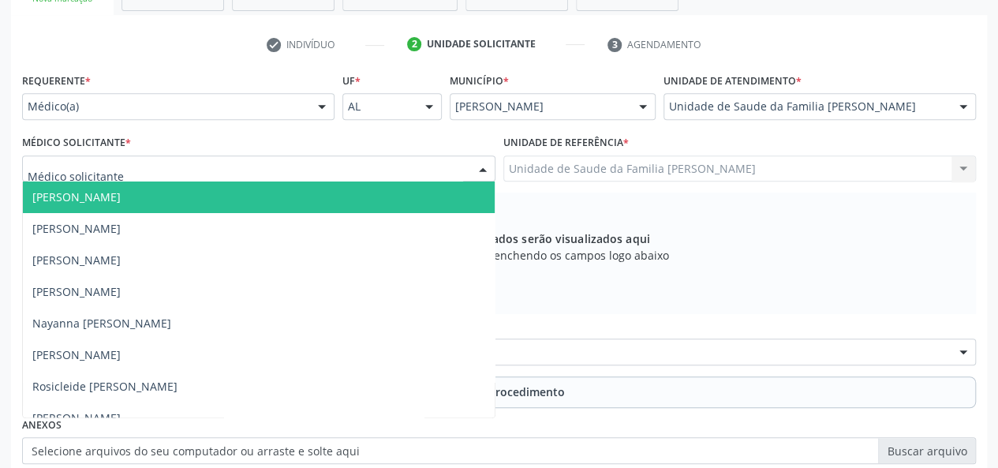
click at [186, 176] on div at bounding box center [259, 168] width 474 height 27
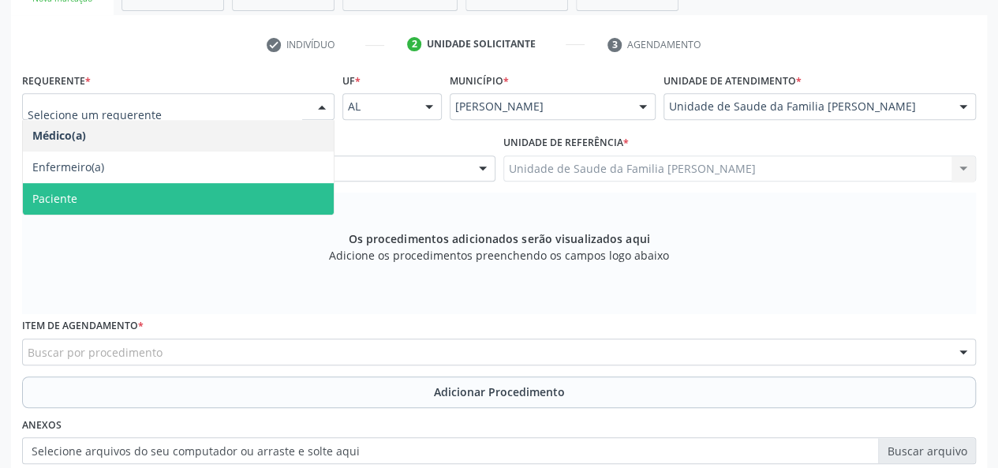
drag, startPoint x: 76, startPoint y: 189, endPoint x: 99, endPoint y: 195, distance: 24.5
click at [75, 189] on span "Paciente" at bounding box center [178, 199] width 311 height 32
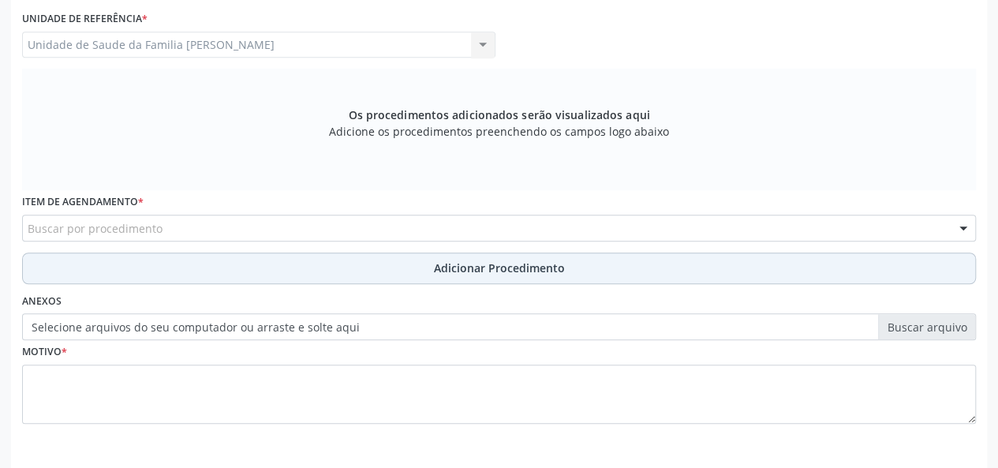
scroll to position [454, 0]
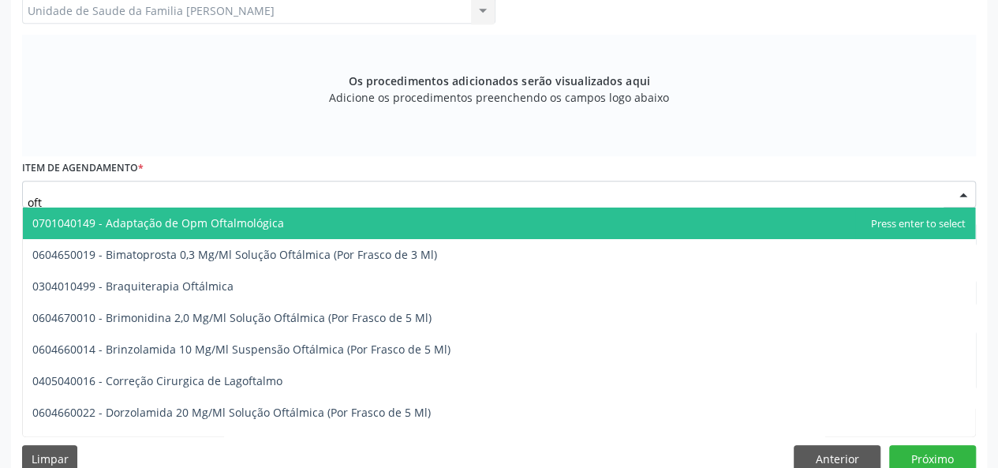
type input "ofta"
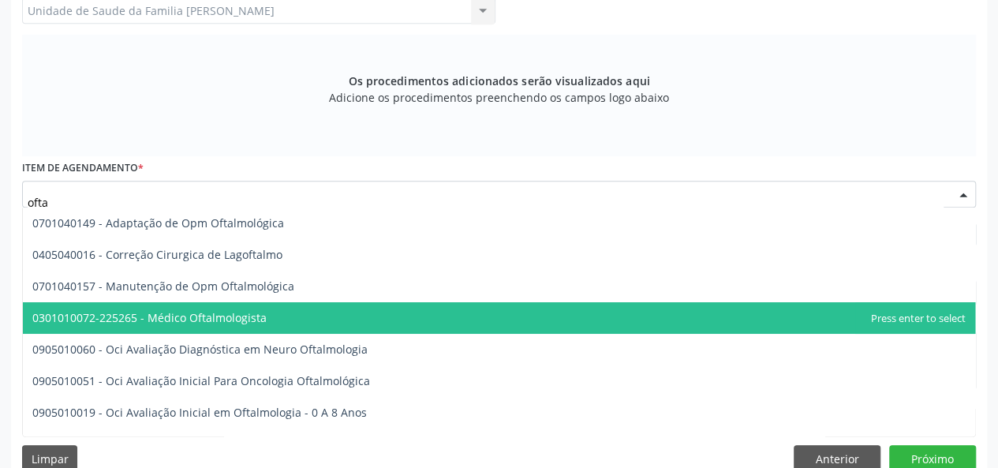
click at [196, 307] on span "0301010072-225265 - Médico Oftalmologista" at bounding box center [499, 318] width 953 height 32
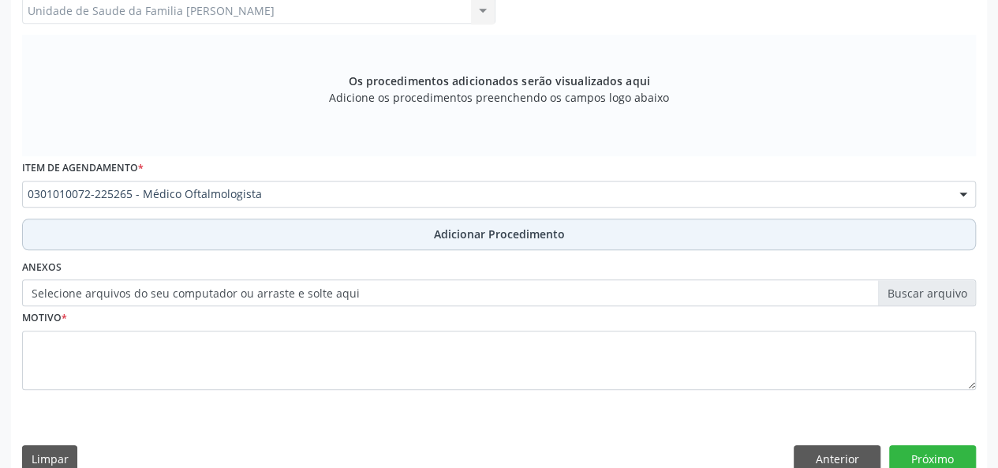
click at [507, 232] on span "Adicionar Procedimento" at bounding box center [499, 234] width 131 height 17
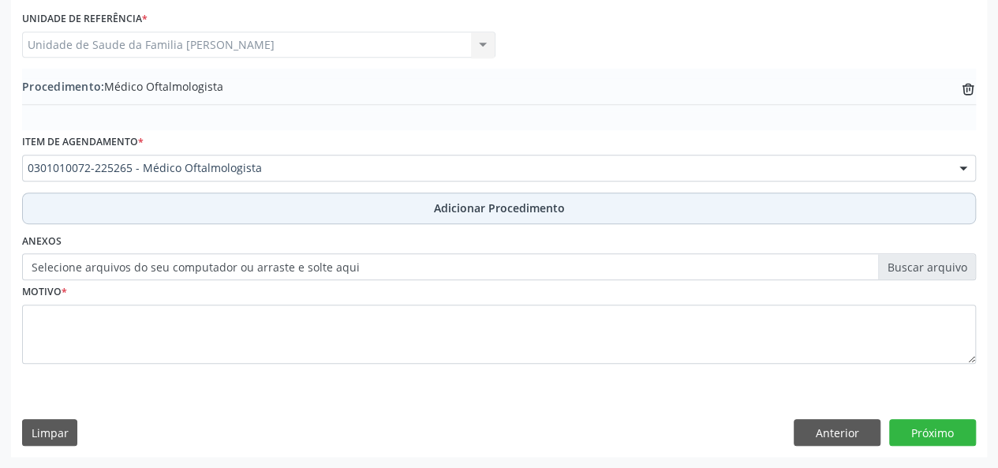
scroll to position [418, 0]
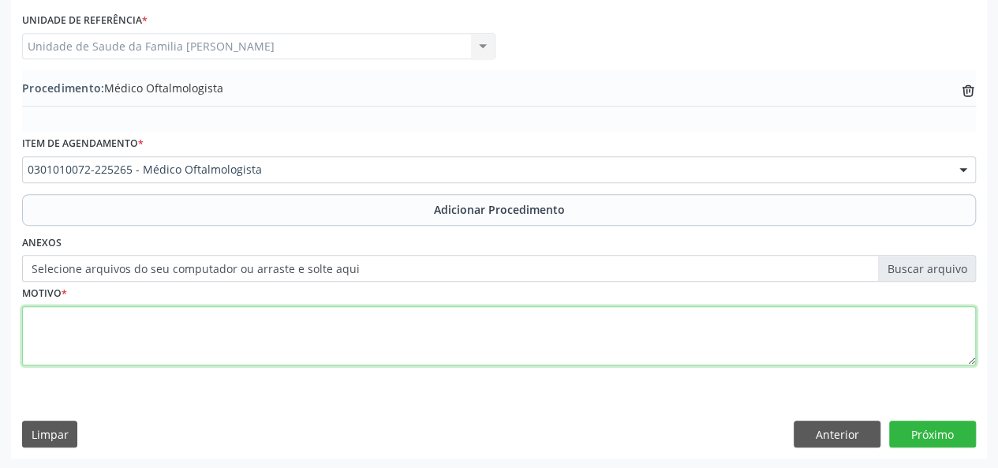
click at [47, 324] on textarea at bounding box center [499, 336] width 954 height 60
type textarea "Baixa acuidade visual"
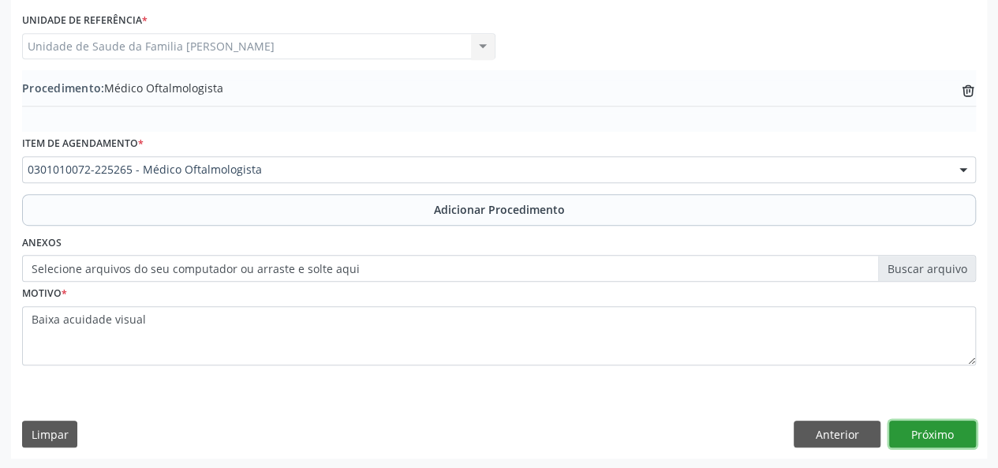
click at [920, 433] on button "Próximo" at bounding box center [932, 434] width 87 height 27
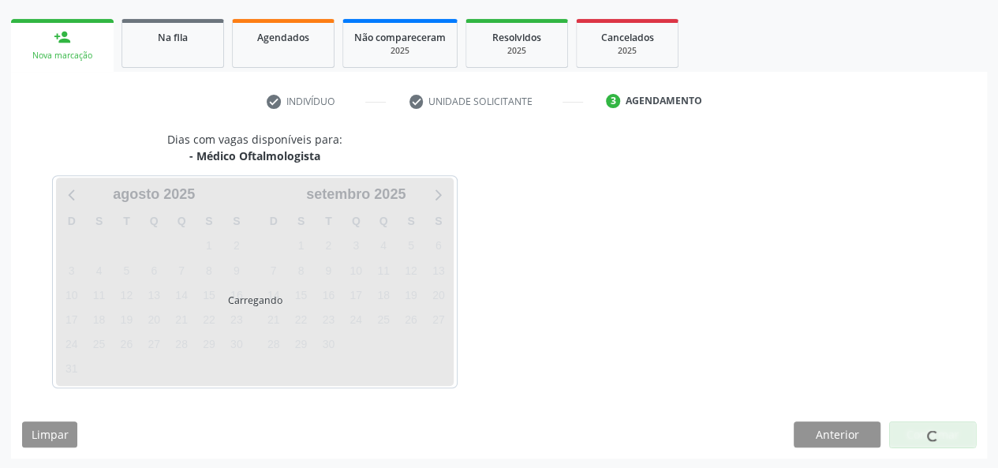
scroll to position [286, 0]
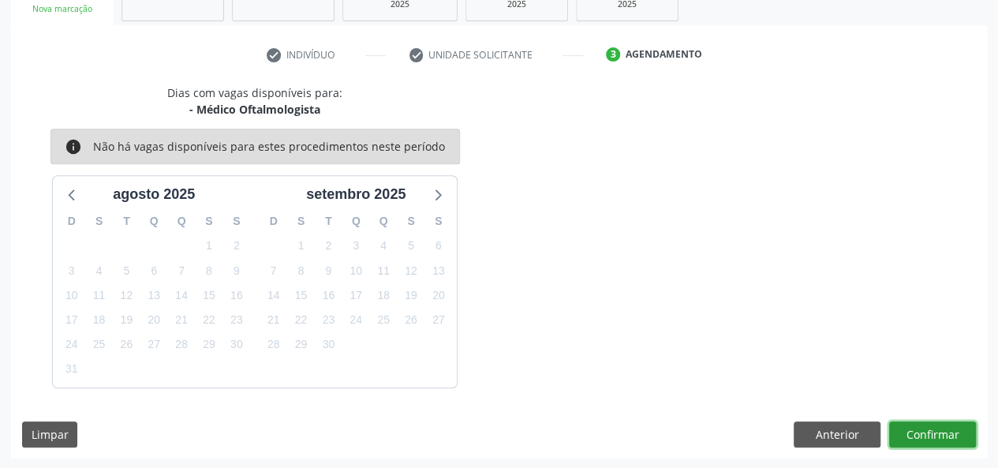
click at [949, 439] on button "Confirmar" at bounding box center [932, 434] width 87 height 27
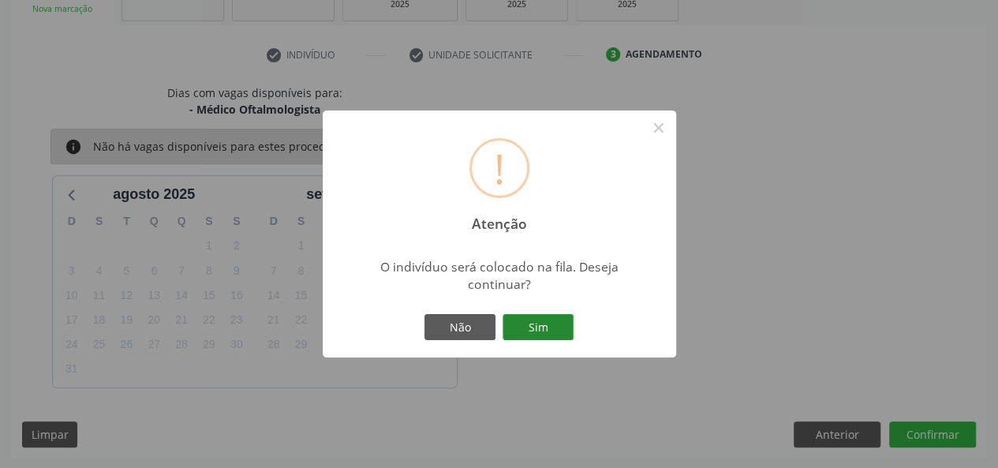
drag, startPoint x: 533, startPoint y: 328, endPoint x: 601, endPoint y: 330, distance: 67.9
click at [532, 328] on button "Sim" at bounding box center [538, 327] width 71 height 27
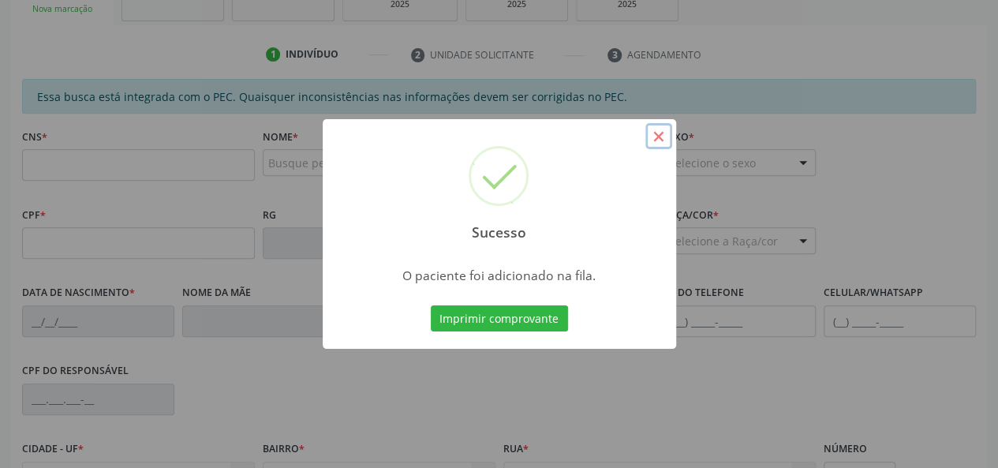
click at [669, 136] on button "×" at bounding box center [659, 136] width 27 height 27
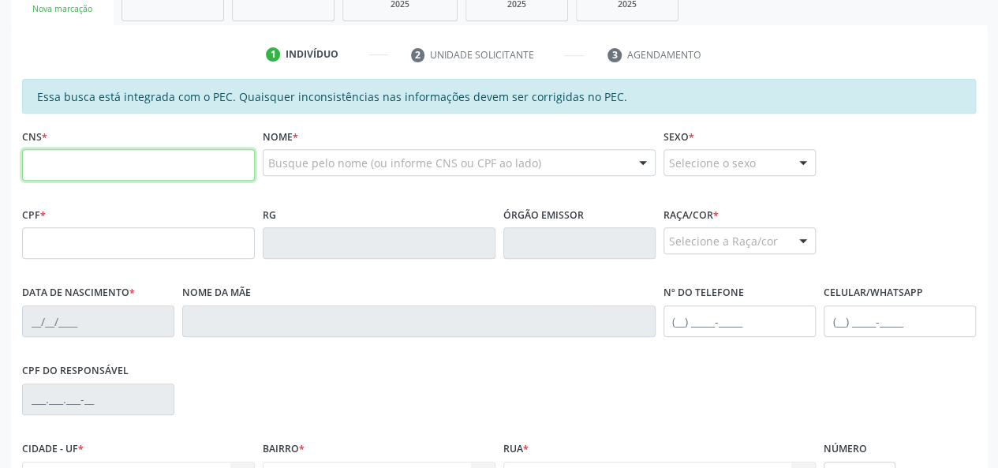
click at [28, 166] on input "text" at bounding box center [138, 165] width 233 height 32
type input "700 7099 6429 4776"
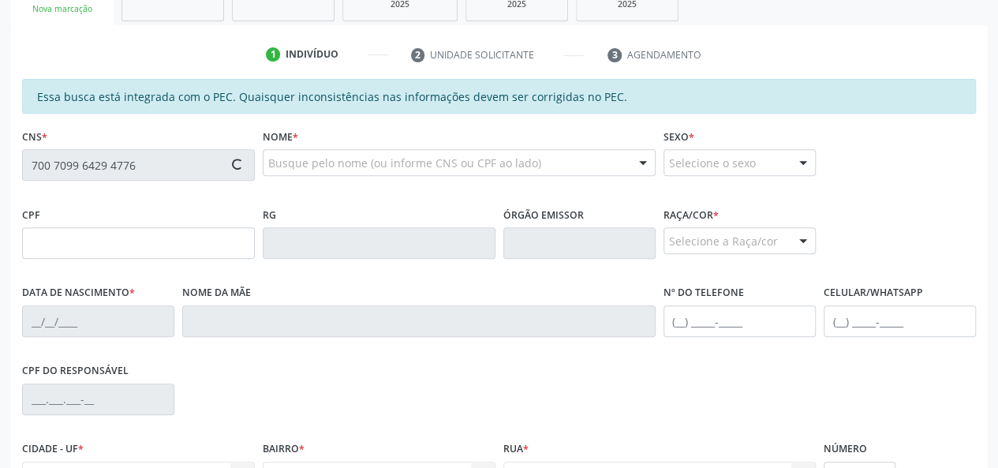
type input "117.919.653-85"
type input "[DATE]"
type input "Thamires [PERSON_NAME]"
type input "[PHONE_NUMBER]"
type input "18"
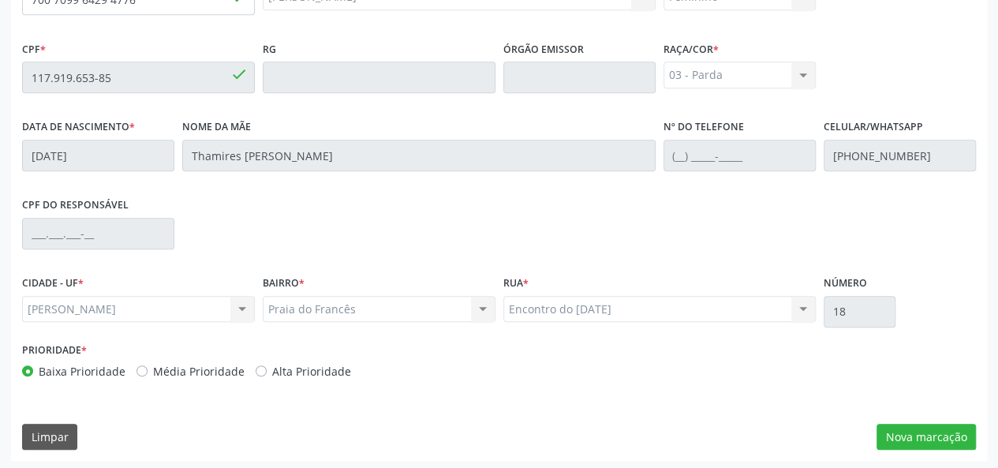
scroll to position [454, 0]
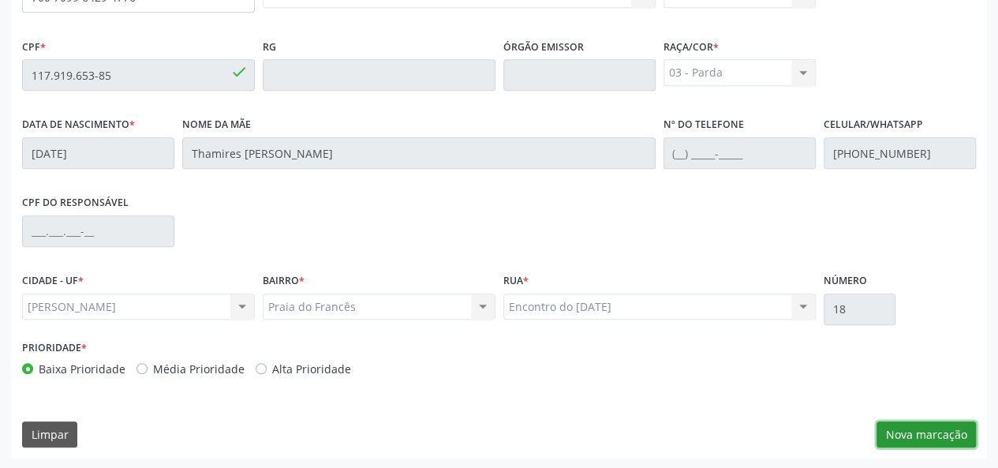
click at [941, 440] on button "Nova marcação" at bounding box center [926, 434] width 99 height 27
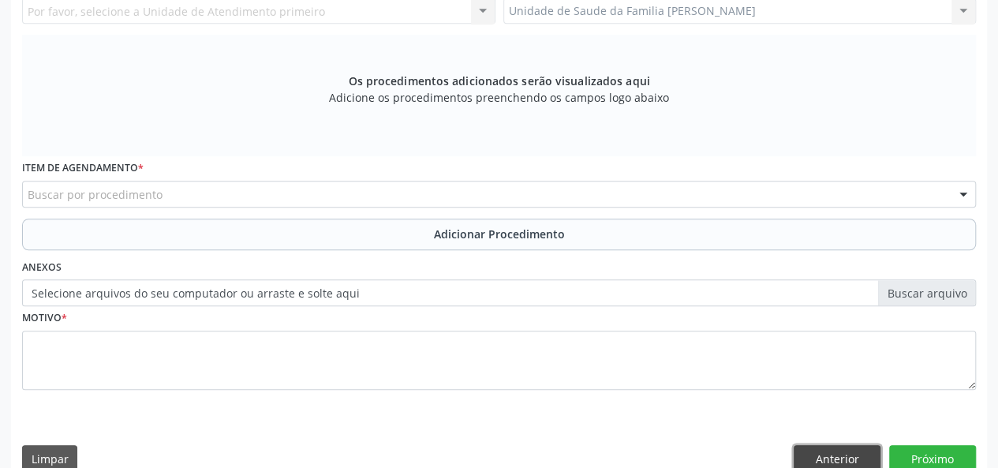
click at [813, 451] on button "Anterior" at bounding box center [837, 458] width 87 height 27
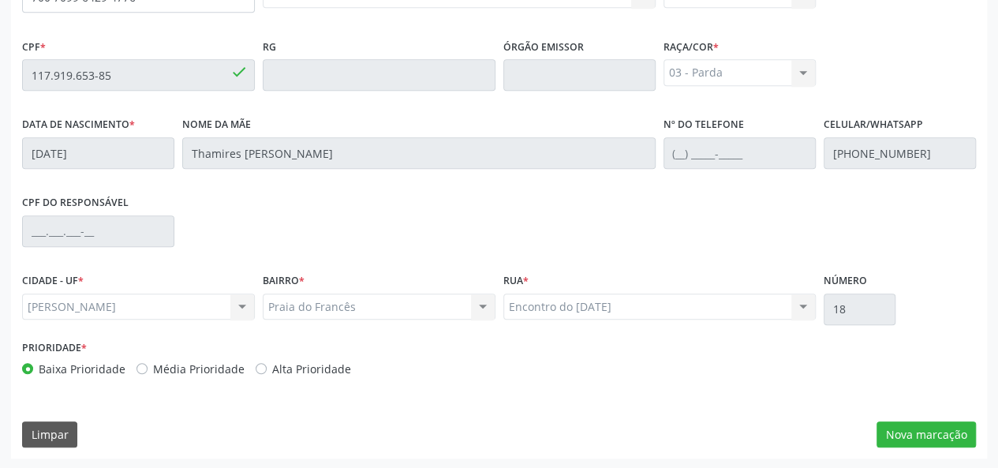
click at [625, 312] on div "Encontro do Mar 3 Encontro do Mar 3 Nenhum resultado encontrado para: " " Não h…" at bounding box center [659, 307] width 313 height 27
click at [897, 434] on button "Nova marcação" at bounding box center [926, 434] width 99 height 27
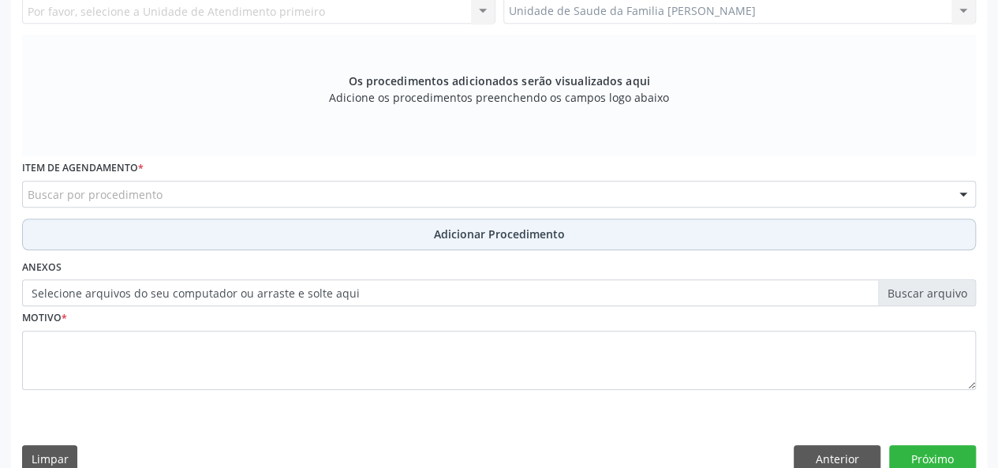
scroll to position [217, 0]
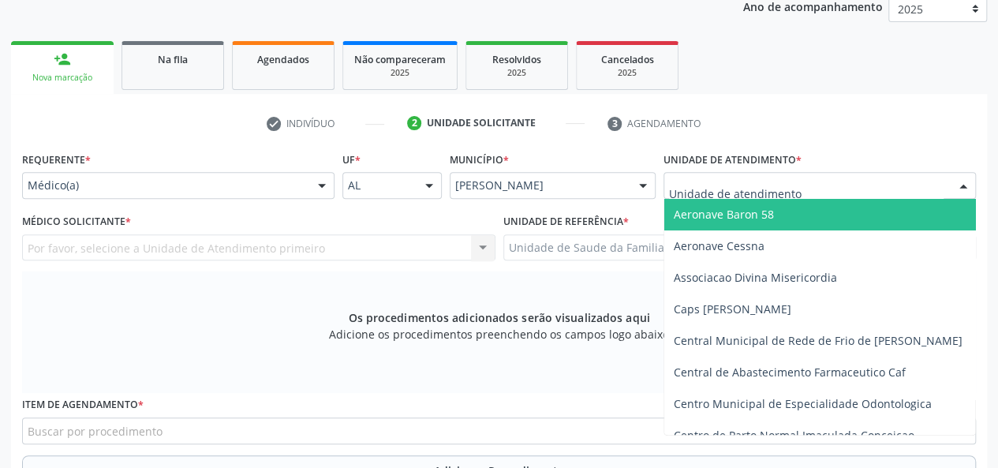
click at [755, 176] on div at bounding box center [820, 185] width 313 height 27
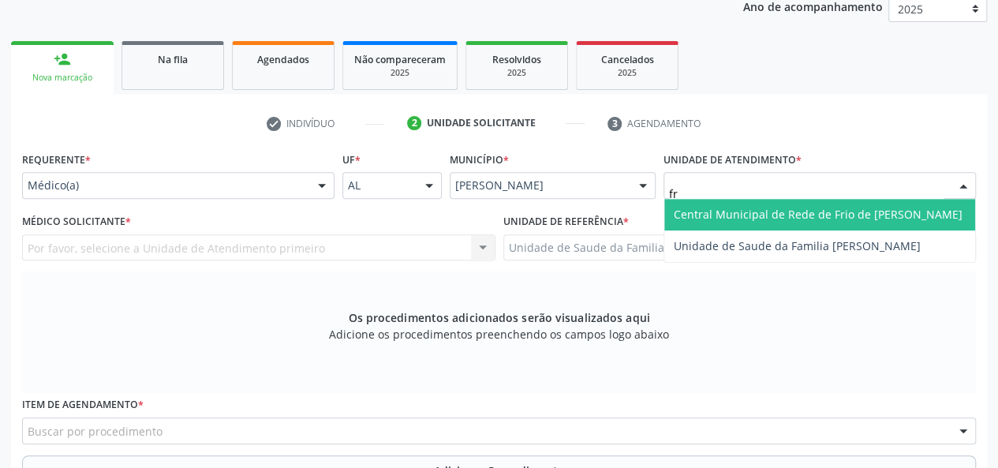
type input "fra"
click at [792, 215] on span "Unidade de Saude da Familia [PERSON_NAME]" at bounding box center [797, 214] width 247 height 15
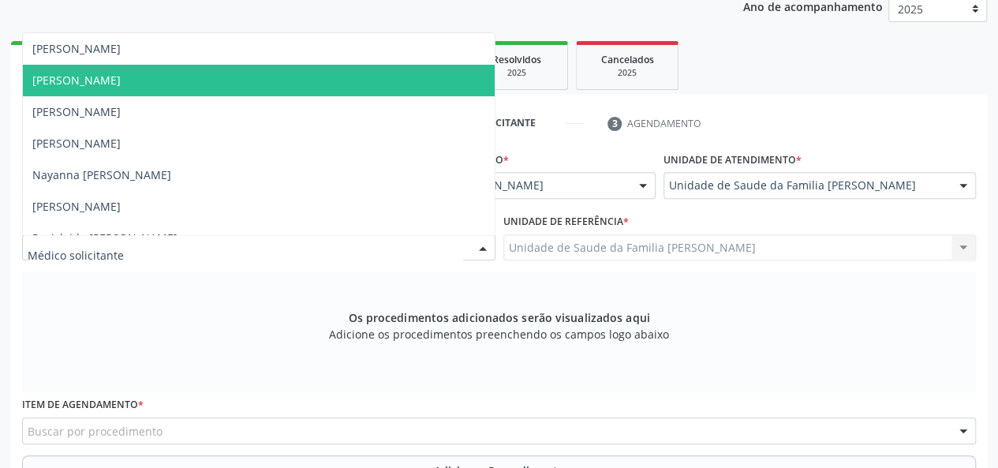
click at [111, 87] on span "[PERSON_NAME]" at bounding box center [259, 81] width 472 height 32
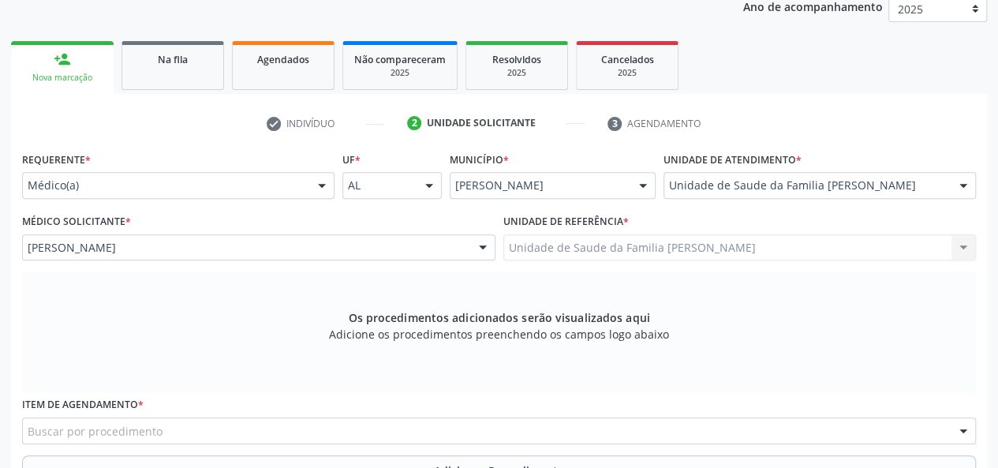
scroll to position [375, 0]
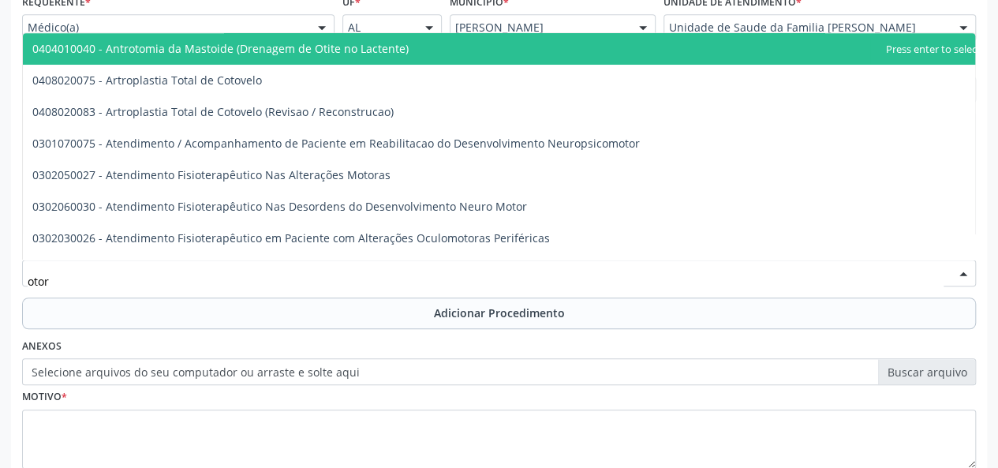
type input "otorr"
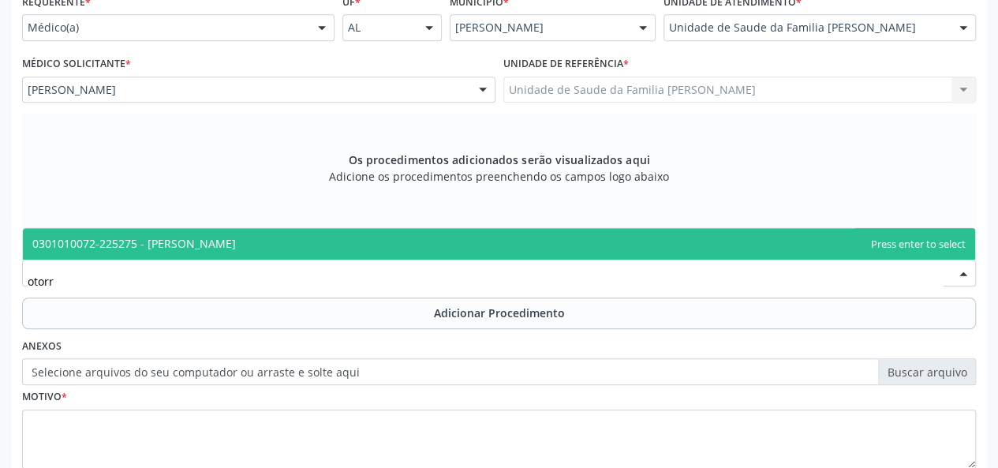
click at [185, 244] on span "0301010072-225275 - Médico Otorrinolaringologista" at bounding box center [134, 243] width 204 height 15
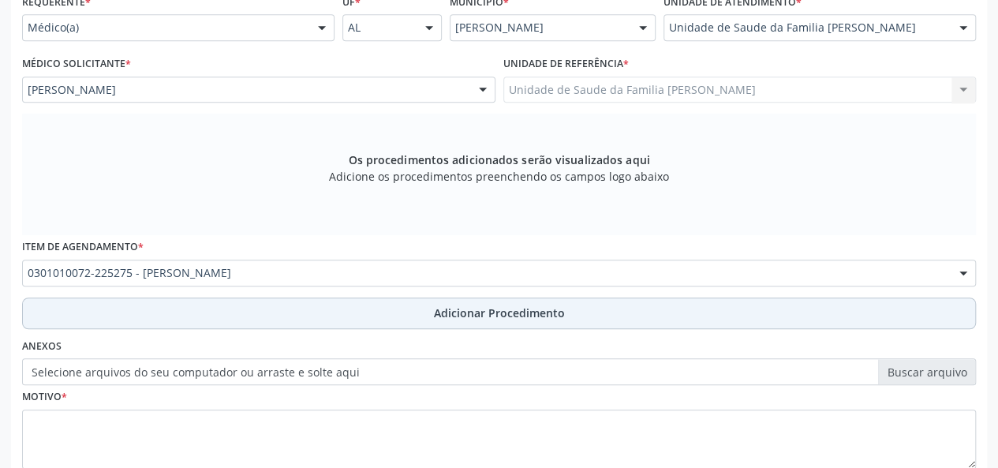
click at [465, 319] on span "Adicionar Procedimento" at bounding box center [499, 313] width 131 height 17
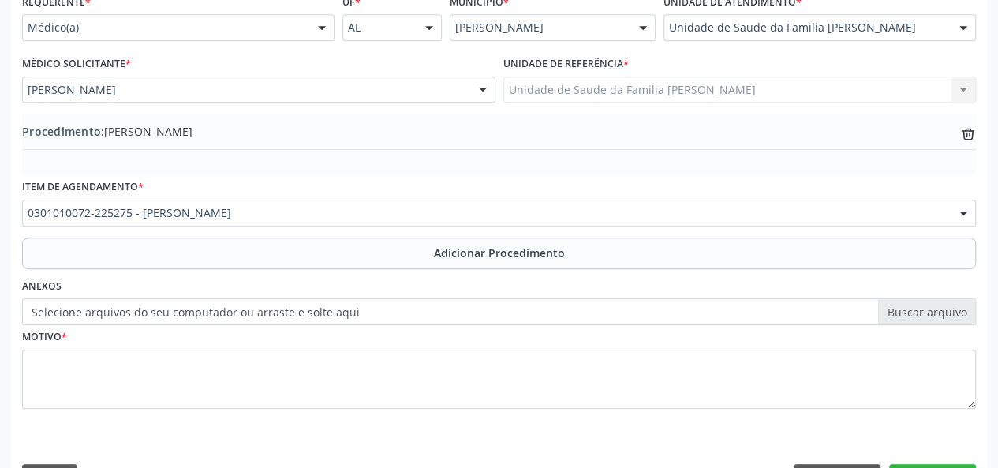
scroll to position [418, 0]
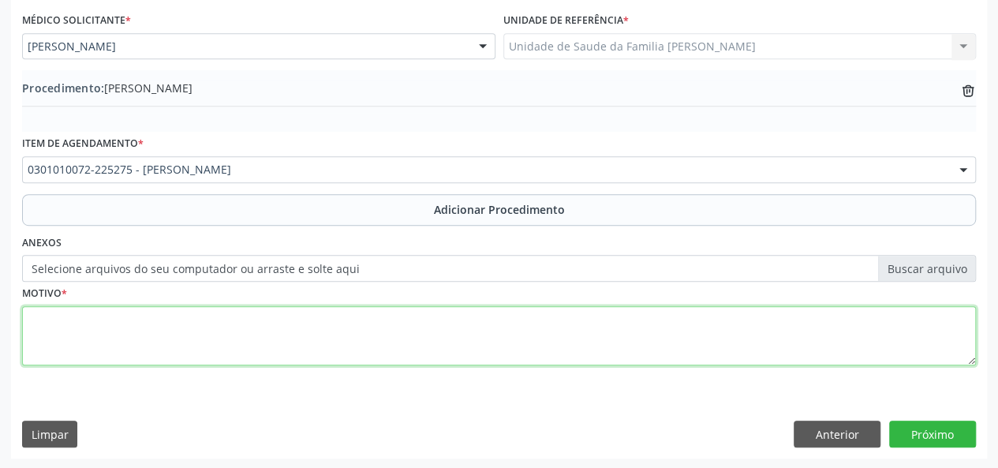
click at [32, 320] on textarea at bounding box center [499, 336] width 954 height 60
type textarea "Hipertrofia de cornetos + adenoide"
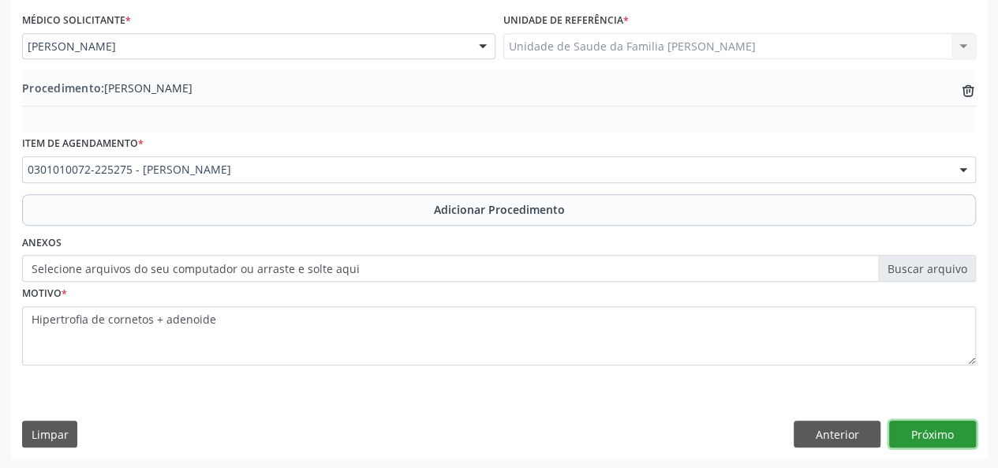
click at [929, 429] on button "Próximo" at bounding box center [932, 434] width 87 height 27
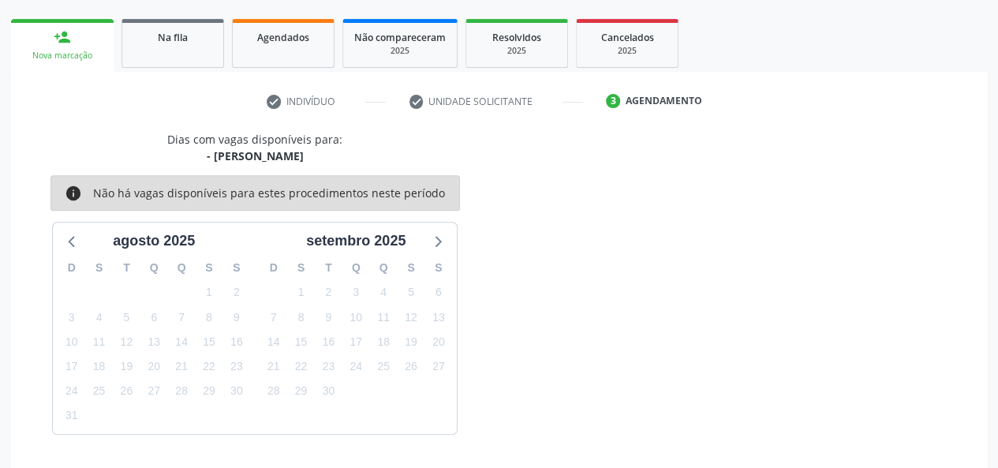
scroll to position [286, 0]
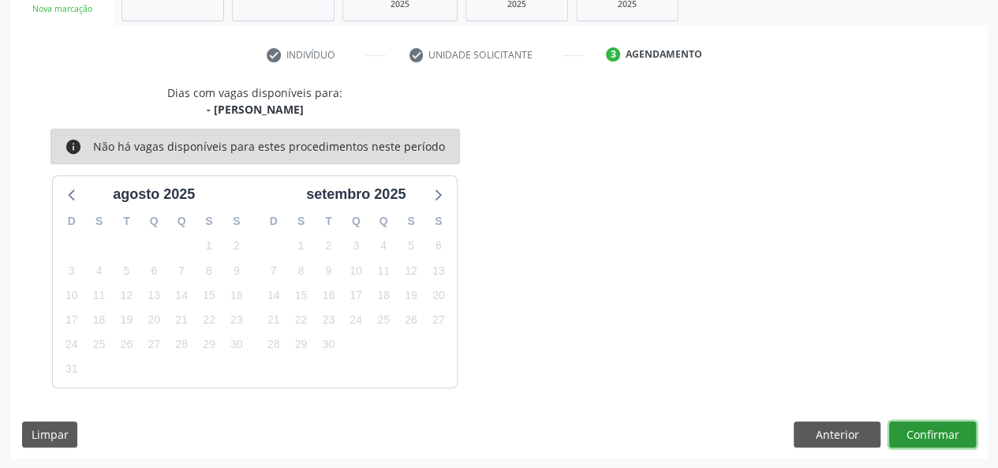
click at [929, 429] on button "Confirmar" at bounding box center [932, 434] width 87 height 27
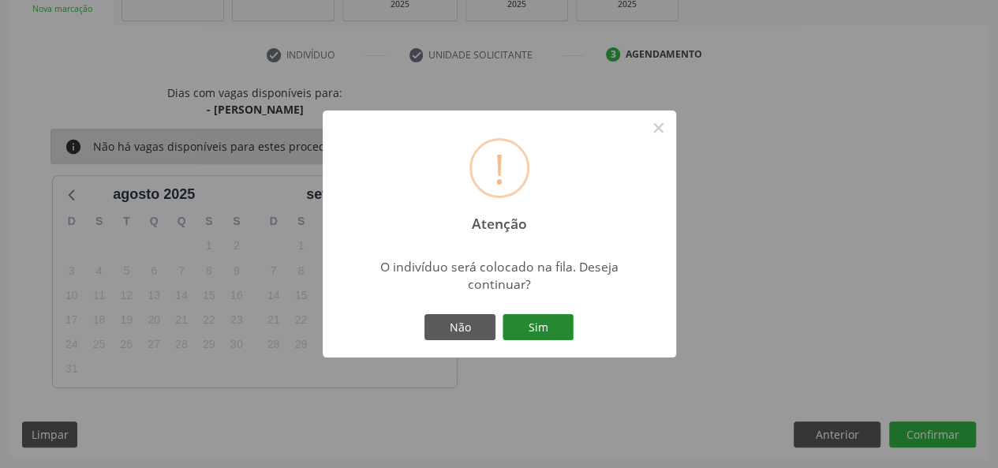
click at [543, 315] on button "Sim" at bounding box center [538, 327] width 71 height 27
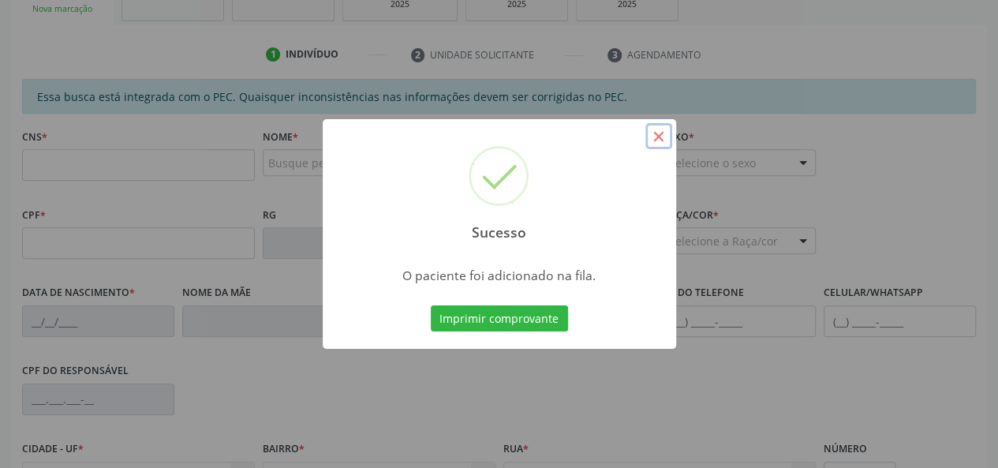
click at [653, 133] on button "×" at bounding box center [659, 136] width 27 height 27
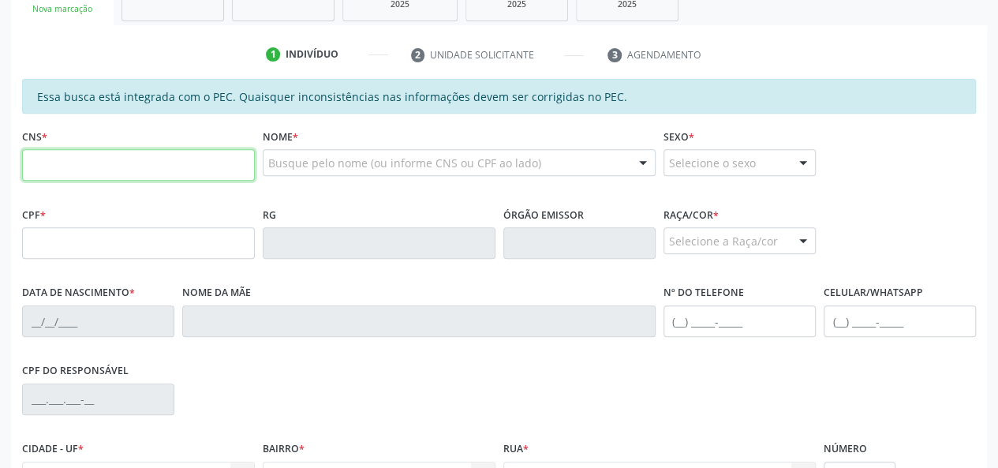
click at [107, 165] on input "text" at bounding box center [138, 165] width 233 height 32
type input "700 7099 6429 4776"
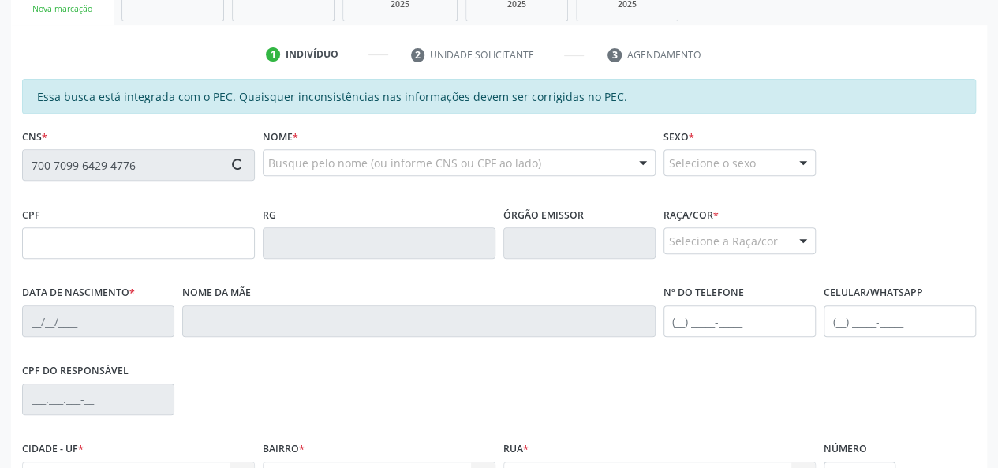
type input "117.919.653-85"
type input "[DATE]"
type input "Thamires [PERSON_NAME]"
type input "[PHONE_NUMBER]"
type input "18"
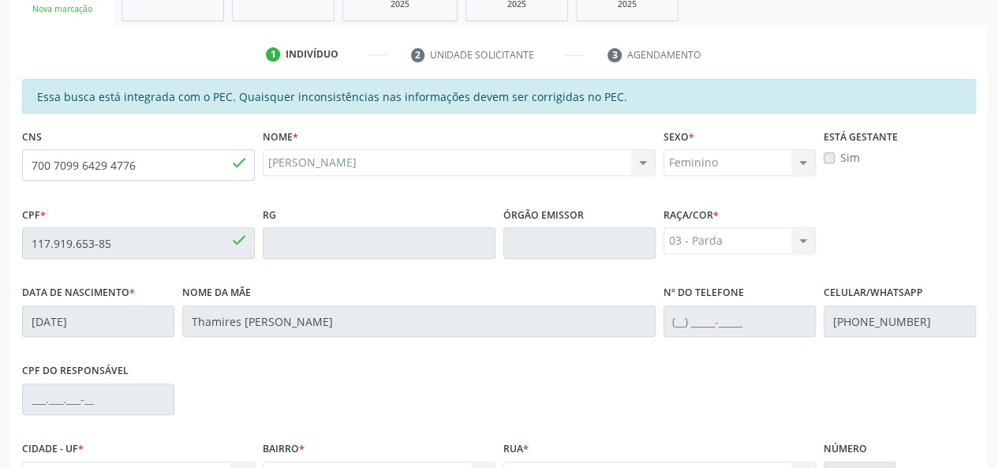
scroll to position [454, 0]
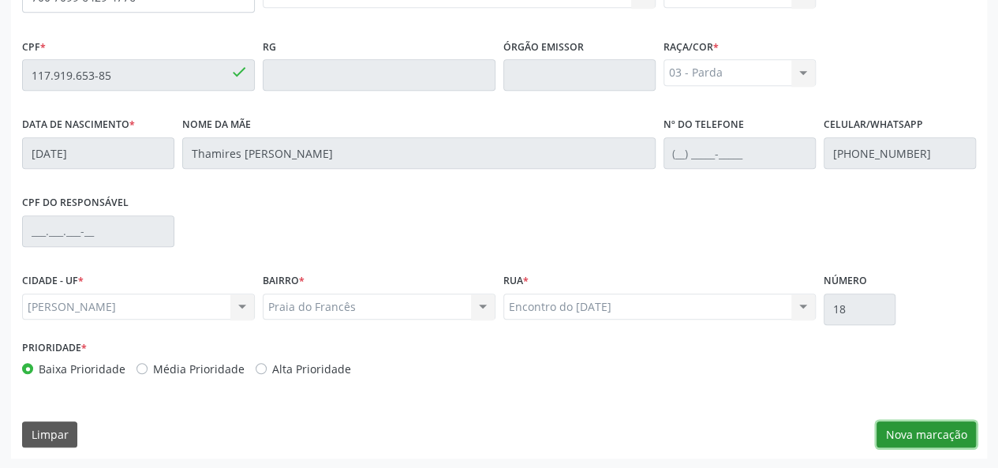
click at [943, 436] on button "Nova marcação" at bounding box center [926, 434] width 99 height 27
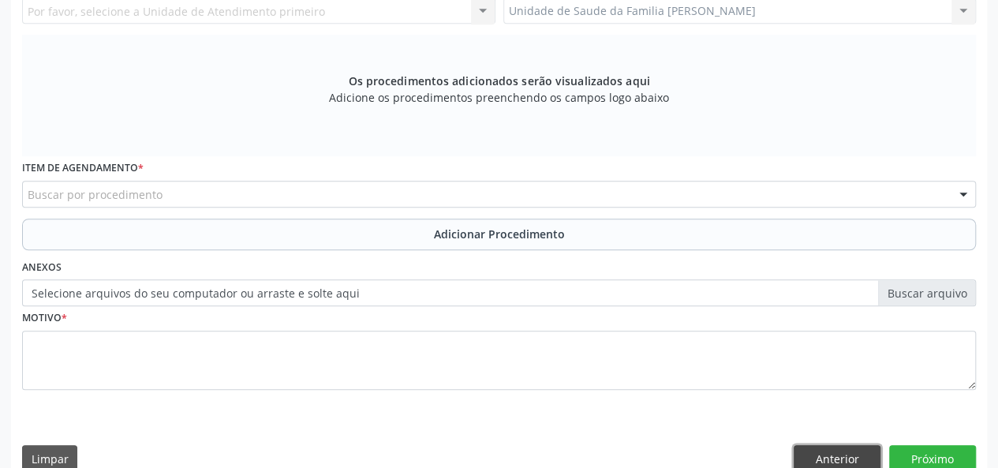
click at [810, 457] on button "Anterior" at bounding box center [837, 458] width 87 height 27
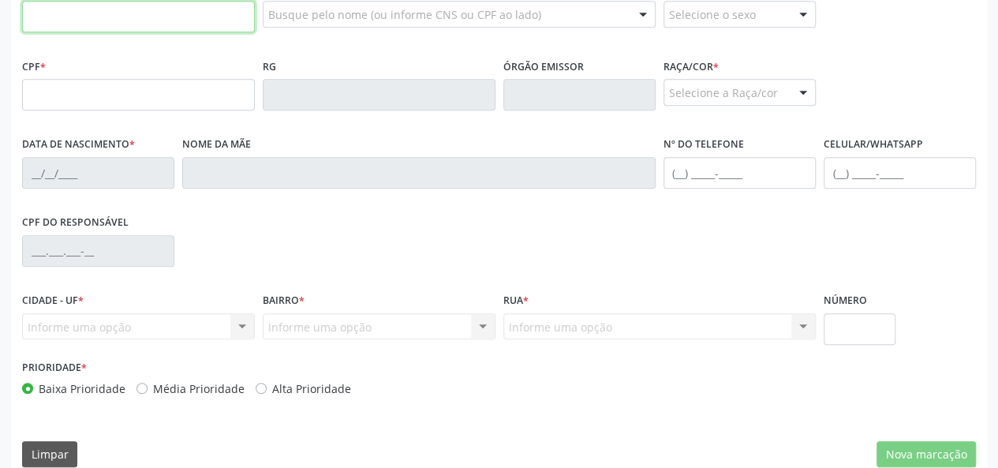
scroll to position [434, 0]
click at [99, 17] on input "text" at bounding box center [138, 17] width 233 height 32
paste input "700 7099 6429 4776"
type input "700 7099 6429 4776"
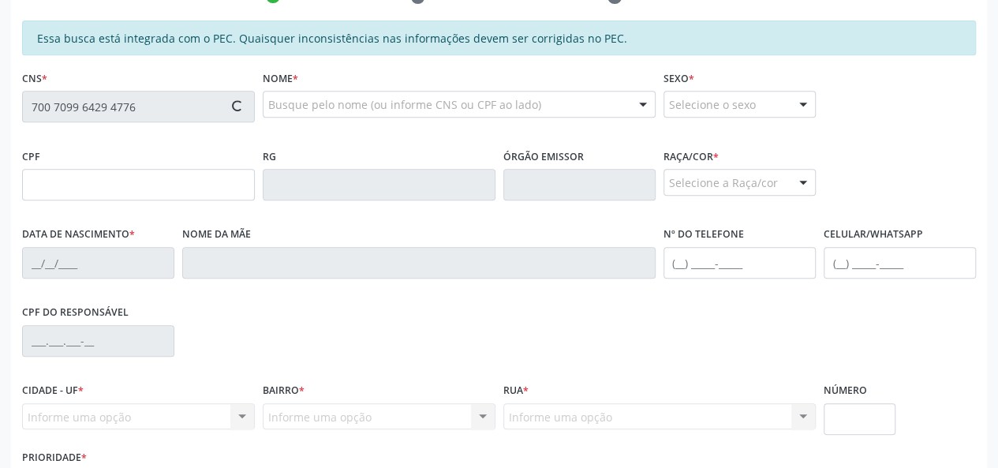
scroll to position [276, 0]
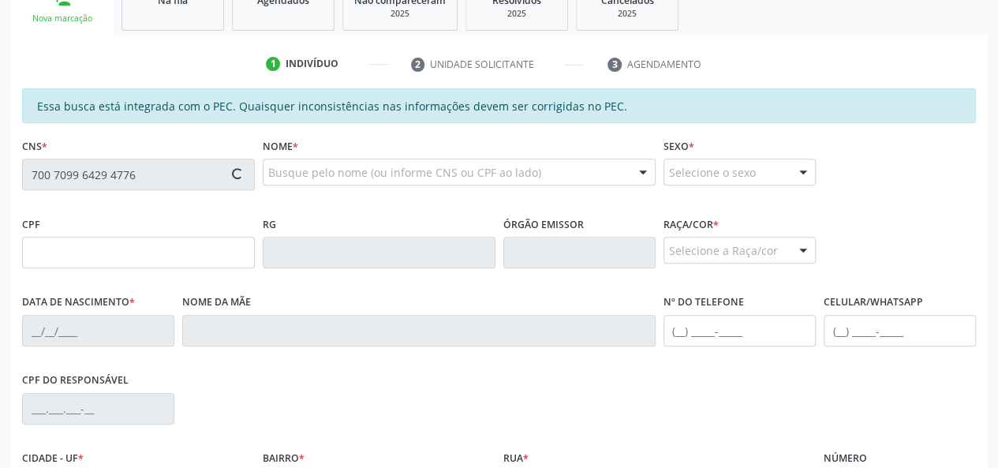
type input "117.919.653-85"
type input "[DATE]"
type input "Thamires [PERSON_NAME]"
type input "[PHONE_NUMBER]"
type input "18"
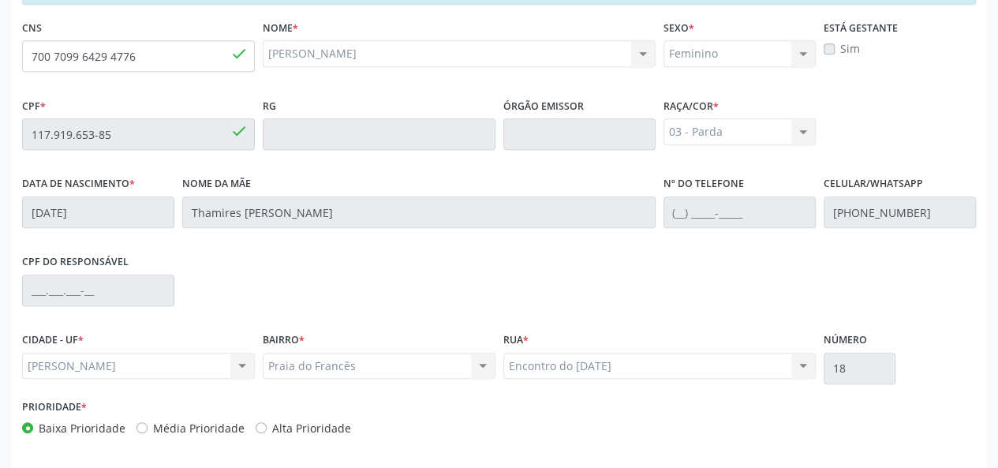
scroll to position [454, 0]
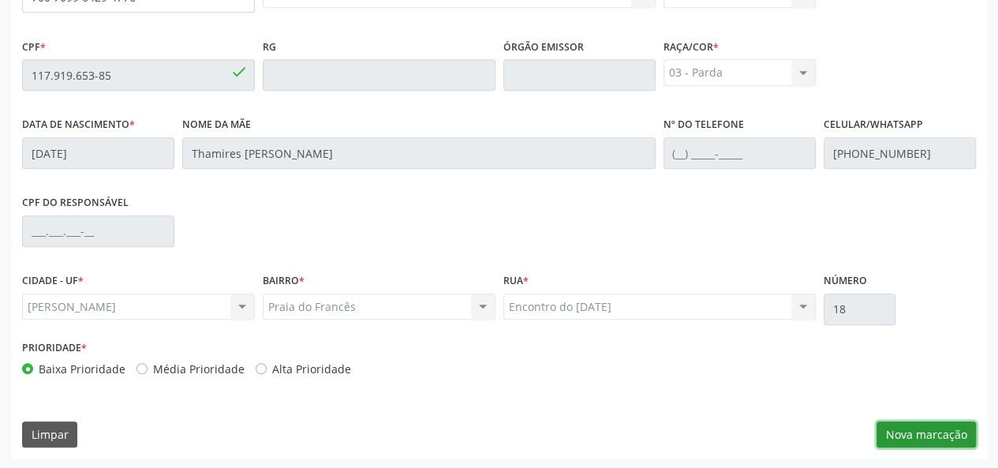
click at [886, 424] on button "Nova marcação" at bounding box center [926, 434] width 99 height 27
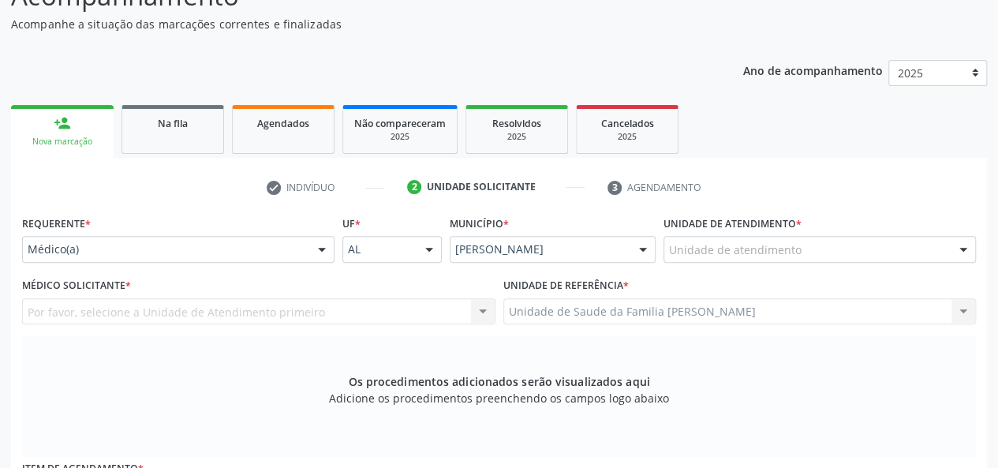
scroll to position [138, 0]
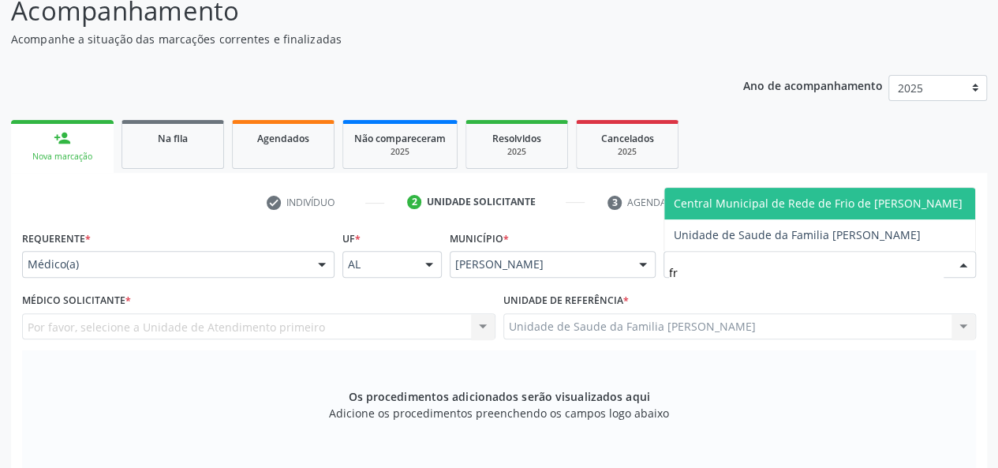
type input "fra"
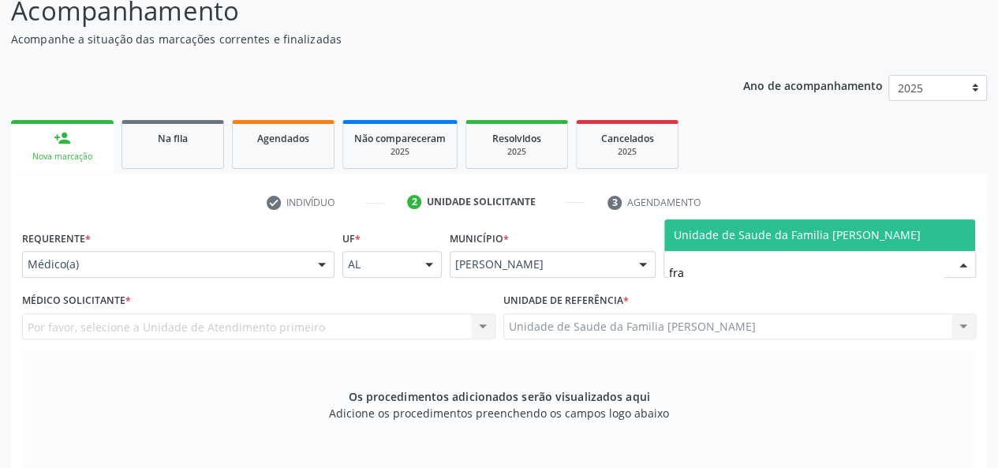
click at [776, 247] on span "Unidade de Saude da Familia [PERSON_NAME]" at bounding box center [819, 235] width 311 height 32
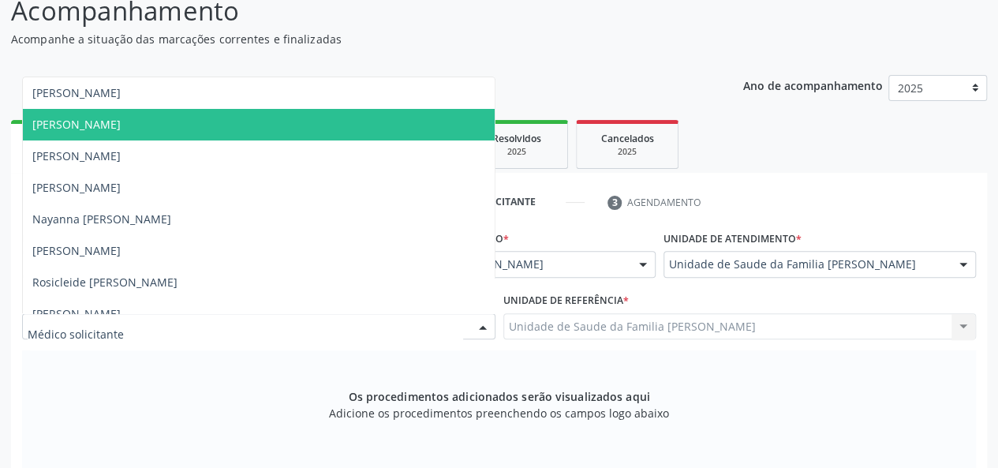
click at [103, 119] on span "[PERSON_NAME]" at bounding box center [76, 124] width 88 height 15
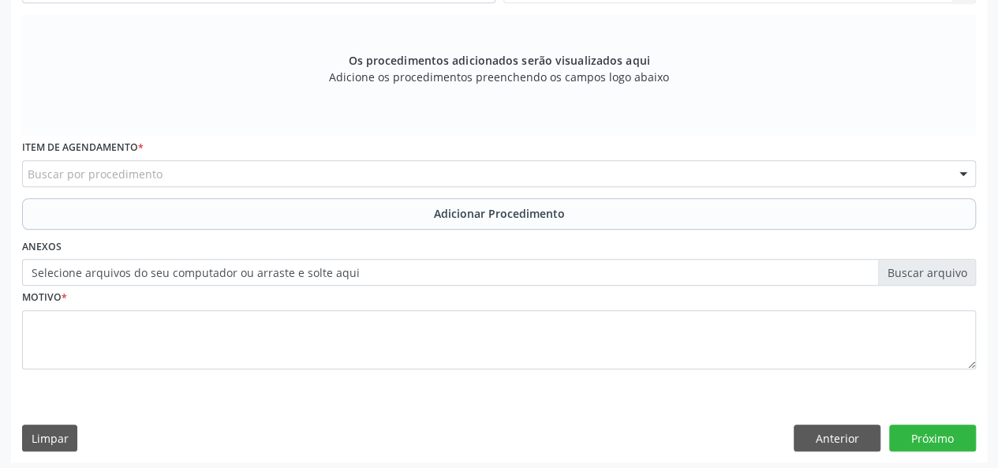
scroll to position [478, 0]
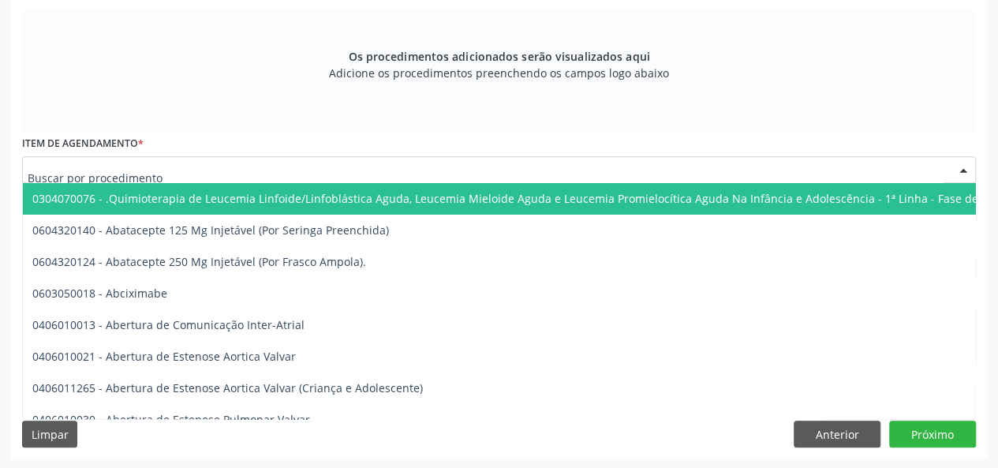
click at [194, 170] on div at bounding box center [499, 169] width 954 height 27
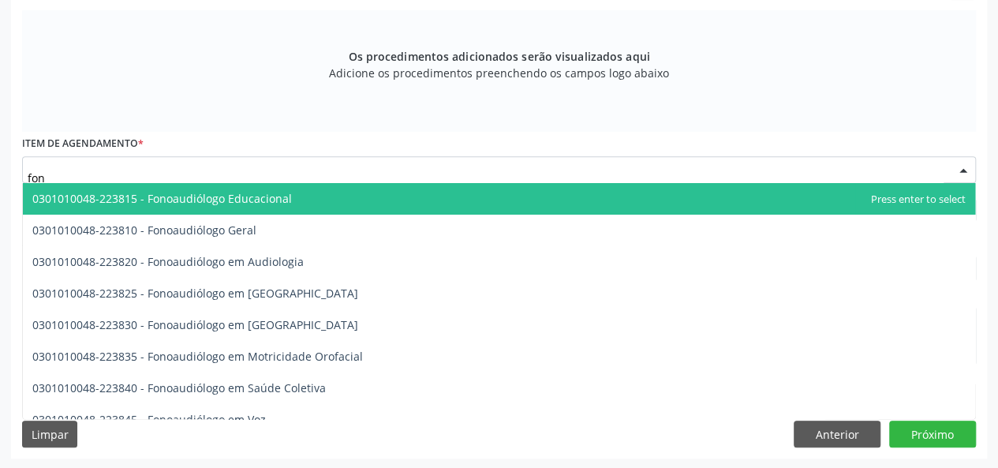
type input "fono"
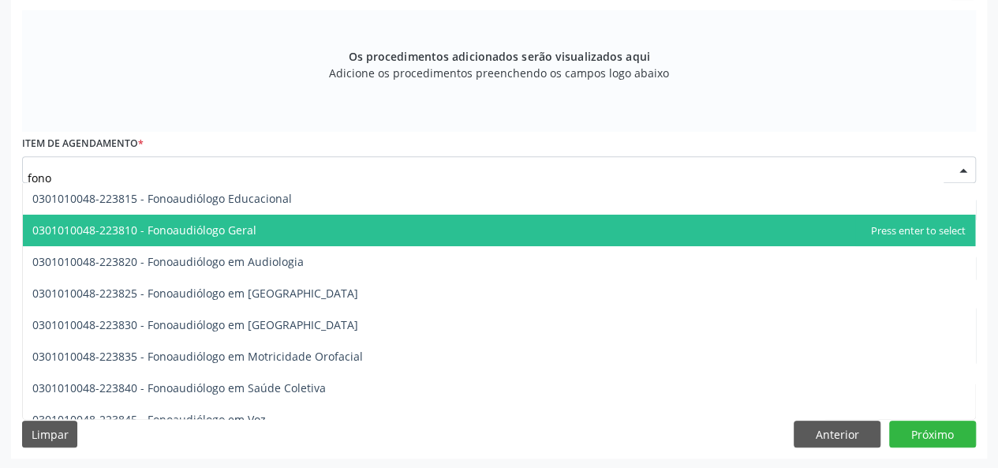
click at [203, 230] on span "0301010048-223810 - Fonoaudiólogo Geral" at bounding box center [144, 230] width 224 height 15
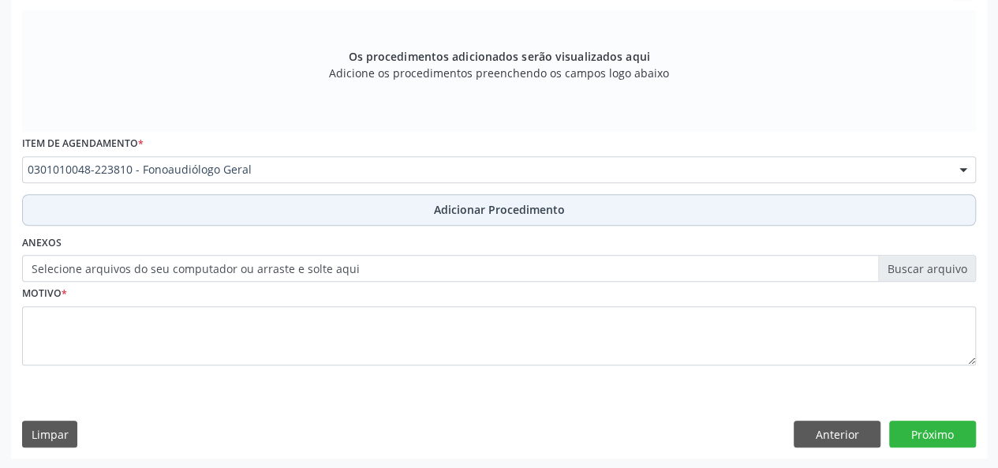
click at [440, 214] on span "Adicionar Procedimento" at bounding box center [499, 209] width 131 height 17
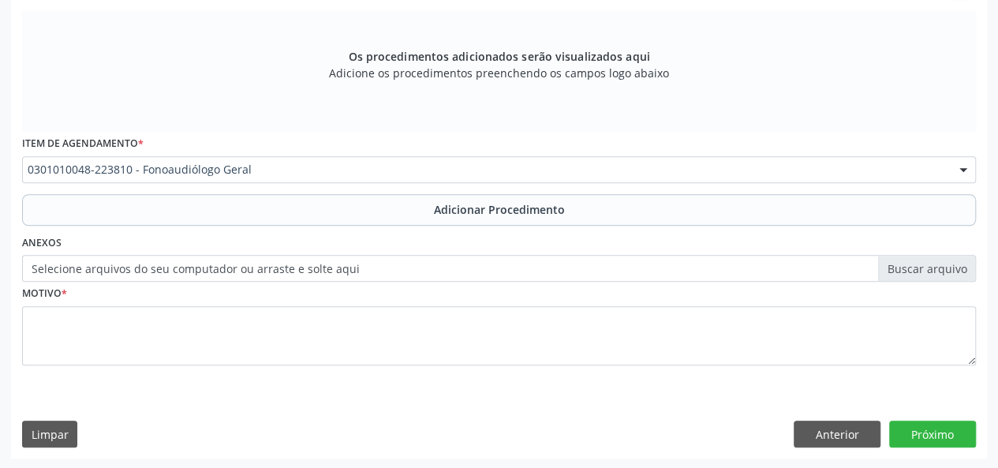
scroll to position [418, 0]
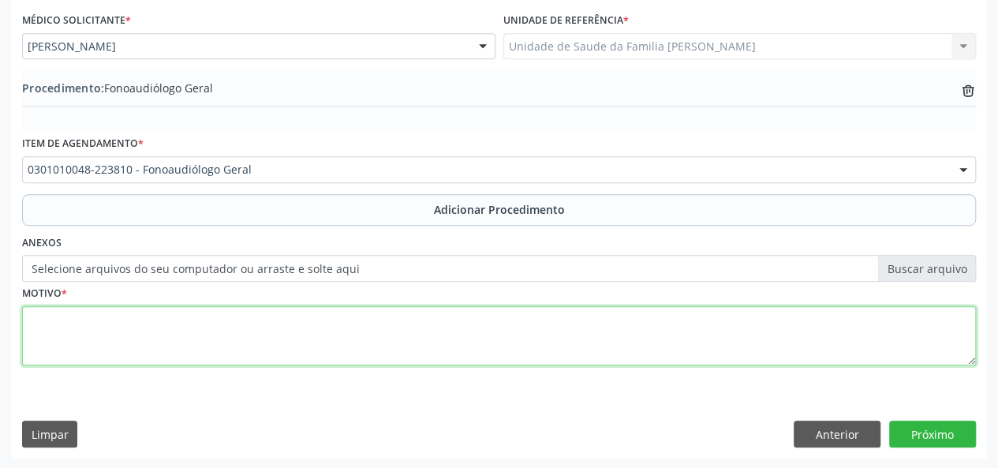
click at [66, 331] on textarea at bounding box center [499, 336] width 954 height 60
type textarea "Gagueira ou disfonia"
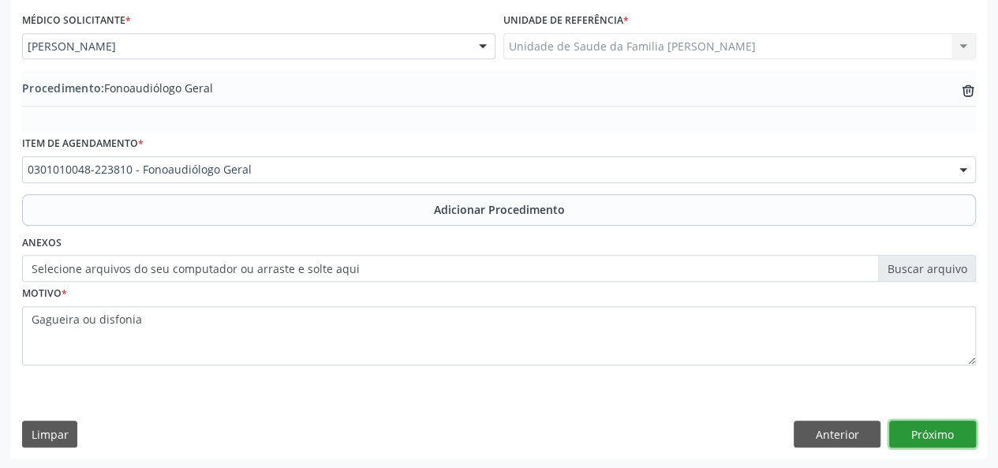
click at [922, 434] on button "Próximo" at bounding box center [932, 434] width 87 height 27
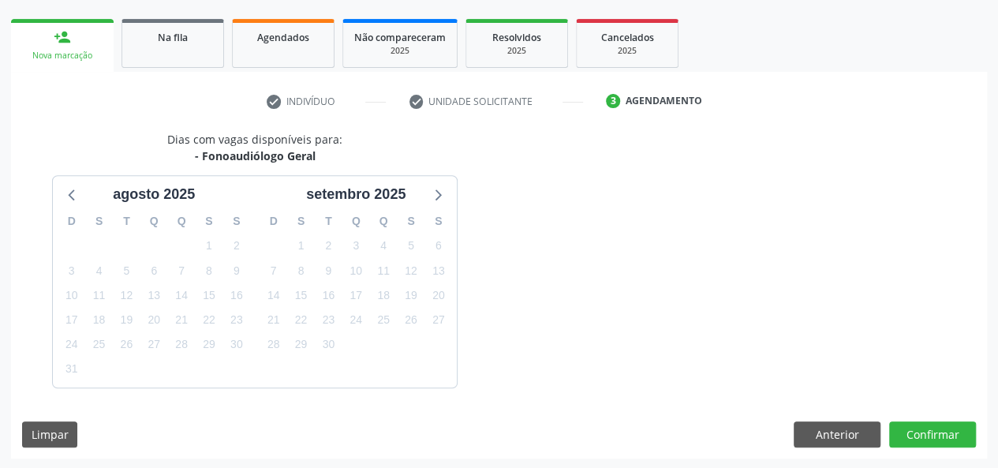
scroll to position [286, 0]
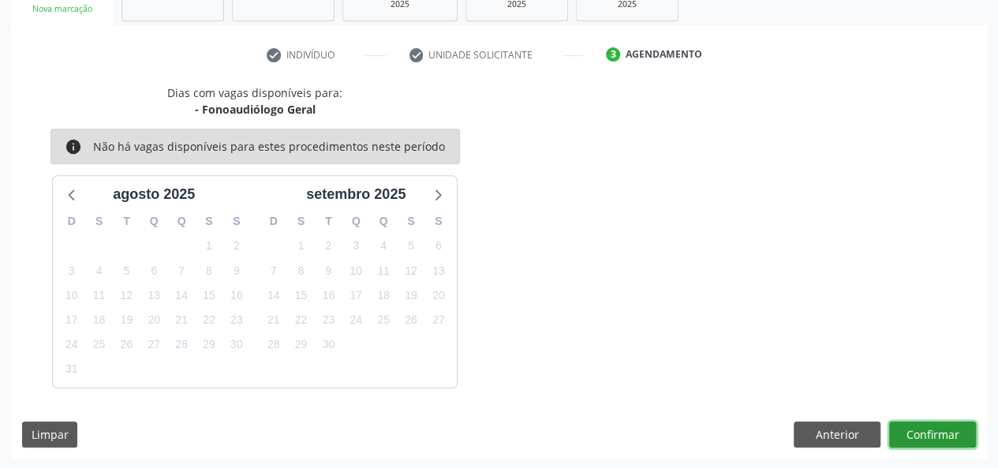
click at [951, 427] on button "Confirmar" at bounding box center [932, 434] width 87 height 27
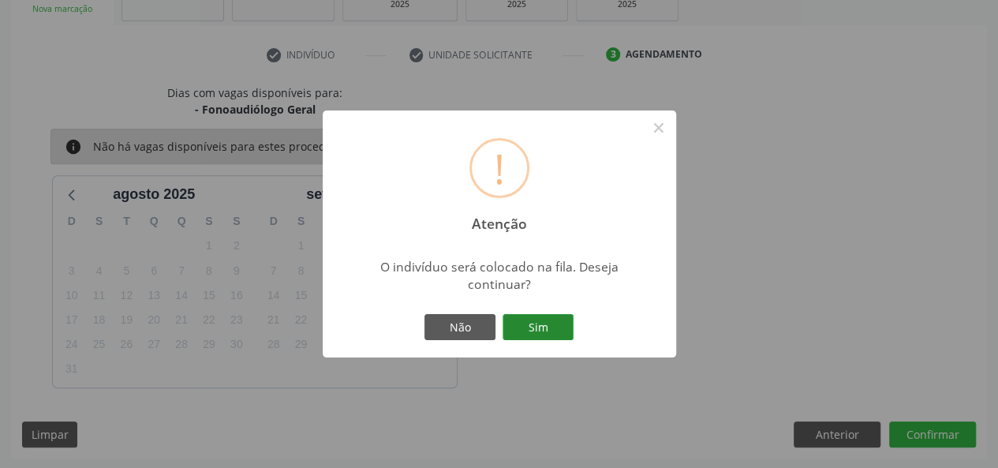
click at [563, 335] on button "Sim" at bounding box center [538, 327] width 71 height 27
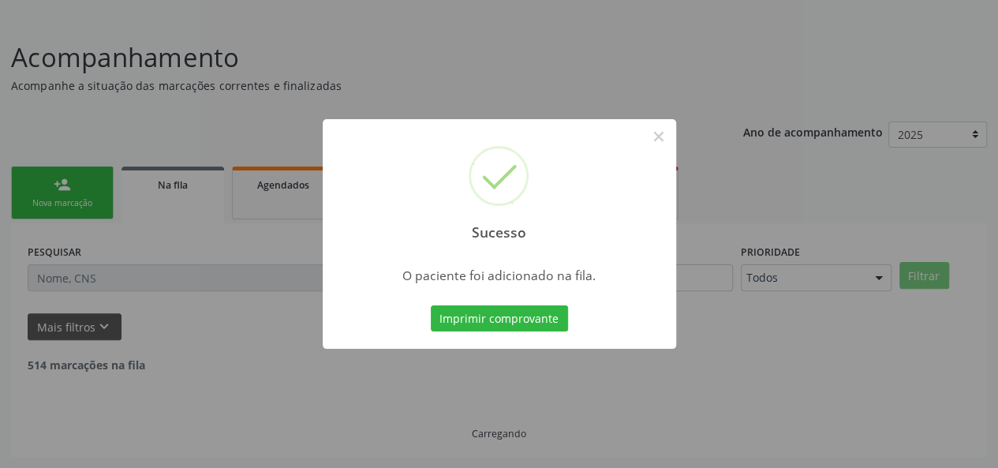
scroll to position [74, 0]
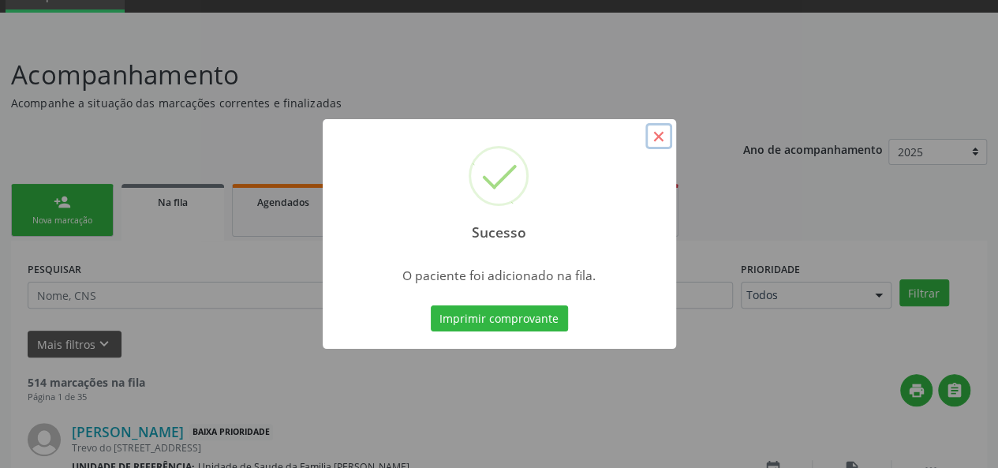
click at [669, 143] on button "×" at bounding box center [659, 136] width 27 height 27
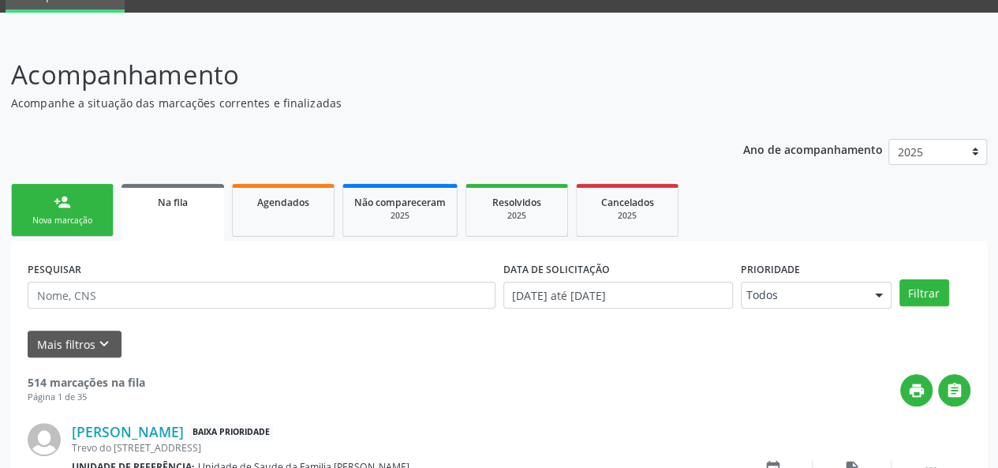
drag, startPoint x: 46, startPoint y: 195, endPoint x: 80, endPoint y: 226, distance: 45.8
click at [46, 195] on link "person_add Nova marcação" at bounding box center [62, 210] width 103 height 53
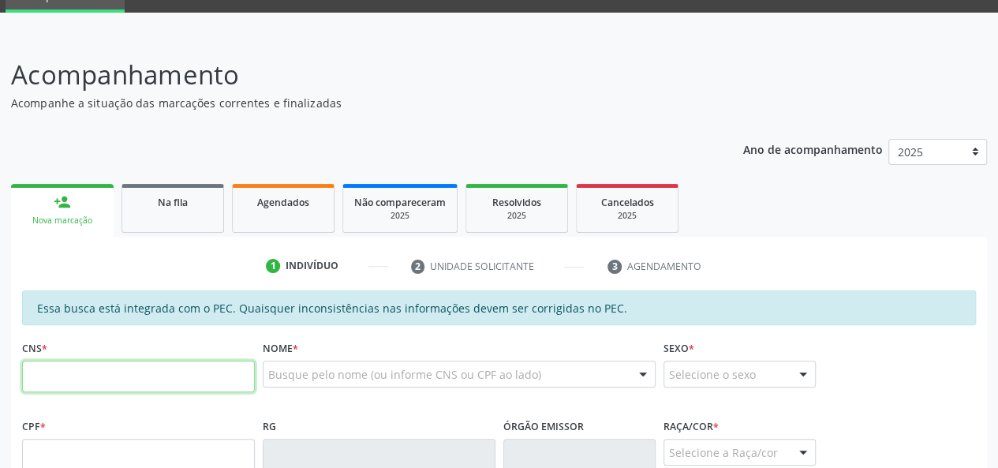
click at [68, 378] on input "text" at bounding box center [138, 377] width 233 height 32
type input "700 3039 7574 1432"
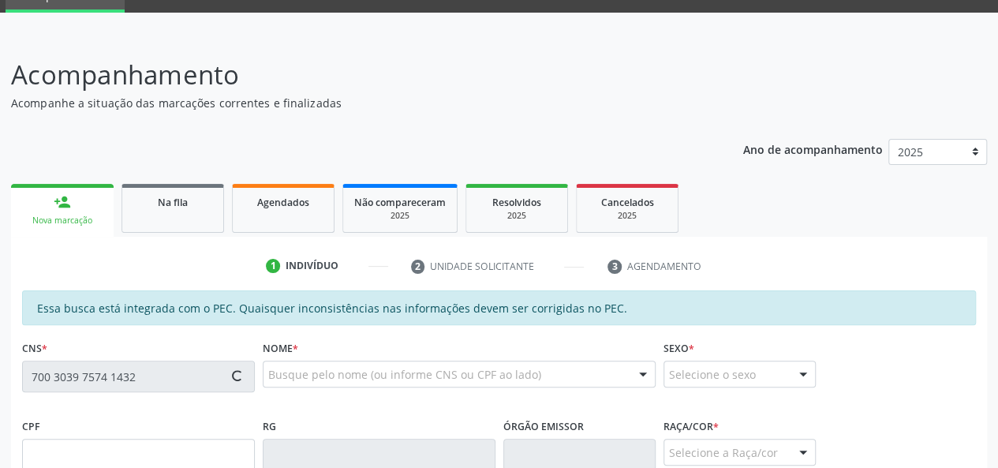
type input "110.525.794-00"
type input "0[DATE]"
type input "[PERSON_NAME]"
type input "[PHONE_NUMBER]"
type input "S/N"
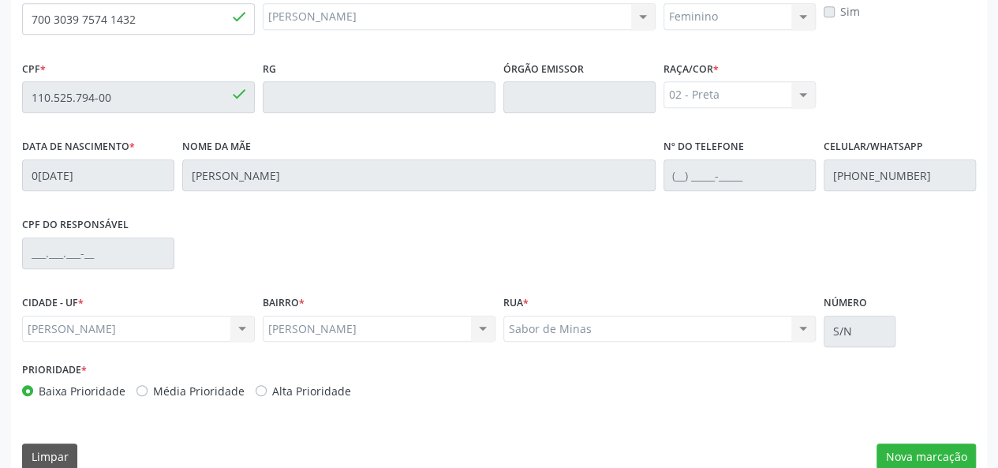
scroll to position [454, 0]
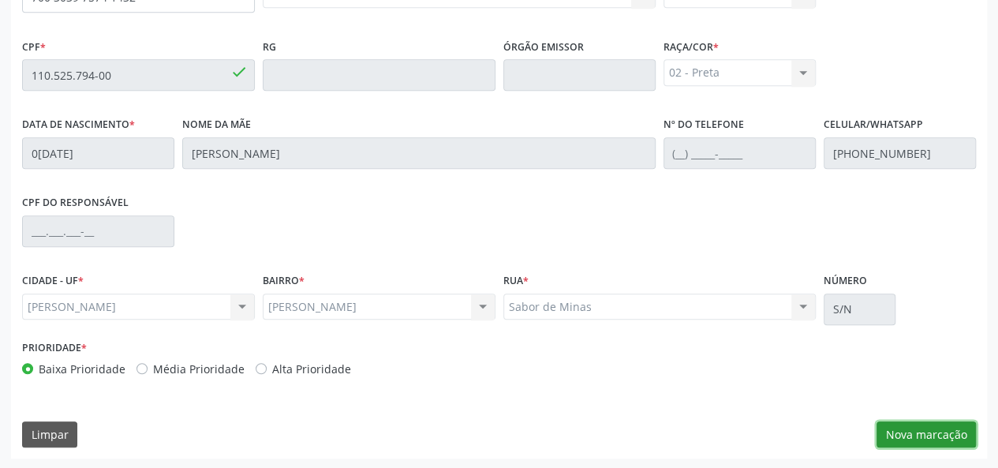
click at [952, 431] on button "Nova marcação" at bounding box center [926, 434] width 99 height 27
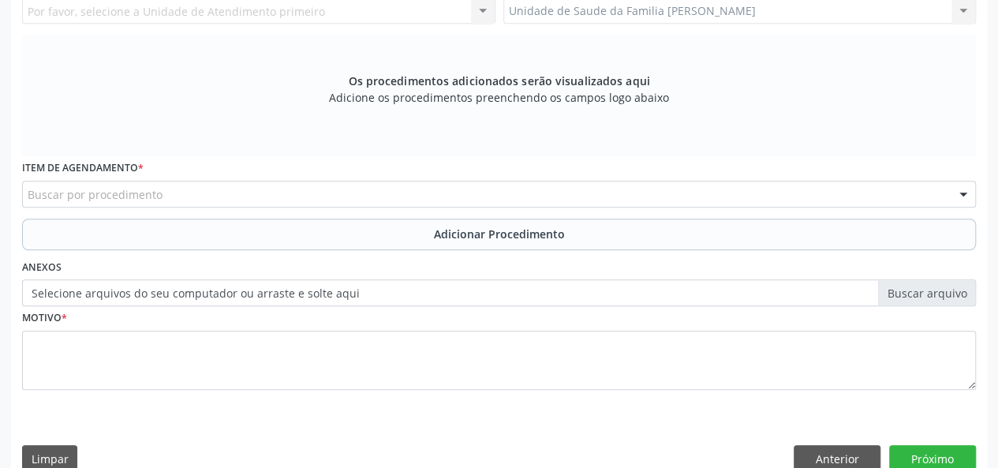
scroll to position [138, 0]
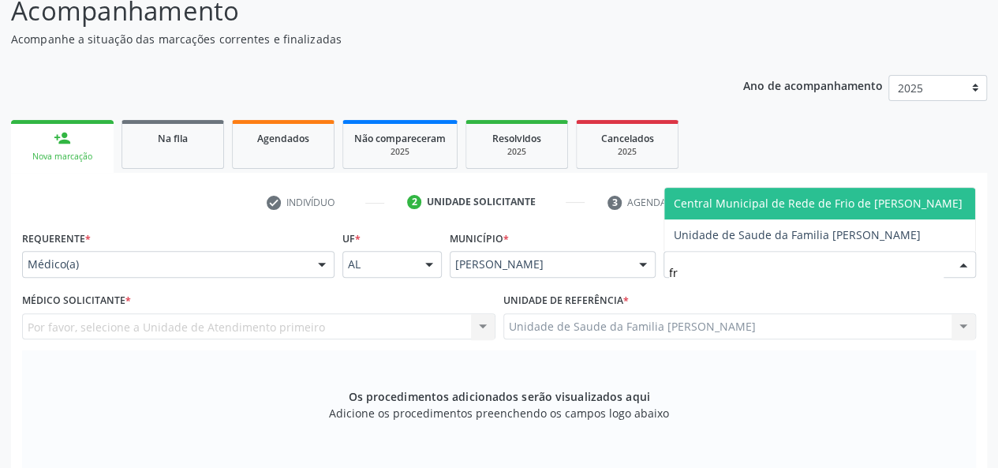
type input "fra"
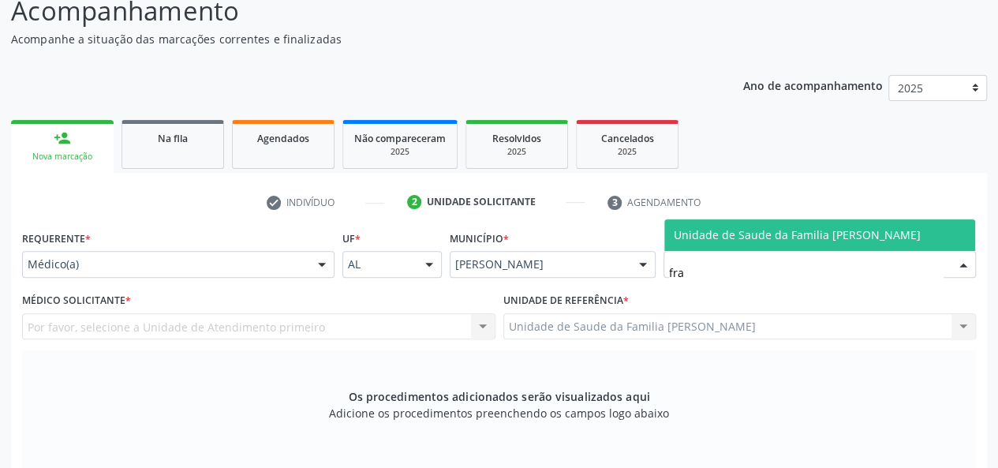
click at [778, 236] on span "Unidade de Saude da Familia [PERSON_NAME]" at bounding box center [797, 234] width 247 height 15
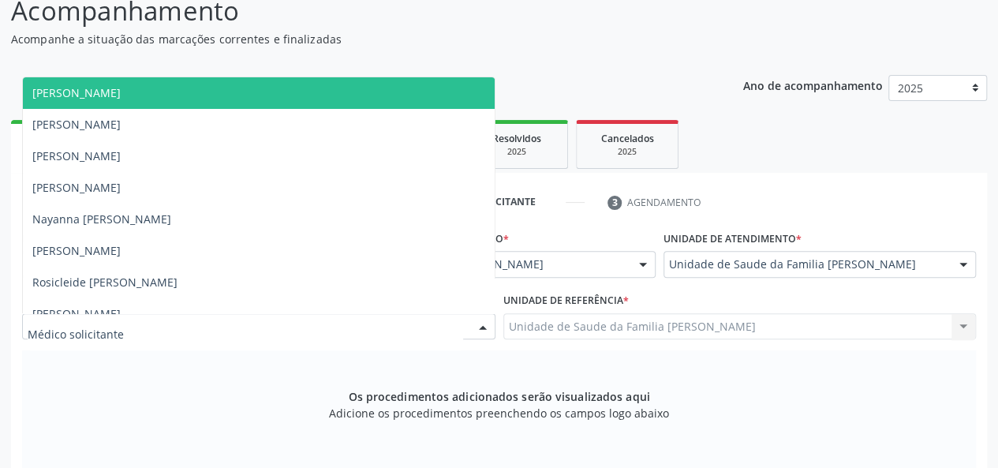
click at [121, 95] on span "[PERSON_NAME]" at bounding box center [76, 92] width 88 height 15
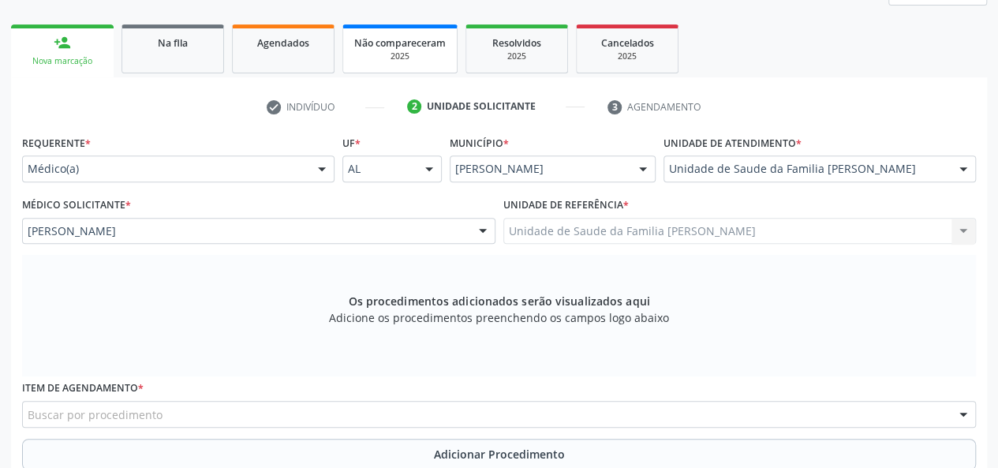
scroll to position [375, 0]
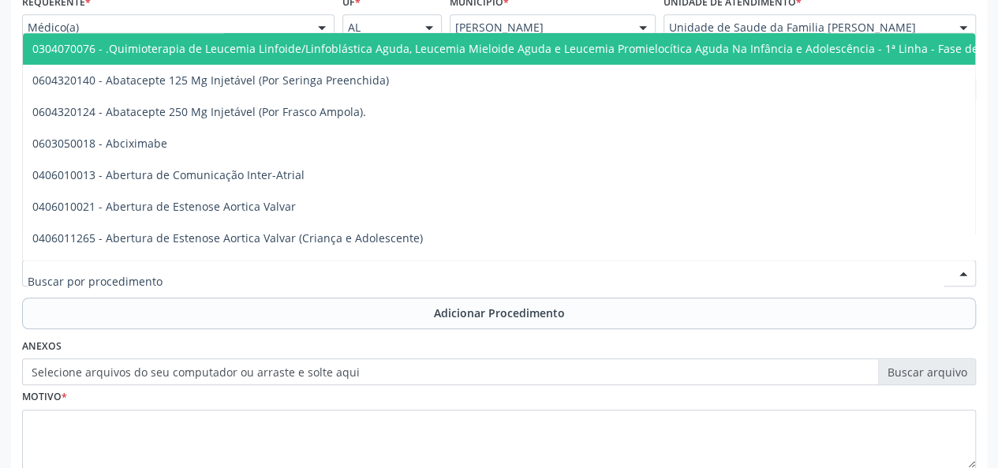
click at [265, 269] on div at bounding box center [499, 273] width 954 height 27
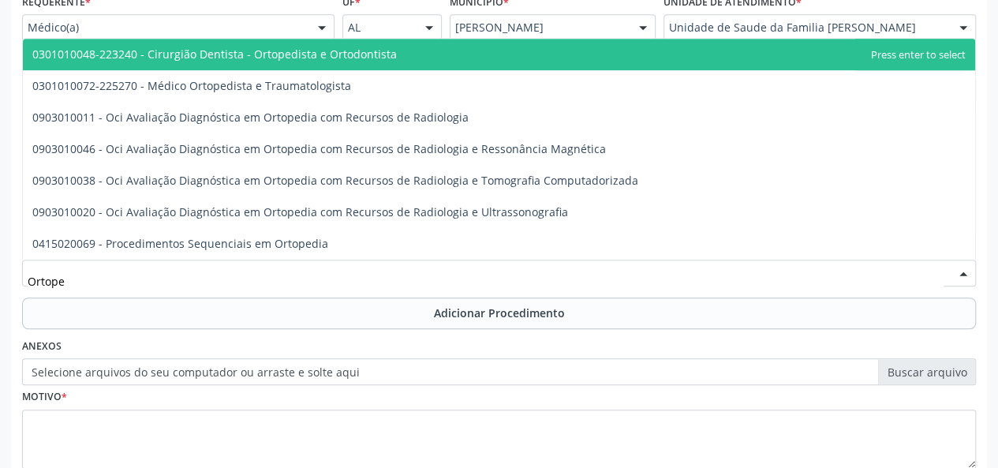
type input "Ortoped"
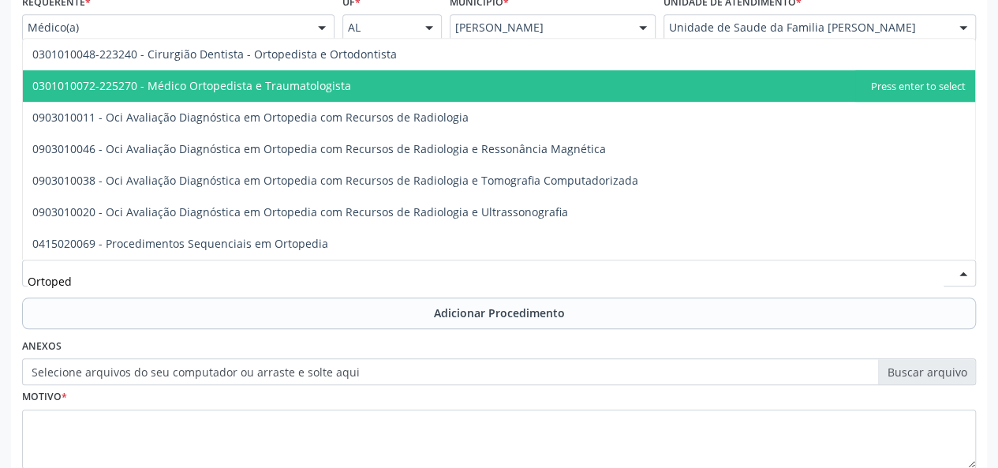
click at [314, 88] on span "0301010072-225270 - Médico Ortopedista e Traumatologista" at bounding box center [191, 85] width 319 height 15
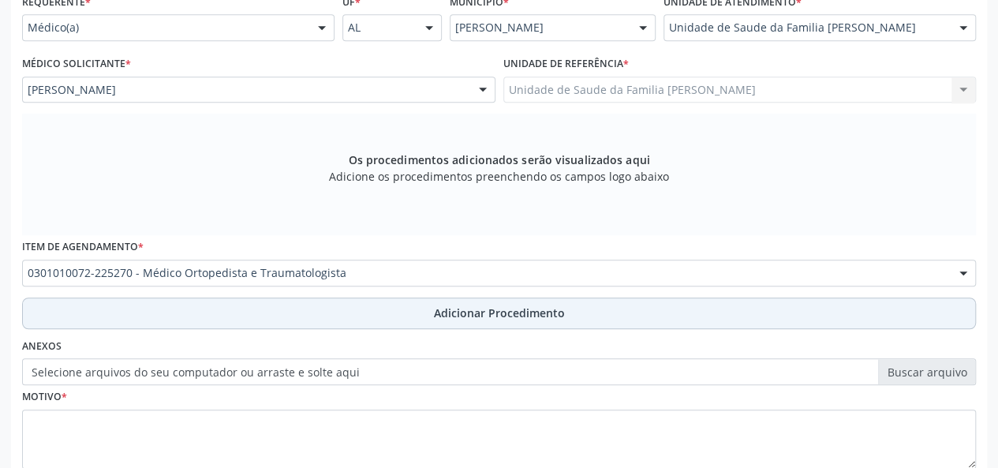
click at [471, 318] on span "Adicionar Procedimento" at bounding box center [499, 313] width 131 height 17
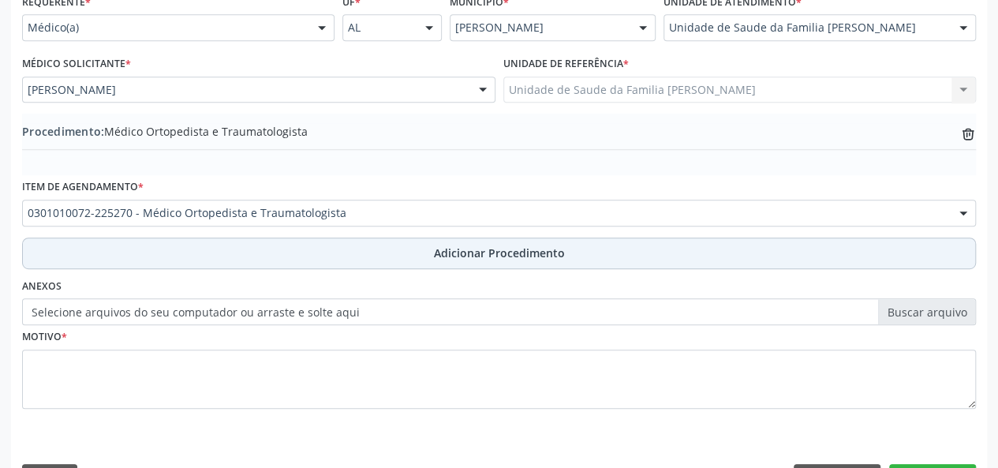
scroll to position [418, 0]
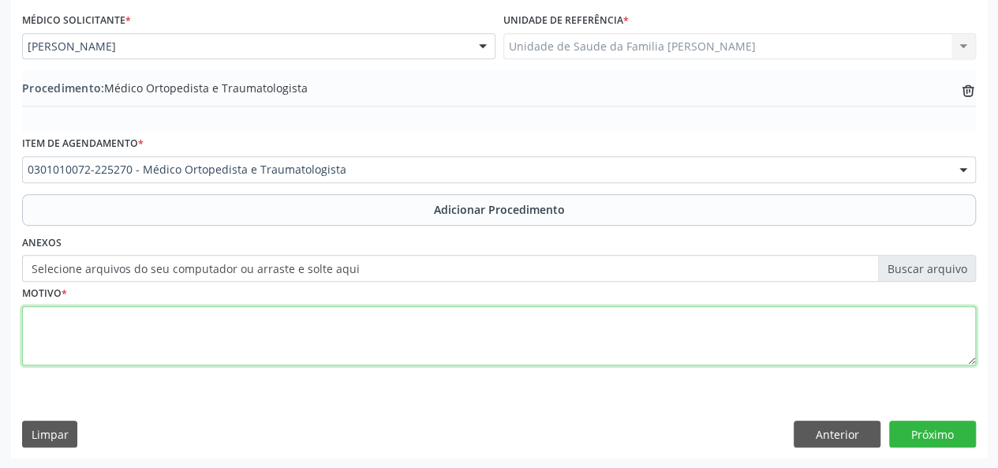
click at [46, 316] on textarea at bounding box center [499, 336] width 954 height 60
click at [58, 316] on textarea "Lomvalgia constante" at bounding box center [499, 336] width 954 height 60
type textarea "Lombalgia constante"
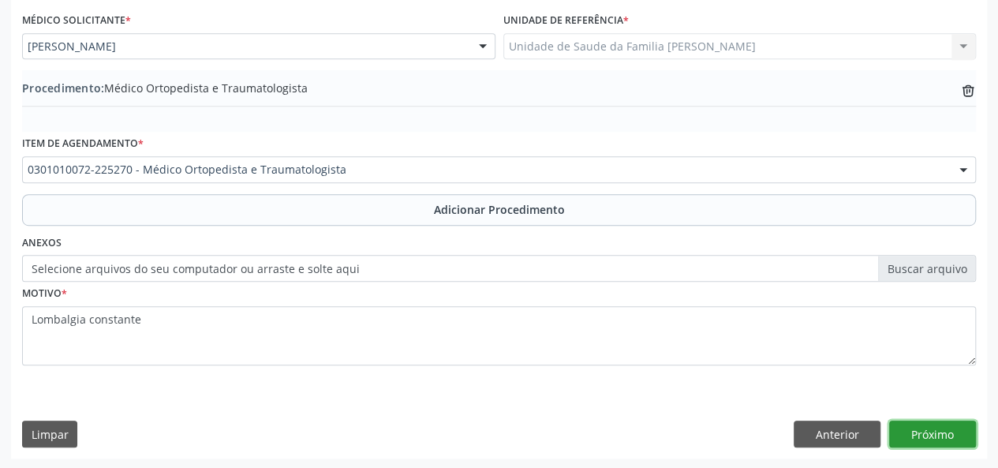
click at [974, 428] on button "Próximo" at bounding box center [932, 434] width 87 height 27
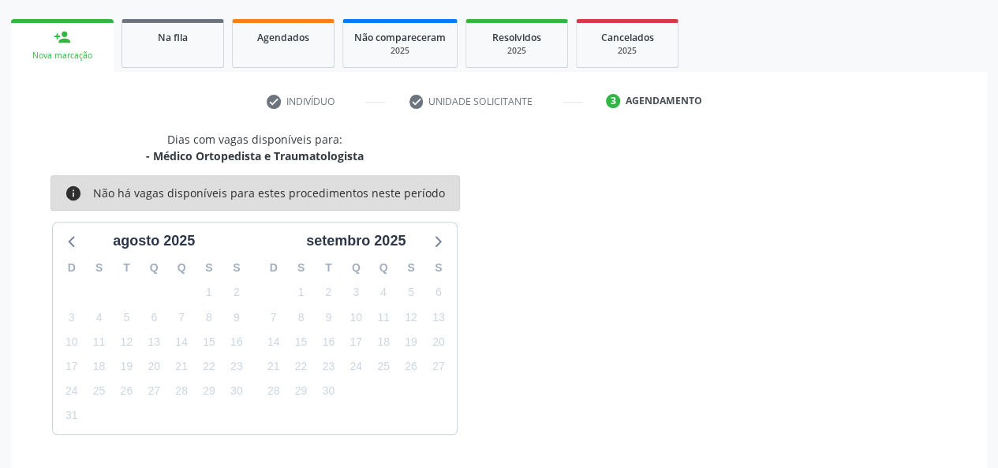
scroll to position [286, 0]
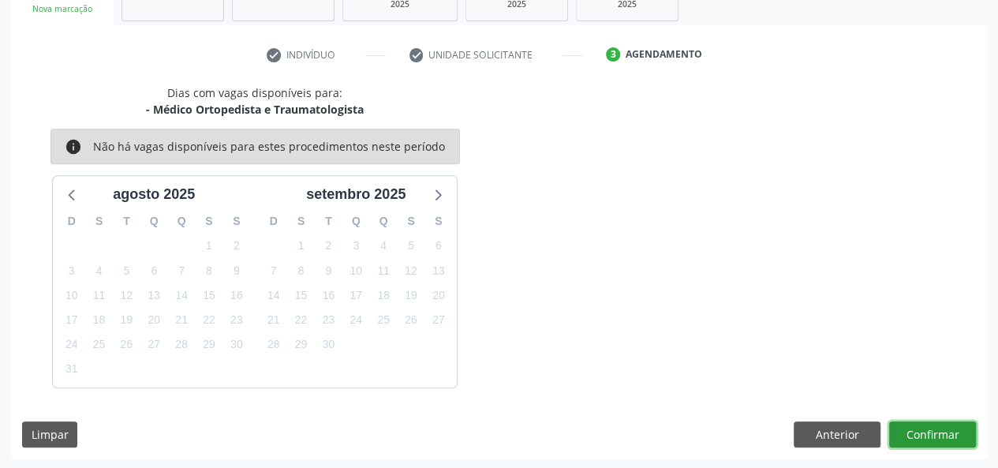
click at [974, 428] on button "Confirmar" at bounding box center [932, 434] width 87 height 27
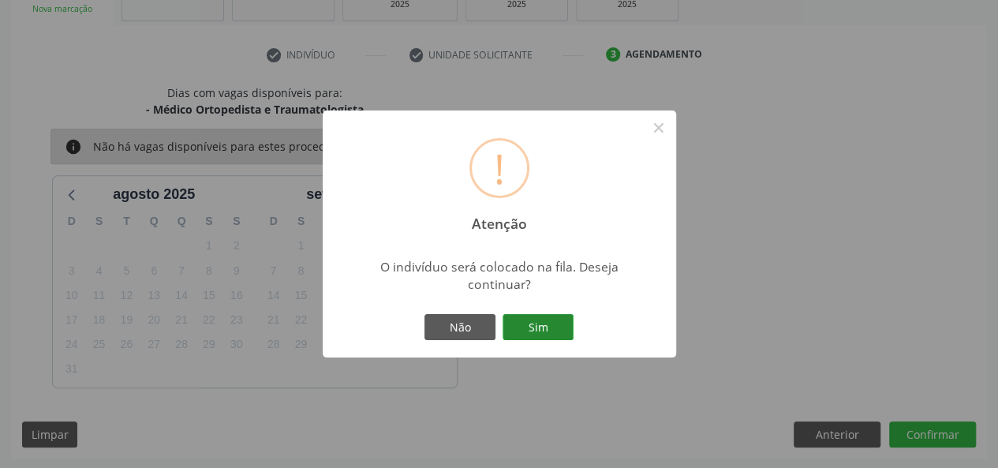
click at [548, 332] on button "Sim" at bounding box center [538, 327] width 71 height 27
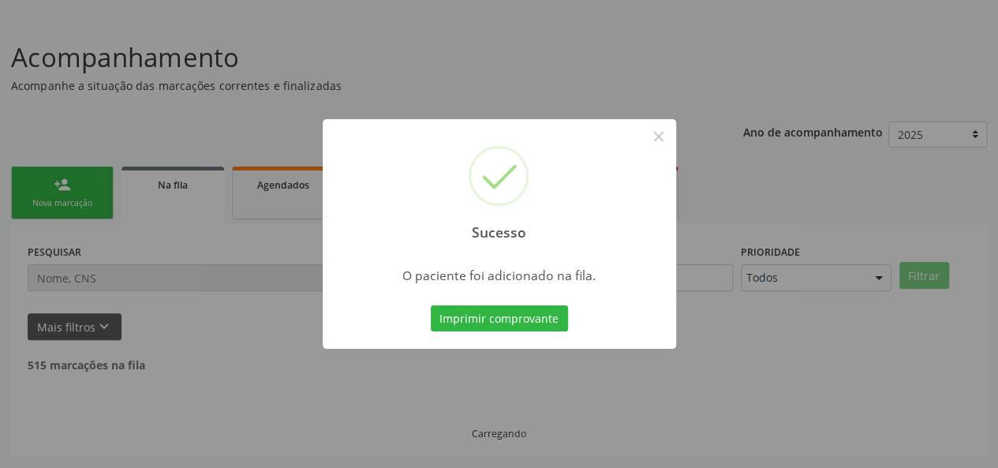
scroll to position [74, 0]
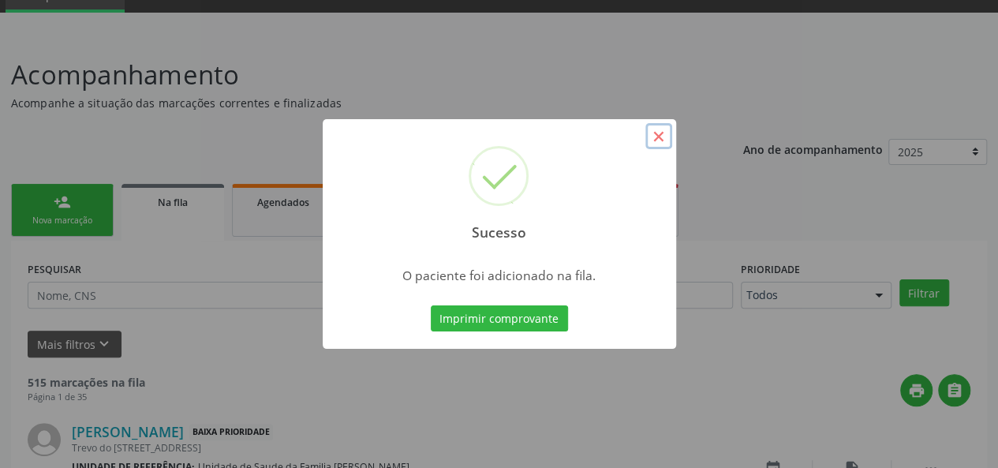
click at [657, 133] on button "×" at bounding box center [659, 136] width 27 height 27
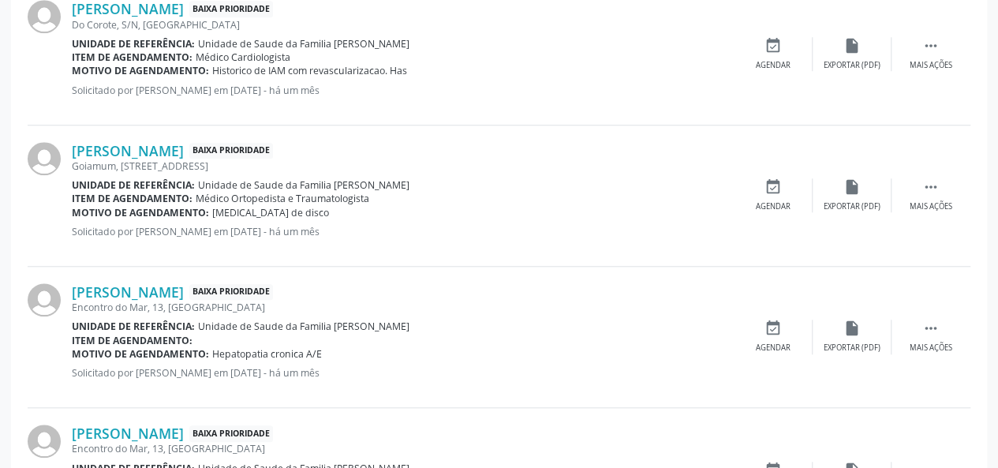
scroll to position [548, 0]
